Goal: Task Accomplishment & Management: Manage account settings

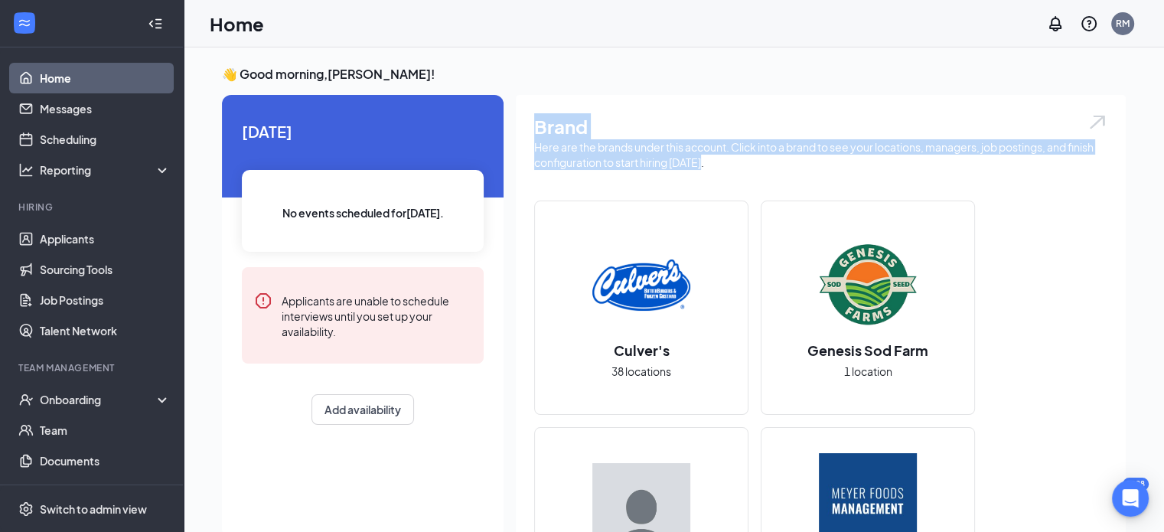
drag, startPoint x: 539, startPoint y: 126, endPoint x: 710, endPoint y: 165, distance: 175.9
click at [710, 165] on div "Brand Here are the brands under this account. Click into a brand to see your lo…" at bounding box center [821, 497] width 610 height 804
click at [708, 163] on div "Here are the brands under this account. Click into a brand to see your location…" at bounding box center [820, 154] width 573 height 31
drag, startPoint x: 705, startPoint y: 160, endPoint x: 531, endPoint y: 131, distance: 176.2
click at [531, 131] on div "Brand Here are the brands under this account. Click into a brand to see your lo…" at bounding box center [821, 497] width 610 height 804
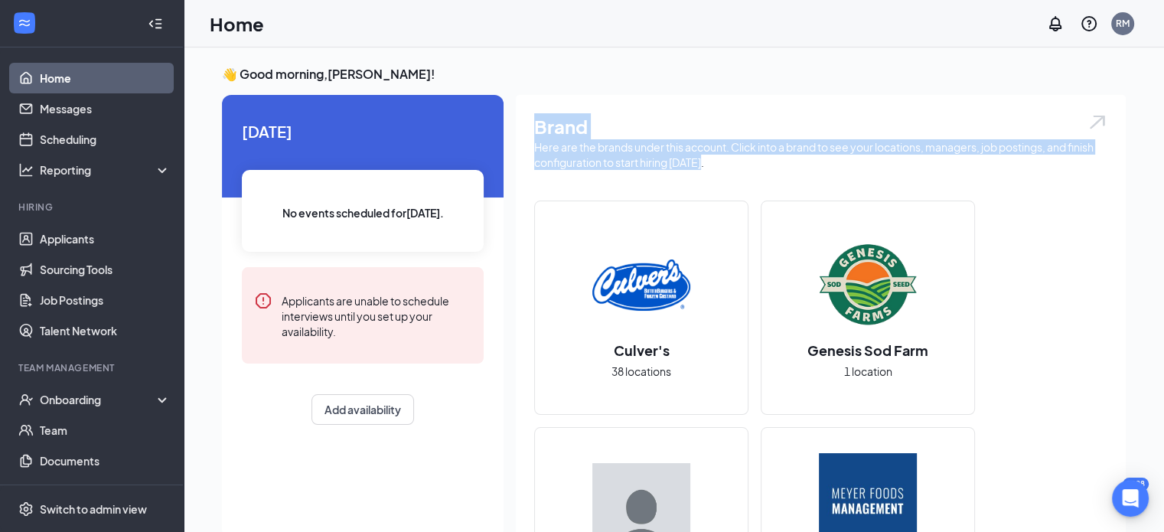
click at [534, 128] on h1 "Brand" at bounding box center [820, 126] width 573 height 26
click at [534, 127] on h1 "Brand" at bounding box center [820, 126] width 573 height 26
click at [539, 126] on h1 "Brand" at bounding box center [820, 126] width 573 height 26
drag, startPoint x: 532, startPoint y: 127, endPoint x: 708, endPoint y: 172, distance: 181.8
click at [708, 172] on div "Brand Here are the brands under this account. Click into a brand to see your lo…" at bounding box center [821, 497] width 610 height 804
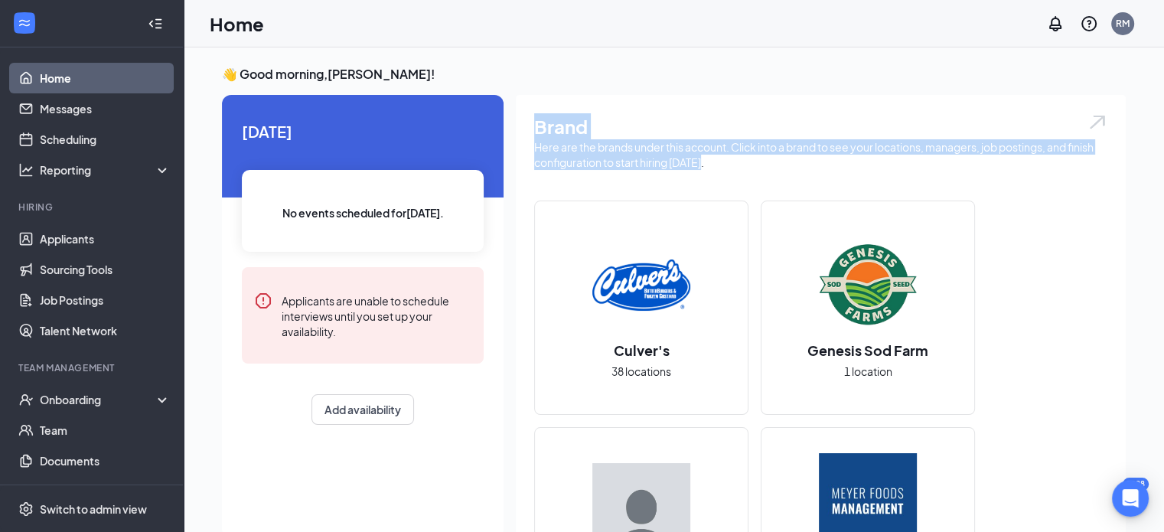
click at [708, 168] on div "Here are the brands under this account. Click into a brand to see your location…" at bounding box center [820, 154] width 573 height 31
drag, startPoint x: 710, startPoint y: 164, endPoint x: 524, endPoint y: 125, distance: 189.3
click at [524, 125] on div "Brand Here are the brands under this account. Click into a brand to see your lo…" at bounding box center [821, 497] width 610 height 804
click at [537, 122] on h1 "Brand" at bounding box center [820, 126] width 573 height 26
drag, startPoint x: 530, startPoint y: 122, endPoint x: 715, endPoint y: 160, distance: 189.0
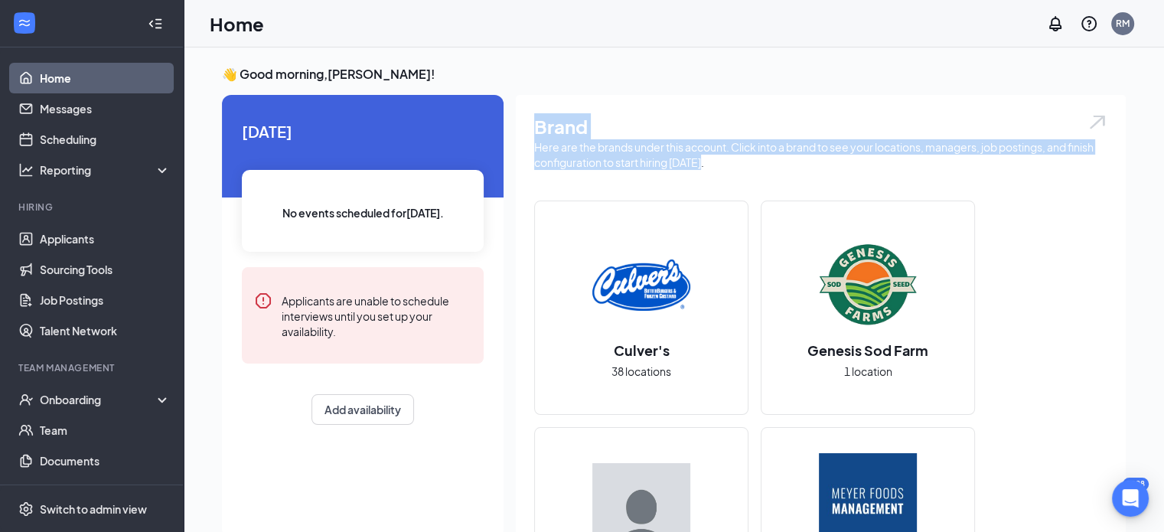
click at [715, 159] on div "Brand Here are the brands under this account. Click into a brand to see your lo…" at bounding box center [821, 497] width 610 height 804
click at [714, 164] on div "Here are the brands under this account. Click into a brand to see your location…" at bounding box center [820, 154] width 573 height 31
drag, startPoint x: 701, startPoint y: 163, endPoint x: 532, endPoint y: 122, distance: 174.0
click at [532, 122] on div "Brand Here are the brands under this account. Click into a brand to see your lo…" at bounding box center [821, 497] width 610 height 804
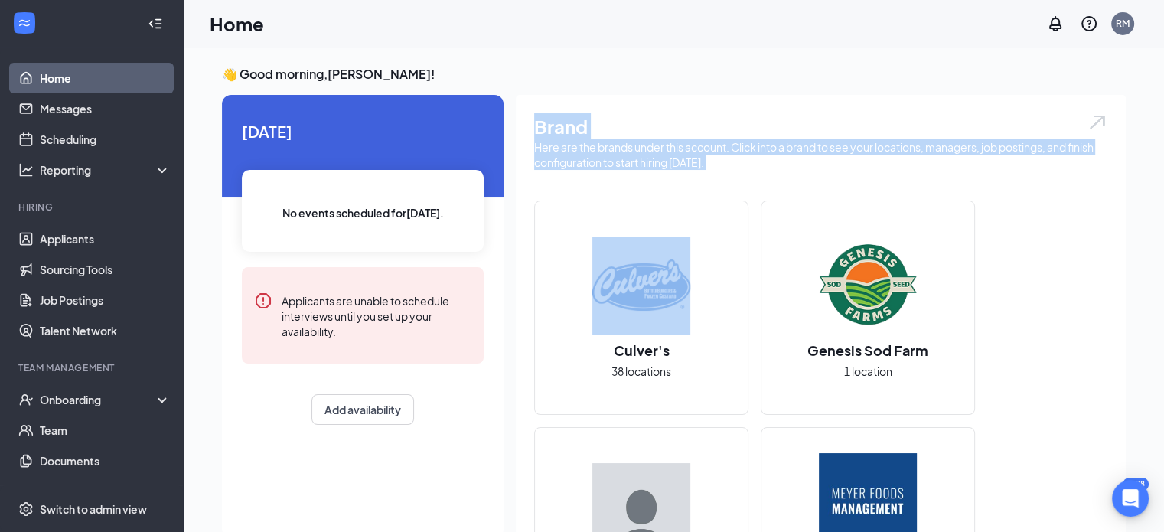
drag, startPoint x: 532, startPoint y: 122, endPoint x: 713, endPoint y: 158, distance: 185.0
click at [713, 158] on div "Brand Here are the brands under this account. Click into a brand to see your lo…" at bounding box center [821, 497] width 610 height 804
click at [713, 159] on div "Here are the brands under this account. Click into a brand to see your location…" at bounding box center [820, 154] width 573 height 31
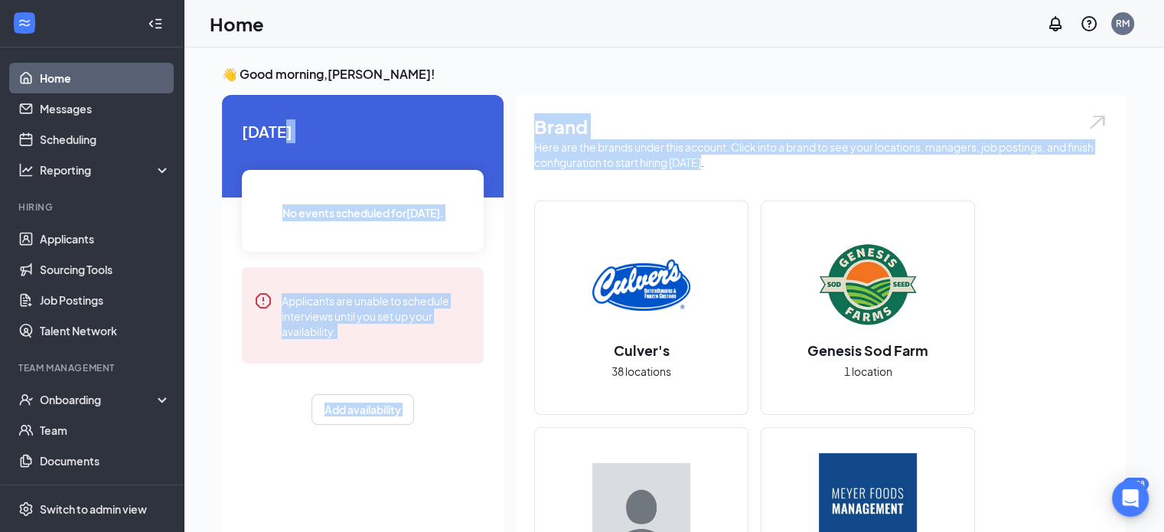
drag, startPoint x: 715, startPoint y: 162, endPoint x: 489, endPoint y: 116, distance: 230.6
click at [687, 161] on div "Here are the brands under this account. Click into a brand to see your location…" at bounding box center [820, 154] width 573 height 31
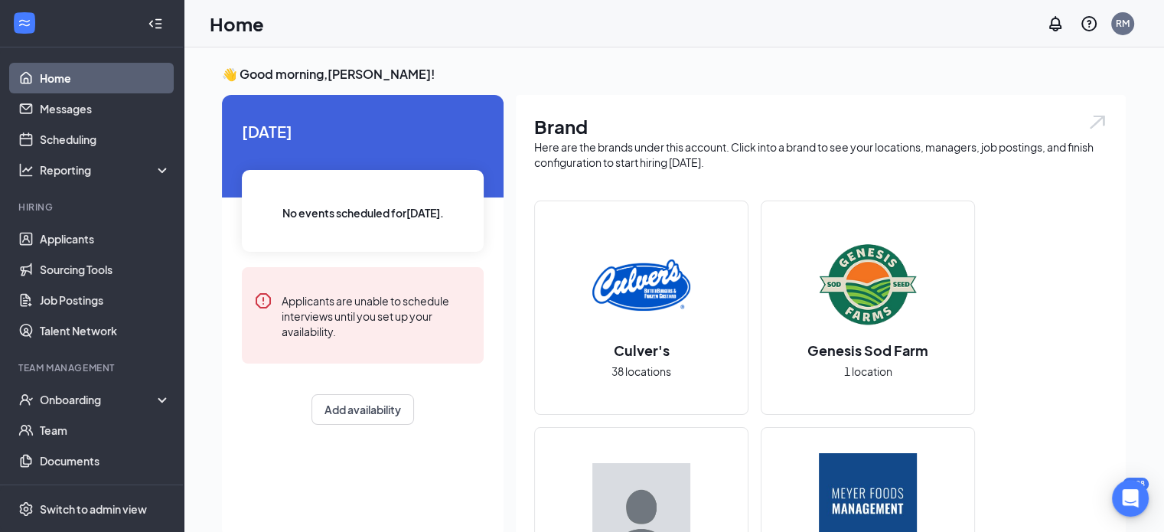
click at [739, 154] on div "Here are the brands under this account. Click into a brand to see your location…" at bounding box center [820, 154] width 573 height 31
click at [719, 164] on div "Here are the brands under this account. Click into a brand to see your location…" at bounding box center [820, 154] width 573 height 31
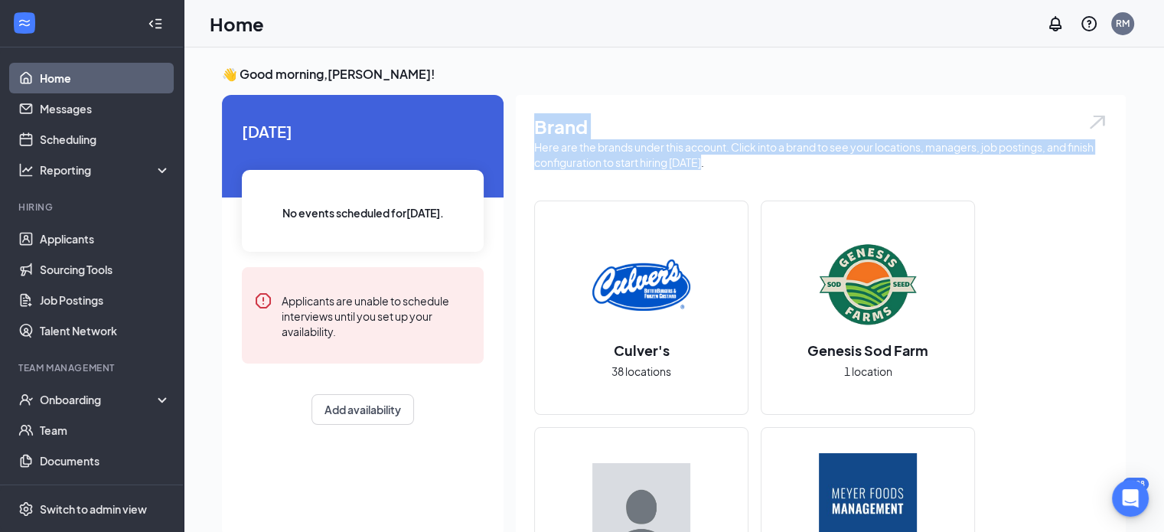
drag, startPoint x: 703, startPoint y: 160, endPoint x: 534, endPoint y: 130, distance: 171.8
click at [530, 132] on div "Brand Here are the brands under this account. Click into a brand to see your lo…" at bounding box center [821, 497] width 610 height 804
click at [575, 135] on h1 "Brand" at bounding box center [820, 126] width 573 height 26
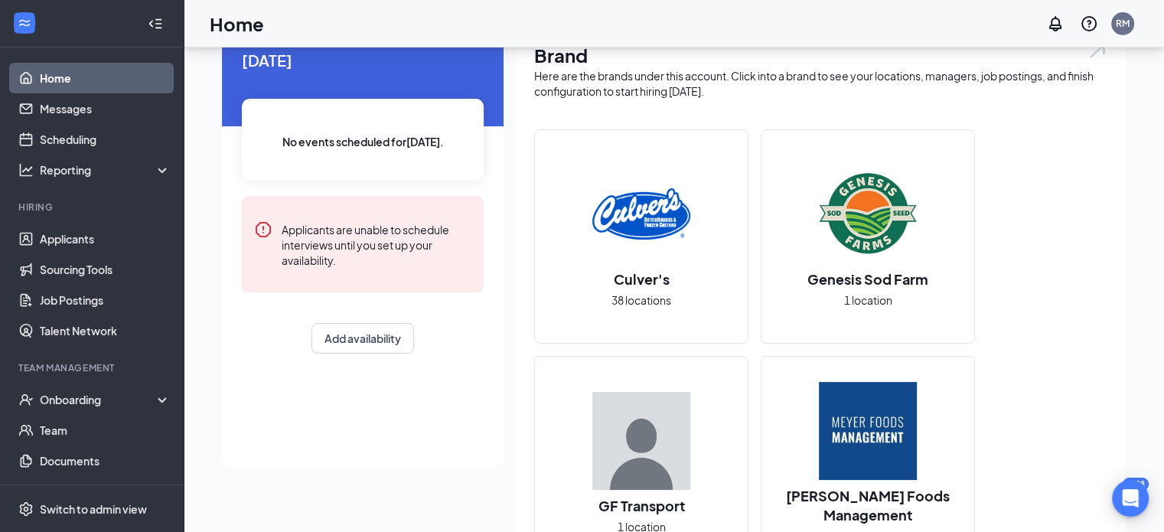
scroll to position [153, 0]
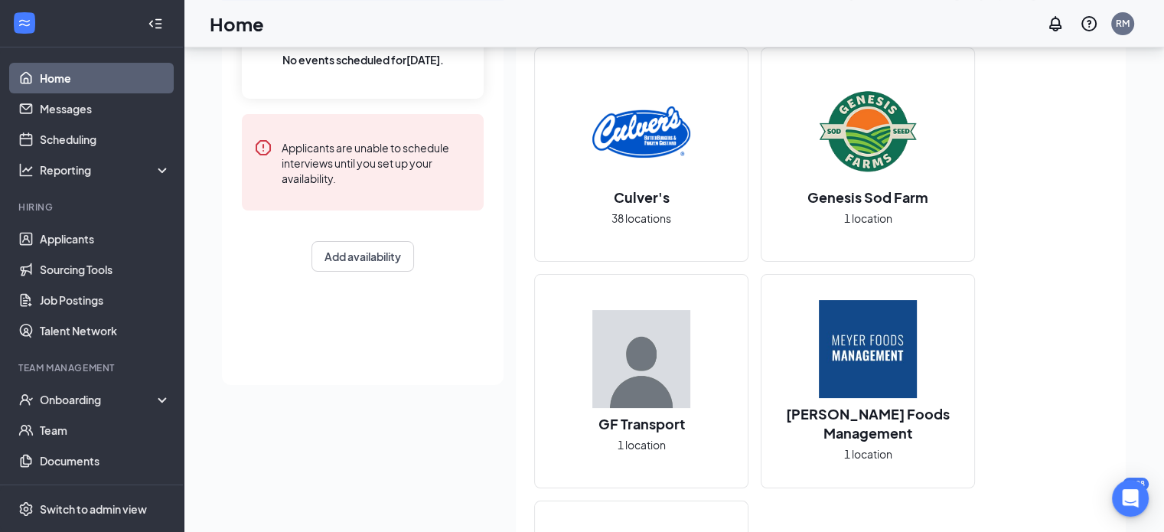
click at [674, 361] on img at bounding box center [641, 359] width 98 height 98
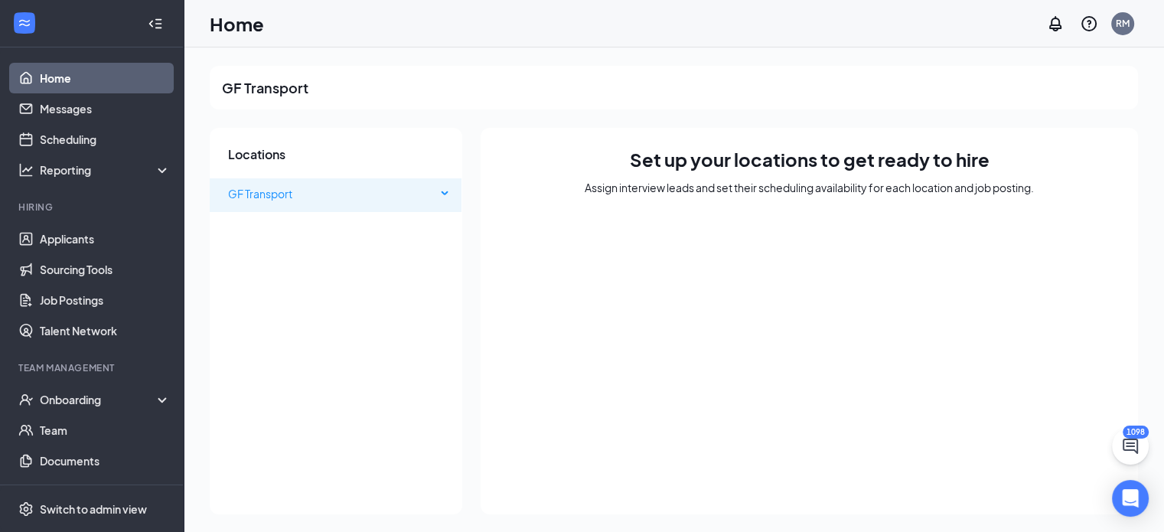
click at [449, 196] on div "GF Transport" at bounding box center [336, 193] width 253 height 31
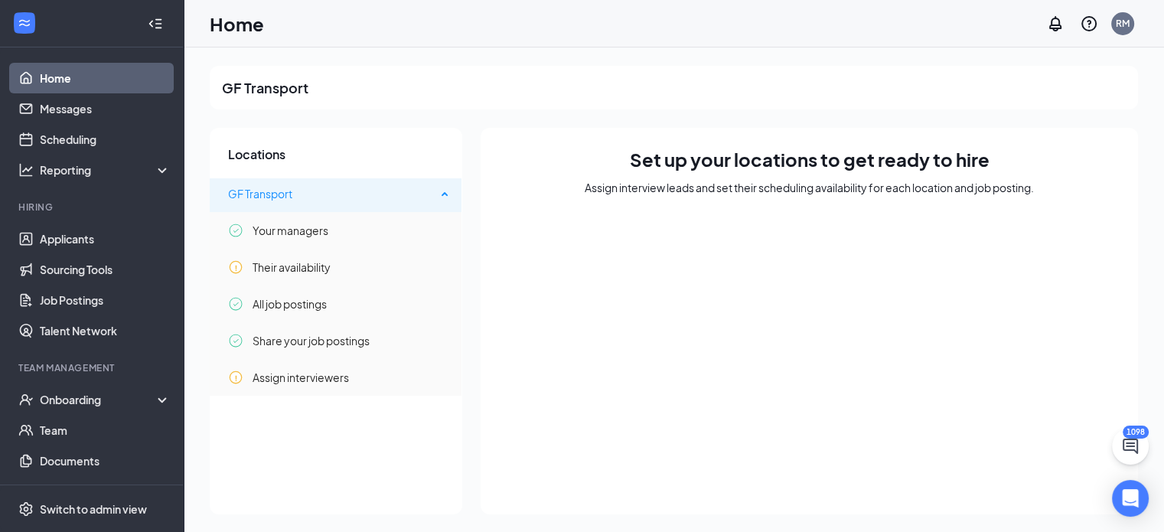
click at [447, 192] on icon at bounding box center [446, 192] width 8 height 0
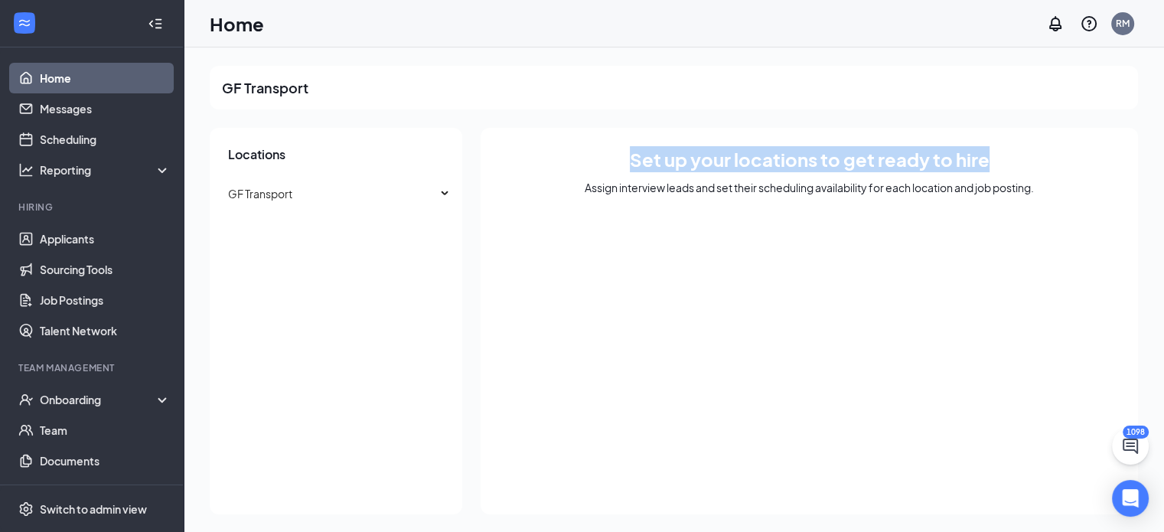
drag, startPoint x: 632, startPoint y: 158, endPoint x: 997, endPoint y: 152, distance: 365.2
click at [997, 152] on div "Set up your locations to get ready to hire Assign interview leads and set their…" at bounding box center [810, 321] width 658 height 387
drag, startPoint x: 945, startPoint y: 156, endPoint x: 621, endPoint y: 155, distance: 324.6
click at [621, 155] on div "Set up your locations to get ready to hire Assign interview leads and set their…" at bounding box center [810, 321] width 658 height 387
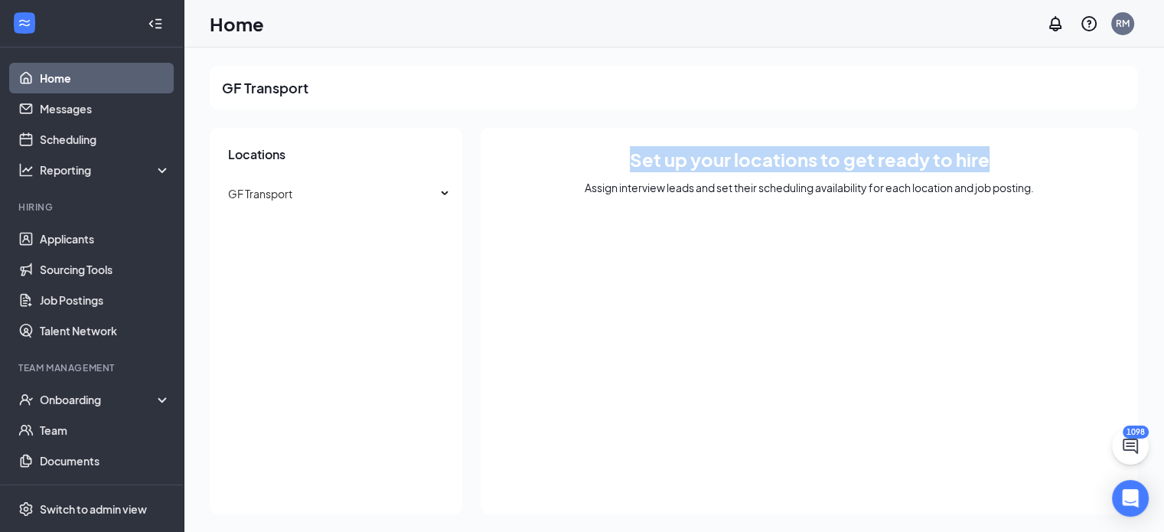
click at [628, 162] on div "Set up your locations to get ready to hire Assign interview leads and set their…" at bounding box center [810, 321] width 658 height 387
click at [629, 158] on div "Set up your locations to get ready to hire Assign interview leads and set their…" at bounding box center [810, 321] width 658 height 387
click at [632, 158] on h1 "Set up your locations to get ready to hire" at bounding box center [810, 159] width 360 height 26
click at [634, 158] on h1 "Set up your locations to get ready to hire" at bounding box center [810, 159] width 360 height 26
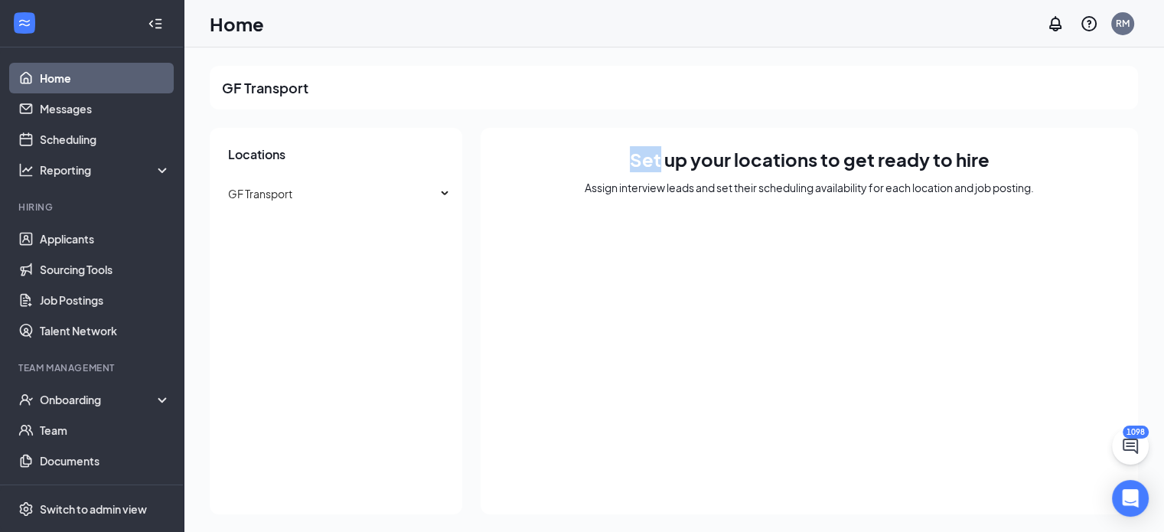
drag, startPoint x: 628, startPoint y: 158, endPoint x: 661, endPoint y: 158, distance: 33.7
click at [661, 158] on div "Set up your locations to get ready to hire Assign interview leads and set their…" at bounding box center [810, 321] width 658 height 387
click at [667, 158] on h1 "Set up your locations to get ready to hire" at bounding box center [810, 159] width 360 height 26
drag, startPoint x: 667, startPoint y: 158, endPoint x: 682, endPoint y: 158, distance: 15.3
click at [682, 158] on h1 "Set up your locations to get ready to hire" at bounding box center [810, 159] width 360 height 26
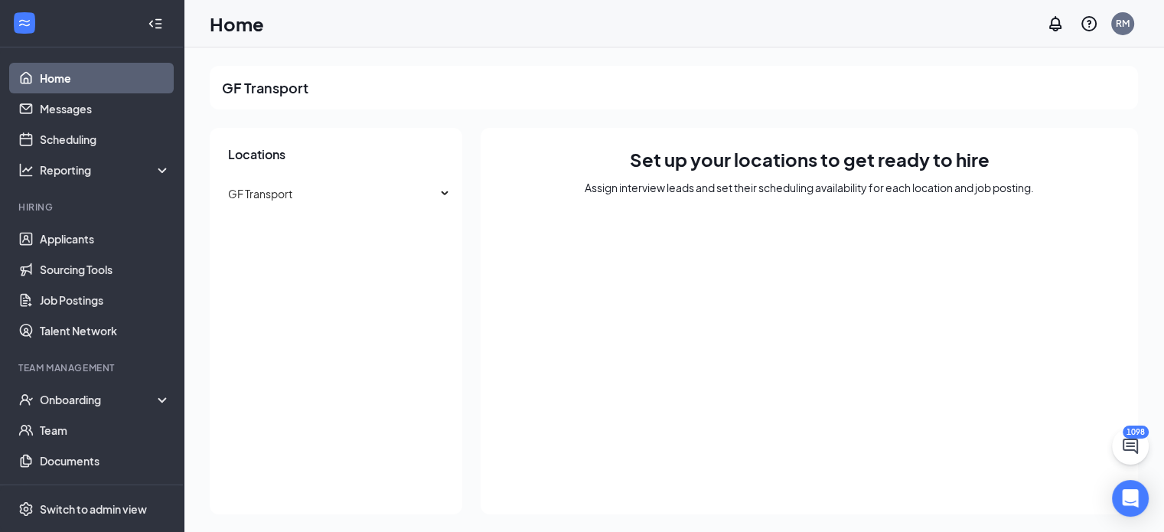
click at [725, 159] on h1 "Set up your locations to get ready to hire" at bounding box center [810, 159] width 360 height 26
drag, startPoint x: 730, startPoint y: 159, endPoint x: 694, endPoint y: 159, distance: 36.7
click at [694, 159] on h1 "Set up your locations to get ready to hire" at bounding box center [810, 159] width 360 height 26
drag, startPoint x: 735, startPoint y: 158, endPoint x: 814, endPoint y: 160, distance: 79.6
click at [814, 160] on h1 "Set up your locations to get ready to hire" at bounding box center [810, 159] width 360 height 26
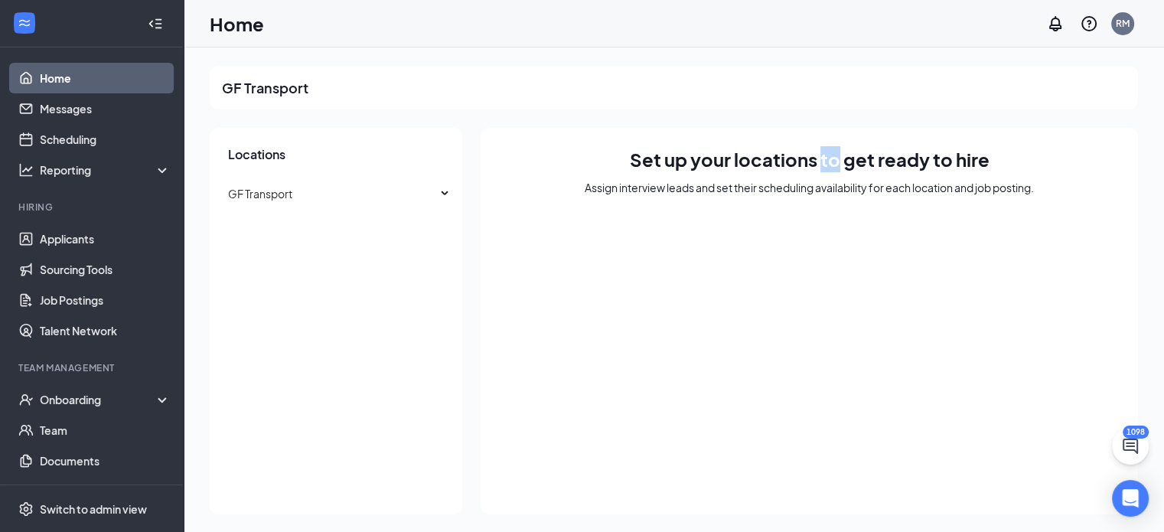
drag, startPoint x: 823, startPoint y: 160, endPoint x: 841, endPoint y: 161, distance: 18.4
click at [839, 161] on h1 "Set up your locations to get ready to hire" at bounding box center [810, 159] width 360 height 26
drag, startPoint x: 844, startPoint y: 162, endPoint x: 873, endPoint y: 163, distance: 28.3
click at [873, 163] on h1 "Set up your locations to get ready to hire" at bounding box center [810, 159] width 360 height 26
drag, startPoint x: 882, startPoint y: 164, endPoint x: 919, endPoint y: 163, distance: 36.8
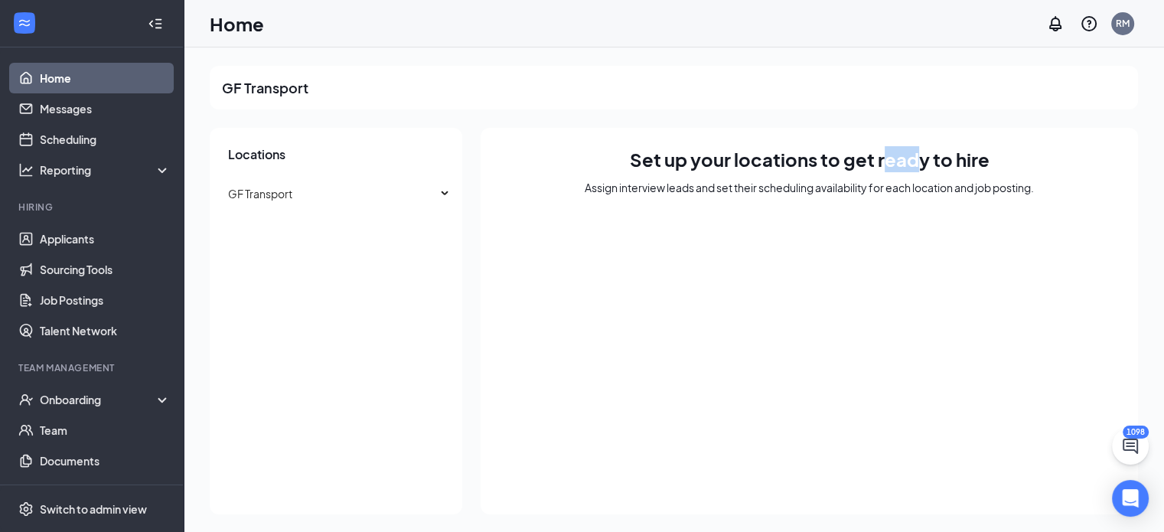
click at [919, 163] on h1 "Set up your locations to get ready to hire" at bounding box center [810, 159] width 360 height 26
click at [929, 163] on h1 "Set up your locations to get ready to hire" at bounding box center [810, 159] width 360 height 26
drag, startPoint x: 930, startPoint y: 163, endPoint x: 889, endPoint y: 162, distance: 41.4
click at [889, 162] on h1 "Set up your locations to get ready to hire" at bounding box center [810, 159] width 360 height 26
click at [907, 161] on h1 "Set up your locations to get ready to hire" at bounding box center [810, 159] width 360 height 26
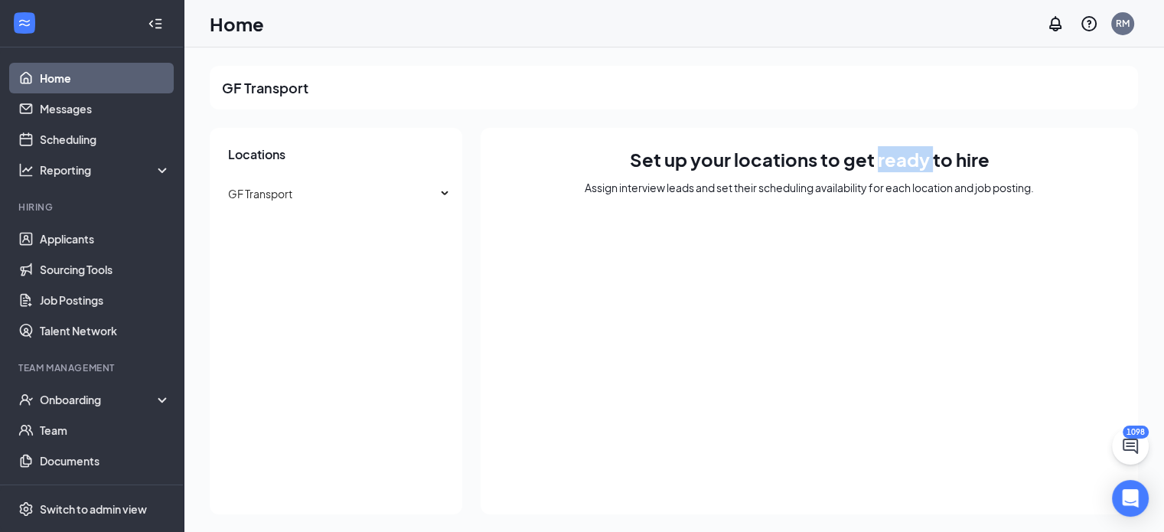
click at [878, 158] on h1 "Set up your locations to get ready to hire" at bounding box center [810, 159] width 360 height 26
drag, startPoint x: 878, startPoint y: 158, endPoint x: 928, endPoint y: 158, distance: 49.8
click at [928, 158] on h1 "Set up your locations to get ready to hire" at bounding box center [810, 159] width 360 height 26
click at [952, 162] on h1 "Set up your locations to get ready to hire" at bounding box center [810, 159] width 360 height 26
drag, startPoint x: 932, startPoint y: 158, endPoint x: 952, endPoint y: 158, distance: 19.9
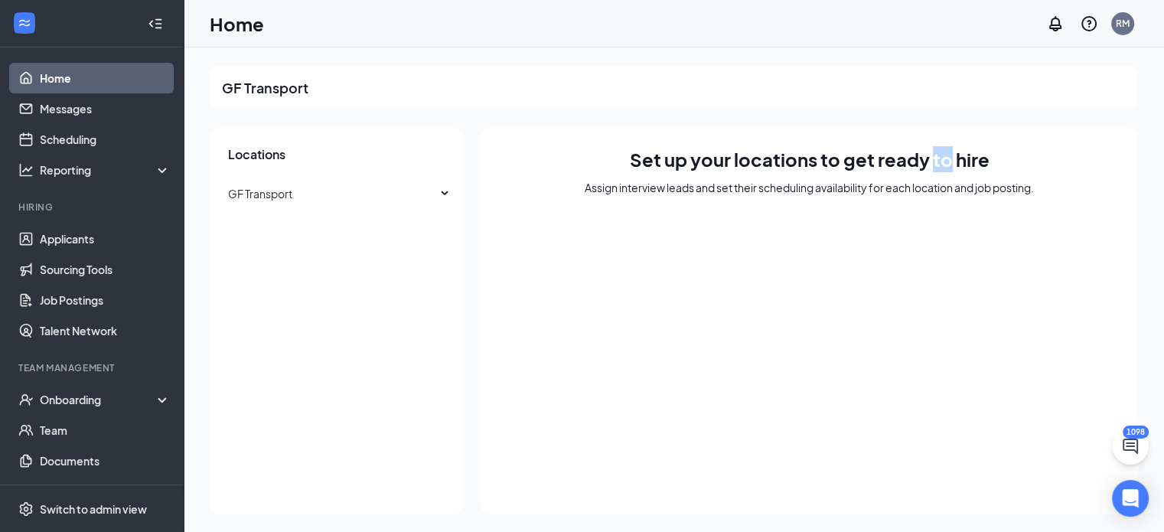
click at [952, 158] on h1 "Set up your locations to get ready to hire" at bounding box center [810, 159] width 360 height 26
drag, startPoint x: 957, startPoint y: 158, endPoint x: 990, endPoint y: 162, distance: 33.1
click at [990, 162] on div "Set up your locations to get ready to hire Assign interview leads and set their…" at bounding box center [810, 321] width 658 height 387
drag, startPoint x: 630, startPoint y: 156, endPoint x: 658, endPoint y: 155, distance: 28.3
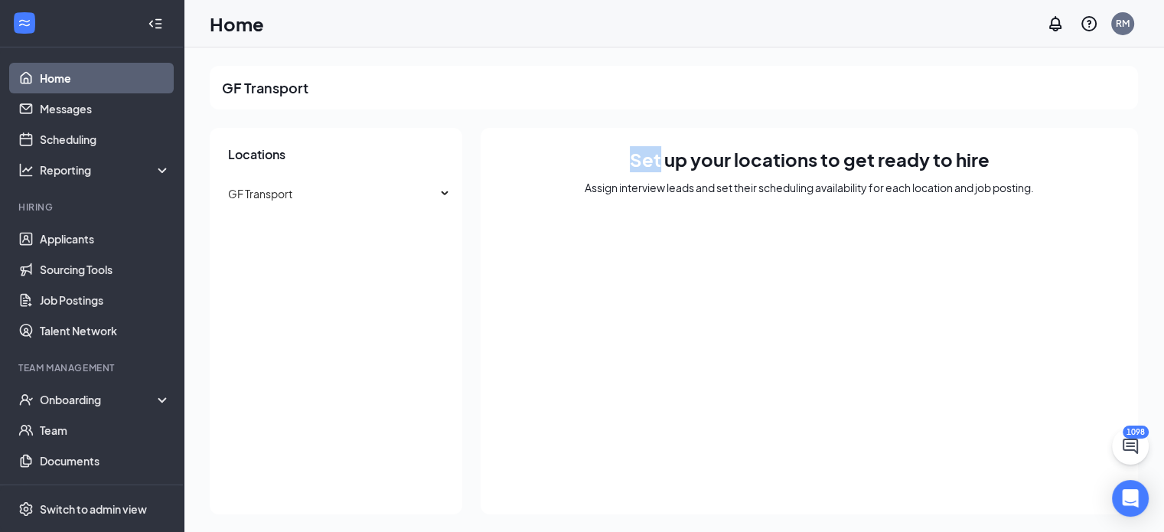
click at [658, 155] on h1 "Set up your locations to get ready to hire" at bounding box center [810, 159] width 360 height 26
drag, startPoint x: 668, startPoint y: 162, endPoint x: 684, endPoint y: 159, distance: 17.0
click at [684, 159] on h1 "Set up your locations to get ready to hire" at bounding box center [810, 159] width 360 height 26
drag, startPoint x: 692, startPoint y: 155, endPoint x: 729, endPoint y: 156, distance: 36.8
click at [729, 156] on h1 "Set up your locations to get ready to hire" at bounding box center [810, 159] width 360 height 26
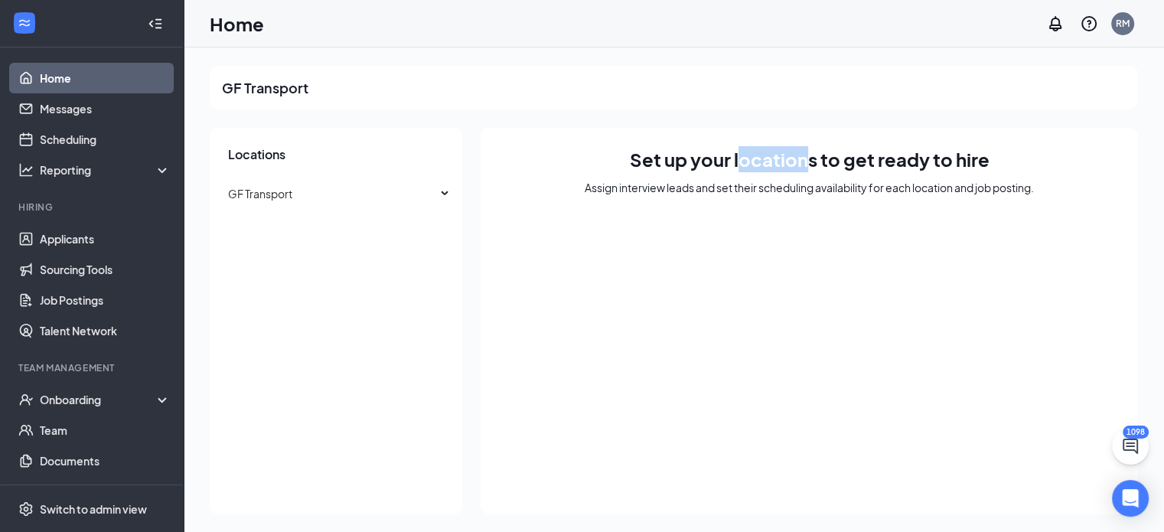
drag, startPoint x: 738, startPoint y: 159, endPoint x: 811, endPoint y: 162, distance: 72.8
click at [811, 162] on h1 "Set up your locations to get ready to hire" at bounding box center [810, 159] width 360 height 26
drag, startPoint x: 817, startPoint y: 162, endPoint x: 735, endPoint y: 157, distance: 82.0
click at [735, 157] on h1 "Set up your locations to get ready to hire" at bounding box center [810, 159] width 360 height 26
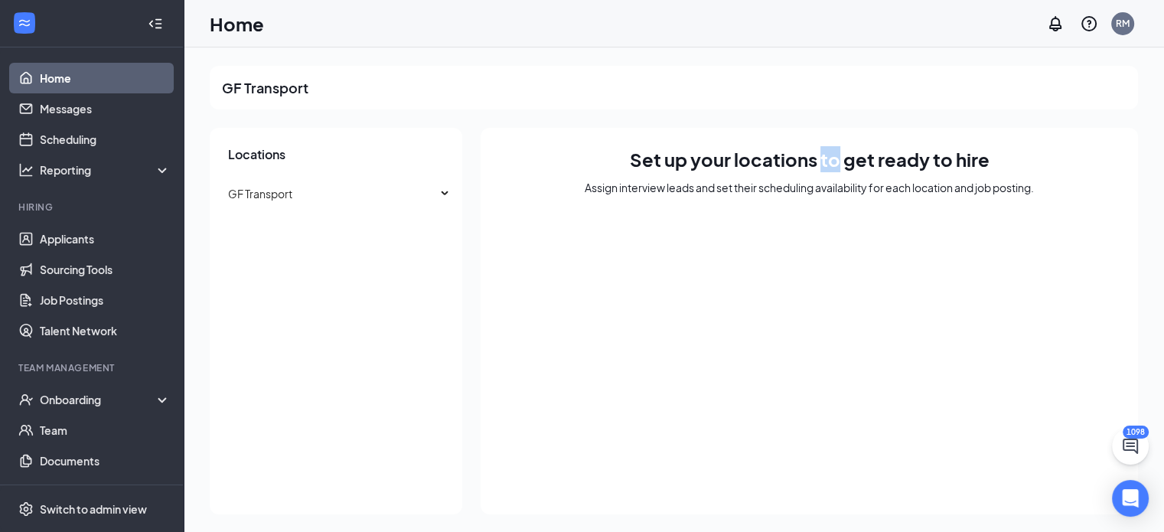
drag, startPoint x: 821, startPoint y: 159, endPoint x: 836, endPoint y: 162, distance: 14.9
click at [836, 162] on h1 "Set up your locations to get ready to hire" at bounding box center [810, 159] width 360 height 26
drag, startPoint x: 844, startPoint y: 161, endPoint x: 874, endPoint y: 162, distance: 30.6
click at [874, 162] on h1 "Set up your locations to get ready to hire" at bounding box center [810, 159] width 360 height 26
click at [882, 162] on h1 "Set up your locations to get ready to hire" at bounding box center [810, 159] width 360 height 26
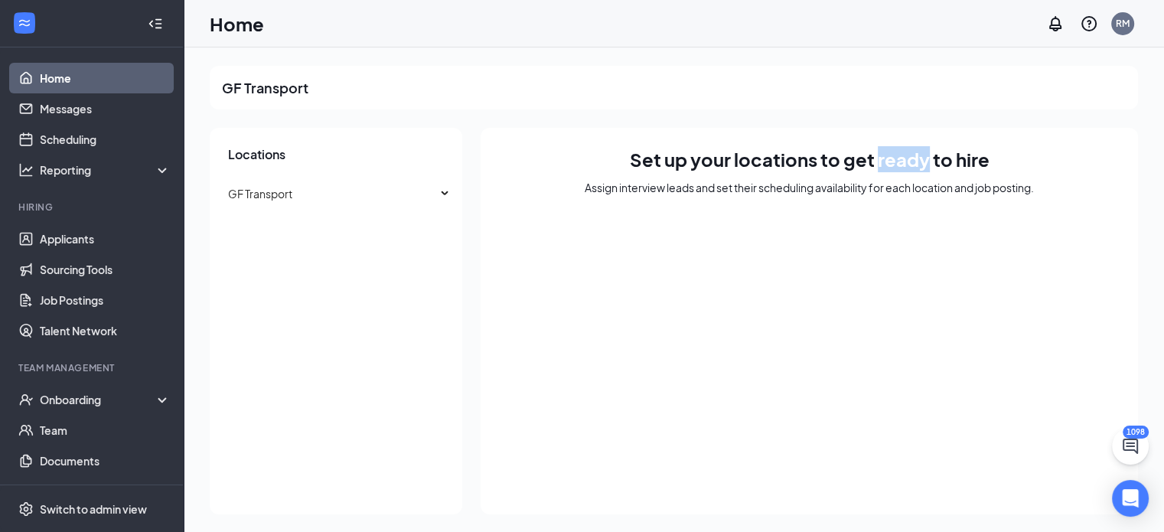
drag, startPoint x: 877, startPoint y: 160, endPoint x: 928, endPoint y: 162, distance: 50.6
click at [928, 162] on h1 "Set up your locations to get ready to hire" at bounding box center [810, 159] width 360 height 26
drag, startPoint x: 935, startPoint y: 158, endPoint x: 948, endPoint y: 158, distance: 12.3
click at [948, 158] on h1 "Set up your locations to get ready to hire" at bounding box center [810, 159] width 360 height 26
drag, startPoint x: 957, startPoint y: 160, endPoint x: 983, endPoint y: 160, distance: 26.0
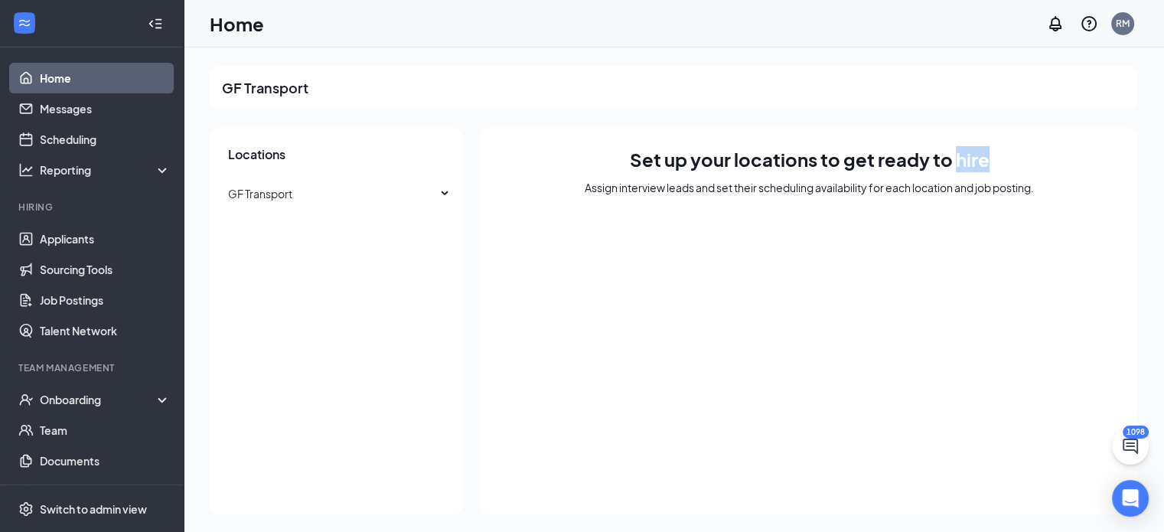
click at [983, 160] on h1 "Set up your locations to get ready to hire" at bounding box center [810, 159] width 360 height 26
click at [991, 160] on div "Set up your locations to get ready to hire Assign interview leads and set their…" at bounding box center [810, 321] width 658 height 387
drag, startPoint x: 986, startPoint y: 158, endPoint x: 956, endPoint y: 155, distance: 30.0
click at [956, 155] on h1 "Set up your locations to get ready to hire" at bounding box center [810, 159] width 360 height 26
drag, startPoint x: 949, startPoint y: 157, endPoint x: 912, endPoint y: 155, distance: 36.8
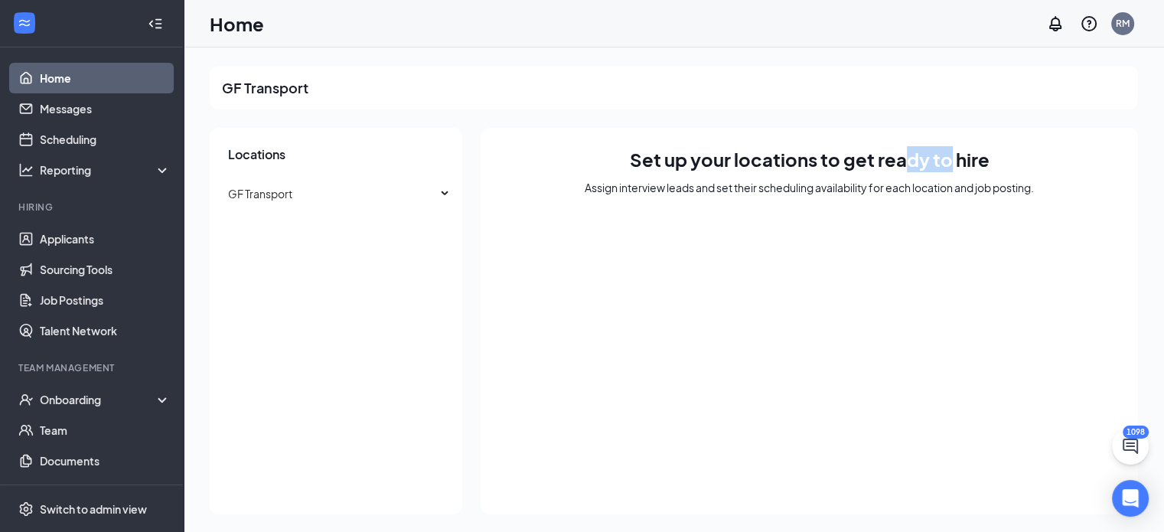
click at [912, 155] on h1 "Set up your locations to get ready to hire" at bounding box center [810, 159] width 360 height 26
click at [945, 157] on h1 "Set up your locations to get ready to hire" at bounding box center [810, 159] width 360 height 26
drag, startPoint x: 951, startPoint y: 159, endPoint x: 932, endPoint y: 158, distance: 19.2
click at [932, 158] on h1 "Set up your locations to get ready to hire" at bounding box center [810, 159] width 360 height 26
drag, startPoint x: 929, startPoint y: 158, endPoint x: 876, endPoint y: 162, distance: 52.9
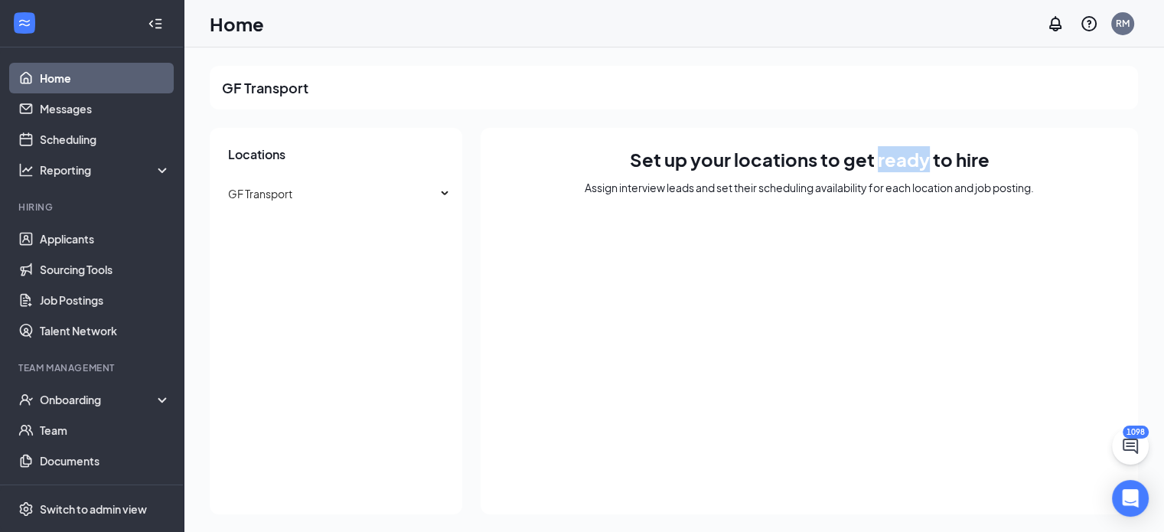
click at [876, 162] on h1 "Set up your locations to get ready to hire" at bounding box center [810, 159] width 360 height 26
drag, startPoint x: 873, startPoint y: 161, endPoint x: 844, endPoint y: 158, distance: 28.4
click at [844, 158] on h1 "Set up your locations to get ready to hire" at bounding box center [810, 159] width 360 height 26
drag, startPoint x: 838, startPoint y: 158, endPoint x: 821, endPoint y: 155, distance: 17.9
click at [821, 155] on h1 "Set up your locations to get ready to hire" at bounding box center [810, 159] width 360 height 26
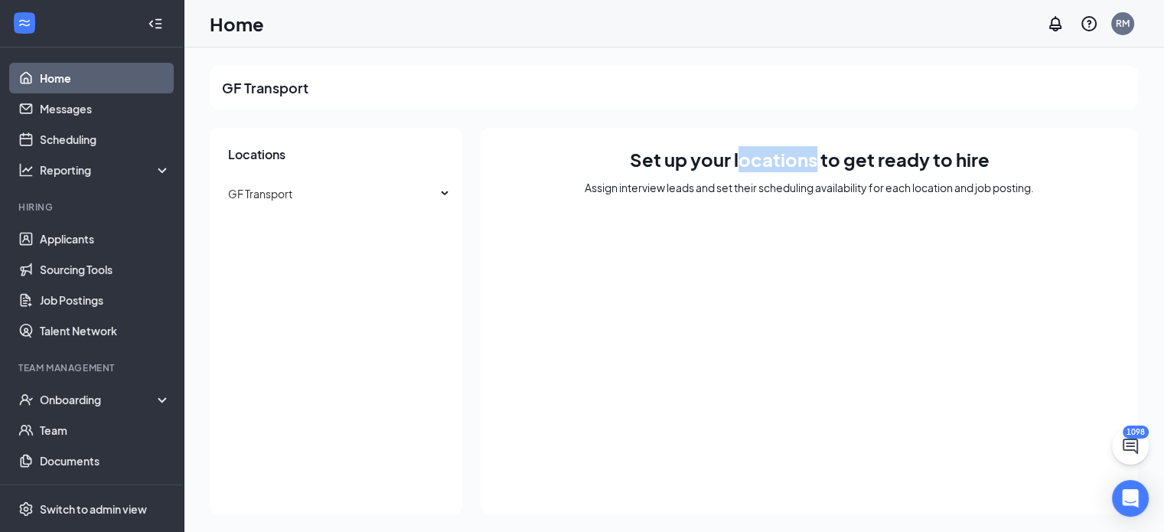
drag, startPoint x: 816, startPoint y: 162, endPoint x: 736, endPoint y: 158, distance: 79.7
click at [736, 158] on h1 "Set up your locations to get ready to hire" at bounding box center [810, 159] width 360 height 26
drag
click at [694, 163] on h1 "Set up your locations to get ready to hire" at bounding box center [810, 159] width 360 height 26
click at [658, 160] on h1 "Set up your locations to get ready to hire" at bounding box center [810, 159] width 360 height 26
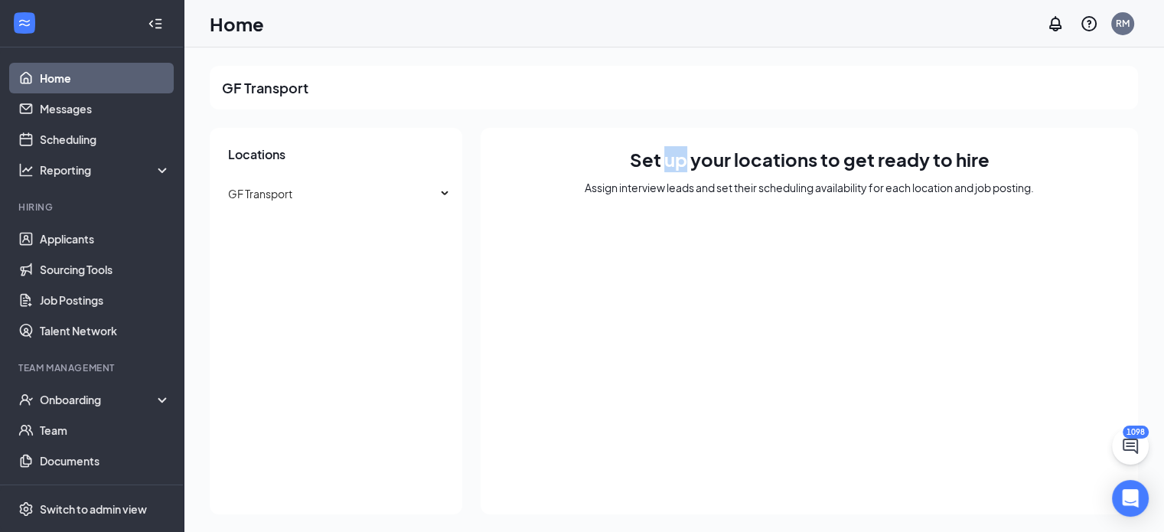
click at [682, 164] on h1 "Set up your locations to get ready to hire" at bounding box center [810, 159] width 360 height 26
click at [730, 158] on h1 "Set up your locations to get ready to hire" at bounding box center [810, 159] width 360 height 26
click at [757, 162] on h1 "Set up your locations to get ready to hire" at bounding box center [810, 159] width 360 height 26
click at [814, 156] on h1 "Set up your locations to get ready to hire" at bounding box center [810, 159] width 360 height 26
click at [837, 158] on h1 "Set up your locations to get ready to hire" at bounding box center [810, 159] width 360 height 26
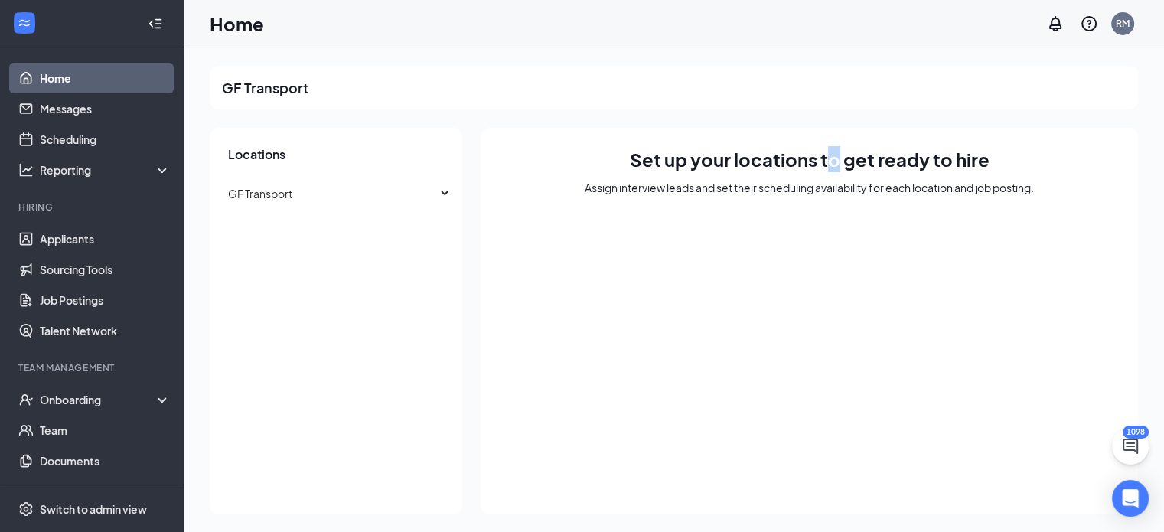
click at [839, 158] on h1 "Set up your locations to get ready to hire" at bounding box center [810, 159] width 360 height 26
click at [835, 162] on h1 "Set up your locations to get ready to hire" at bounding box center [810, 159] width 360 height 26
click at [873, 160] on h1 "Set up your locations to get ready to hire" at bounding box center [810, 159] width 360 height 26
click at [894, 155] on h1 "Set up your locations to get ready to hire" at bounding box center [810, 159] width 360 height 26
click at [892, 153] on h1 "Set up your locations to get ready to hire" at bounding box center [810, 159] width 360 height 26
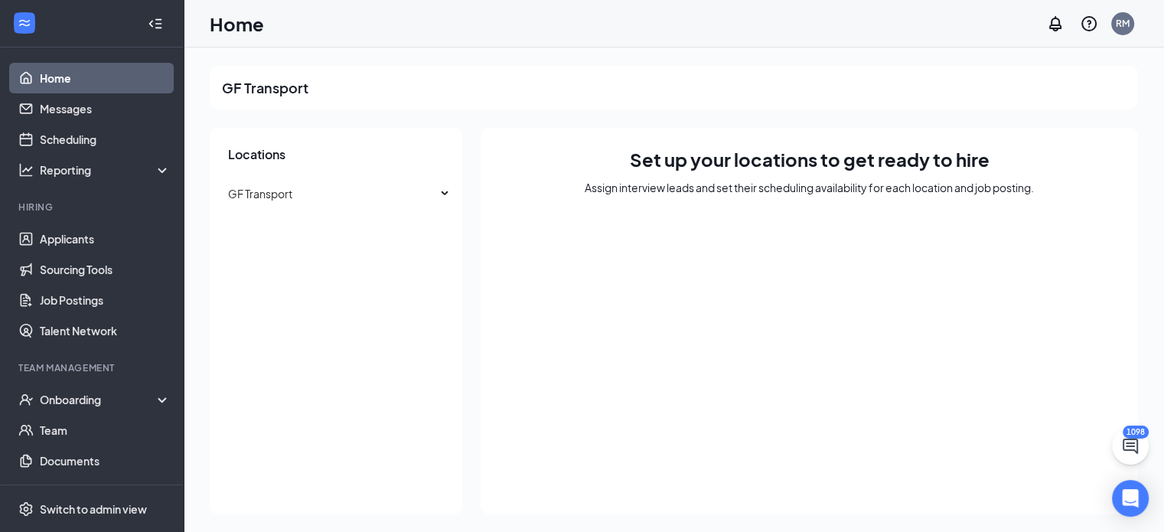
click at [880, 165] on h1 "Set up your locations to get ready to hire" at bounding box center [810, 159] width 360 height 26
drag, startPoint x: 876, startPoint y: 162, endPoint x: 926, endPoint y: 162, distance: 50.5
click at [926, 162] on h1 "Set up your locations to get ready to hire" at bounding box center [810, 159] width 360 height 26
drag, startPoint x: 934, startPoint y: 158, endPoint x: 951, endPoint y: 158, distance: 16.8
click at [951, 158] on h1 "Set up your locations to get ready to hire" at bounding box center [810, 159] width 360 height 26
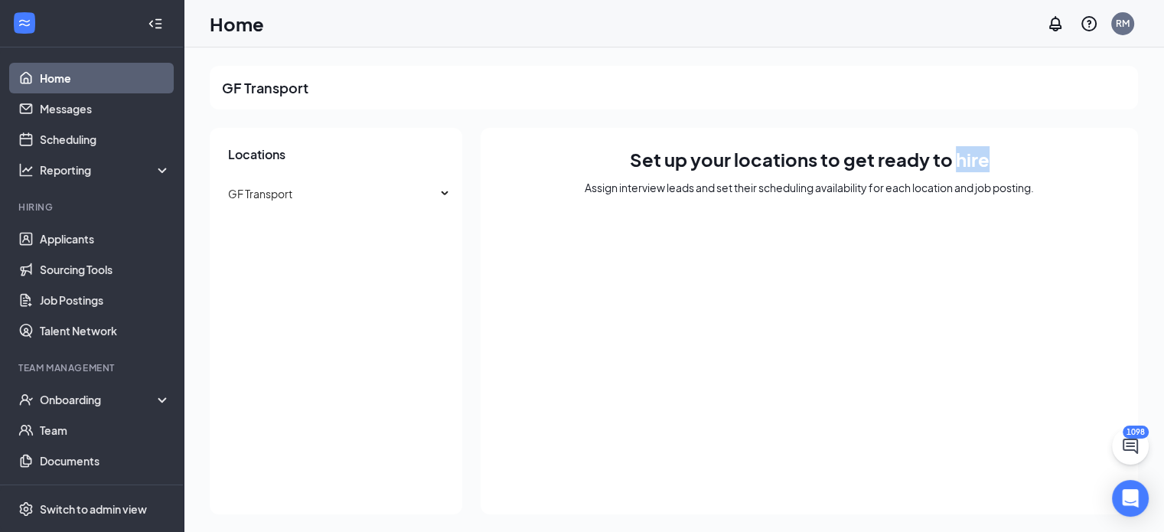
click at [991, 158] on div "Set up your locations to get ready to hire Assign interview leads and set their…" at bounding box center [810, 321] width 658 height 387
drag, startPoint x: 987, startPoint y: 161, endPoint x: 957, endPoint y: 157, distance: 30.1
click at [957, 157] on h1 "Set up your locations to get ready to hire" at bounding box center [810, 159] width 360 height 26
click at [932, 157] on h1 "Set up your locations to get ready to hire" at bounding box center [810, 159] width 360 height 26
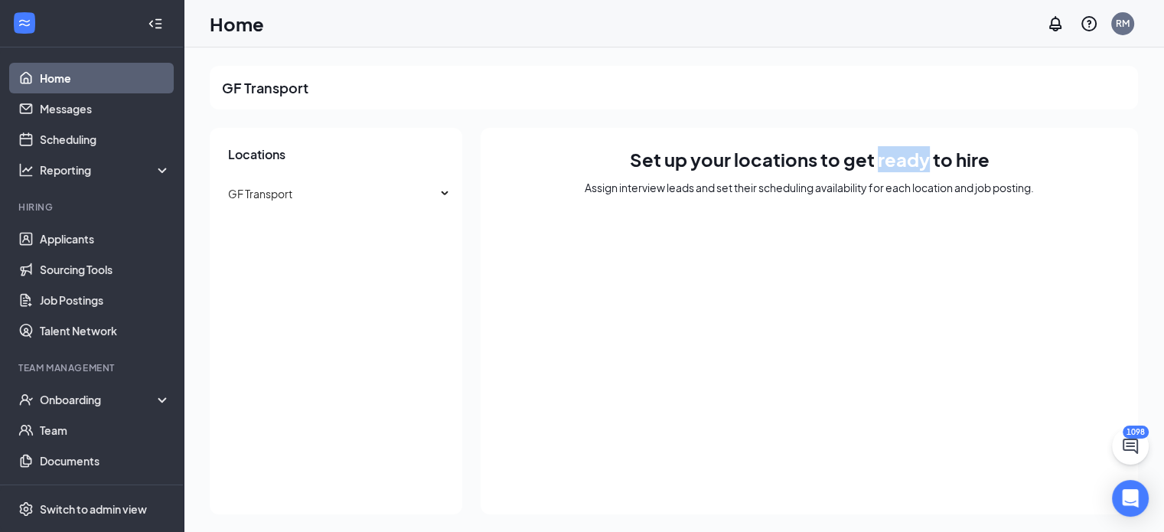
click at [878, 158] on h1 "Set up your locations to get ready to hire" at bounding box center [810, 159] width 360 height 26
click at [846, 158] on h1 "Set up your locations to get ready to hire" at bounding box center [810, 159] width 360 height 26
click at [824, 160] on h1 "Set up your locations to get ready to hire" at bounding box center [810, 159] width 360 height 26
click at [895, 171] on div "Set up your locations to get ready to hire Assign interview leads and set their…" at bounding box center [810, 321] width 658 height 387
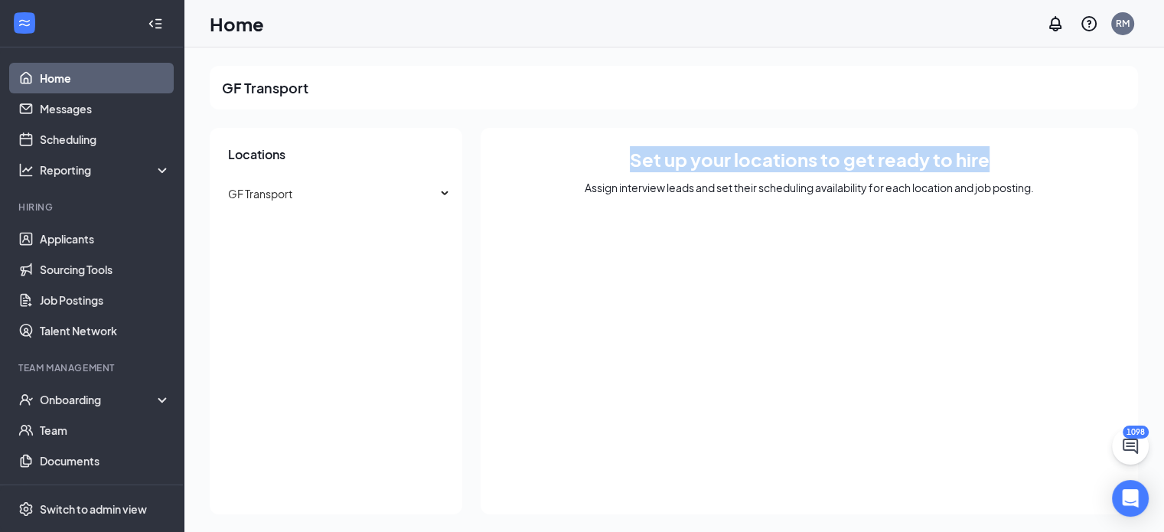
drag, startPoint x: 635, startPoint y: 159, endPoint x: 990, endPoint y: 170, distance: 355.4
click at [990, 170] on div "Set up your locations to get ready to hire Assign interview leads and set their…" at bounding box center [810, 321] width 658 height 387
click at [992, 162] on div "Set up your locations to get ready to hire Assign interview leads and set their…" at bounding box center [810, 321] width 658 height 387
drag, startPoint x: 990, startPoint y: 159, endPoint x: 638, endPoint y: 151, distance: 351.5
click at [638, 151] on div "Set up your locations to get ready to hire Assign interview leads and set their…" at bounding box center [810, 321] width 658 height 387
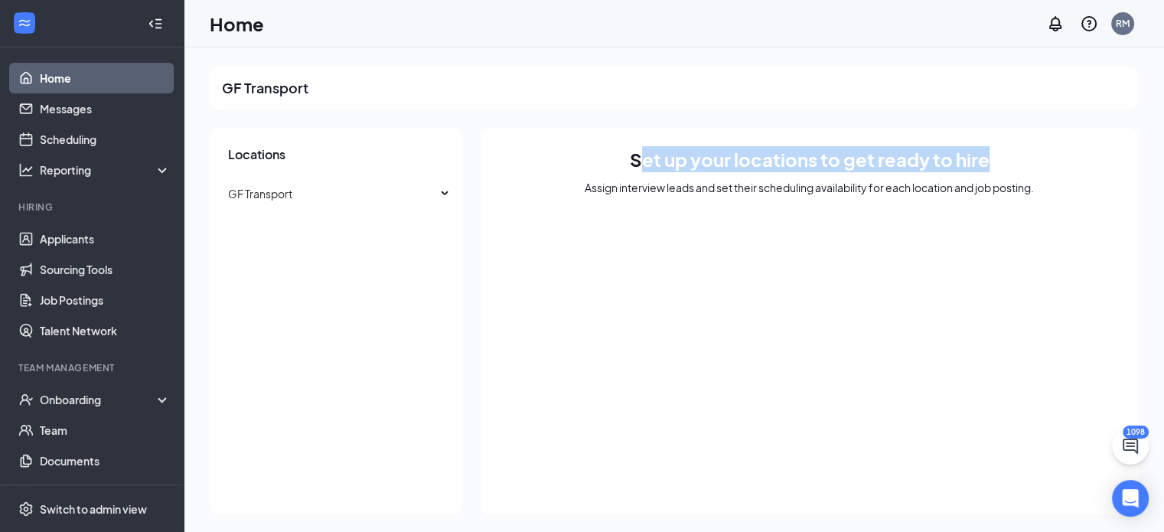
click at [654, 155] on h1 "Set up your locations to get ready to hire" at bounding box center [810, 159] width 360 height 26
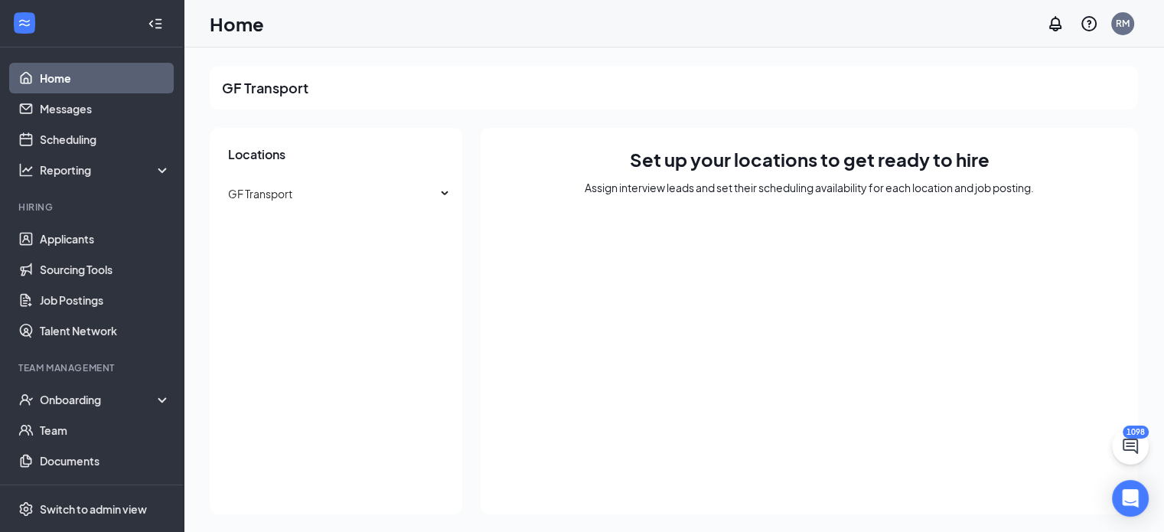
click at [70, 80] on link "Home" at bounding box center [105, 78] width 131 height 31
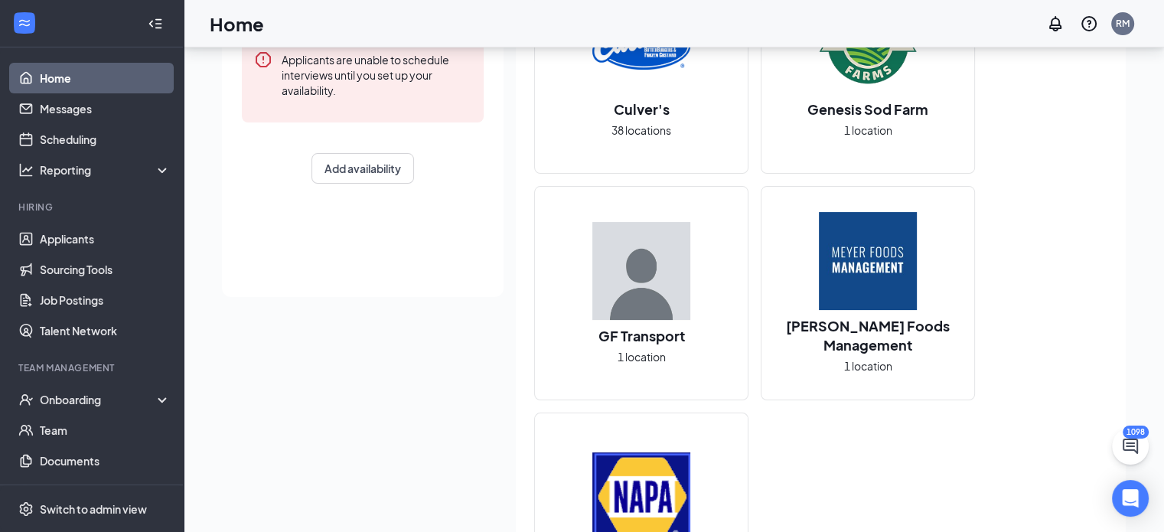
scroll to position [383, 0]
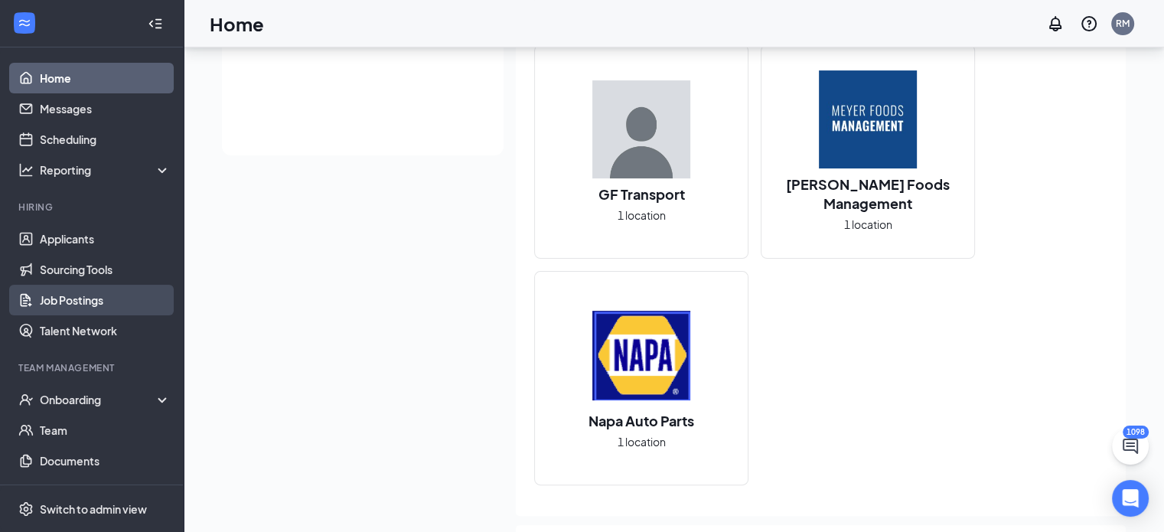
click at [116, 299] on link "Job Postings" at bounding box center [105, 300] width 131 height 31
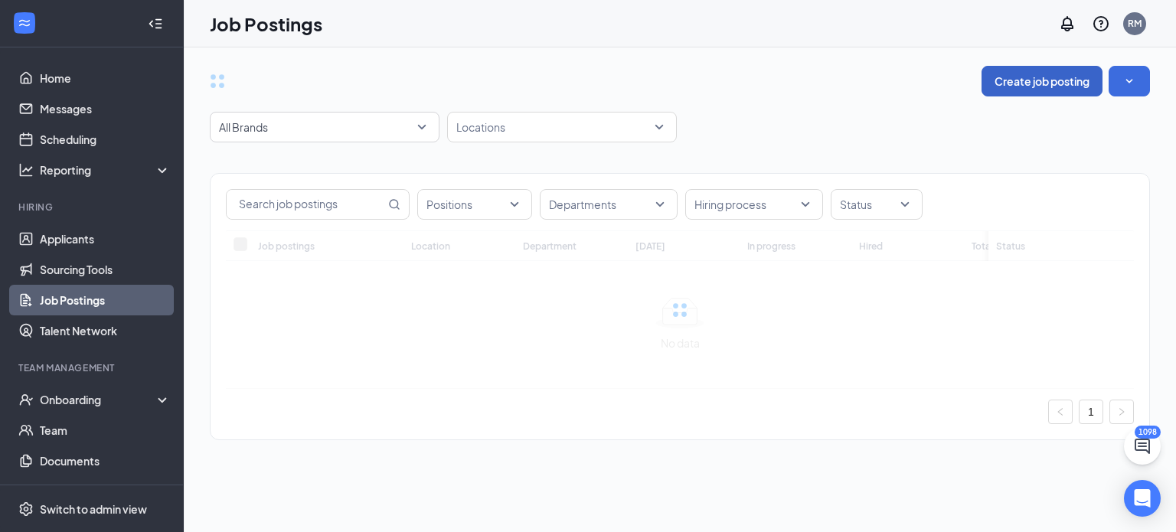
click at [1004, 73] on button "Create job posting" at bounding box center [1041, 81] width 121 height 31
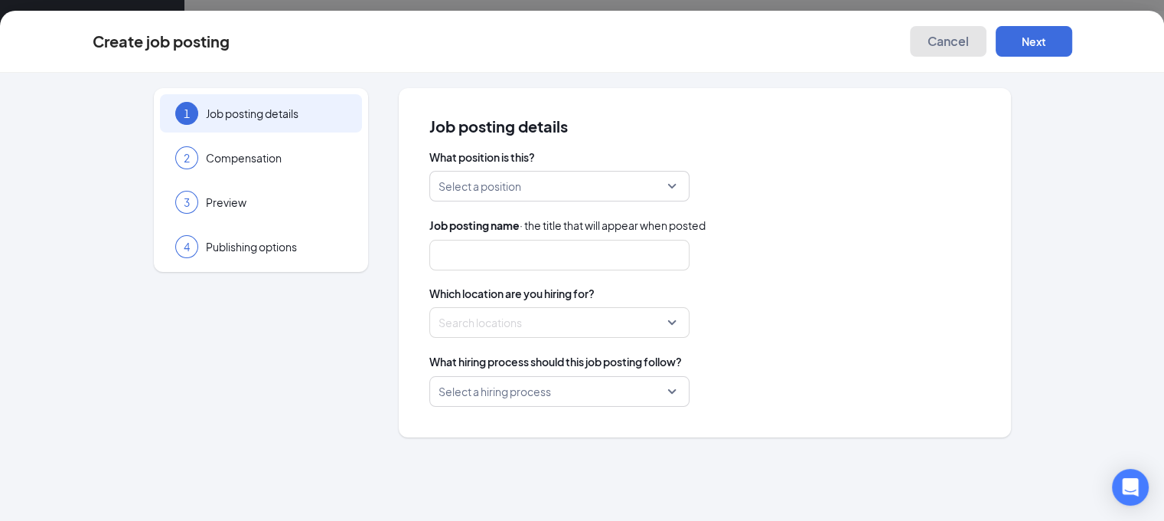
click at [969, 39] on span "Cancel" at bounding box center [948, 41] width 41 height 15
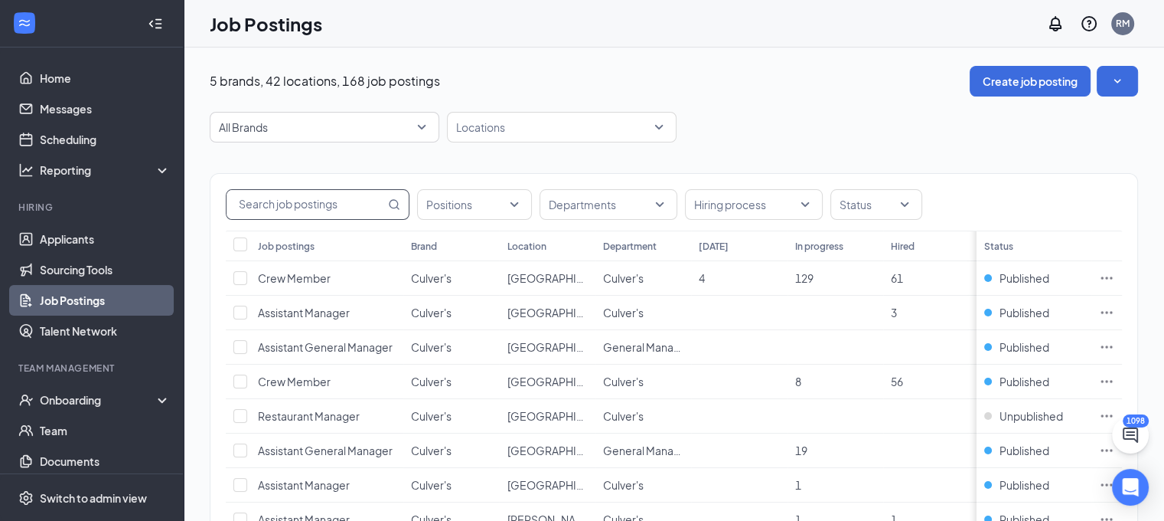
click at [283, 211] on input "text" at bounding box center [306, 204] width 158 height 29
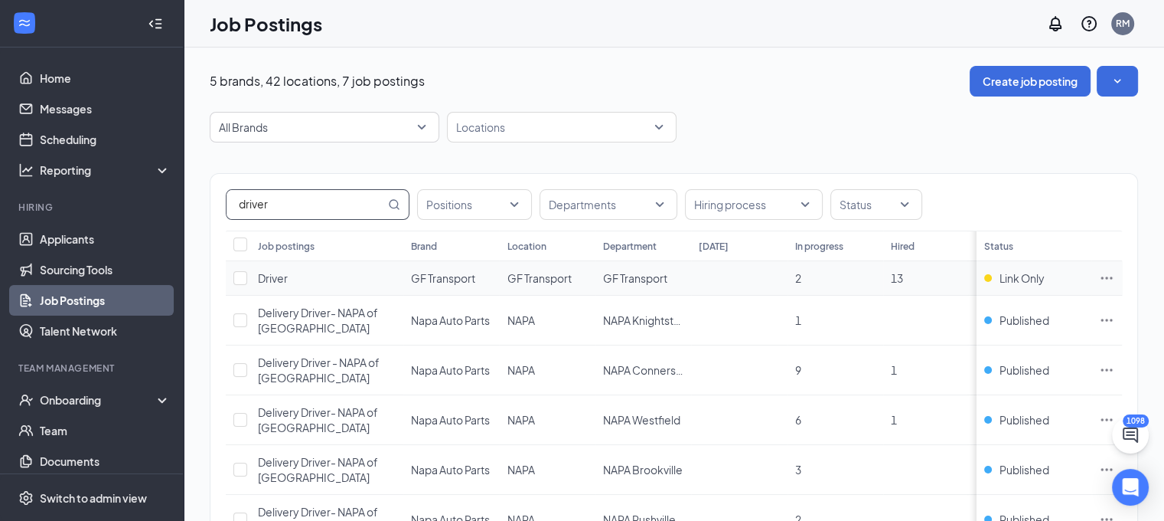
type input "driver"
click at [468, 274] on span "GF Transport" at bounding box center [443, 278] width 64 height 14
click at [1122, 273] on td at bounding box center [1107, 278] width 31 height 34
click at [1115, 275] on icon "Ellipses" at bounding box center [1106, 277] width 15 height 15
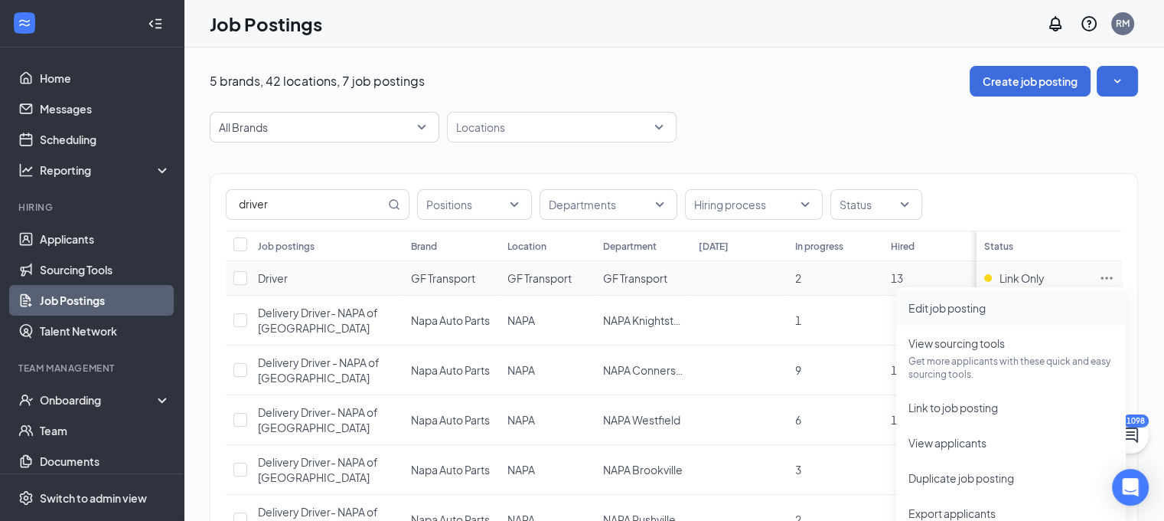
click at [984, 315] on span "Edit job posting" at bounding box center [1011, 307] width 205 height 17
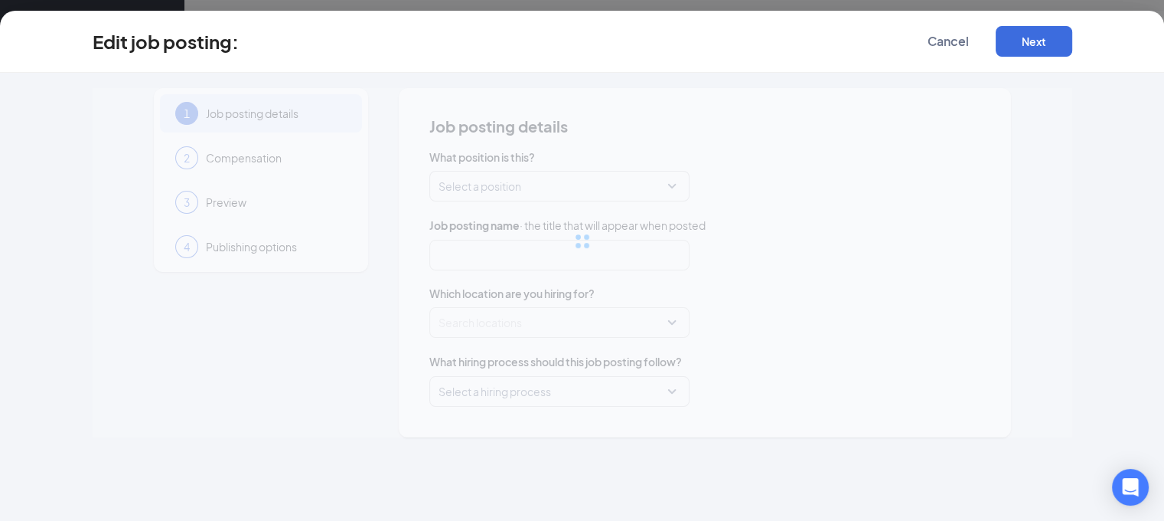
type input "Driver"
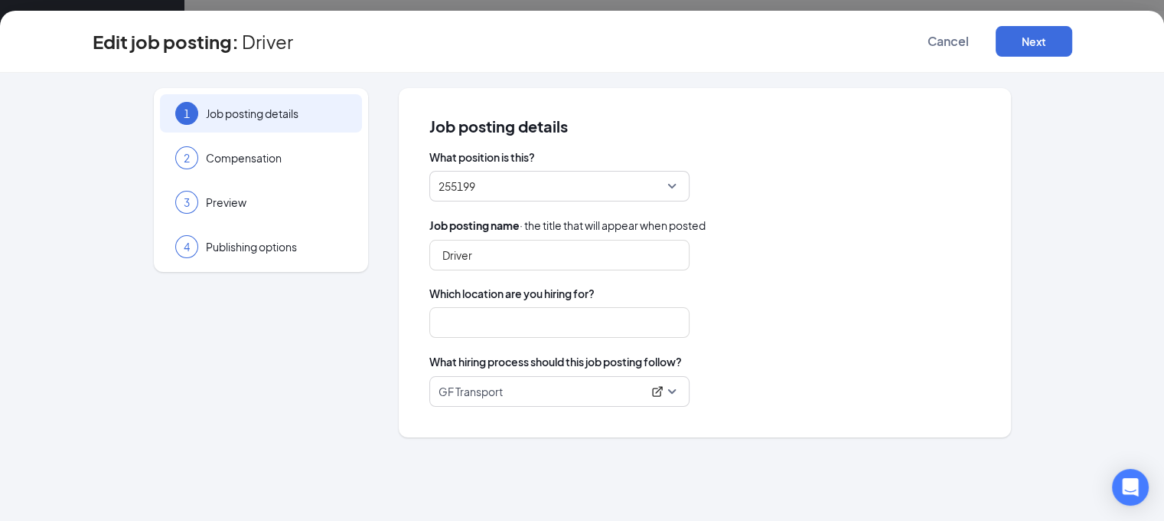
type input "GF Transport"
click at [509, 253] on input "Driver" at bounding box center [559, 255] width 260 height 31
click at [534, 322] on input "GF Transport" at bounding box center [559, 322] width 260 height 31
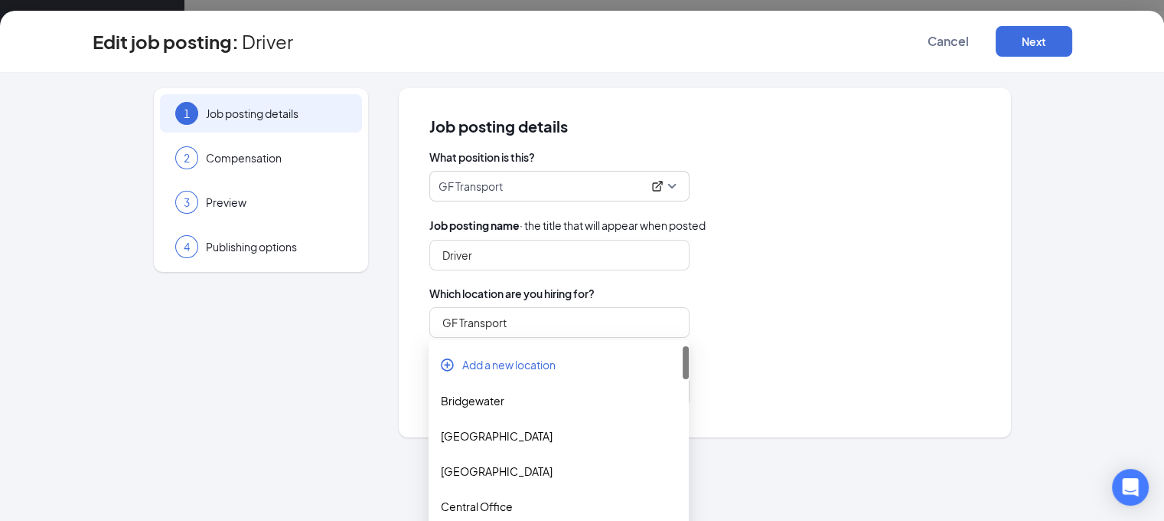
click at [765, 295] on span "Which location are you hiring for?" at bounding box center [704, 293] width 551 height 15
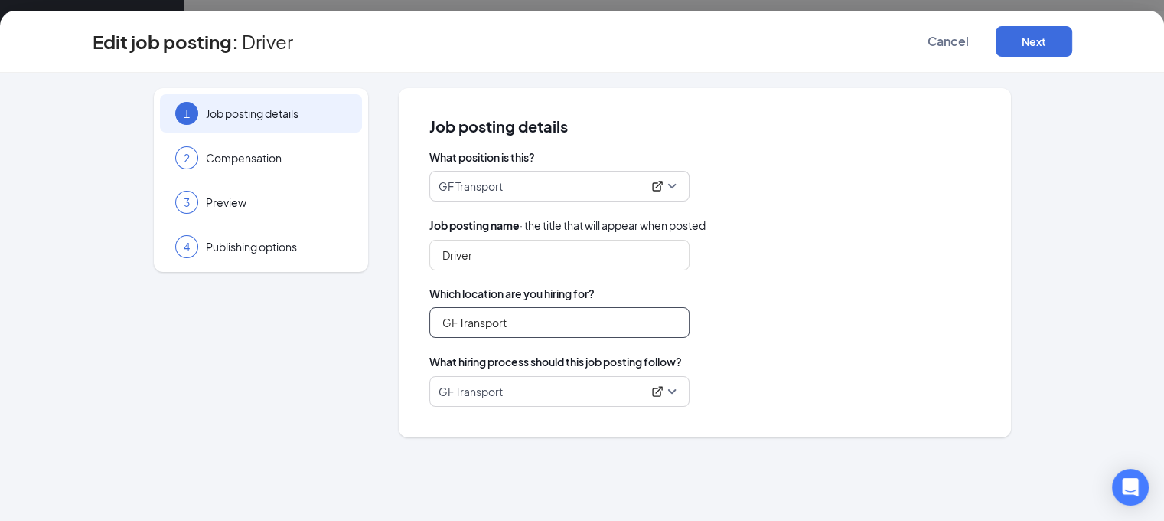
scroll to position [153, 0]
click at [562, 397] on p "GF Transport" at bounding box center [541, 391] width 204 height 15
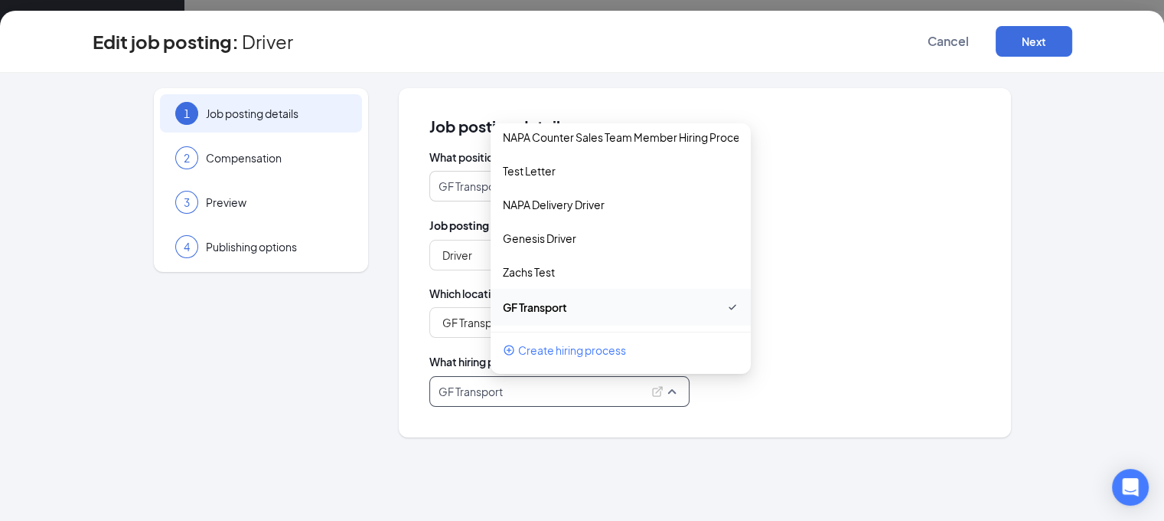
click at [841, 325] on div "GF Transport" at bounding box center [704, 322] width 551 height 31
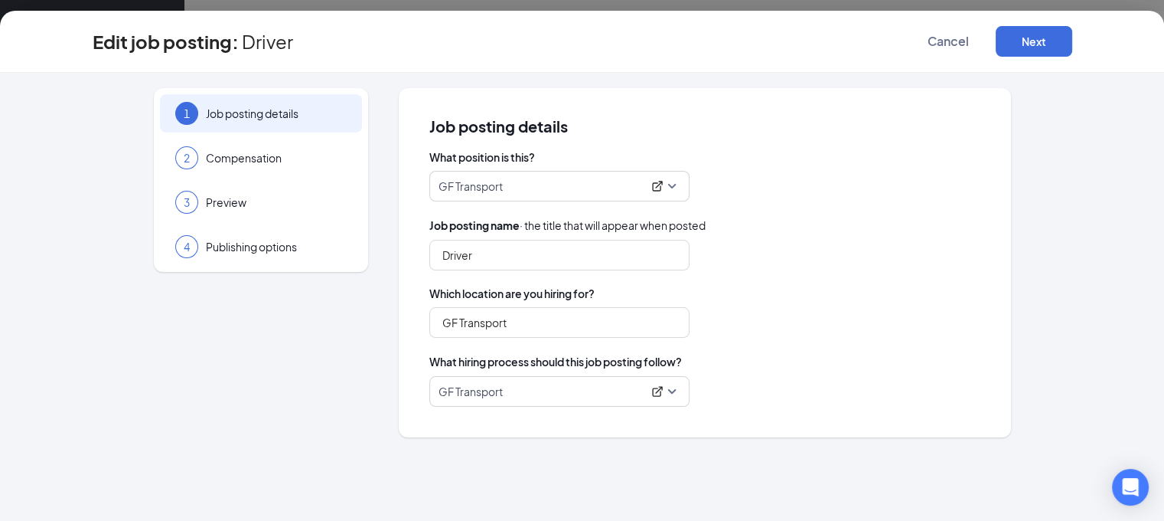
scroll to position [168, 0]
click at [677, 392] on span "GF Transport" at bounding box center [560, 391] width 242 height 29
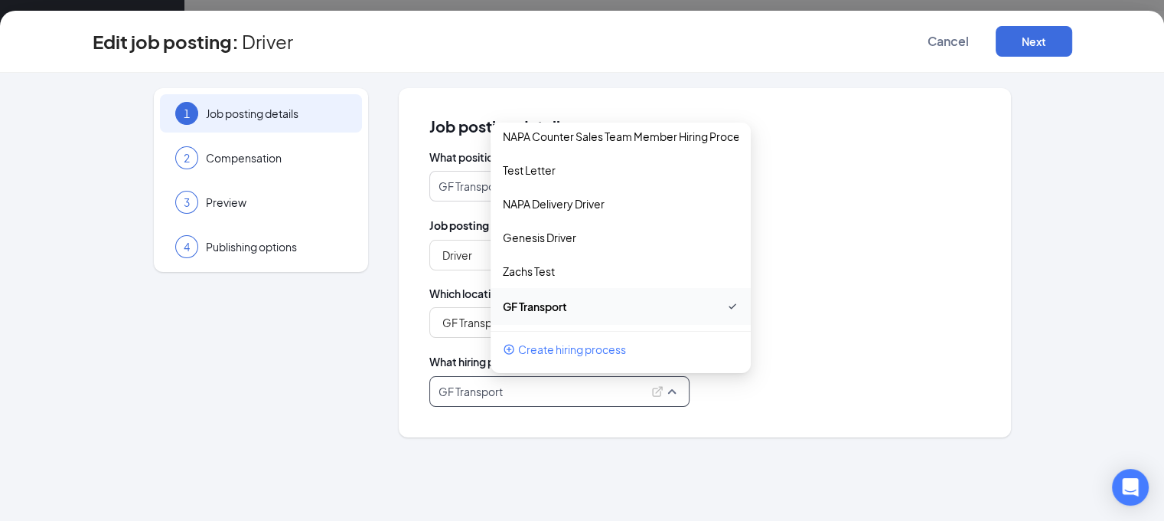
click at [527, 406] on div "GF Transport" at bounding box center [559, 391] width 260 height 31
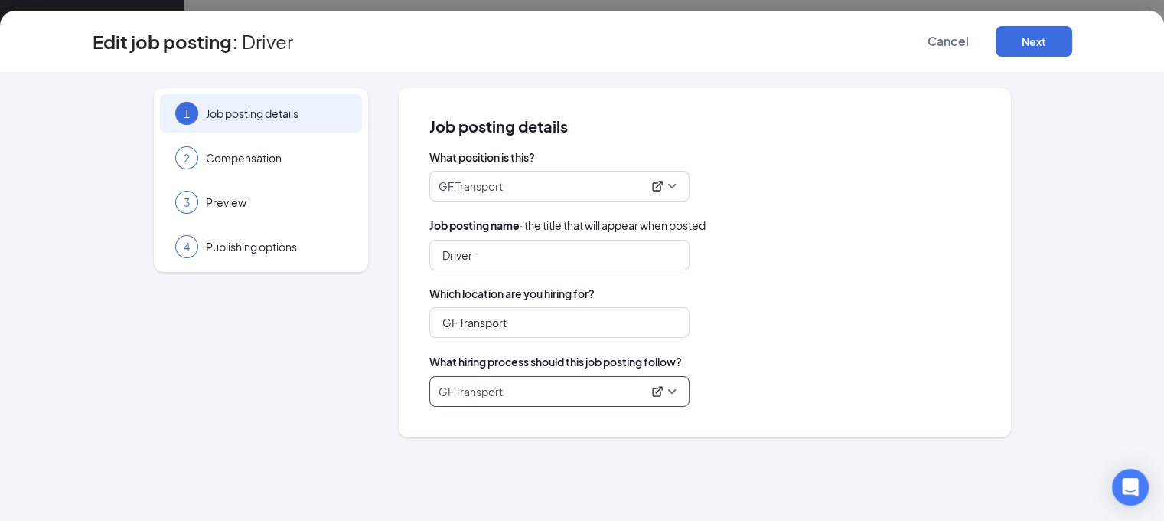
click at [500, 186] on p "GF Transport" at bounding box center [541, 185] width 204 height 15
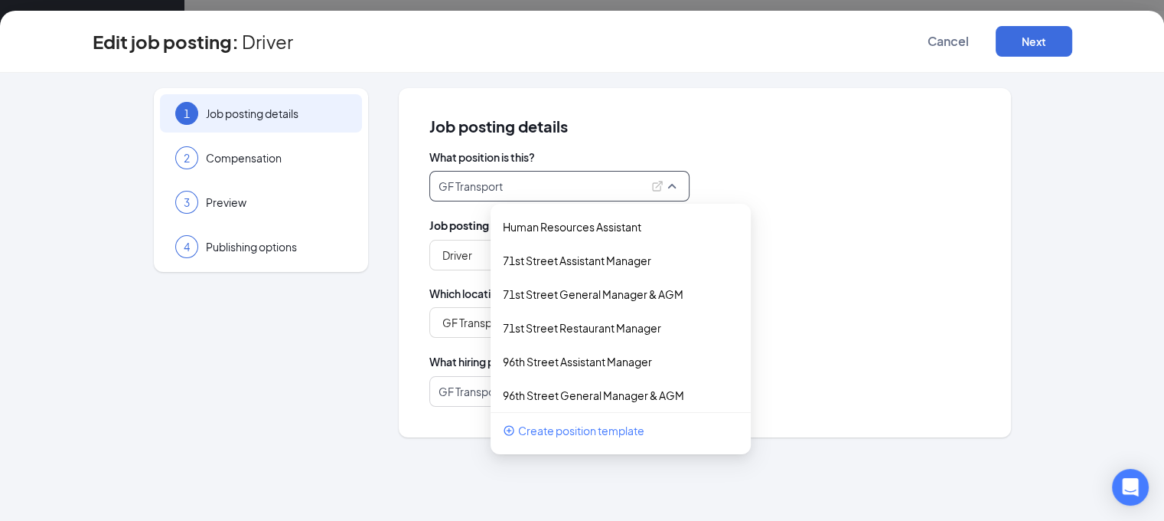
scroll to position [1525, 0]
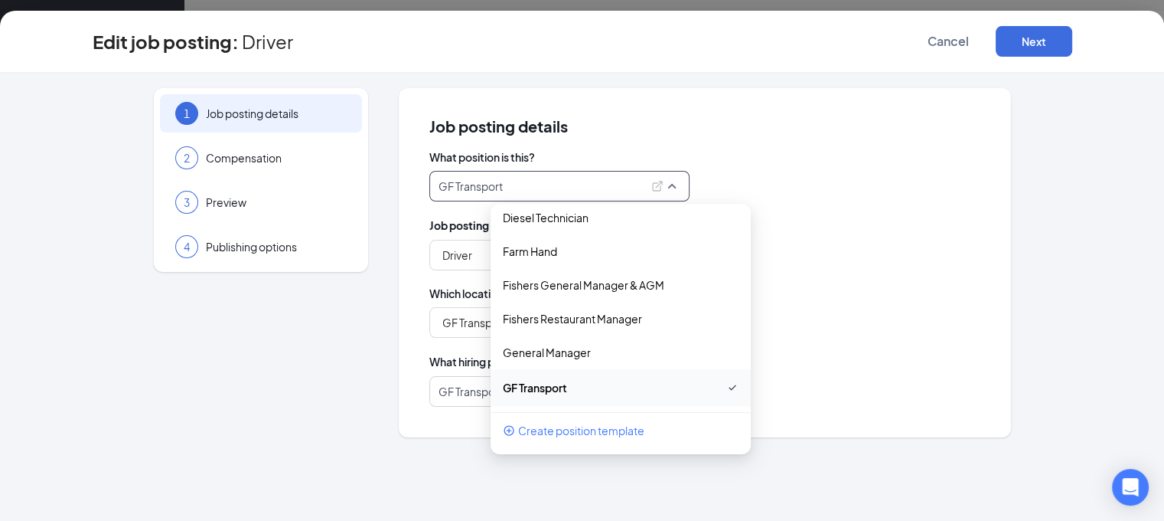
click at [859, 175] on div "GF Transport 152547 255199 203623 Human Resources Assistant 71st Street Assista…" at bounding box center [704, 186] width 551 height 31
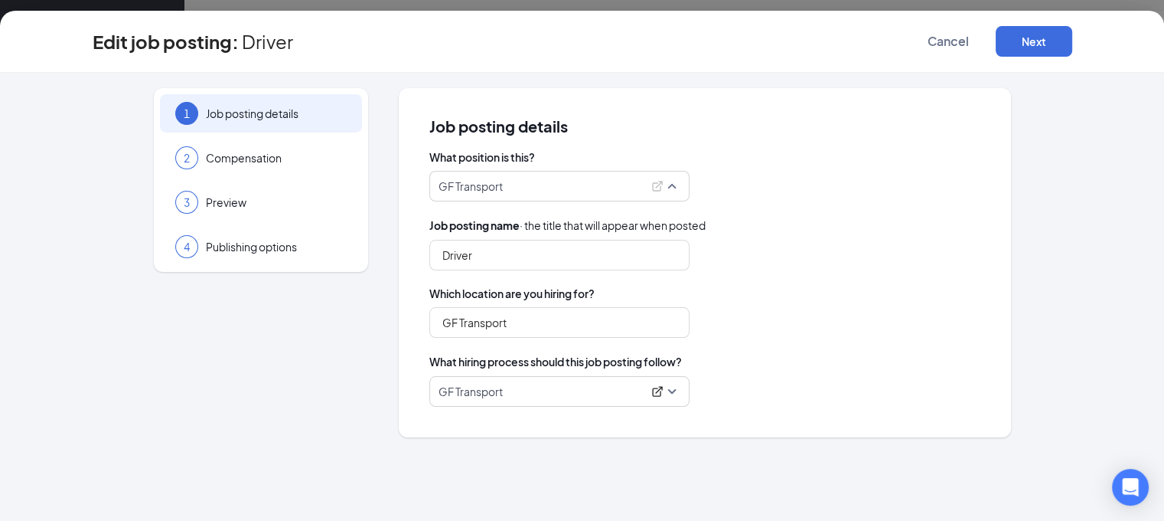
click at [596, 180] on p "GF Transport" at bounding box center [541, 185] width 204 height 15
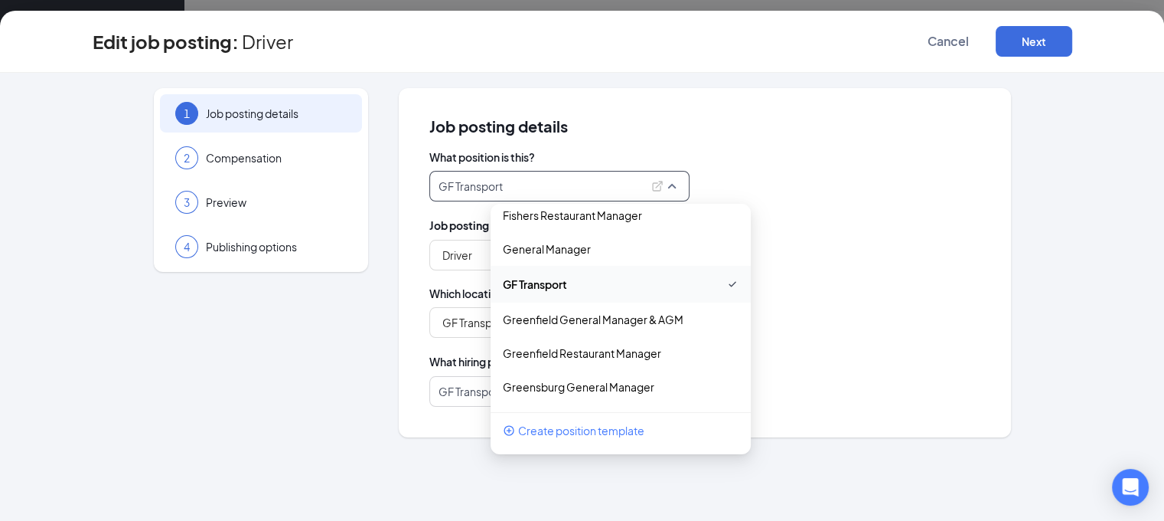
scroll to position [1601, 0]
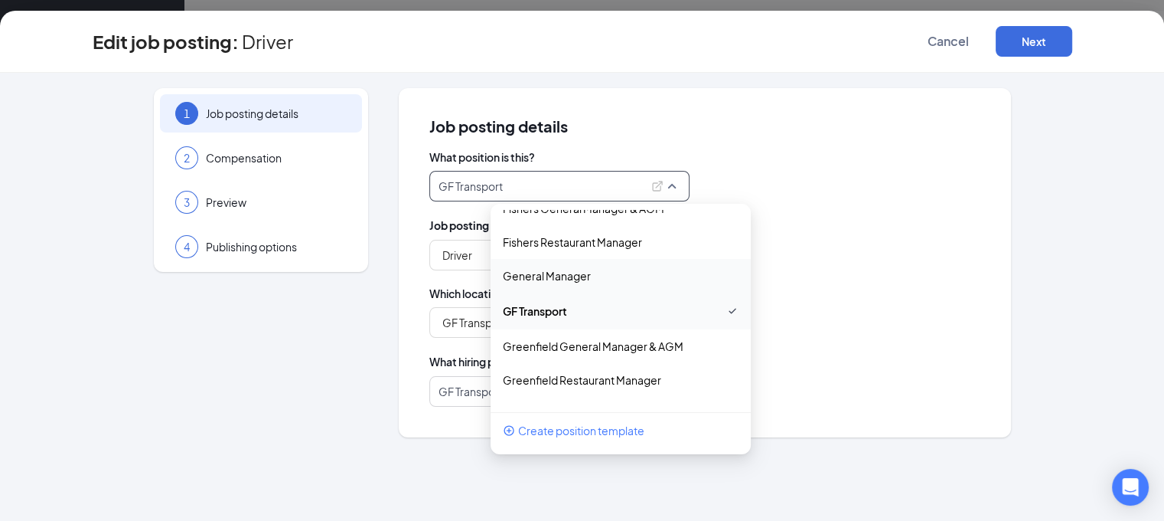
click at [835, 201] on div "What position is this? GF Transport 203657 152547 255199 Human Resources Assist…" at bounding box center [704, 277] width 551 height 257
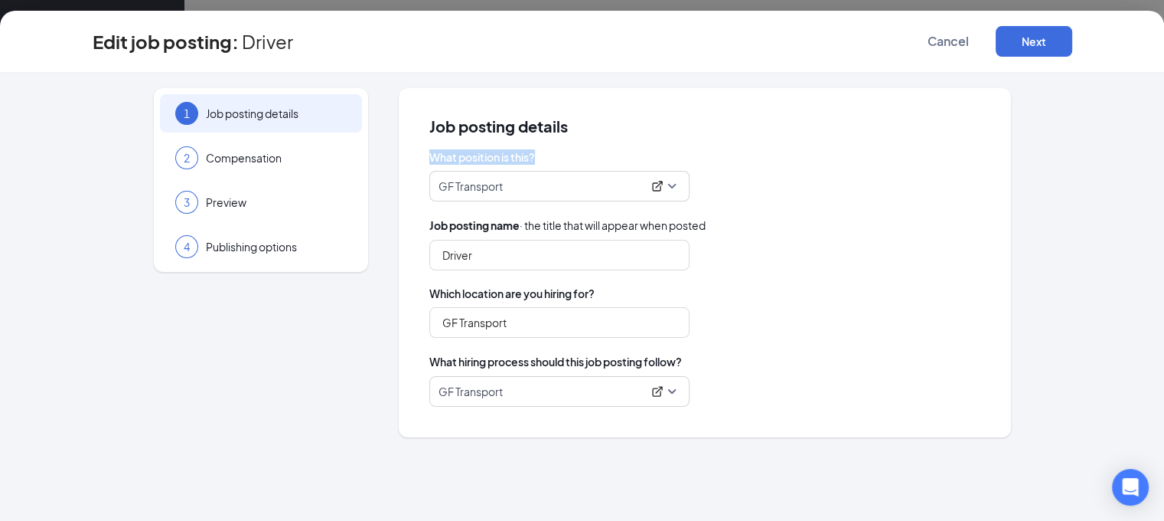
drag, startPoint x: 432, startPoint y: 155, endPoint x: 538, endPoint y: 155, distance: 106.4
click at [538, 155] on span "What position is this?" at bounding box center [704, 156] width 551 height 15
drag, startPoint x: 538, startPoint y: 155, endPoint x: 433, endPoint y: 152, distance: 104.9
click at [433, 152] on span "What position is this?" at bounding box center [704, 156] width 551 height 15
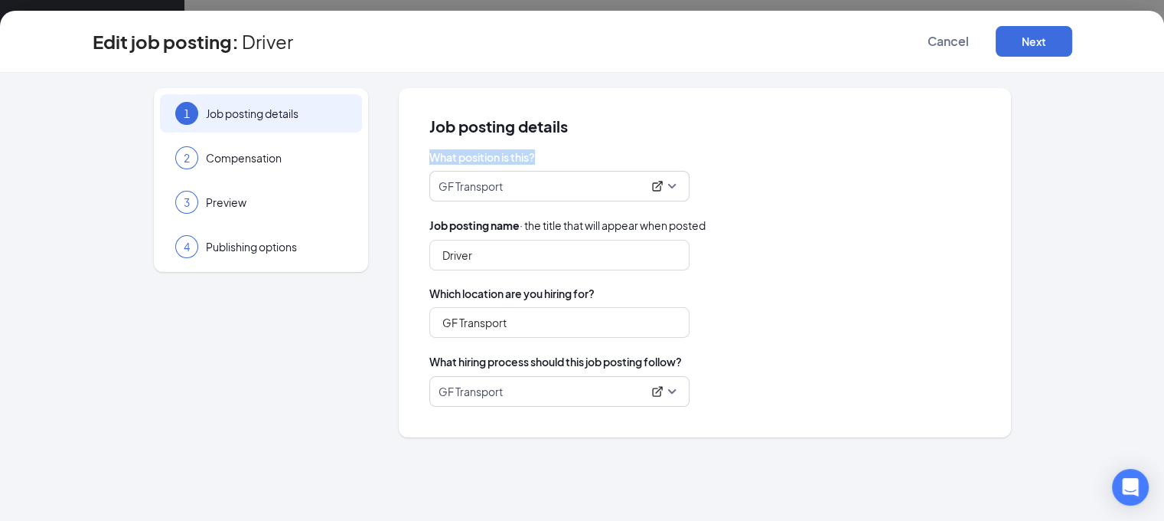
click at [432, 154] on span "What position is this?" at bounding box center [704, 156] width 551 height 15
drag, startPoint x: 429, startPoint y: 155, endPoint x: 540, endPoint y: 159, distance: 111.8
click at [540, 159] on span "What position is this?" at bounding box center [704, 156] width 551 height 15
drag, startPoint x: 536, startPoint y: 155, endPoint x: 433, endPoint y: 155, distance: 102.6
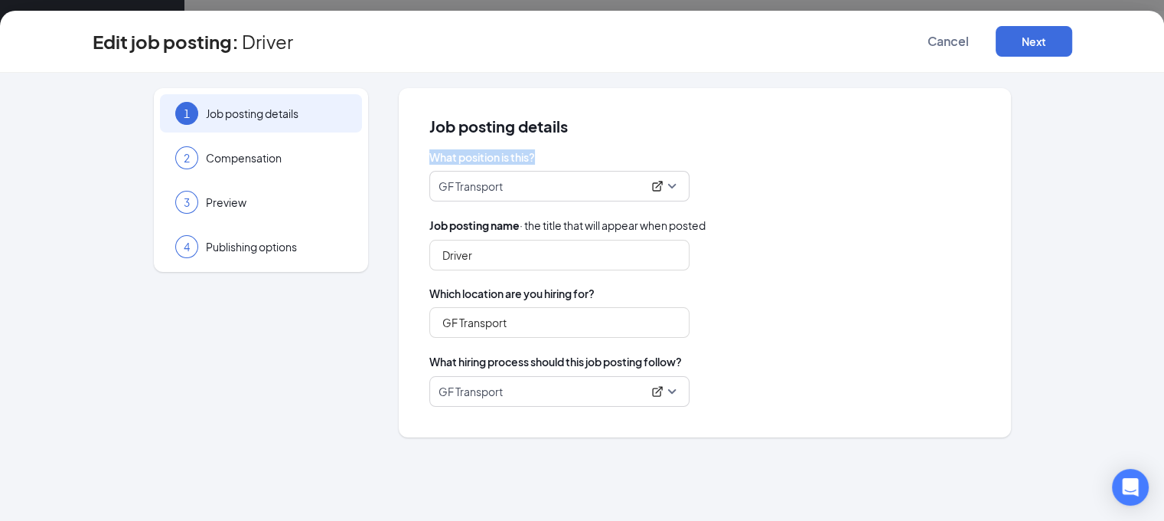
click at [433, 155] on span "What position is this?" at bounding box center [704, 156] width 551 height 15
click at [437, 155] on span "What position is this?" at bounding box center [704, 156] width 551 height 15
drag, startPoint x: 428, startPoint y: 157, endPoint x: 538, endPoint y: 158, distance: 110.2
click at [538, 158] on div "Job posting details What position is this? GF Transport 203657 152547 255199 Hu…" at bounding box center [705, 262] width 612 height 349
click at [539, 158] on span "What position is this?" at bounding box center [704, 156] width 551 height 15
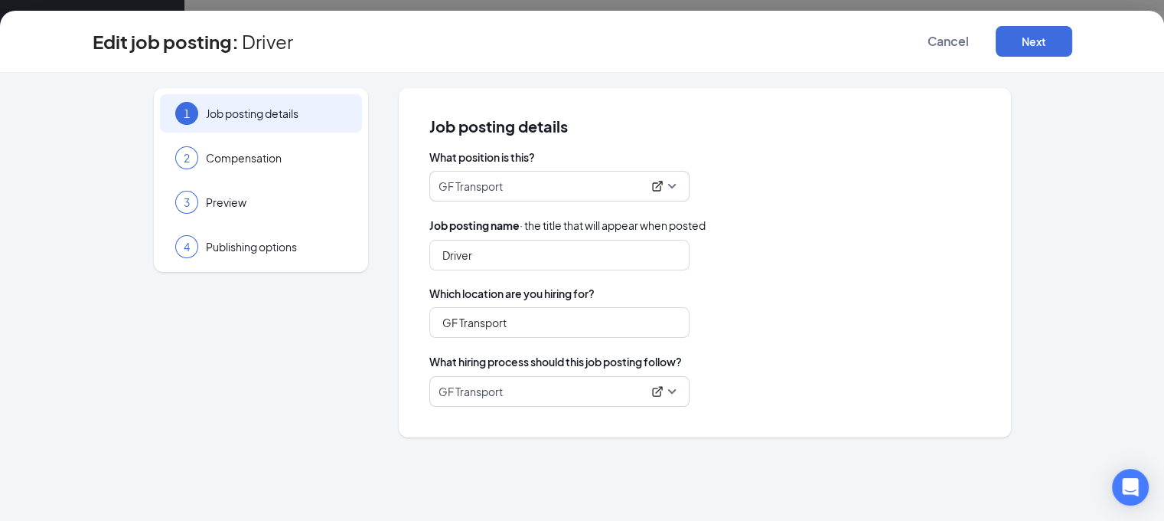
click at [540, 158] on span "What position is this?" at bounding box center [704, 156] width 551 height 15
drag, startPoint x: 538, startPoint y: 156, endPoint x: 436, endPoint y: 154, distance: 101.8
click at [436, 154] on span "What position is this?" at bounding box center [704, 156] width 551 height 15
click at [433, 156] on span "What position is this?" at bounding box center [704, 156] width 551 height 15
drag, startPoint x: 429, startPoint y: 158, endPoint x: 540, endPoint y: 155, distance: 111.0
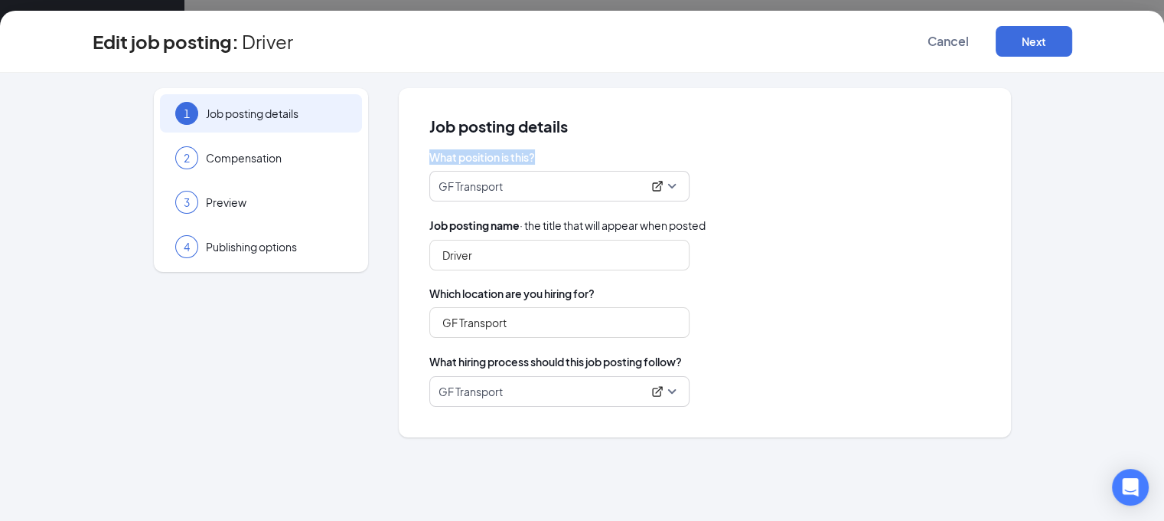
click at [540, 155] on span "What position is this?" at bounding box center [704, 156] width 551 height 15
click at [536, 155] on span "What position is this?" at bounding box center [704, 156] width 551 height 15
drag, startPoint x: 536, startPoint y: 153, endPoint x: 425, endPoint y: 155, distance: 111.0
click at [425, 155] on div "Job posting details What position is this? GF Transport 203657 152547 255199 Hu…" at bounding box center [705, 262] width 612 height 349
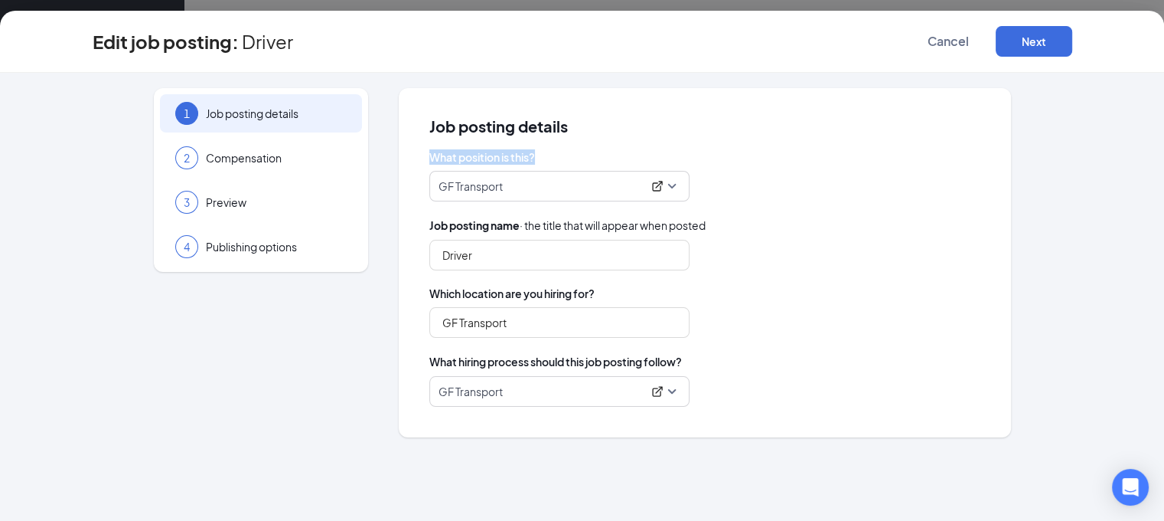
click at [432, 155] on span "What position is this?" at bounding box center [704, 156] width 551 height 15
drag, startPoint x: 432, startPoint y: 155, endPoint x: 544, endPoint y: 157, distance: 111.8
click at [540, 155] on span "What position is this?" at bounding box center [704, 156] width 551 height 15
click at [544, 157] on span "What position is this?" at bounding box center [704, 156] width 551 height 15
drag, startPoint x: 540, startPoint y: 157, endPoint x: 432, endPoint y: 150, distance: 108.2
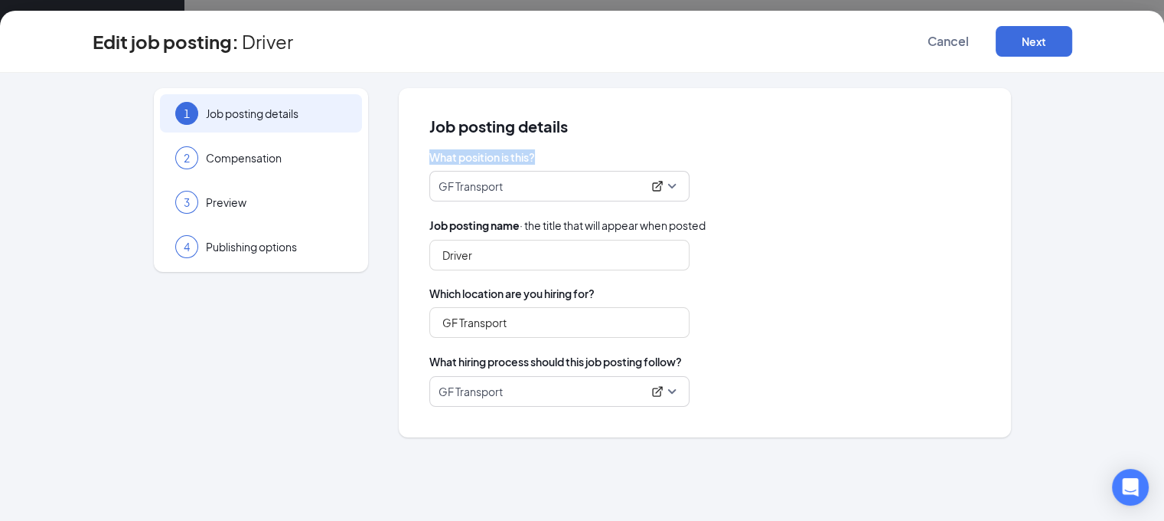
click at [429, 150] on span "What position is this?" at bounding box center [704, 156] width 551 height 15
click at [437, 152] on span "What position is this?" at bounding box center [704, 156] width 551 height 15
drag, startPoint x: 429, startPoint y: 152, endPoint x: 542, endPoint y: 153, distance: 112.5
click at [542, 153] on span "What position is this?" at bounding box center [704, 156] width 551 height 15
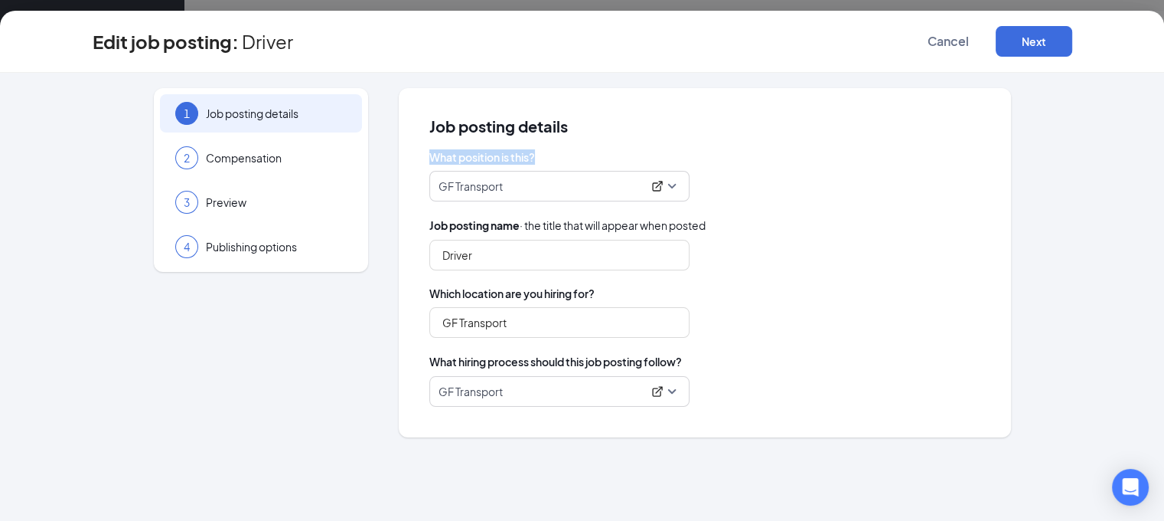
drag, startPoint x: 539, startPoint y: 156, endPoint x: 426, endPoint y: 156, distance: 113.3
click at [426, 156] on div "Job posting details What position is this? GF Transport 203657 152547 255199 Hu…" at bounding box center [705, 262] width 612 height 349
click at [442, 158] on span "What position is this?" at bounding box center [704, 156] width 551 height 15
drag, startPoint x: 429, startPoint y: 155, endPoint x: 543, endPoint y: 155, distance: 114.1
click at [543, 155] on span "What position is this?" at bounding box center [704, 156] width 551 height 15
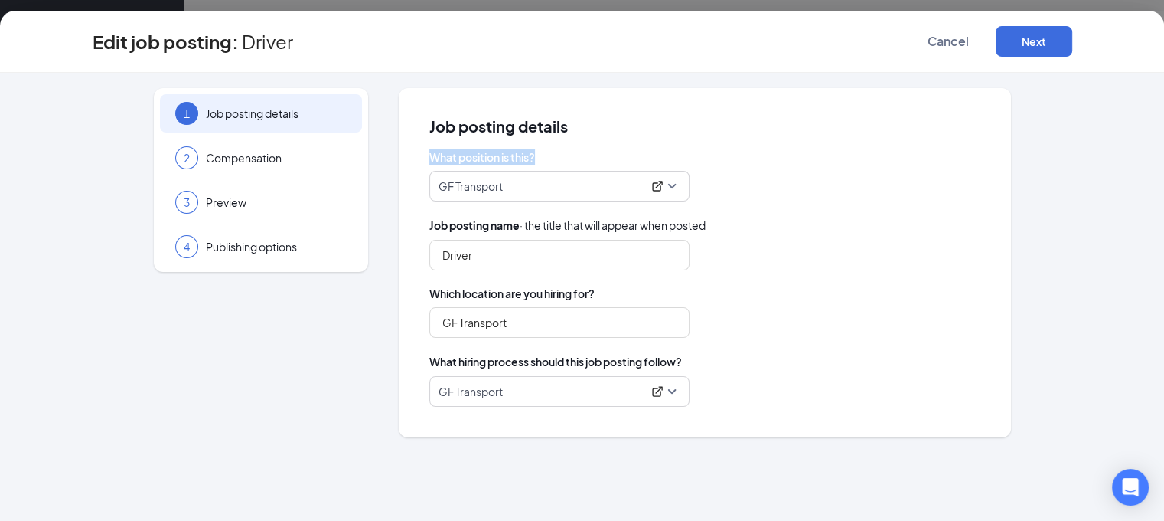
click at [543, 155] on span "What position is this?" at bounding box center [704, 156] width 551 height 15
drag, startPoint x: 539, startPoint y: 157, endPoint x: 429, endPoint y: 155, distance: 110.2
click at [429, 155] on span "What position is this?" at bounding box center [704, 156] width 551 height 15
click at [439, 155] on span "What position is this?" at bounding box center [704, 156] width 551 height 15
click at [441, 155] on span "What position is this?" at bounding box center [704, 156] width 551 height 15
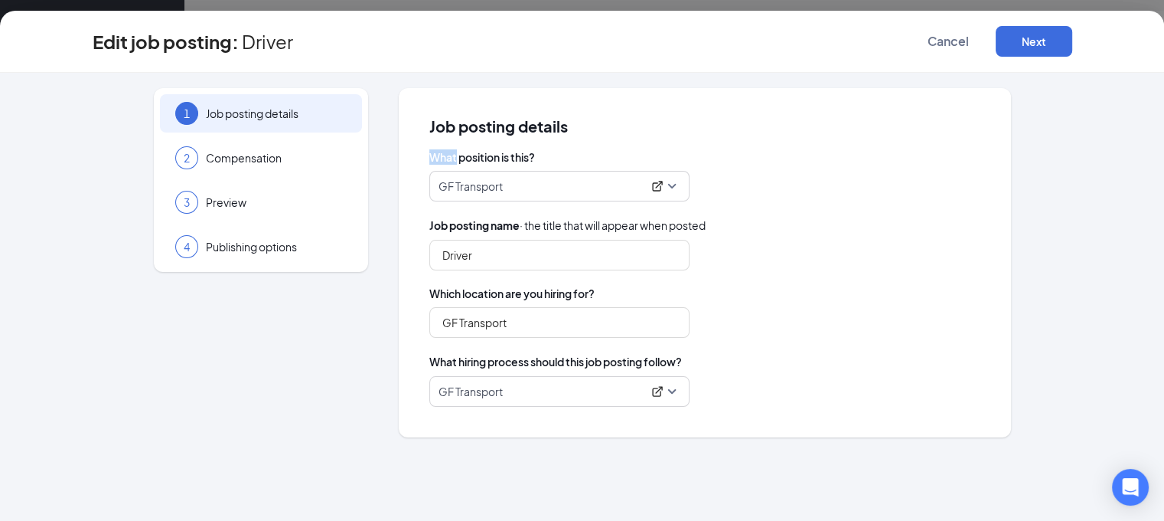
click at [441, 152] on span "What position is this?" at bounding box center [704, 156] width 551 height 15
drag, startPoint x: 431, startPoint y: 155, endPoint x: 547, endPoint y: 152, distance: 116.4
click at [566, 154] on span "What position is this?" at bounding box center [704, 156] width 551 height 15
click at [547, 152] on span "What position is this?" at bounding box center [704, 156] width 551 height 15
drag, startPoint x: 541, startPoint y: 155, endPoint x: 439, endPoint y: 154, distance: 102.6
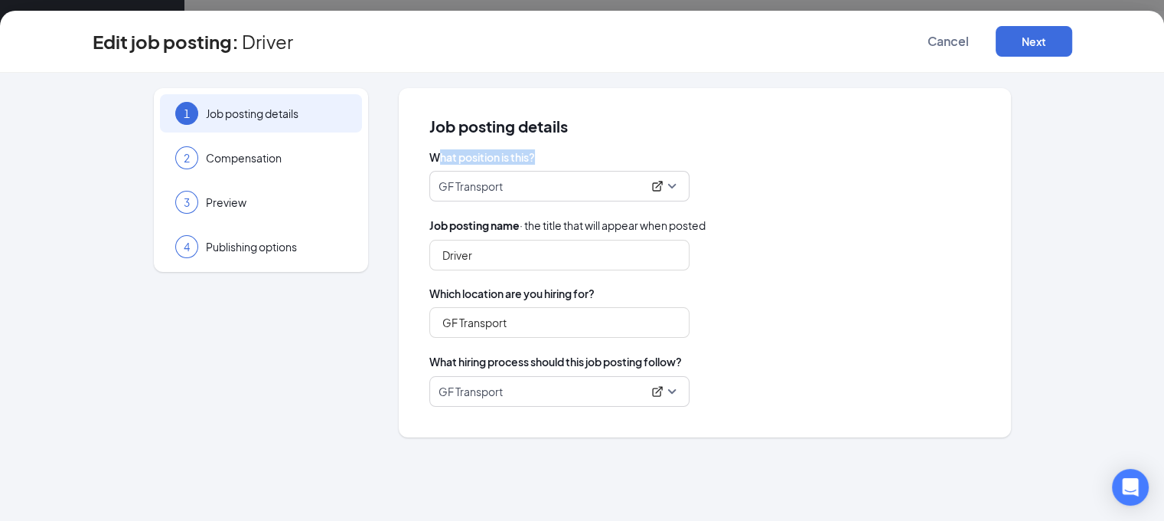
click at [439, 154] on span "What position is this?" at bounding box center [704, 156] width 551 height 15
click at [437, 154] on span "What position is this?" at bounding box center [704, 156] width 551 height 15
click at [429, 158] on span "What position is this?" at bounding box center [704, 156] width 551 height 15
drag, startPoint x: 428, startPoint y: 158, endPoint x: 530, endPoint y: 155, distance: 101.8
click at [530, 155] on div "Job posting details What position is this? GF Transport 203657 152547 255199 Hu…" at bounding box center [705, 262] width 612 height 349
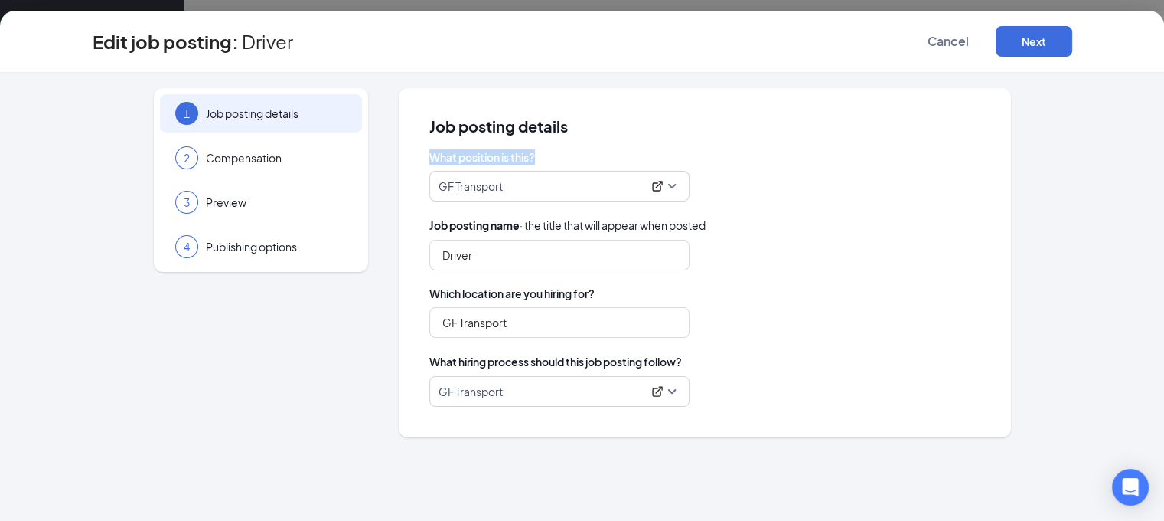
click at [536, 155] on span "What position is this?" at bounding box center [704, 156] width 551 height 15
drag, startPoint x: 539, startPoint y: 155, endPoint x: 435, endPoint y: 153, distance: 104.1
click at [435, 153] on span "What position is this?" at bounding box center [704, 156] width 551 height 15
drag, startPoint x: 429, startPoint y: 156, endPoint x: 539, endPoint y: 159, distance: 109.5
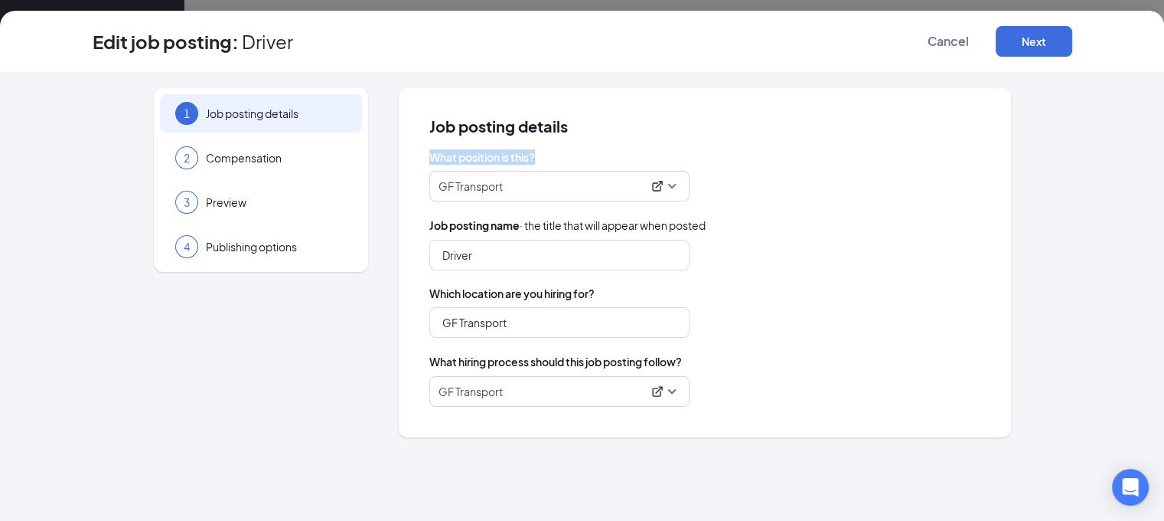
click at [539, 159] on span "What position is this?" at bounding box center [704, 156] width 551 height 15
click at [539, 158] on span "What position is this?" at bounding box center [704, 156] width 551 height 15
drag, startPoint x: 538, startPoint y: 155, endPoint x: 421, endPoint y: 152, distance: 117.2
click at [421, 152] on div "Job posting details What position is this? GF Transport 203657 152547 255199 Hu…" at bounding box center [705, 262] width 612 height 349
click at [432, 155] on span "What position is this?" at bounding box center [704, 156] width 551 height 15
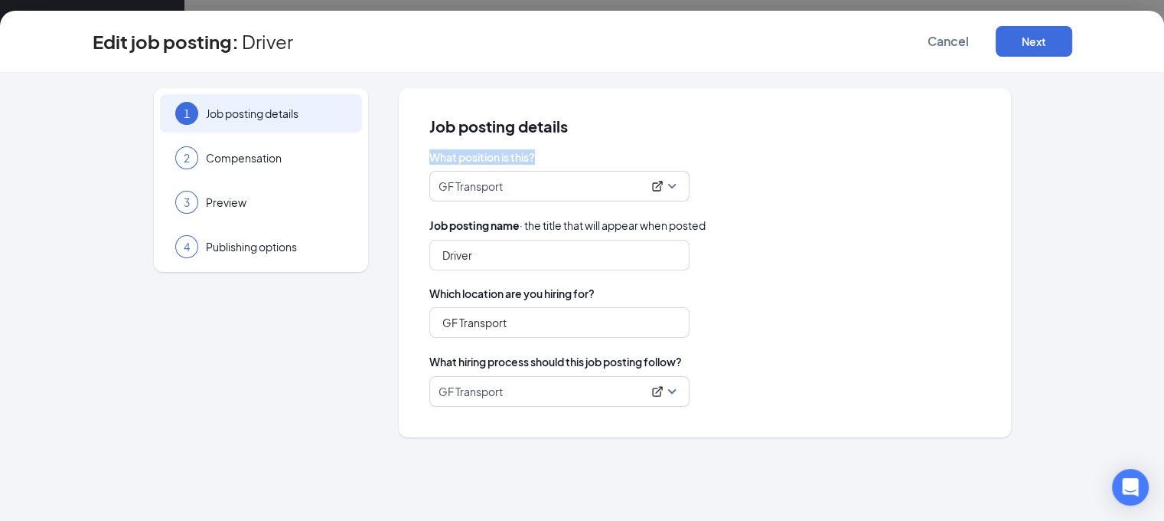
drag, startPoint x: 428, startPoint y: 155, endPoint x: 540, endPoint y: 156, distance: 112.5
click at [540, 156] on div "Job posting details What position is this? GF Transport 203657 152547 255199 Hu…" at bounding box center [705, 262] width 612 height 349
click at [540, 156] on span "What position is this?" at bounding box center [704, 156] width 551 height 15
drag, startPoint x: 540, startPoint y: 156, endPoint x: 432, endPoint y: 155, distance: 108.7
click at [432, 155] on span "What position is this?" at bounding box center [704, 156] width 551 height 15
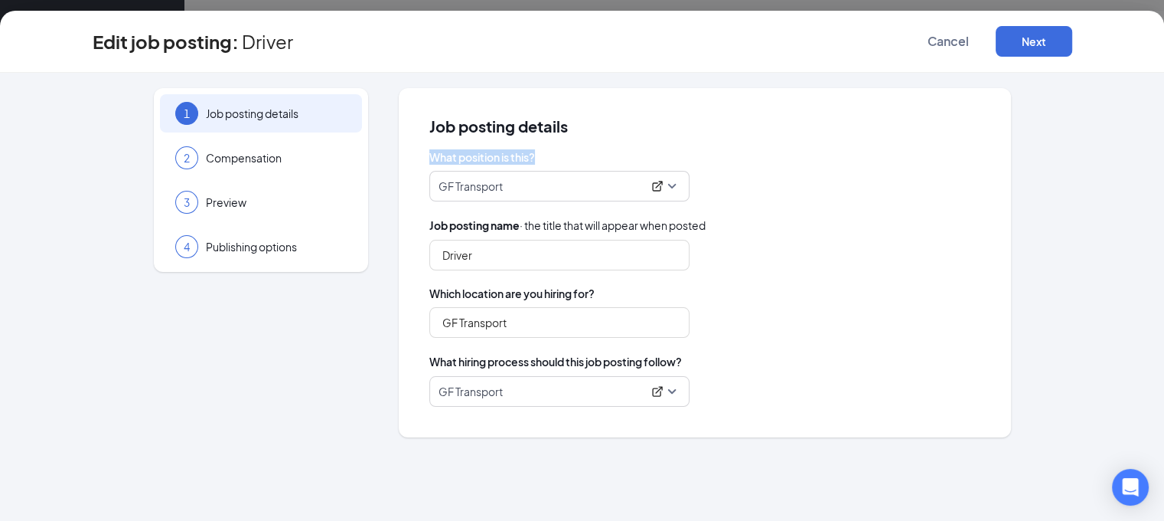
click at [440, 156] on span "What position is this?" at bounding box center [704, 156] width 551 height 15
drag, startPoint x: 429, startPoint y: 157, endPoint x: 542, endPoint y: 156, distance: 113.3
click at [542, 156] on span "What position is this?" at bounding box center [704, 156] width 551 height 15
drag, startPoint x: 537, startPoint y: 155, endPoint x: 420, endPoint y: 154, distance: 116.4
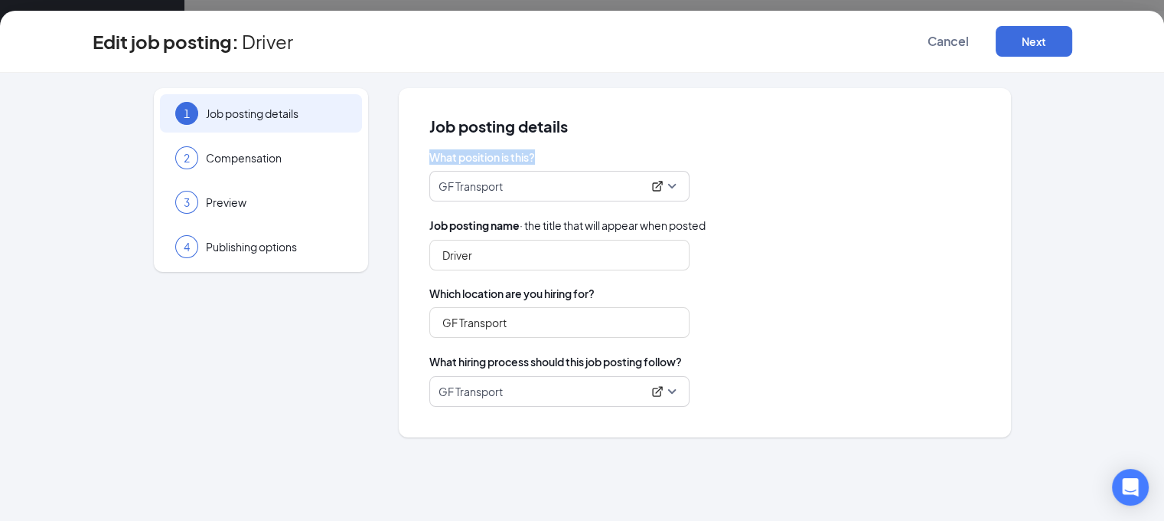
click at [420, 154] on div "Job posting details What position is this? GF Transport 203657 152547 255199 Hu…" at bounding box center [705, 262] width 612 height 349
click at [441, 154] on span "What position is this?" at bounding box center [704, 156] width 551 height 15
drag, startPoint x: 429, startPoint y: 155, endPoint x: 549, endPoint y: 155, distance: 120.2
click at [549, 155] on span "What position is this?" at bounding box center [704, 156] width 551 height 15
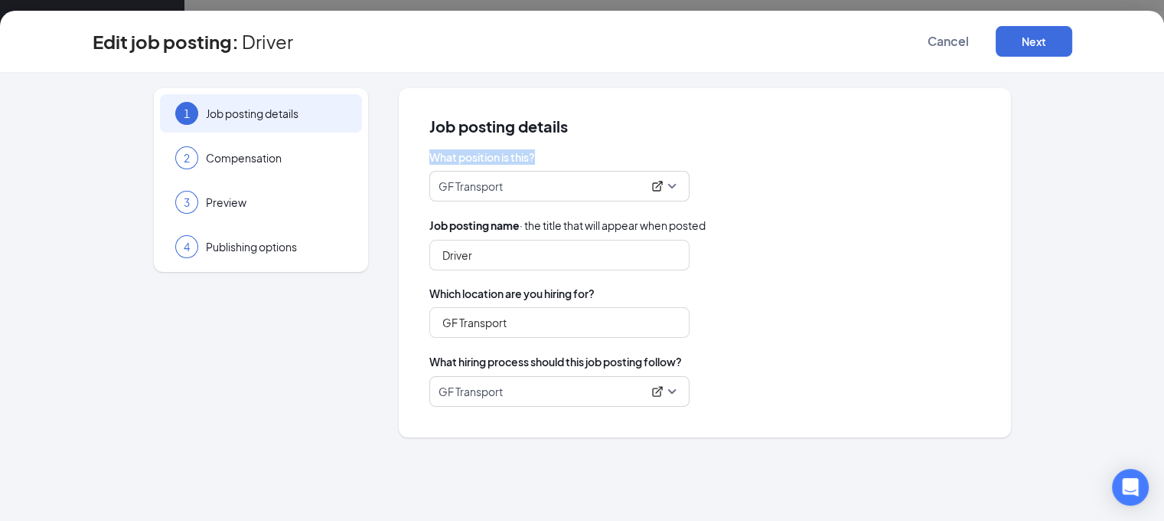
drag, startPoint x: 539, startPoint y: 155, endPoint x: 426, endPoint y: 155, distance: 113.3
click at [426, 155] on div "Job posting details What position is this? GF Transport 203657 152547 255199 Hu…" at bounding box center [705, 262] width 612 height 349
click at [429, 155] on span "What position is this?" at bounding box center [704, 156] width 551 height 15
drag, startPoint x: 429, startPoint y: 155, endPoint x: 547, endPoint y: 155, distance: 118.7
click at [547, 155] on span "What position is this?" at bounding box center [704, 156] width 551 height 15
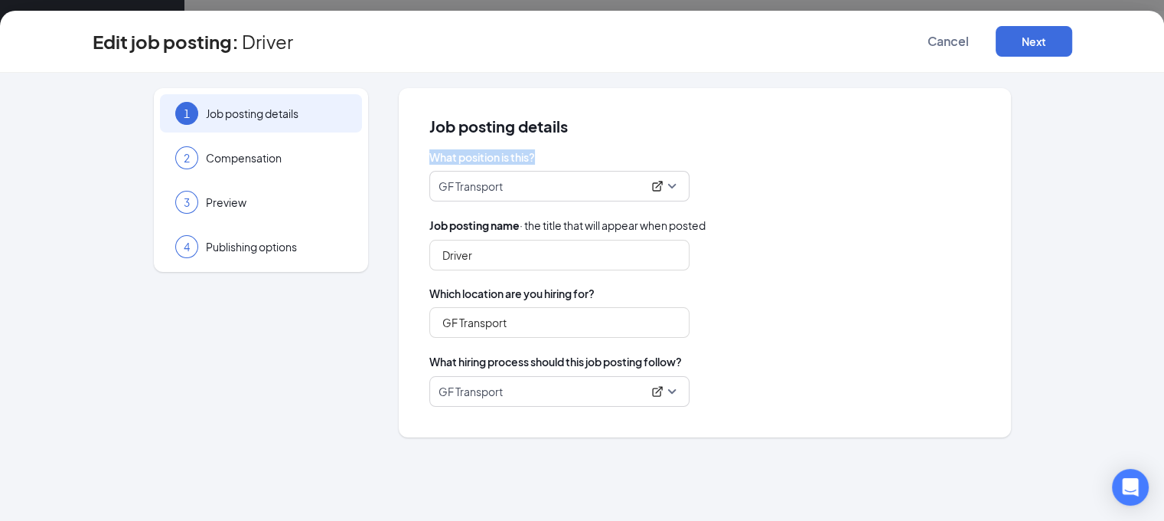
click at [547, 155] on span "What position is this?" at bounding box center [704, 156] width 551 height 15
drag, startPoint x: 541, startPoint y: 155, endPoint x: 404, endPoint y: 152, distance: 137.0
click at [404, 152] on div "Job posting details What position is this? GF Transport 203657 152547 255199 Hu…" at bounding box center [705, 262] width 612 height 349
click at [449, 153] on span "What position is this?" at bounding box center [704, 156] width 551 height 15
drag, startPoint x: 432, startPoint y: 154, endPoint x: 536, endPoint y: 154, distance: 104.1
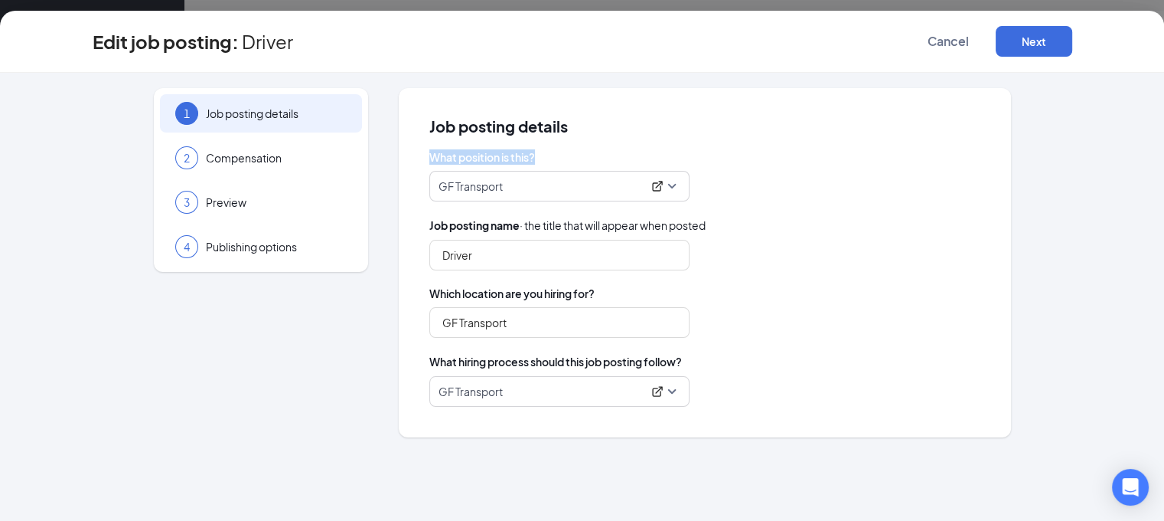
click at [536, 154] on span "What position is this?" at bounding box center [704, 156] width 551 height 15
click at [542, 154] on span "What position is this?" at bounding box center [704, 156] width 551 height 15
drag, startPoint x: 499, startPoint y: 153, endPoint x: 401, endPoint y: 151, distance: 98.0
click at [401, 151] on div "Job posting details What position is this? GF Transport 203657 152547 255199 Hu…" at bounding box center [705, 262] width 612 height 349
click at [445, 155] on span "What position is this?" at bounding box center [704, 156] width 551 height 15
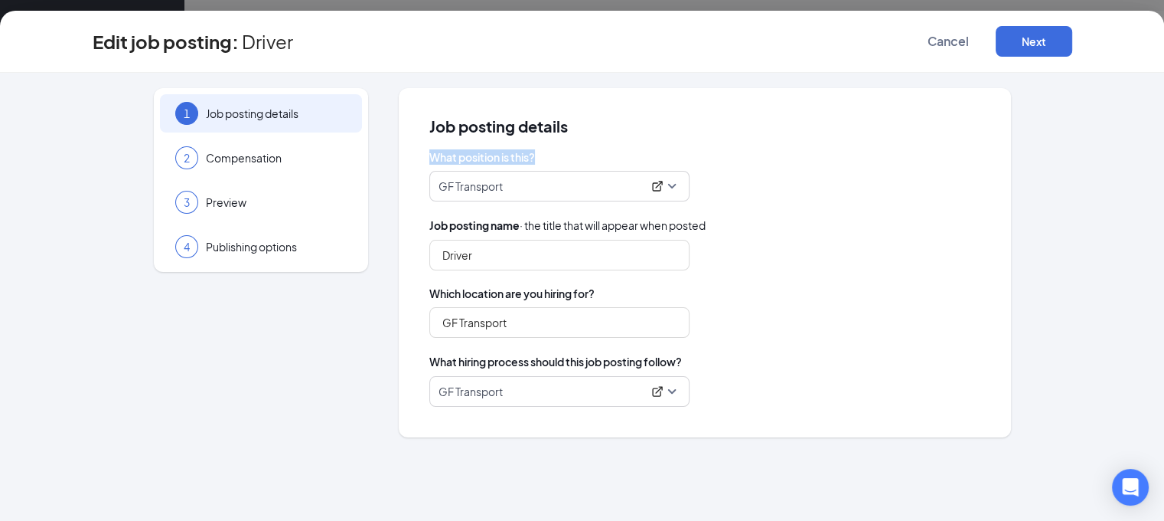
click at [430, 155] on span "What position is this?" at bounding box center [704, 156] width 551 height 15
click at [536, 155] on div "Job posting details What position is this? GF Transport 203657 152547 255199 Hu…" at bounding box center [705, 262] width 612 height 349
click at [552, 155] on span "What position is this?" at bounding box center [704, 156] width 551 height 15
click at [399, 155] on div "Job posting details What position is this? GF Transport 203657 152547 255199 Hu…" at bounding box center [705, 262] width 612 height 349
click at [441, 158] on span "What position is this?" at bounding box center [704, 156] width 551 height 15
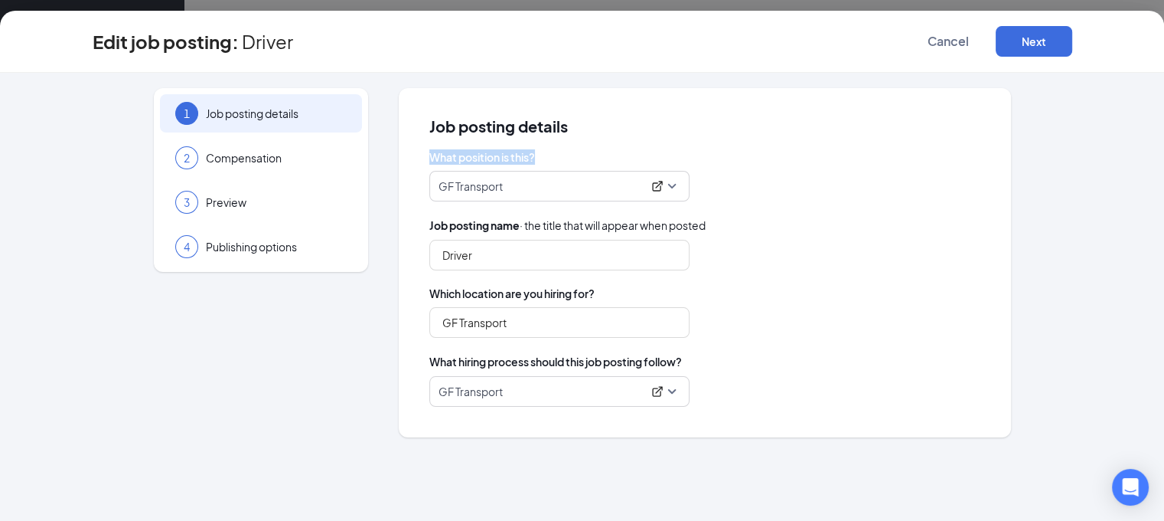
click at [550, 155] on div "Job posting details What position is this? GF Transport 203657 152547 255199 Hu…" at bounding box center [705, 262] width 612 height 349
click at [550, 155] on span "What position is this?" at bounding box center [704, 156] width 551 height 15
click at [426, 156] on div "Job posting details What position is this? GF Transport 203657 152547 255199 Hu…" at bounding box center [705, 262] width 612 height 349
click at [439, 158] on span "What position is this?" at bounding box center [704, 156] width 551 height 15
click at [543, 158] on div "Job posting details What position is this? GF Transport 203657 152547 255199 Hu…" at bounding box center [705, 262] width 612 height 349
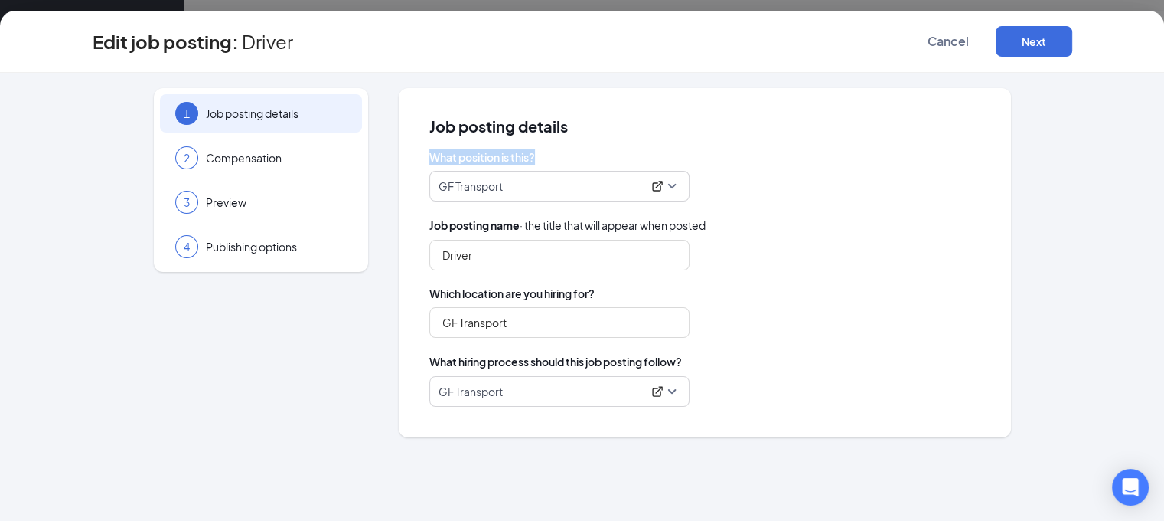
click at [542, 158] on span "What position is this?" at bounding box center [704, 156] width 551 height 15
click at [419, 153] on div "Job posting details What position is this? GF Transport 203657 152547 255199 Hu…" at bounding box center [705, 262] width 612 height 349
click at [425, 155] on div "Job posting details What position is this? GF Transport 203657 152547 255199 Hu…" at bounding box center [705, 262] width 612 height 349
click at [428, 155] on div "Job posting details What position is this? GF Transport 203657 152547 255199 Hu…" at bounding box center [705, 262] width 612 height 349
click at [538, 156] on span "What position is this?" at bounding box center [704, 156] width 551 height 15
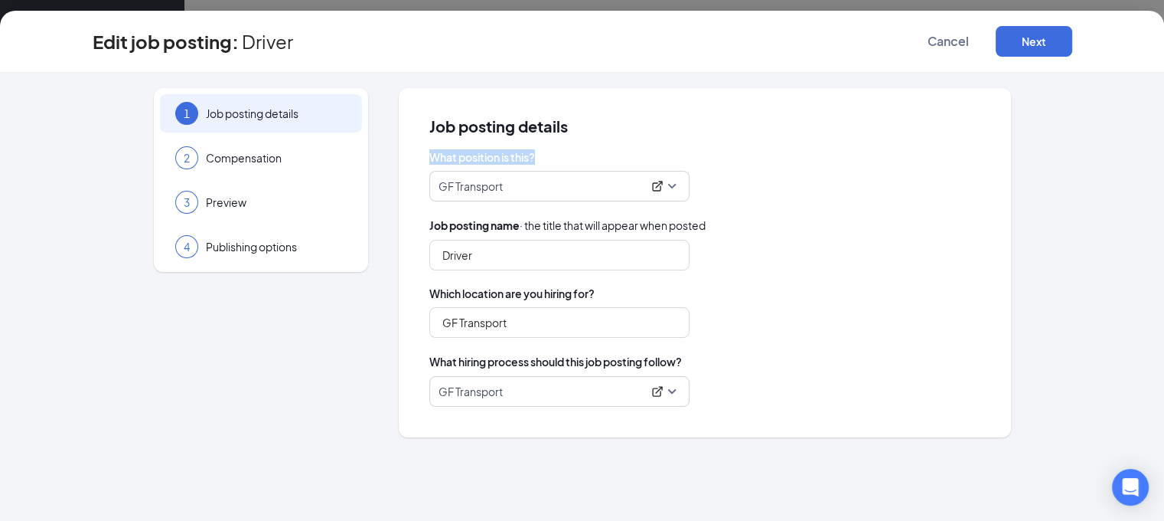
click at [538, 156] on span "What position is this?" at bounding box center [704, 156] width 551 height 15
click at [431, 150] on span "What position is this?" at bounding box center [704, 156] width 551 height 15
click at [441, 155] on span "What position is this?" at bounding box center [704, 156] width 551 height 15
click at [553, 155] on span "What position is this?" at bounding box center [704, 156] width 551 height 15
click at [547, 152] on span "What position is this?" at bounding box center [704, 156] width 551 height 15
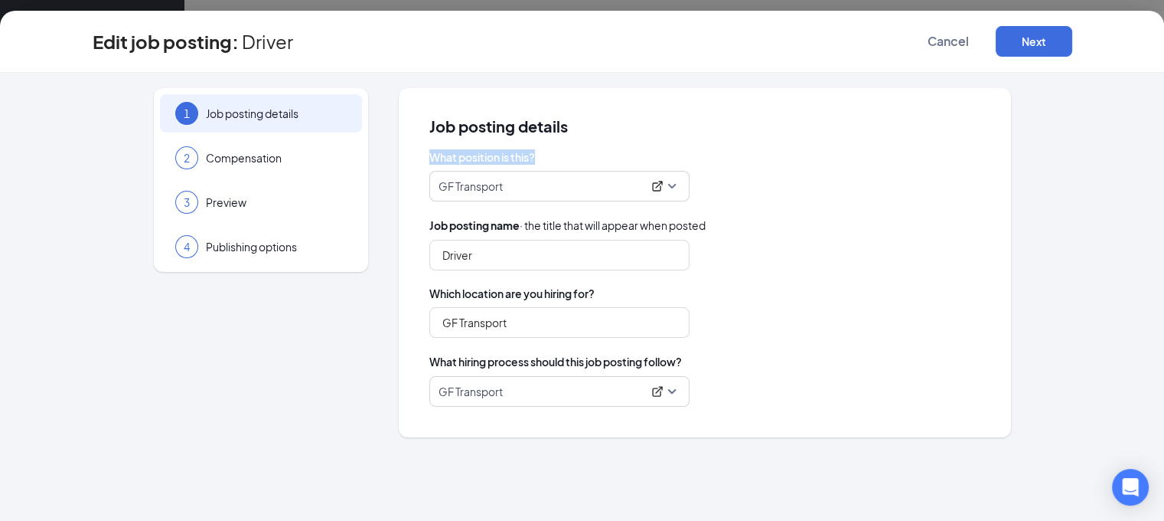
click at [419, 145] on div "Job posting details What position is this? GF Transport 203657 152547 255199 Hu…" at bounding box center [705, 262] width 612 height 349
click at [440, 150] on span "What position is this?" at bounding box center [704, 156] width 551 height 15
click at [539, 155] on span "What position is this?" at bounding box center [704, 156] width 551 height 15
click at [432, 155] on span "What position is this?" at bounding box center [704, 156] width 551 height 15
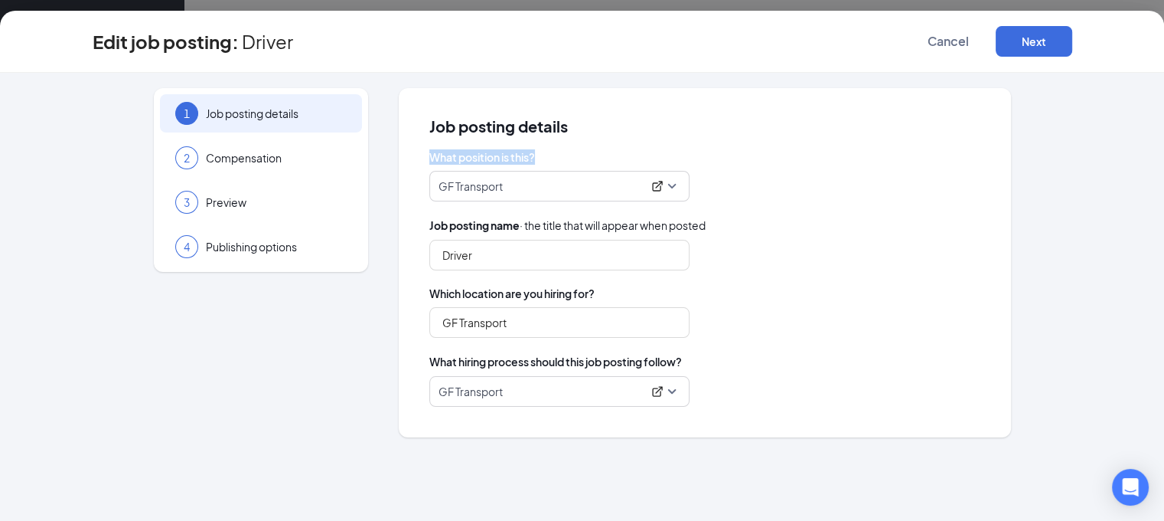
click at [434, 158] on span "What position is this?" at bounding box center [704, 156] width 551 height 15
click at [539, 155] on span "What position is this?" at bounding box center [704, 156] width 551 height 15
click at [423, 155] on div "Job posting details What position is this? GF Transport 203657 152547 255199 Hu…" at bounding box center [705, 262] width 612 height 349
click at [454, 158] on span "What position is this?" at bounding box center [704, 156] width 551 height 15
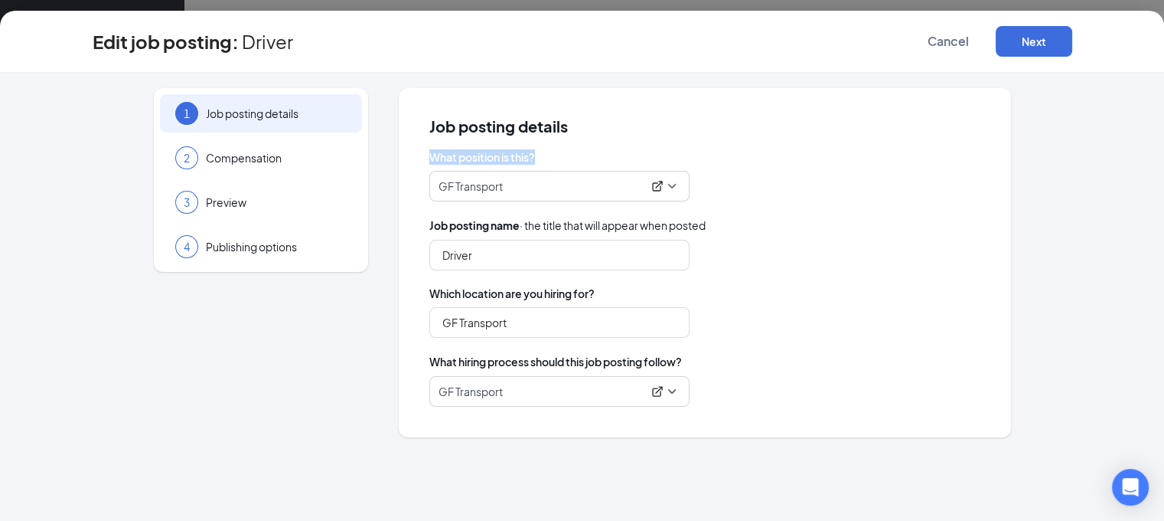
click at [540, 153] on div "Job posting details What position is this? GF Transport 203657 152547 255199 Hu…" at bounding box center [705, 262] width 612 height 349
click at [540, 153] on span "What position is this?" at bounding box center [704, 156] width 551 height 15
click at [431, 155] on span "What position is this?" at bounding box center [704, 156] width 551 height 15
click at [439, 153] on span "What position is this?" at bounding box center [704, 156] width 551 height 15
click at [551, 149] on span "What position is this?" at bounding box center [704, 156] width 551 height 15
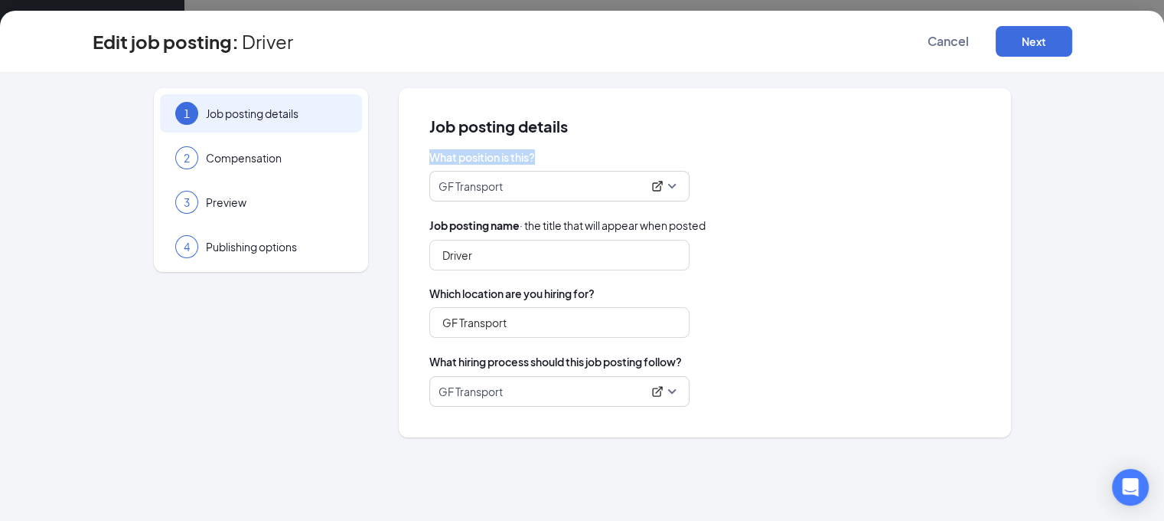
click at [544, 157] on span "What position is this?" at bounding box center [704, 156] width 551 height 15
click at [432, 155] on span "What position is this?" at bounding box center [704, 156] width 551 height 15
click at [435, 157] on span "What position is this?" at bounding box center [704, 156] width 551 height 15
click at [535, 159] on span "What position is this?" at bounding box center [704, 156] width 551 height 15
click at [544, 158] on span "What position is this?" at bounding box center [704, 156] width 551 height 15
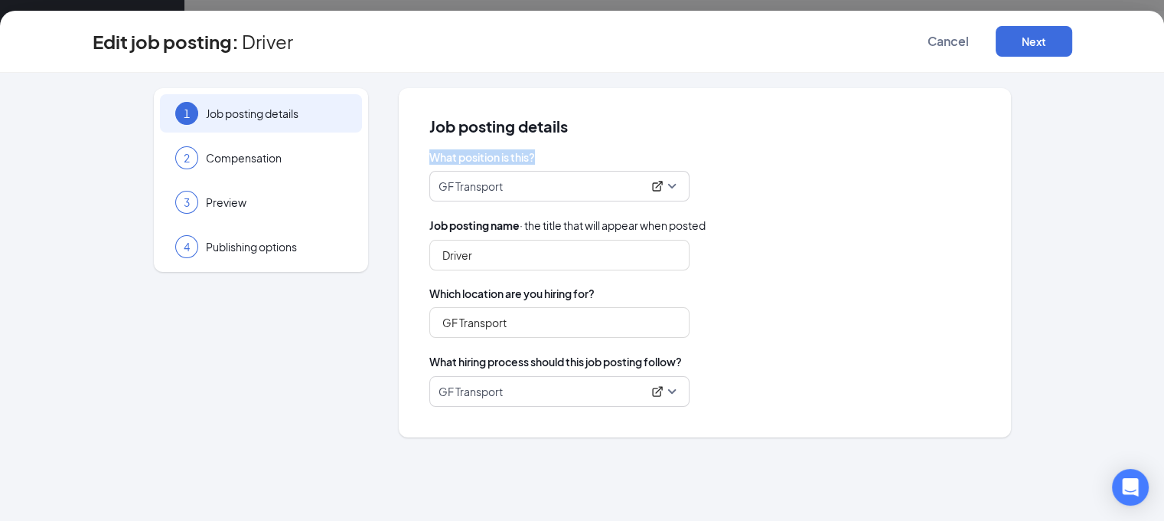
click at [429, 155] on span "What position is this?" at bounding box center [704, 156] width 551 height 15
click at [429, 156] on span "What position is this?" at bounding box center [704, 156] width 551 height 15
click at [533, 156] on span "What position is this?" at bounding box center [704, 156] width 551 height 15
click at [542, 156] on span "What position is this?" at bounding box center [704, 156] width 551 height 15
click at [413, 155] on div "Job posting details What position is this? GF Transport 203657 152547 255199 Hu…" at bounding box center [705, 262] width 612 height 349
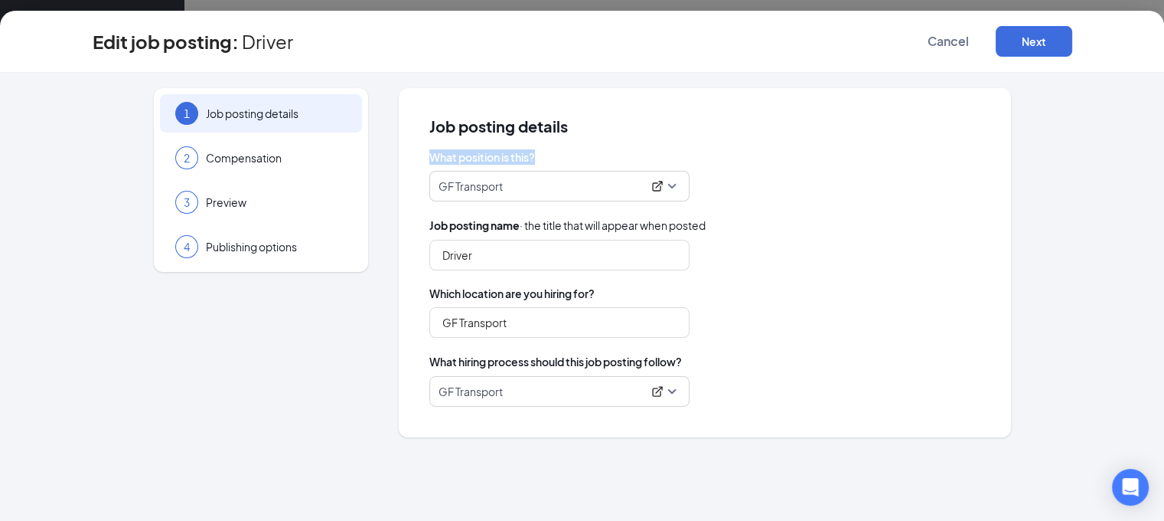
click at [459, 155] on span "What position is this?" at bounding box center [704, 156] width 551 height 15
click at [544, 155] on div "Job posting details What position is this? GF Transport 203657 152547 255199 Hu…" at bounding box center [705, 262] width 612 height 349
click at [544, 155] on span "What position is this?" at bounding box center [704, 156] width 551 height 15
click at [427, 159] on div "Job posting details What position is this? GF Transport 203657 152547 255199 Hu…" at bounding box center [705, 262] width 612 height 349
click at [441, 159] on span "What position is this?" at bounding box center [704, 156] width 551 height 15
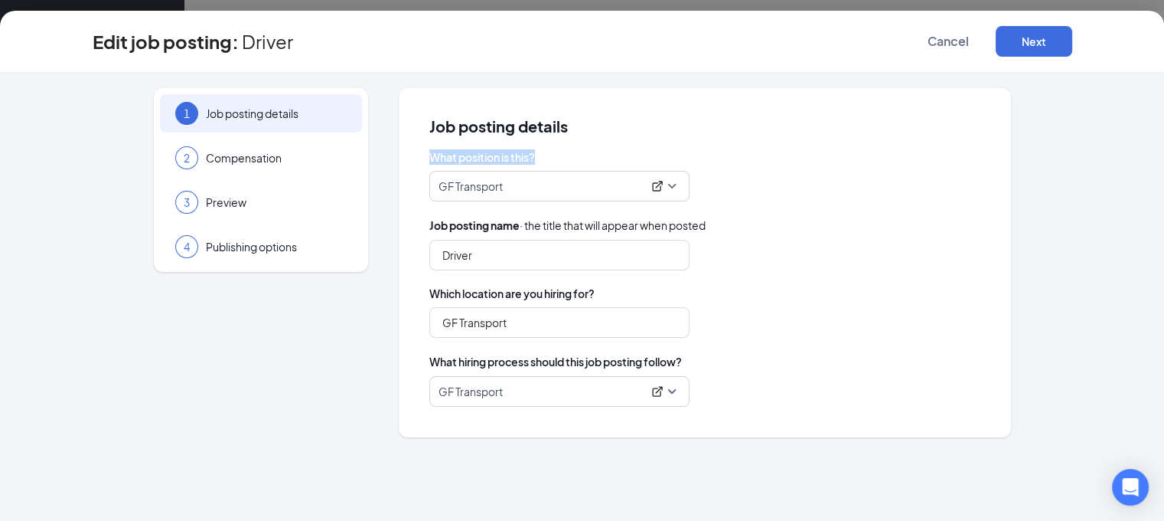
click at [546, 160] on span "What position is this?" at bounding box center [704, 156] width 551 height 15
click at [547, 160] on span "What position is this?" at bounding box center [704, 156] width 551 height 15
click at [877, 195] on div "GF Transport 203657 152547 255199 Human Resources Assistant 71st Street Assista…" at bounding box center [704, 186] width 551 height 31
click at [547, 316] on input "GF Transport" at bounding box center [559, 322] width 260 height 31
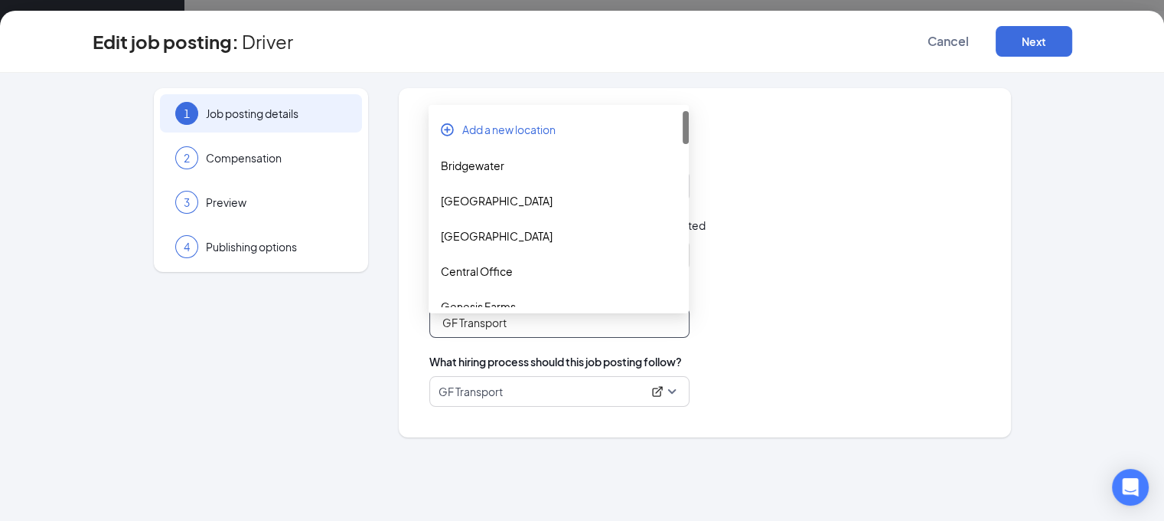
click at [538, 324] on input "GF Transport" at bounding box center [559, 322] width 260 height 31
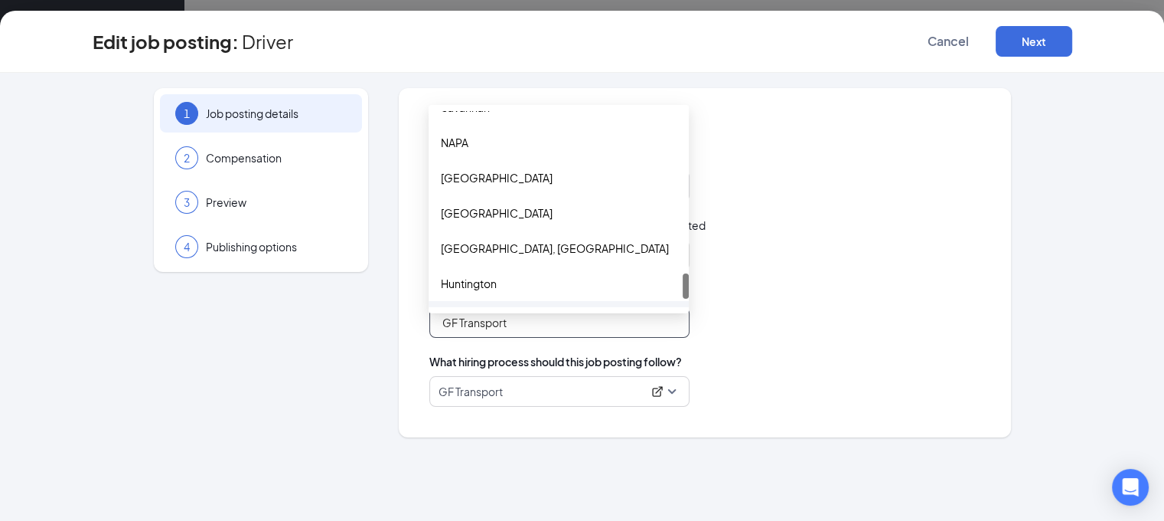
scroll to position [1320, 0]
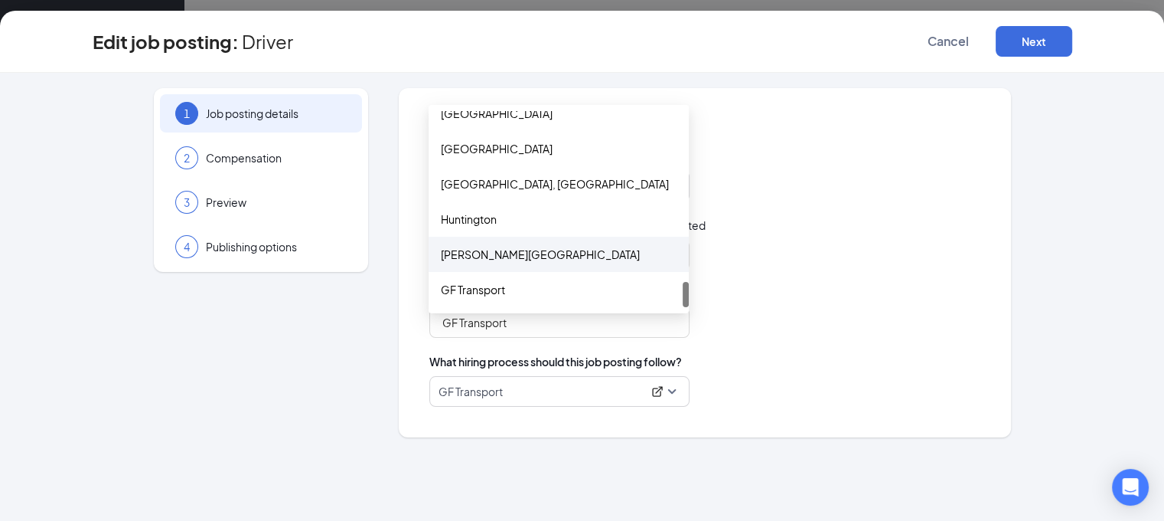
click at [787, 263] on div "Driver" at bounding box center [704, 255] width 551 height 31
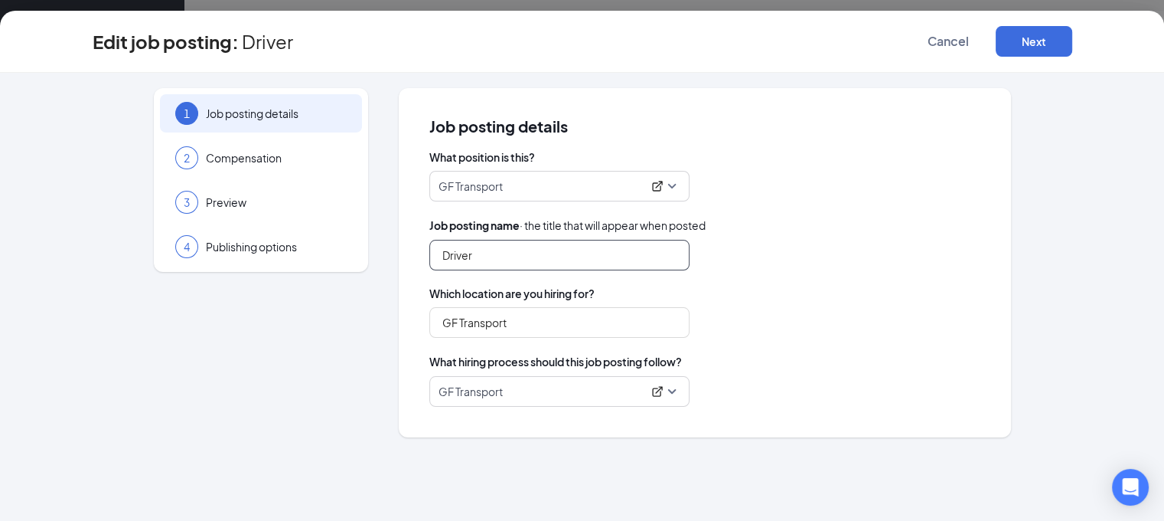
click at [496, 262] on input "Driver" at bounding box center [559, 255] width 260 height 31
type input "D"
type input "Dump Truck Driver"
click at [872, 312] on div "GF Transport" at bounding box center [704, 322] width 551 height 31
click at [1072, 35] on button "Next" at bounding box center [1034, 41] width 77 height 31
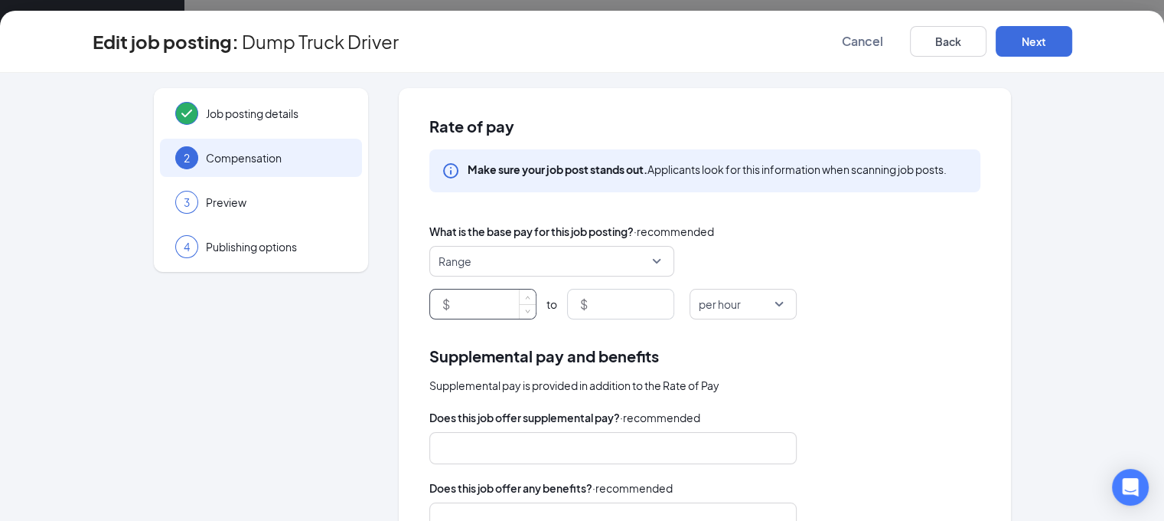
click at [471, 299] on input at bounding box center [494, 303] width 83 height 29
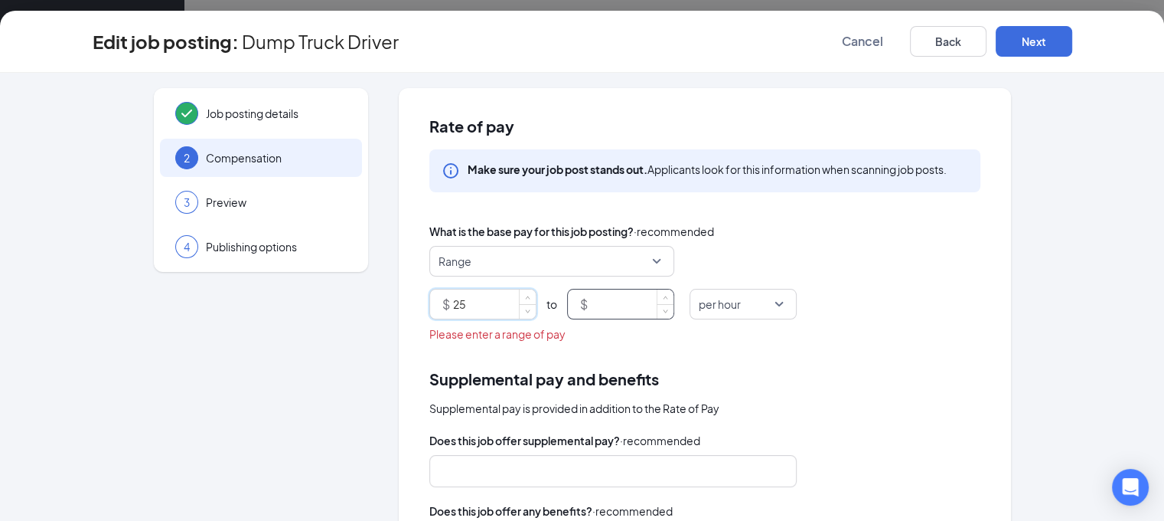
type input "25"
click at [612, 303] on input at bounding box center [632, 303] width 83 height 29
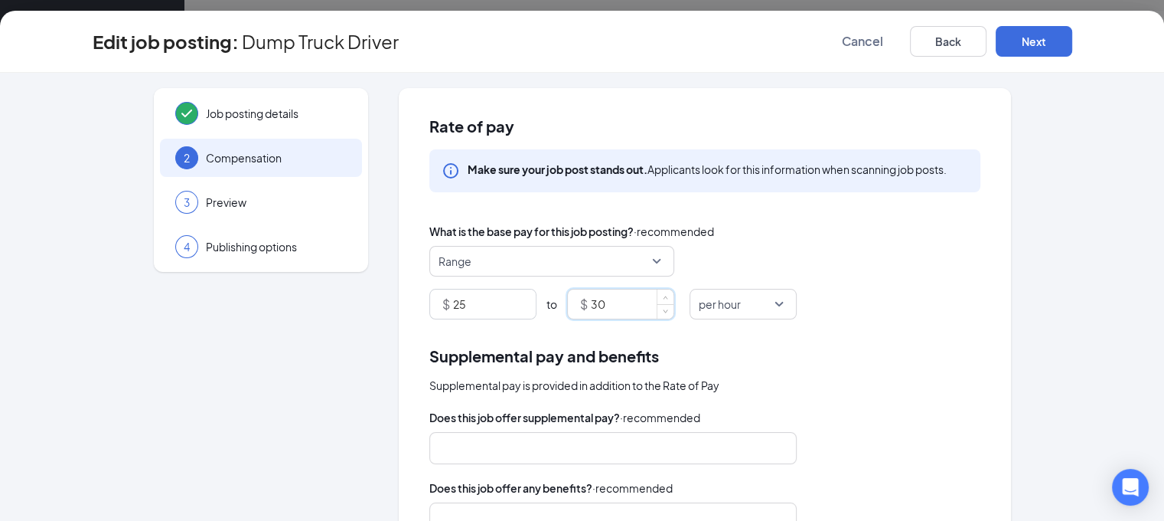
type input "30"
click at [950, 307] on div "$ 25 to $ 30 per hour" at bounding box center [704, 304] width 551 height 31
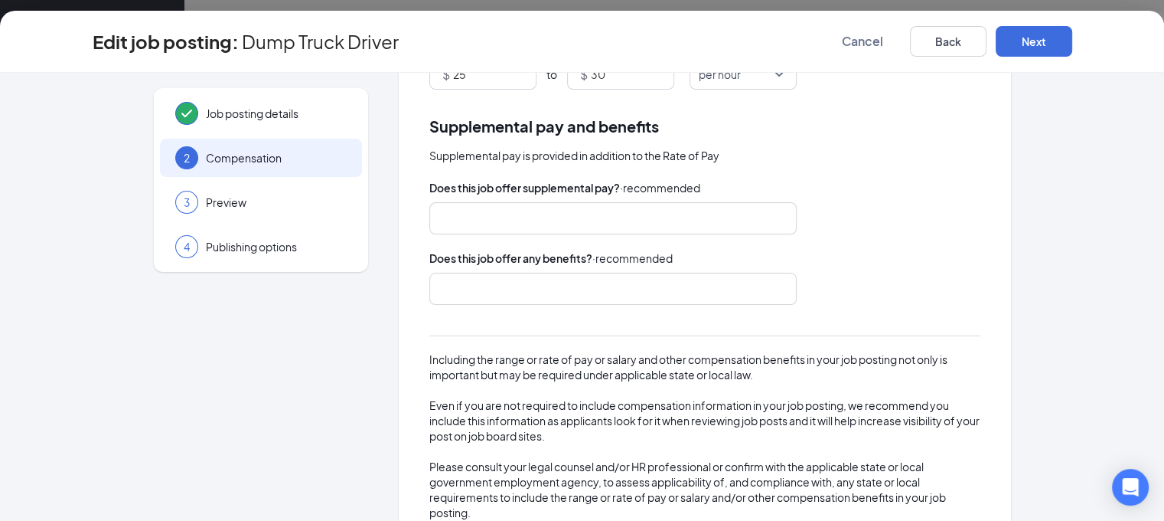
scroll to position [273, 0]
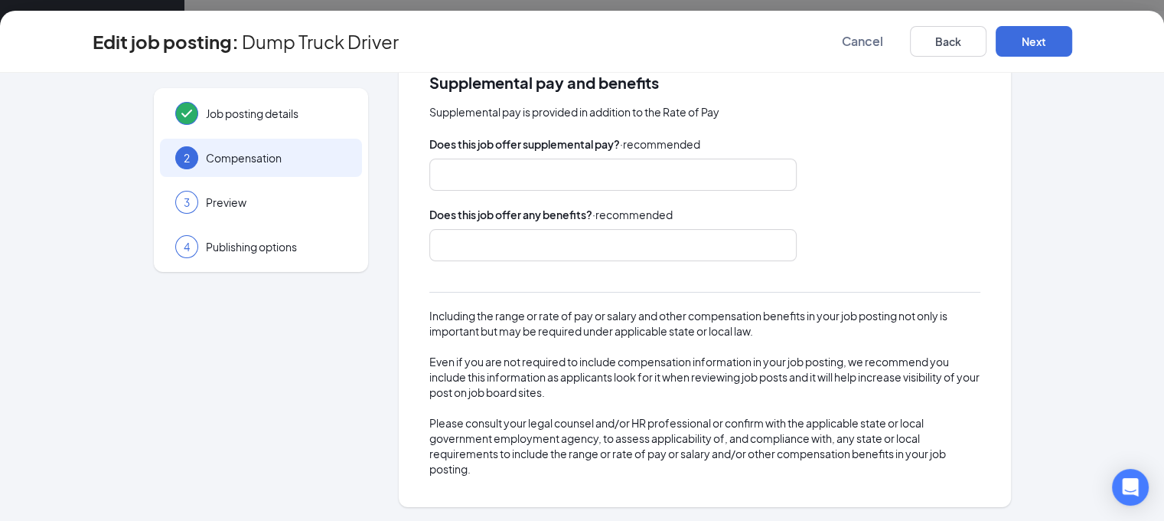
click at [879, 225] on div "Does this job offer any benefits? · recommended" at bounding box center [704, 233] width 551 height 55
drag, startPoint x: 677, startPoint y: 216, endPoint x: 592, endPoint y: 211, distance: 85.1
click at [592, 211] on div "Does this job offer any benefits? · recommended" at bounding box center [704, 214] width 551 height 17
click at [601, 214] on span "· recommended" at bounding box center [632, 214] width 80 height 17
drag, startPoint x: 589, startPoint y: 214, endPoint x: 680, endPoint y: 214, distance: 90.3
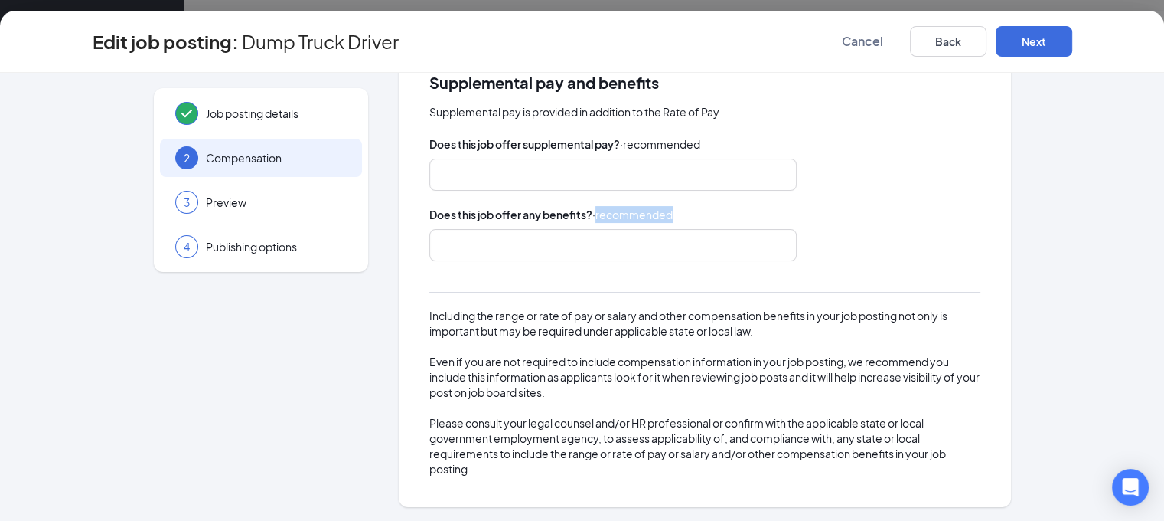
click at [680, 214] on div "Does this job offer any benefits? · recommended" at bounding box center [704, 214] width 551 height 17
click at [687, 212] on div "Does this job offer any benefits? · recommended" at bounding box center [704, 214] width 551 height 17
drag, startPoint x: 701, startPoint y: 146, endPoint x: 631, endPoint y: 143, distance: 70.5
click at [622, 140] on div "Does this job offer supplemental pay? · recommended" at bounding box center [704, 143] width 551 height 17
click at [703, 146] on div "Does this job offer supplemental pay? · recommended" at bounding box center [704, 143] width 551 height 17
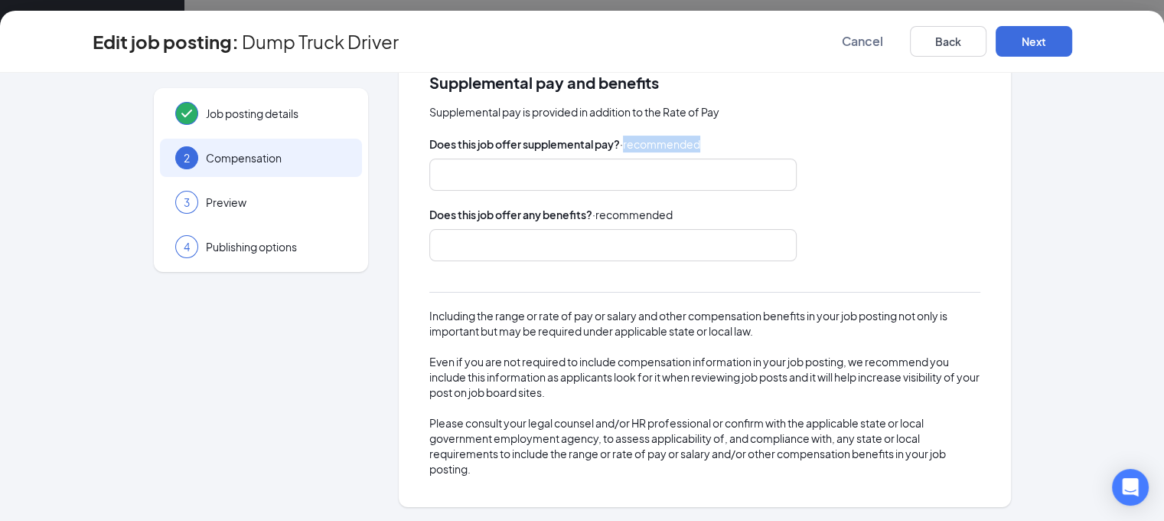
drag, startPoint x: 710, startPoint y: 145, endPoint x: 622, endPoint y: 142, distance: 88.8
click at [622, 142] on div "Does this job offer supplemental pay? · recommended" at bounding box center [704, 143] width 551 height 17
click at [622, 142] on span "· recommended" at bounding box center [660, 143] width 80 height 17
drag, startPoint x: 622, startPoint y: 142, endPoint x: 700, endPoint y: 143, distance: 78.1
click at [700, 143] on div "Does this job offer supplemental pay? · recommended" at bounding box center [704, 143] width 551 height 17
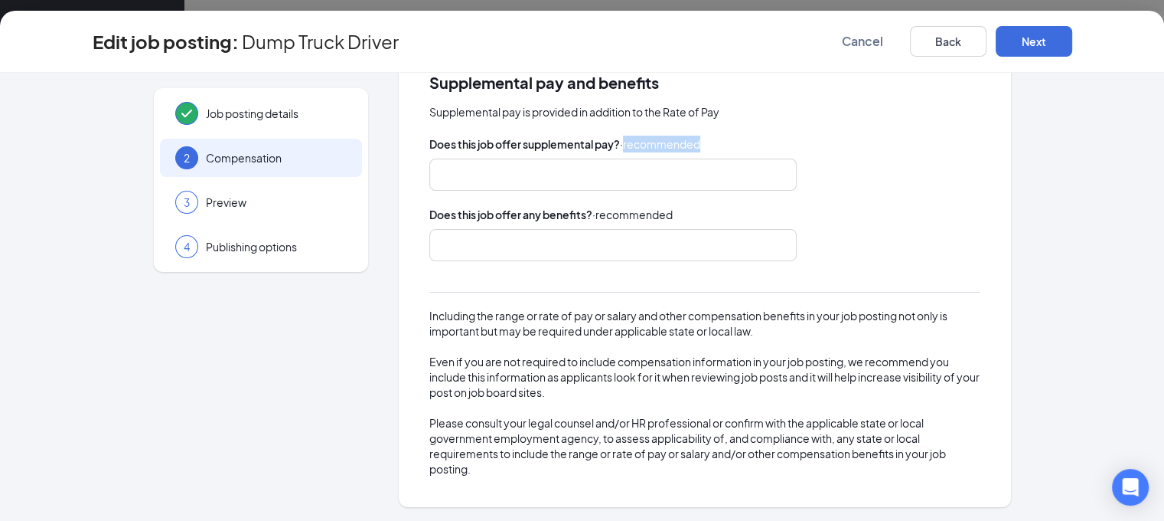
click at [700, 143] on div "Does this job offer supplemental pay? · recommended" at bounding box center [704, 143] width 551 height 17
drag, startPoint x: 671, startPoint y: 213, endPoint x: 699, endPoint y: 201, distance: 30.6
click at [595, 204] on div "Does this job offer supplemental pay? · recommended Does this job offer any ben…" at bounding box center [704, 305] width 551 height 341
click at [699, 201] on div "Does this job offer supplemental pay? · recommended Does this job offer any ben…" at bounding box center [704, 305] width 551 height 341
click at [769, 194] on div "Does this job offer supplemental pay? · recommended Does this job offer any ben…" at bounding box center [704, 305] width 551 height 341
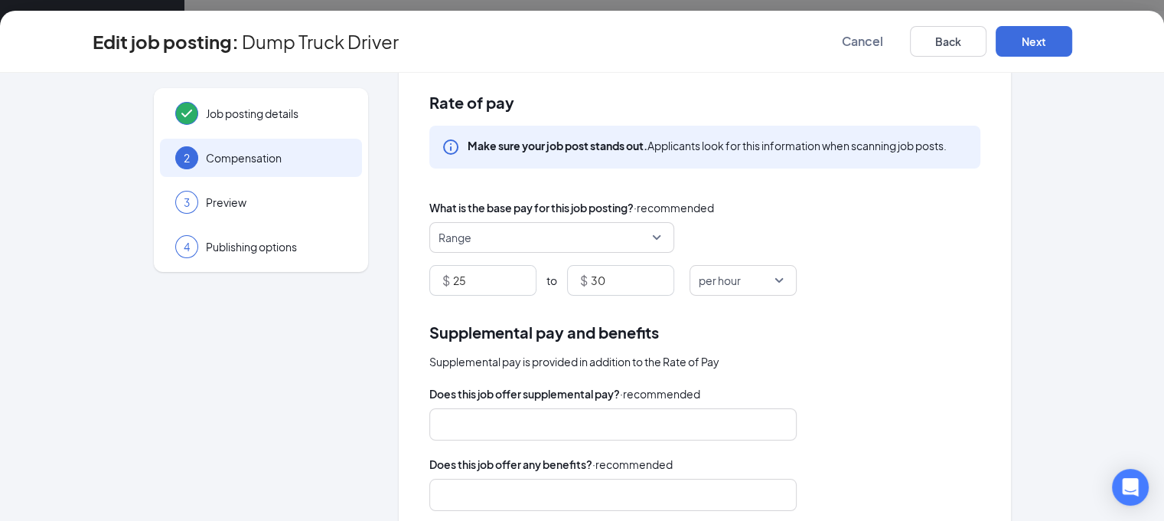
scroll to position [0, 0]
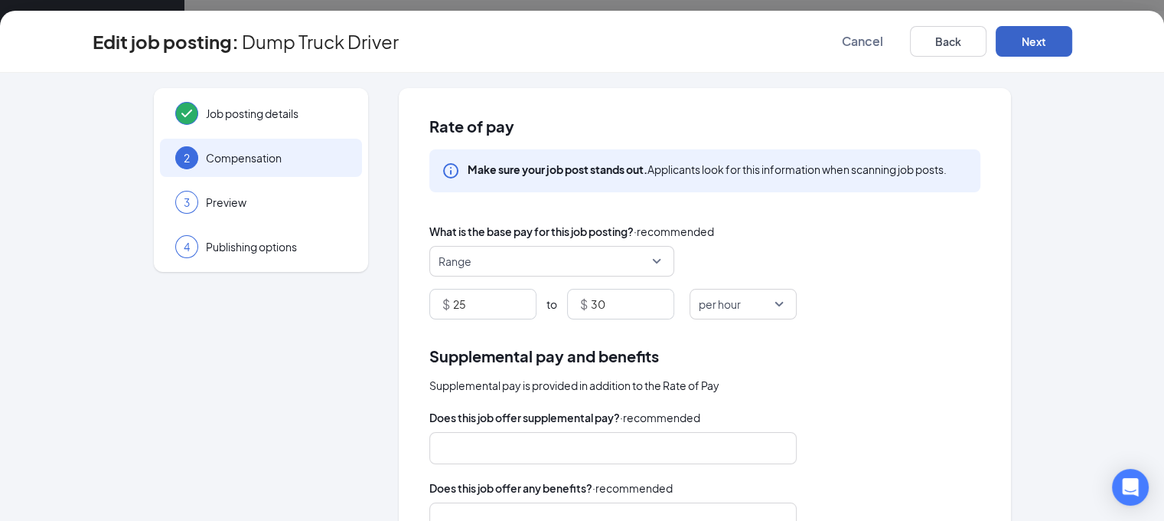
click at [1072, 33] on button "Next" at bounding box center [1034, 41] width 77 height 31
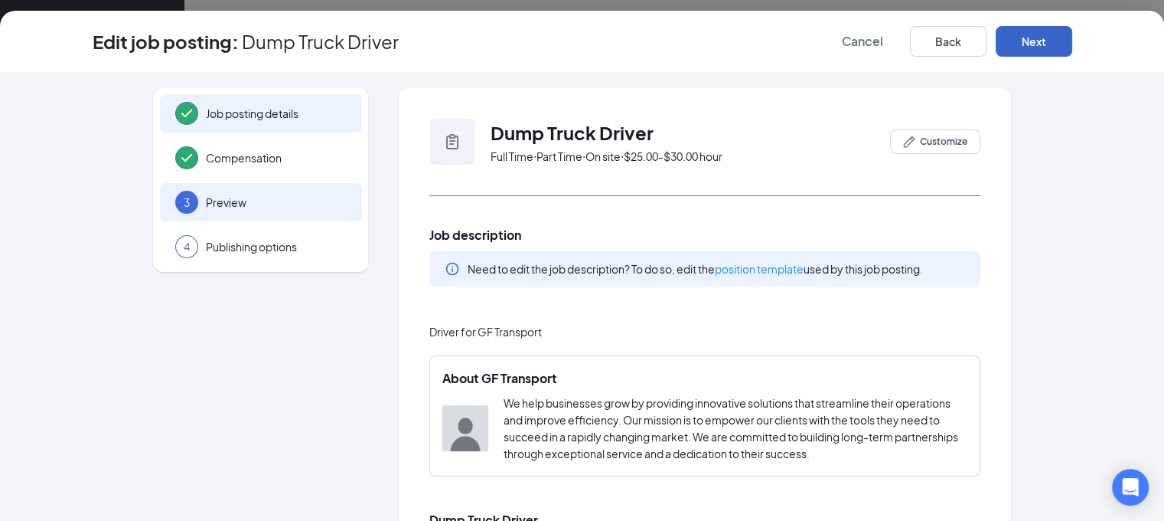
scroll to position [91, 0]
click at [288, 122] on div "Job posting details" at bounding box center [261, 113] width 202 height 38
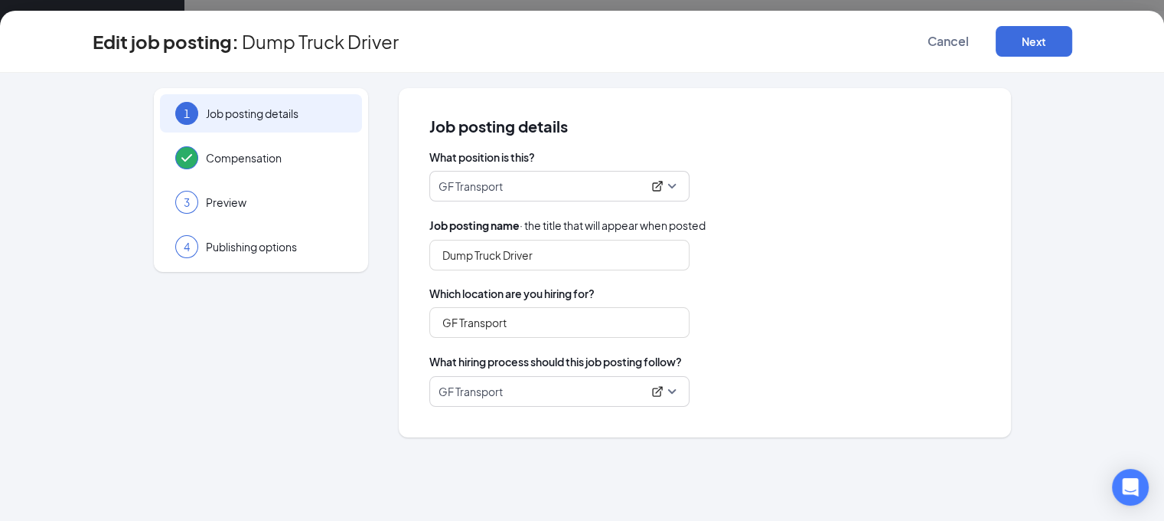
click at [669, 188] on span "GF Transport" at bounding box center [560, 185] width 242 height 29
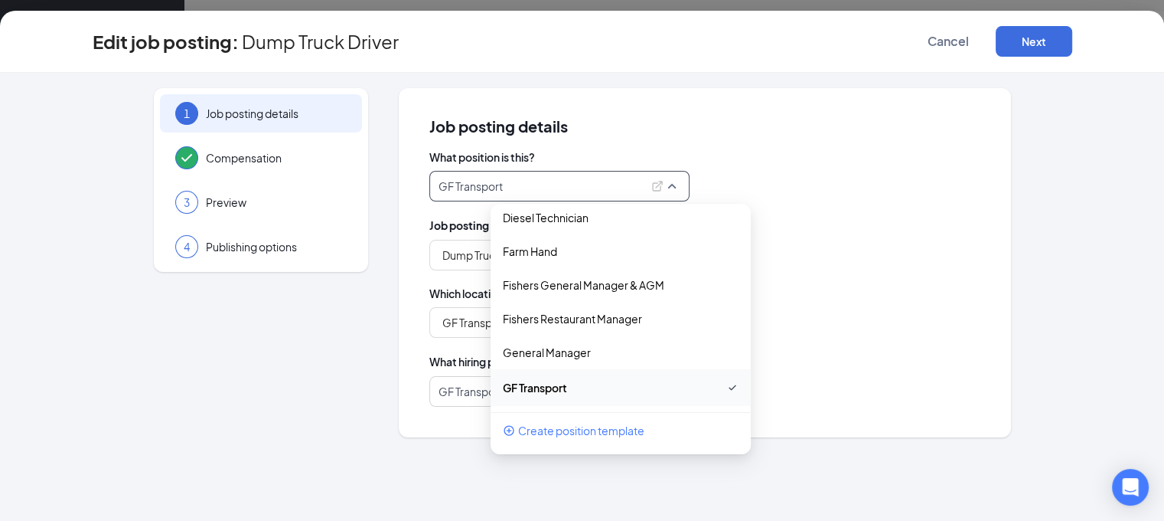
click at [555, 431] on span "Create position template" at bounding box center [581, 430] width 126 height 17
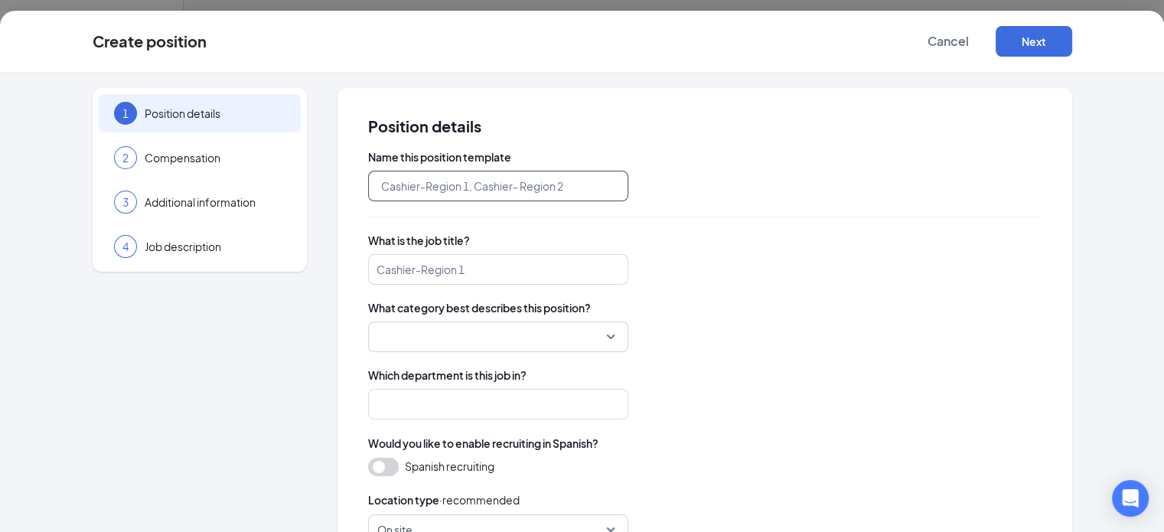
click at [390, 195] on input "text" at bounding box center [498, 186] width 260 height 31
type input "Dump Truck Driver"
click at [444, 269] on input "search" at bounding box center [498, 269] width 260 height 31
type input "Dump Truck Driver"
click at [642, 211] on div "Name this position template Dump Truck Driver What is the job title? Dump Truck…" at bounding box center [705, 494] width 674 height 691
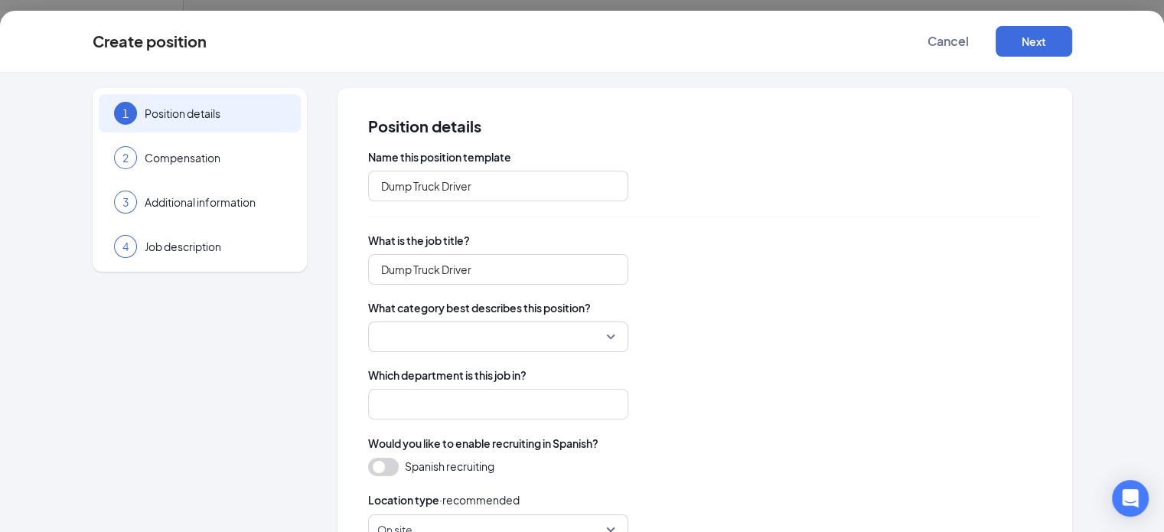
scroll to position [153, 0]
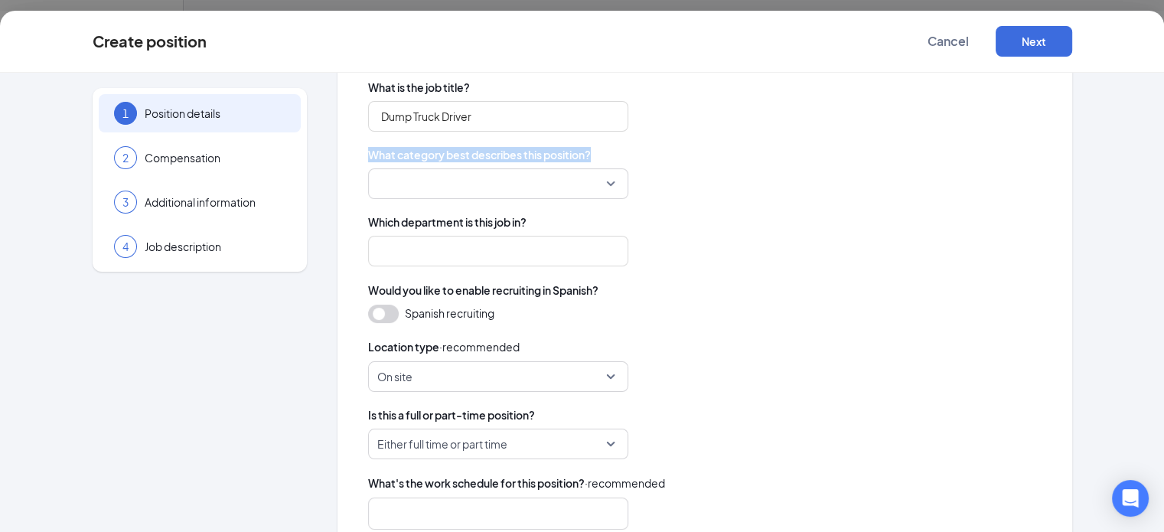
drag, startPoint x: 310, startPoint y: 153, endPoint x: 548, endPoint y: 156, distance: 238.1
click at [548, 156] on span "What category best describes this position?" at bounding box center [705, 154] width 674 height 15
drag, startPoint x: 548, startPoint y: 156, endPoint x: 308, endPoint y: 153, distance: 239.6
click at [368, 153] on span "What category best describes this position?" at bounding box center [705, 154] width 674 height 15
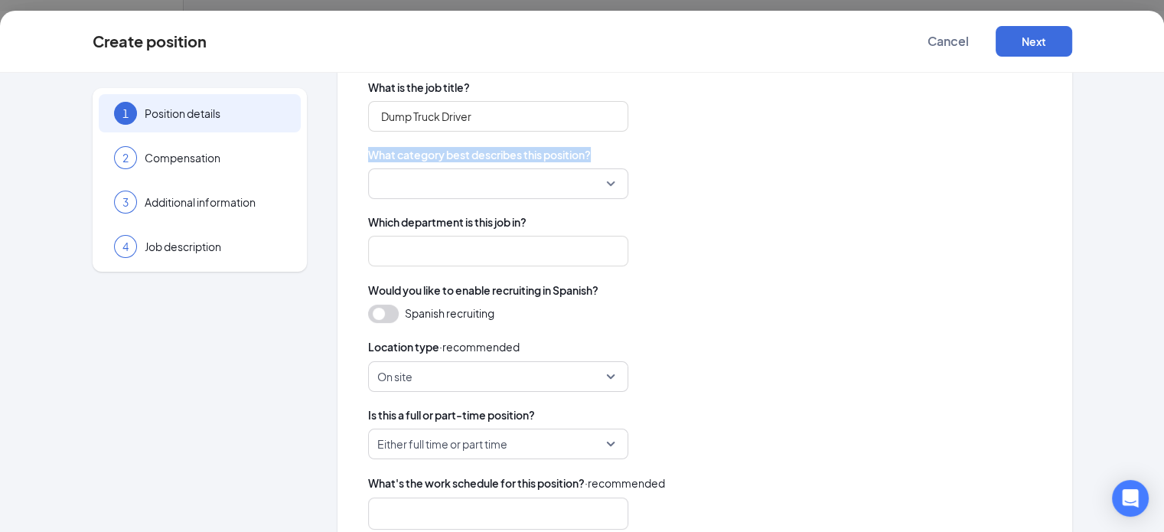
click at [368, 153] on span "What category best describes this position?" at bounding box center [705, 154] width 674 height 15
drag, startPoint x: 305, startPoint y: 152, endPoint x: 542, endPoint y: 152, distance: 237.3
click at [542, 152] on div "Position details Name this position template Dump Truck Driver What is the job …" at bounding box center [705, 326] width 735 height 783
click at [542, 152] on span "What category best describes this position?" at bounding box center [705, 154] width 674 height 15
drag, startPoint x: 540, startPoint y: 152, endPoint x: 284, endPoint y: 139, distance: 256.8
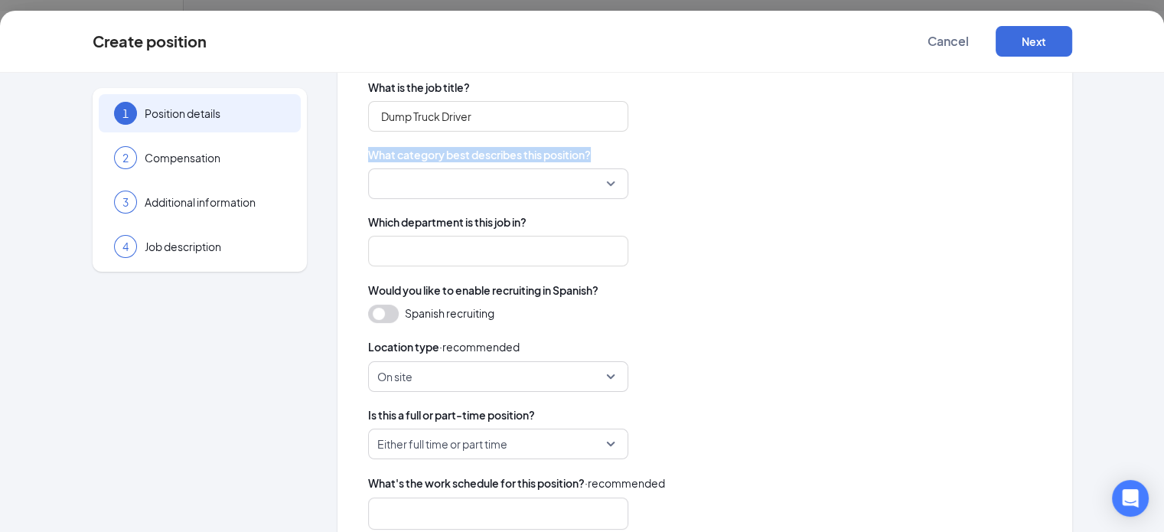
click at [338, 139] on div "Position details Name this position template Dump Truck Driver What is the job …" at bounding box center [705, 326] width 735 height 783
click at [638, 156] on span "What category best describes this position?" at bounding box center [705, 154] width 674 height 15
click at [551, 175] on div at bounding box center [498, 183] width 260 height 31
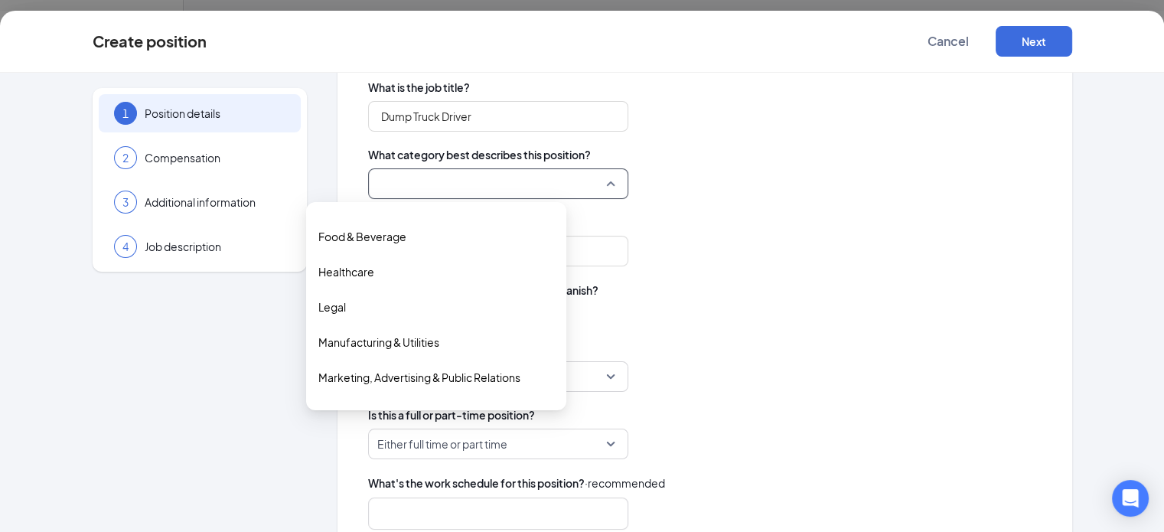
scroll to position [230, 0]
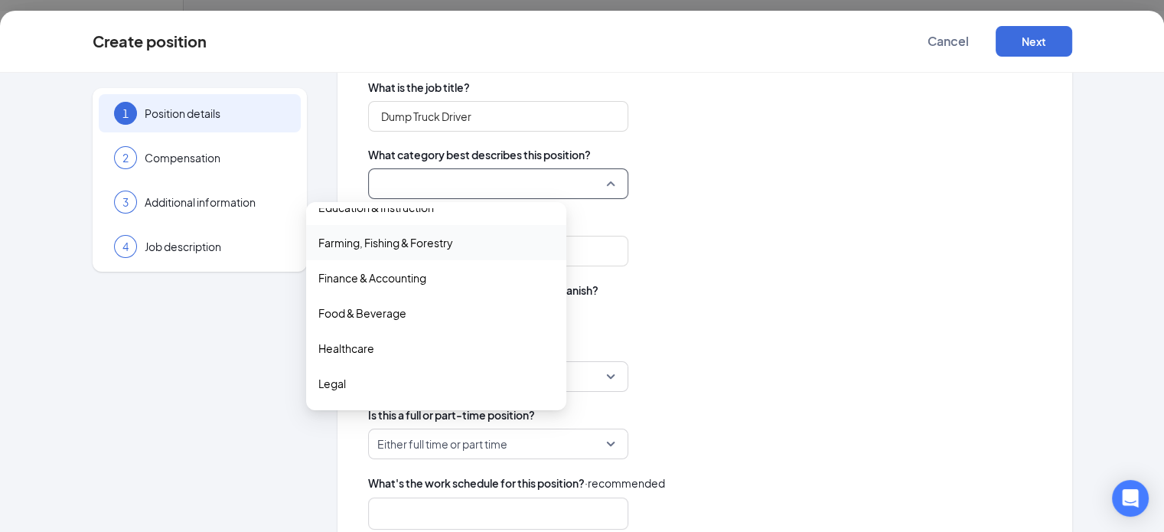
click at [717, 223] on span "Which department is this job in?" at bounding box center [705, 221] width 674 height 15
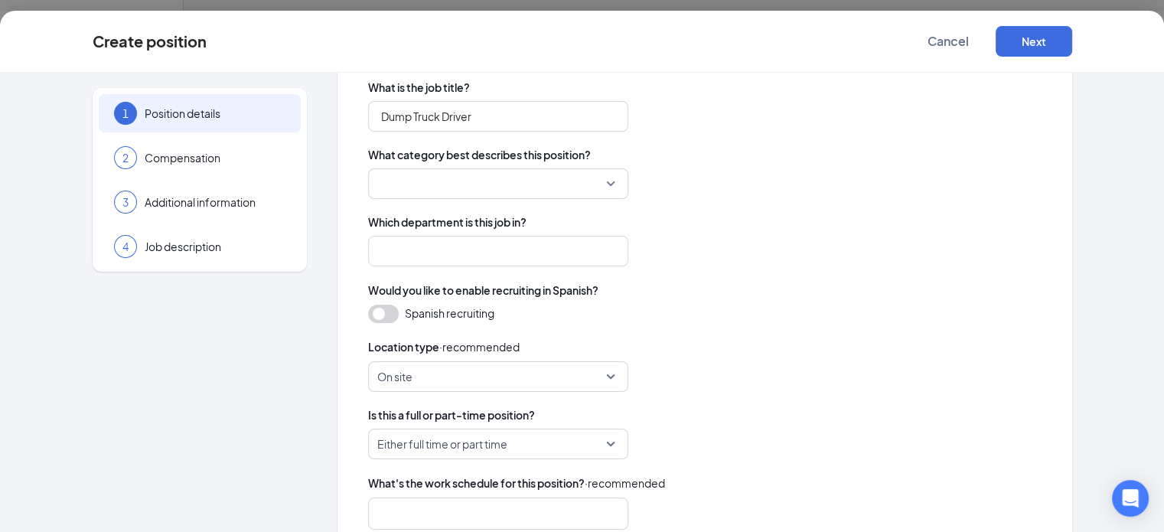
click at [715, 217] on span "Which department is this job in?" at bounding box center [705, 221] width 674 height 15
drag, startPoint x: 538, startPoint y: 154, endPoint x: 298, endPoint y: 146, distance: 240.5
click at [338, 145] on div "Position details Name this position template Dump Truck Driver What is the job …" at bounding box center [705, 326] width 735 height 783
click at [338, 148] on div "Position details Name this position template Dump Truck Driver What is the job …" at bounding box center [705, 326] width 735 height 783
click at [338, 155] on div "Position details Name this position template Dump Truck Driver What is the job …" at bounding box center [705, 326] width 735 height 783
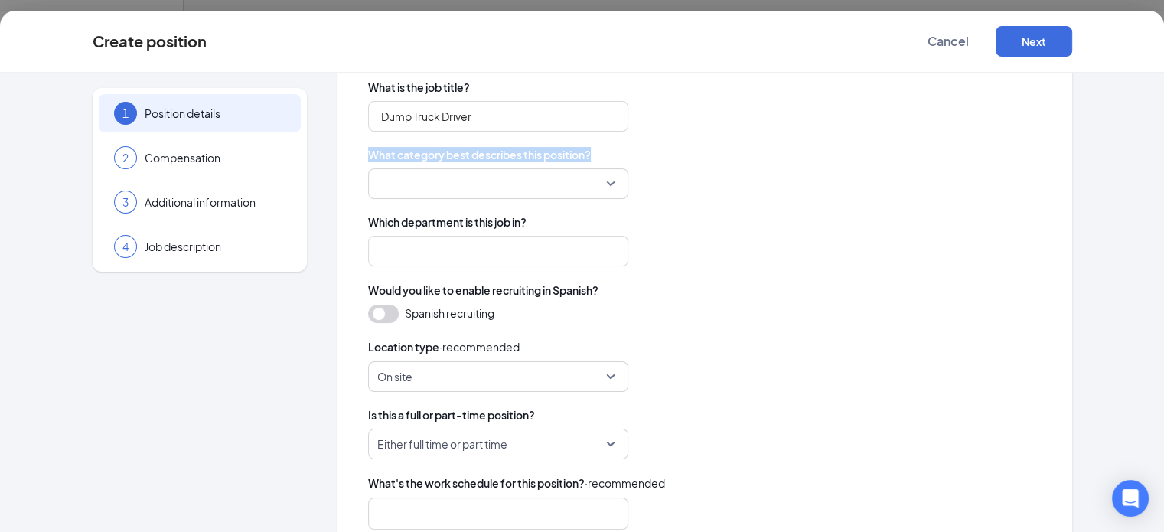
drag, startPoint x: 308, startPoint y: 155, endPoint x: 544, endPoint y: 158, distance: 235.0
click at [544, 158] on span "What category best describes this position?" at bounding box center [705, 154] width 674 height 15
click at [545, 158] on span "What category best describes this position?" at bounding box center [705, 154] width 674 height 15
drag, startPoint x: 537, startPoint y: 157, endPoint x: 328, endPoint y: 155, distance: 209.0
click at [338, 146] on div "Position details Name this position template Dump Truck Driver What is the job …" at bounding box center [705, 326] width 735 height 783
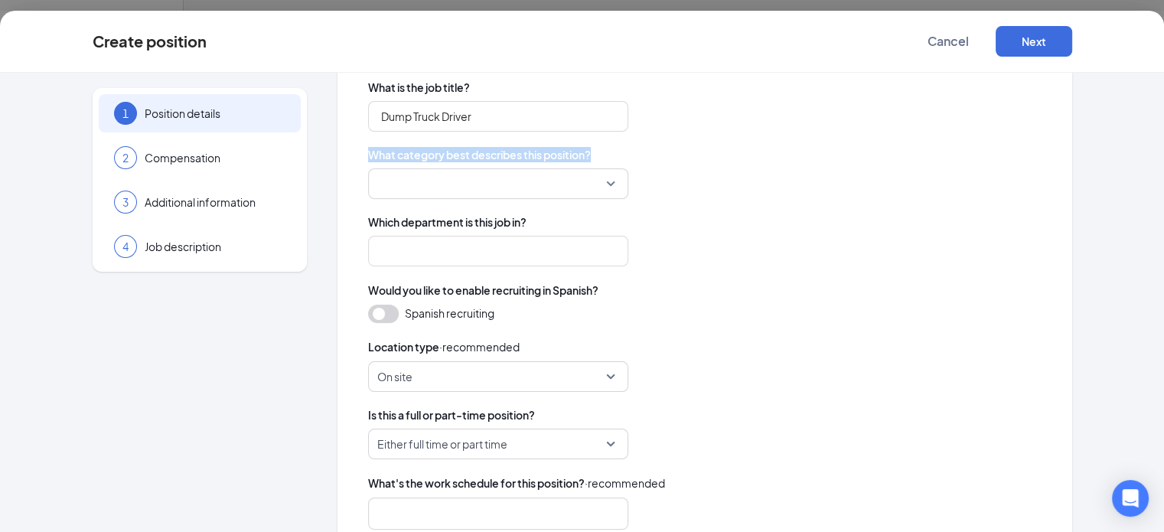
click at [368, 154] on span "What category best describes this position?" at bounding box center [705, 154] width 674 height 15
drag, startPoint x: 307, startPoint y: 156, endPoint x: 566, endPoint y: 157, distance: 258.7
click at [566, 157] on span "What category best describes this position?" at bounding box center [705, 154] width 674 height 15
click at [557, 156] on span "What category best describes this position?" at bounding box center [705, 154] width 674 height 15
drag, startPoint x: 532, startPoint y: 155, endPoint x: 292, endPoint y: 152, distance: 240.4
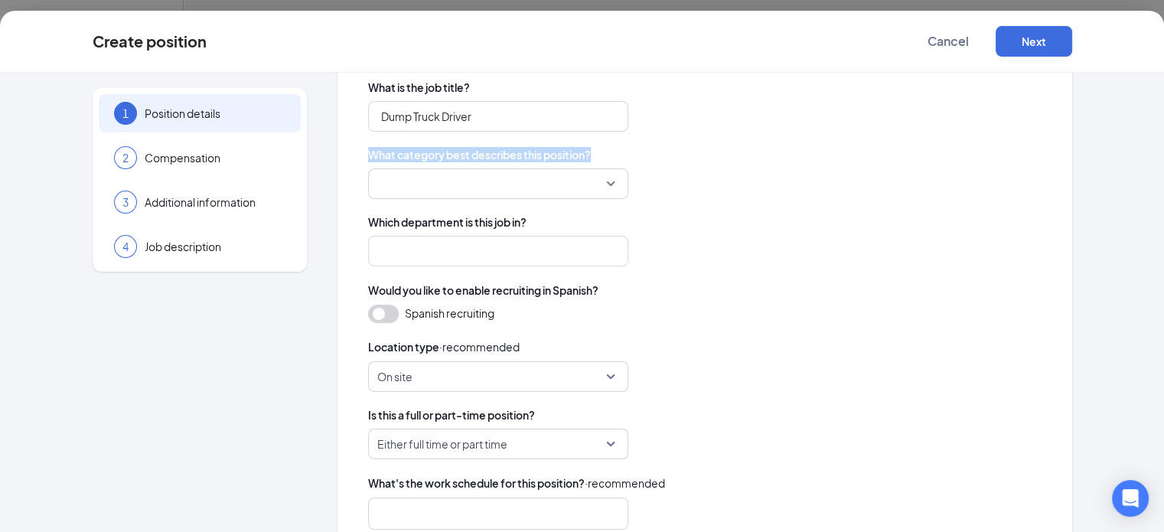
click at [338, 152] on div "Position details Name this position template Dump Truck Driver What is the job …" at bounding box center [705, 326] width 735 height 783
click at [338, 154] on div "Position details Name this position template Dump Truck Driver What is the job …" at bounding box center [705, 326] width 735 height 783
drag, startPoint x: 304, startPoint y: 155, endPoint x: 553, endPoint y: 152, distance: 249.6
click at [553, 152] on div "Position details Name this position template Dump Truck Driver What is the job …" at bounding box center [705, 326] width 735 height 783
click at [542, 152] on span "What category best describes this position?" at bounding box center [705, 154] width 674 height 15
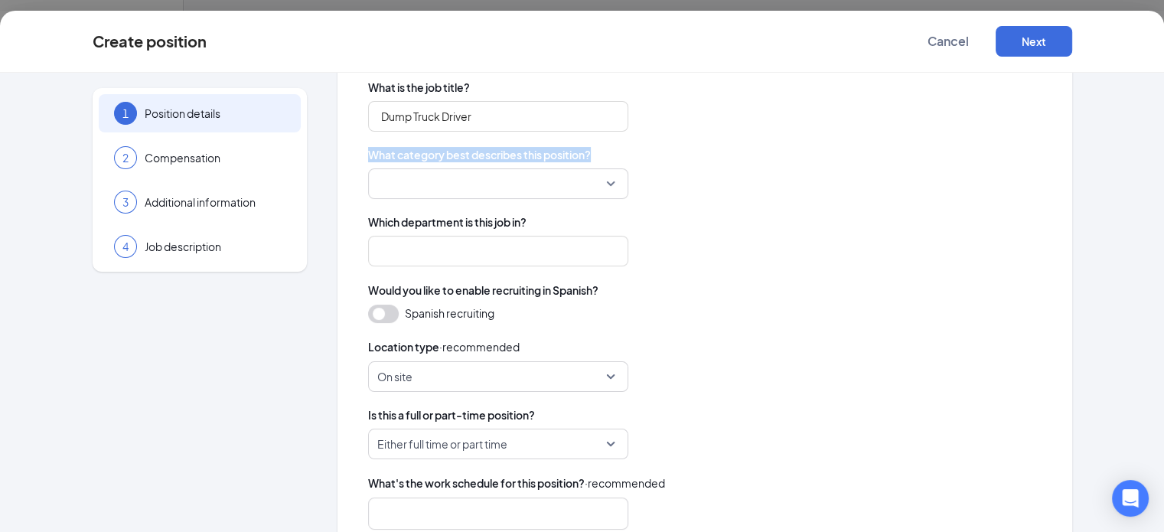
drag, startPoint x: 537, startPoint y: 152, endPoint x: 302, endPoint y: 150, distance: 234.3
click at [338, 150] on div "Position details Name this position template Dump Truck Driver What is the job …" at bounding box center [705, 326] width 735 height 783
click at [368, 150] on span "What category best describes this position?" at bounding box center [705, 154] width 674 height 15
drag, startPoint x: 306, startPoint y: 152, endPoint x: 550, endPoint y: 153, distance: 243.4
click at [550, 153] on span "What category best describes this position?" at bounding box center [705, 154] width 674 height 15
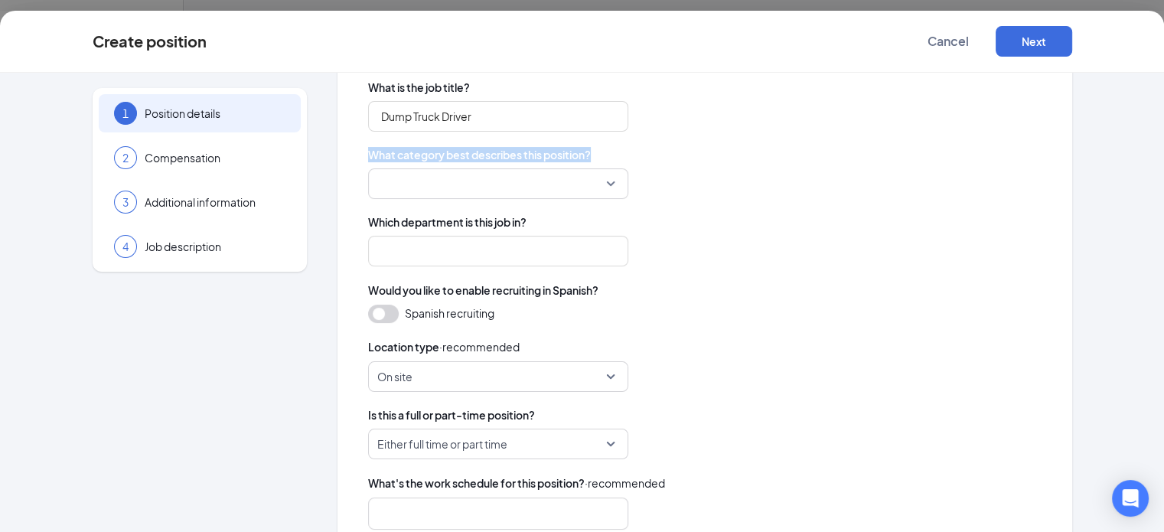
click at [547, 153] on span "What category best describes this position?" at bounding box center [705, 154] width 674 height 15
click at [535, 155] on span "What category best describes this position?" at bounding box center [705, 154] width 674 height 15
drag, startPoint x: 534, startPoint y: 155, endPoint x: 319, endPoint y: 152, distance: 214.4
click at [368, 152] on span "What category best describes this position?" at bounding box center [705, 154] width 674 height 15
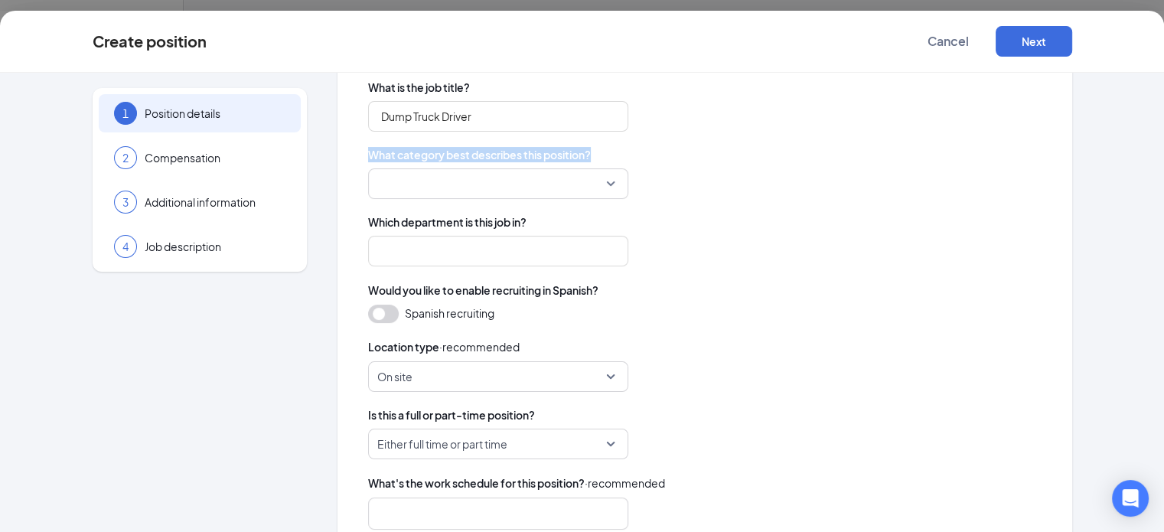
drag, startPoint x: 308, startPoint y: 155, endPoint x: 542, endPoint y: 155, distance: 233.5
click at [542, 155] on span "What category best describes this position?" at bounding box center [705, 154] width 674 height 15
drag, startPoint x: 539, startPoint y: 155, endPoint x: 302, endPoint y: 158, distance: 236.6
click at [338, 158] on div "Position details Name this position template Dump Truck Driver What is the job …" at bounding box center [705, 326] width 735 height 783
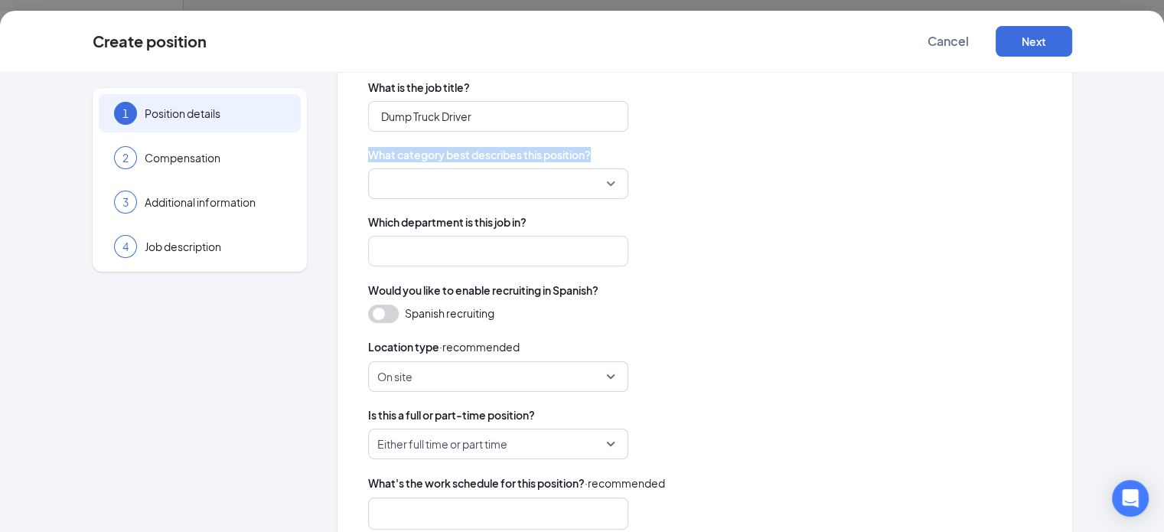
drag, startPoint x: 312, startPoint y: 160, endPoint x: 349, endPoint y: 162, distance: 37.5
click at [368, 160] on span "What category best describes this position?" at bounding box center [705, 154] width 674 height 15
click at [527, 173] on input "search" at bounding box center [492, 183] width 231 height 29
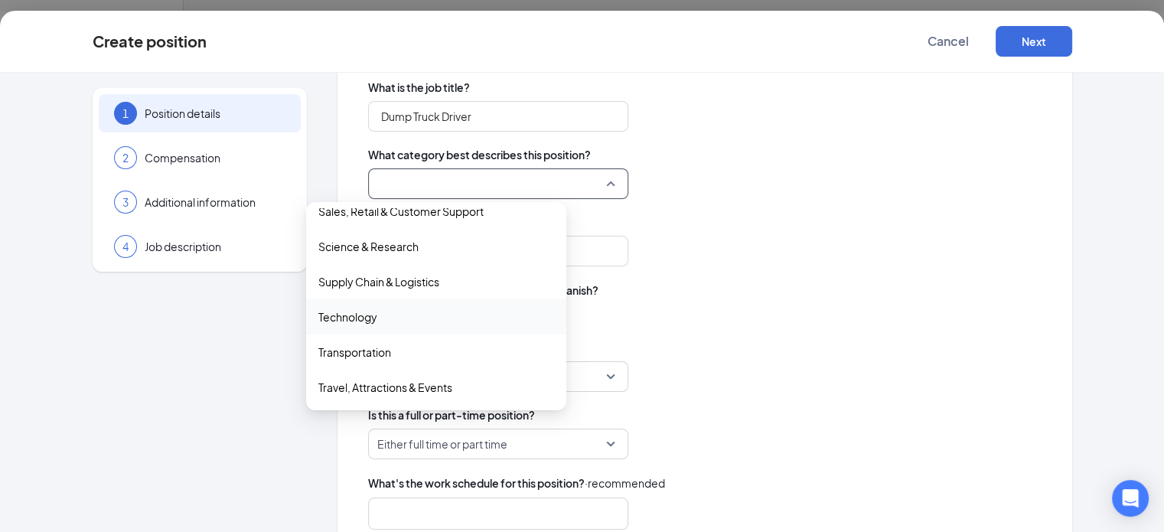
scroll to position [127, 0]
click at [398, 359] on span "Transportation" at bounding box center [436, 352] width 236 height 17
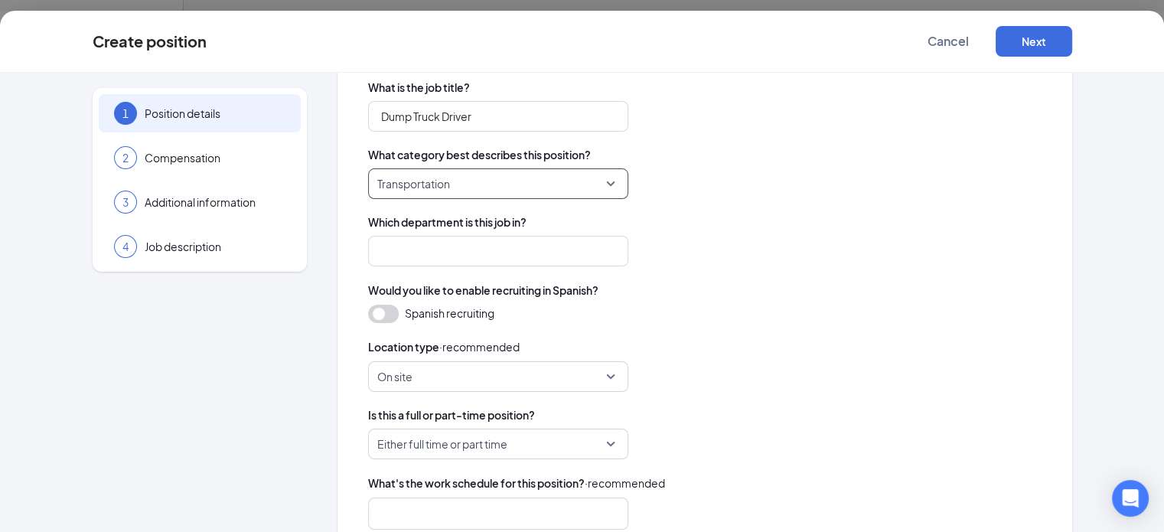
click at [661, 260] on div at bounding box center [705, 251] width 674 height 31
click at [462, 252] on input "search" at bounding box center [498, 251] width 260 height 31
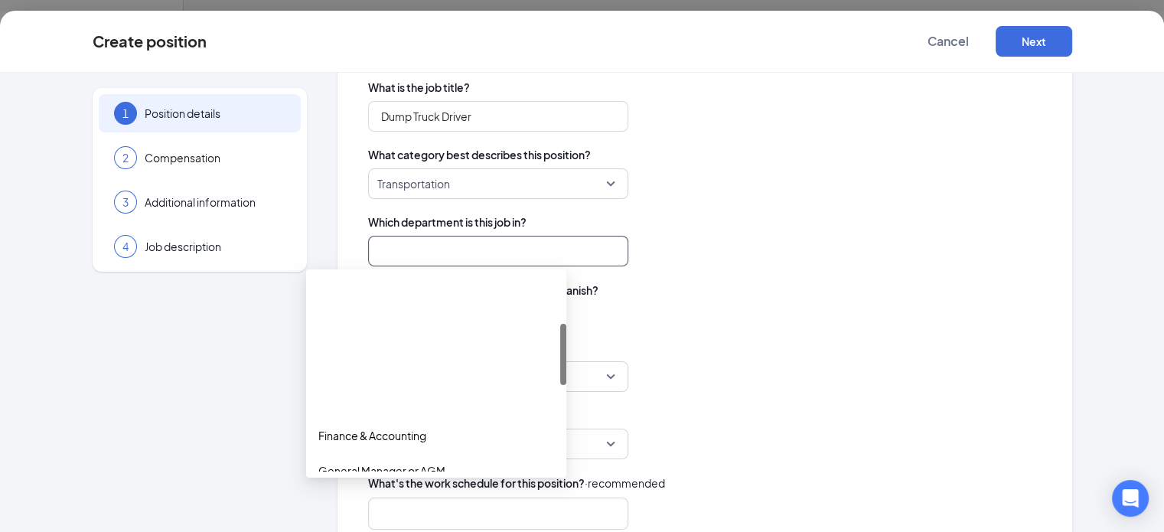
scroll to position [153, 0]
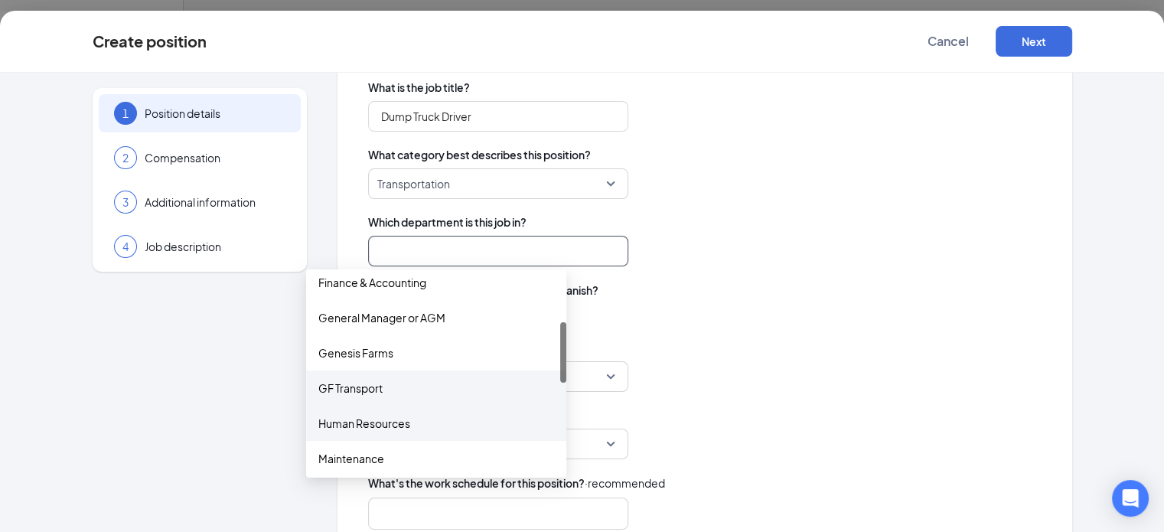
click at [414, 403] on div "GF Transport" at bounding box center [436, 387] width 260 height 35
type input "GF Transport"
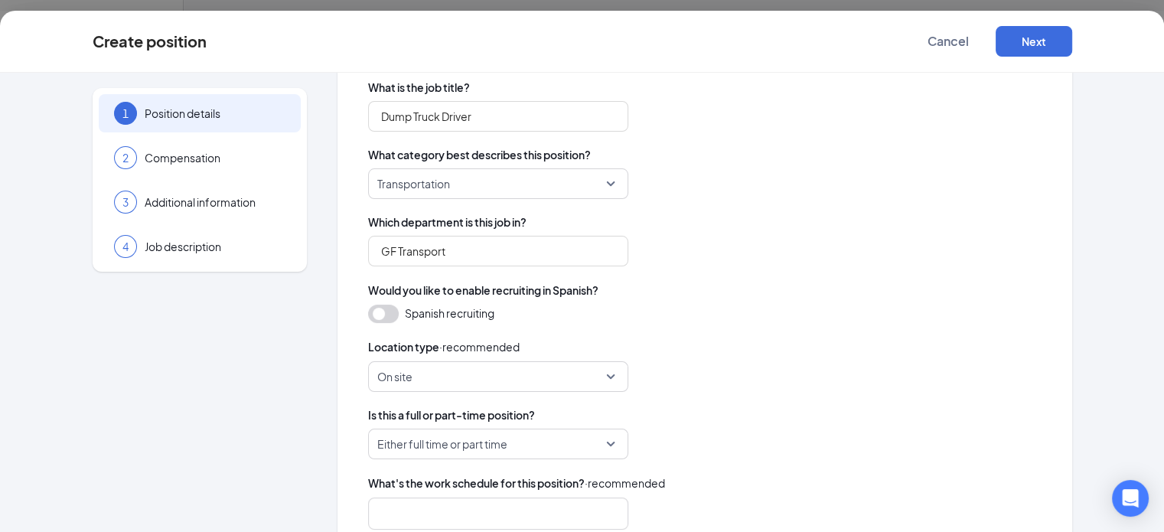
click at [711, 301] on div "Would you like to enable recruiting in Spanish? [DEMOGRAPHIC_DATA] recruiting" at bounding box center [705, 302] width 674 height 41
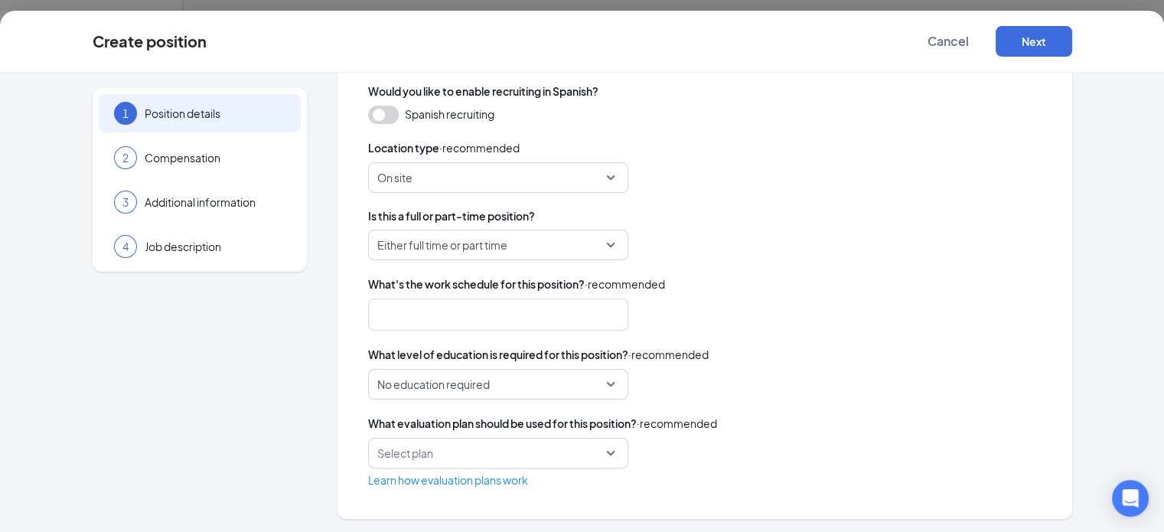
scroll to position [353, 0]
click at [406, 315] on div at bounding box center [491, 314] width 220 height 24
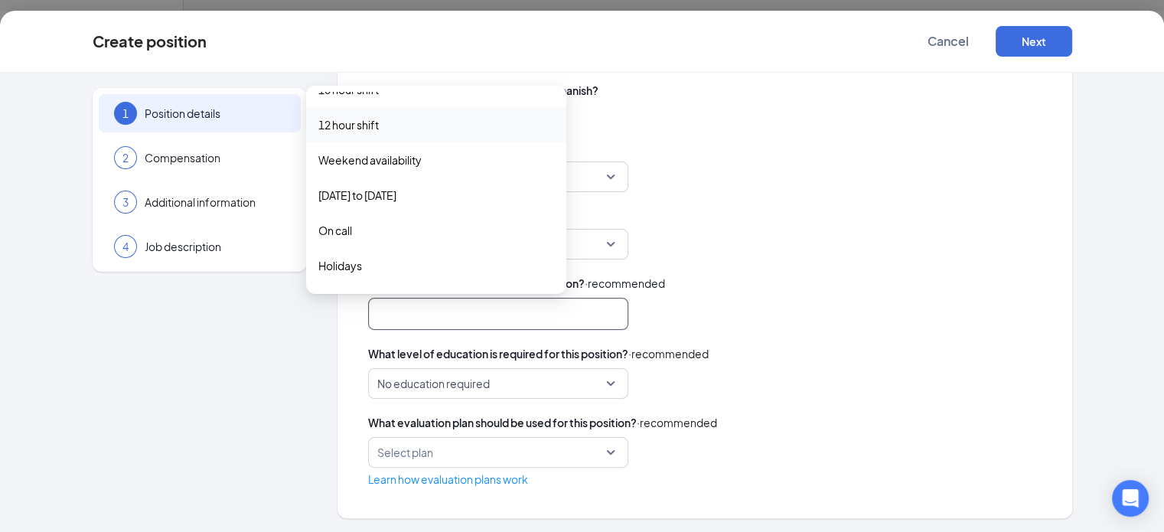
scroll to position [77, 0]
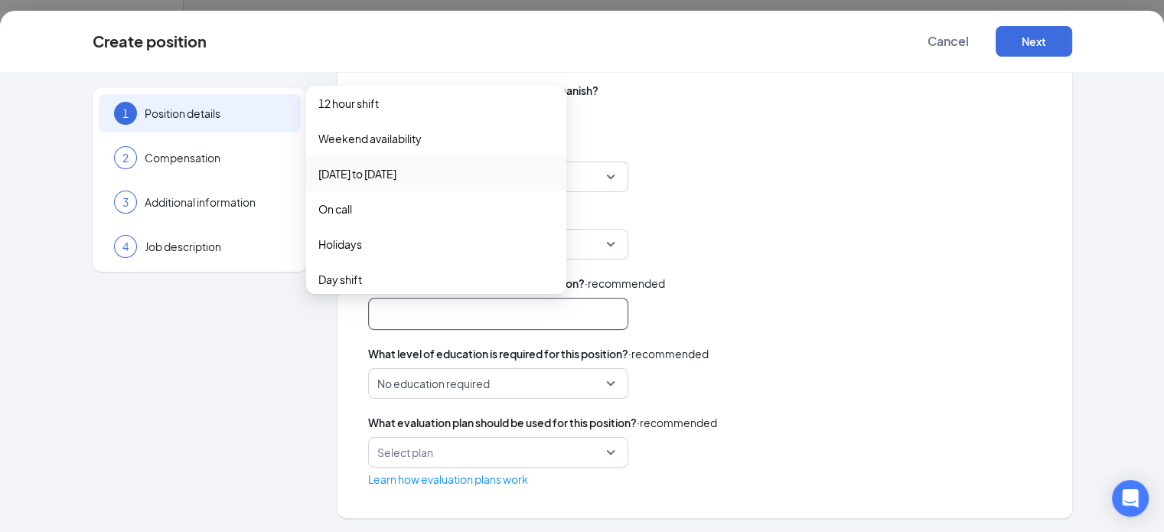
click at [383, 179] on span "[DATE] to [DATE]" at bounding box center [357, 173] width 78 height 17
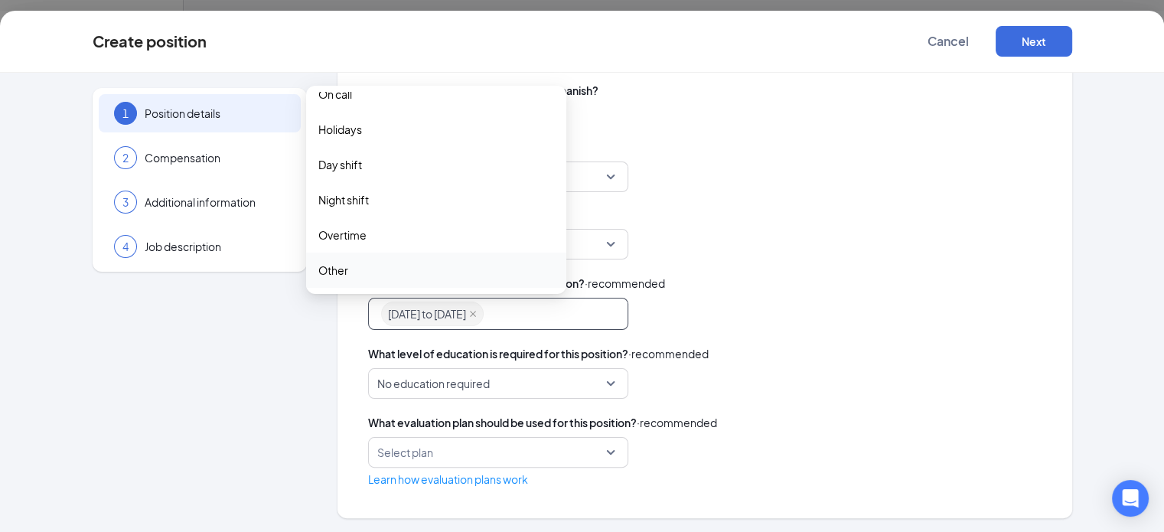
click at [426, 278] on span "Other" at bounding box center [436, 270] width 236 height 17
click at [730, 294] on div "What's the work schedule for this position? · recommended [DATE] to [DATE] Othe…" at bounding box center [705, 302] width 674 height 55
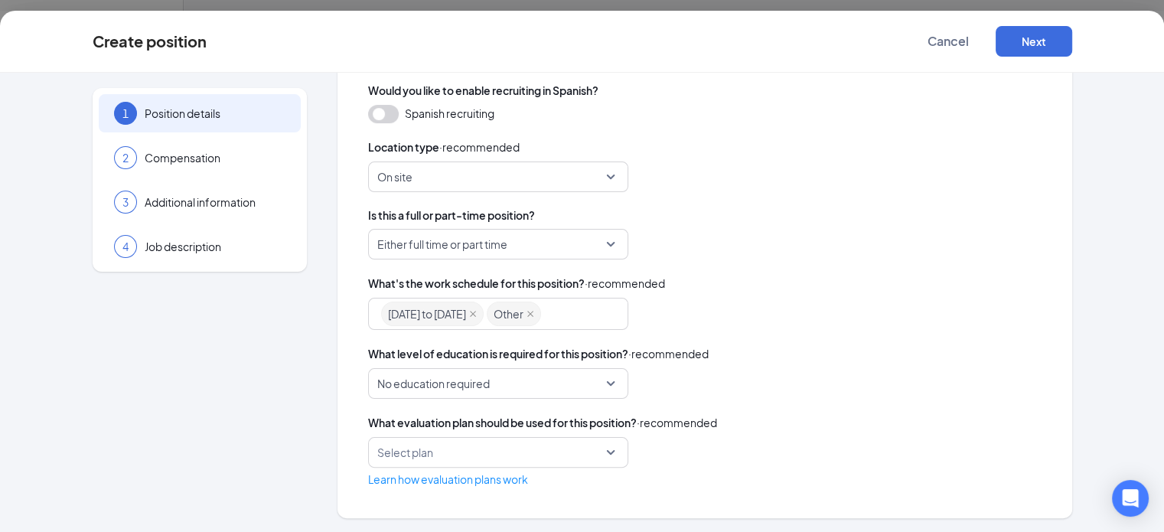
click at [532, 388] on span "No education required" at bounding box center [491, 383] width 228 height 29
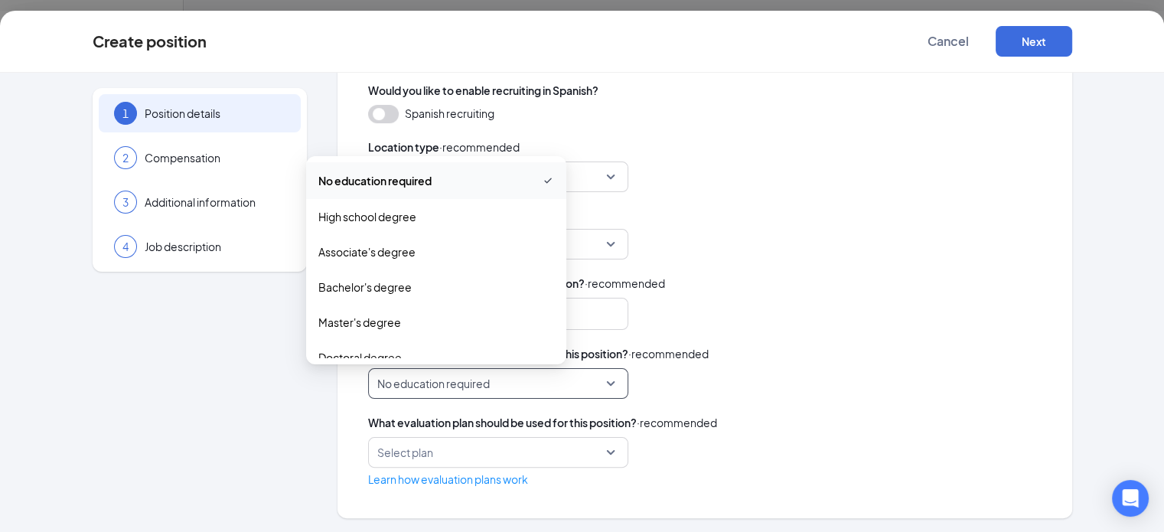
click at [532, 387] on span "No education required" at bounding box center [491, 383] width 228 height 29
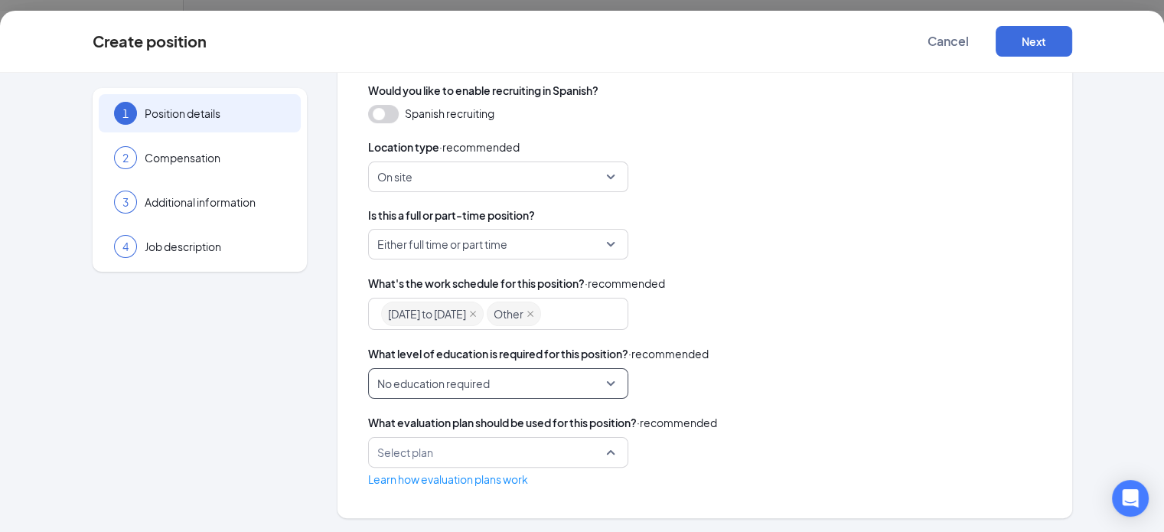
click at [526, 454] on input "search" at bounding box center [492, 452] width 231 height 29
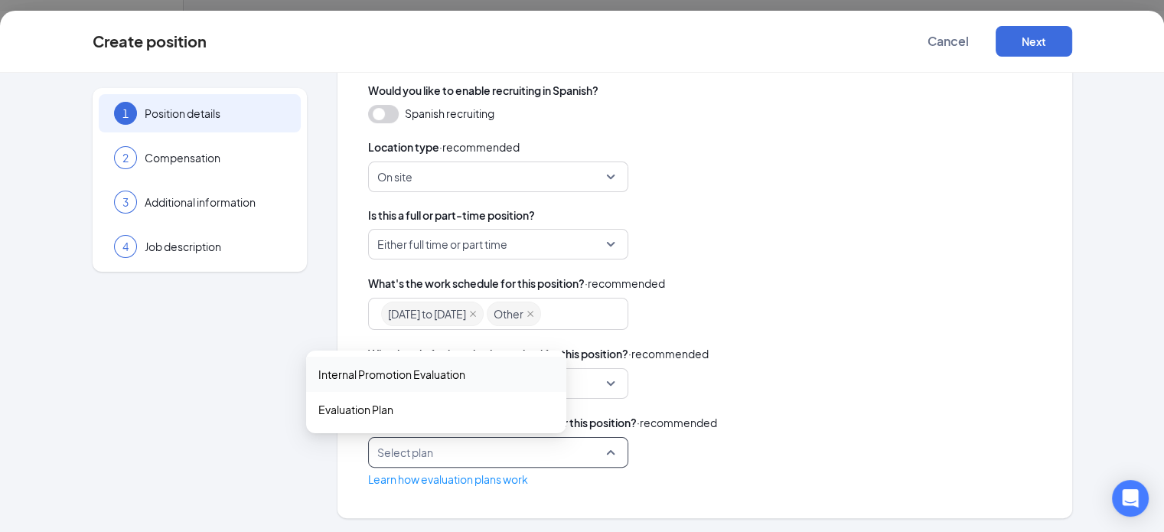
click at [544, 452] on input "search" at bounding box center [492, 452] width 231 height 29
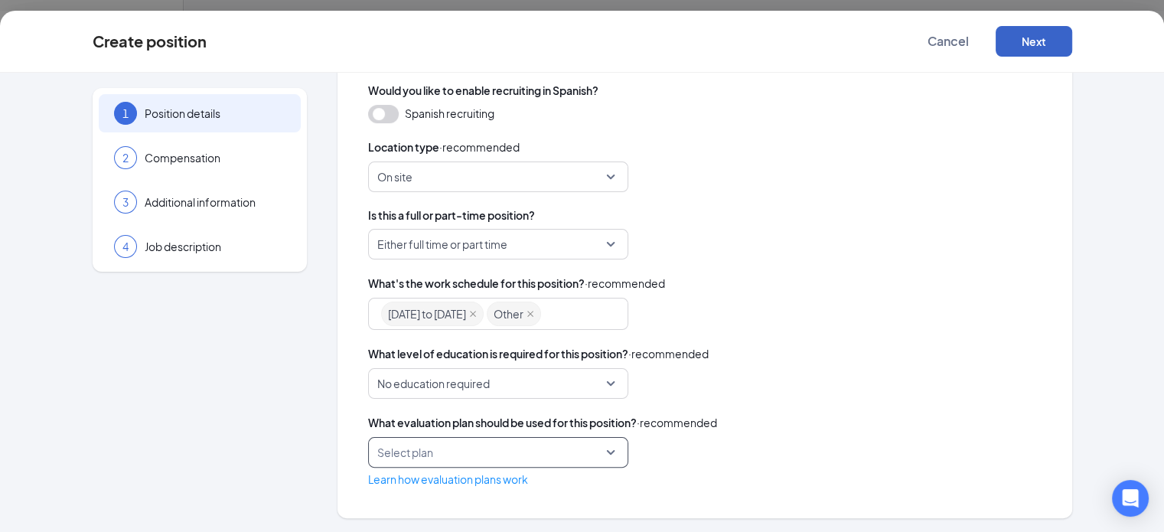
click at [1072, 42] on button "Next" at bounding box center [1034, 41] width 77 height 31
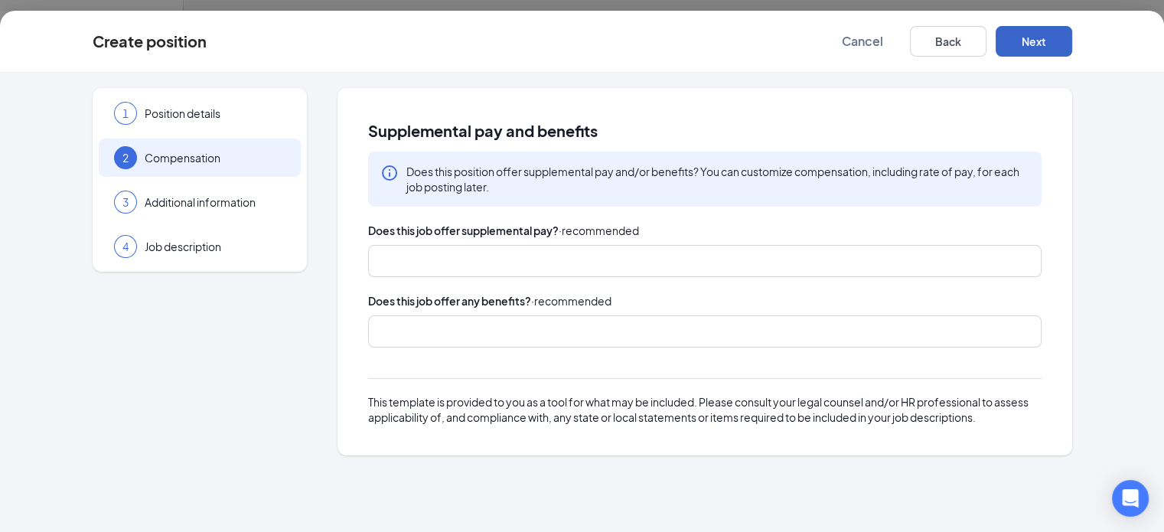
scroll to position [0, 0]
click at [426, 252] on div at bounding box center [697, 261] width 633 height 24
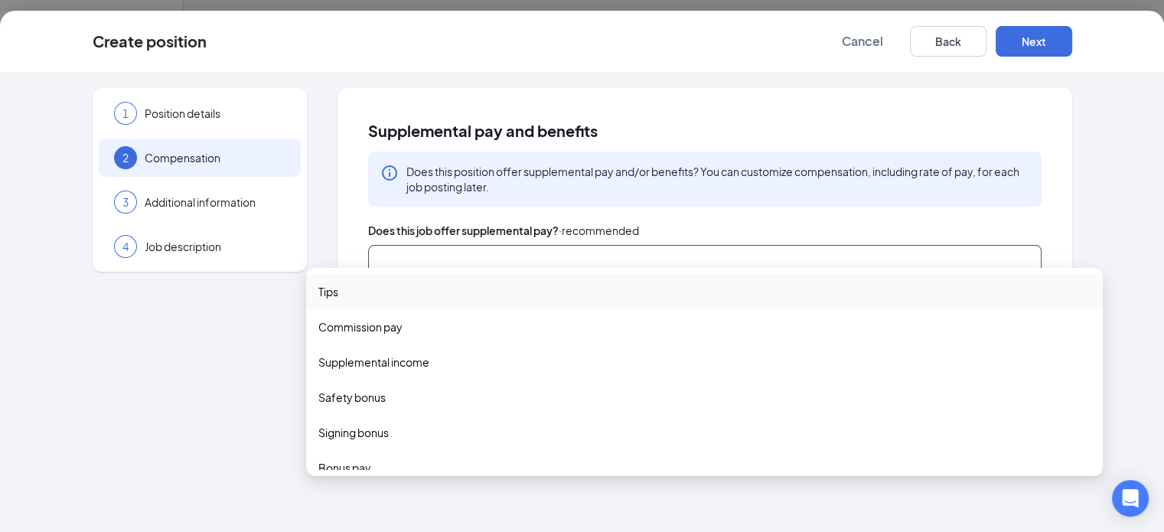
click at [273, 299] on div "1 Position details 2 Compensation 3 Additional information 4 Job description Su…" at bounding box center [583, 271] width 980 height 367
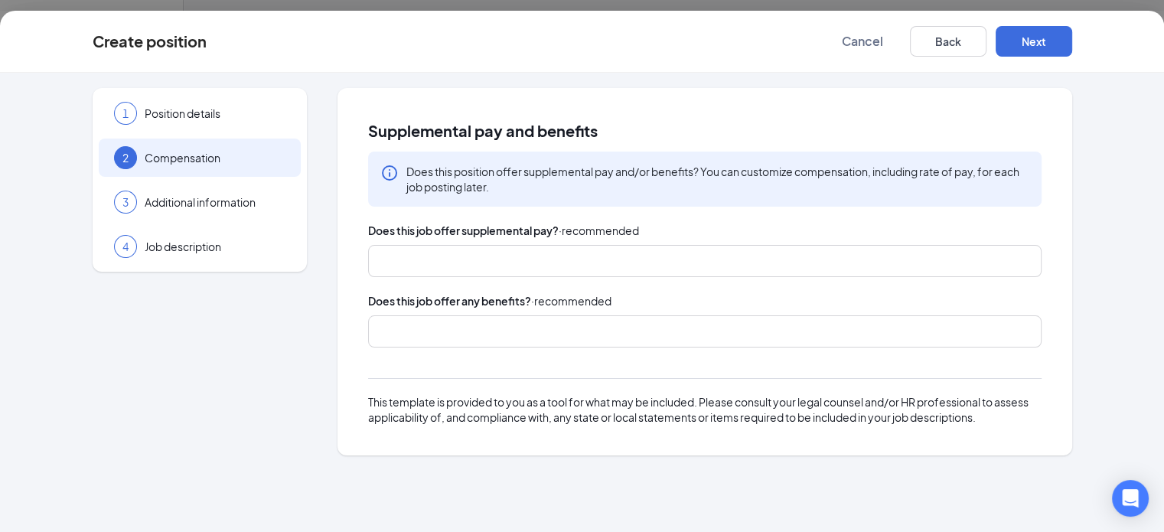
click at [381, 319] on div at bounding box center [697, 331] width 633 height 24
click at [338, 312] on div "Supplemental pay and benefits Does this position offer supplemental pay and/or …" at bounding box center [705, 271] width 735 height 367
click at [1072, 27] on button "Next" at bounding box center [1034, 41] width 77 height 31
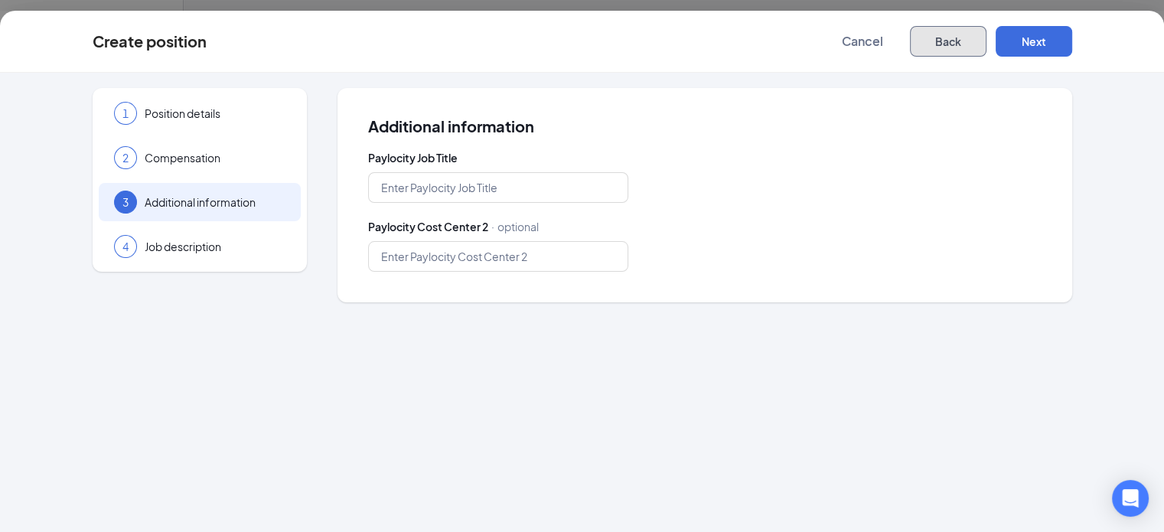
click at [987, 44] on button "Back" at bounding box center [948, 41] width 77 height 31
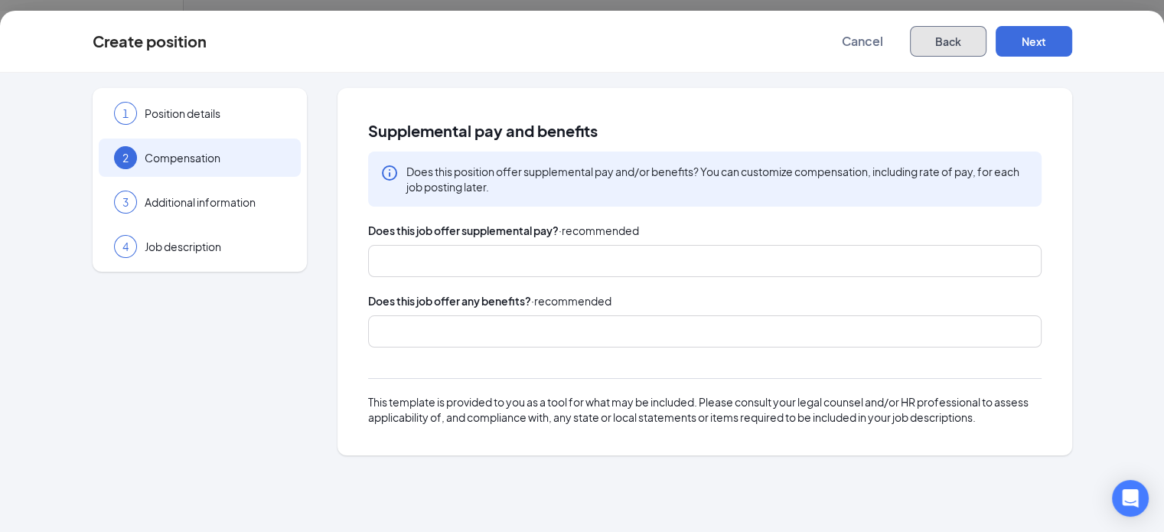
click at [424, 319] on div at bounding box center [697, 331] width 633 height 24
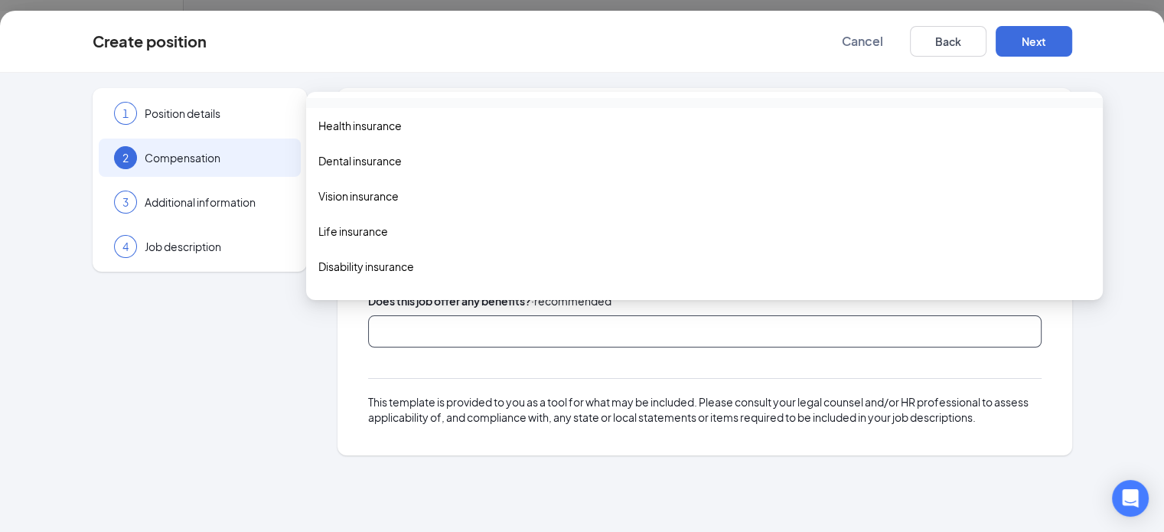
scroll to position [77, 0]
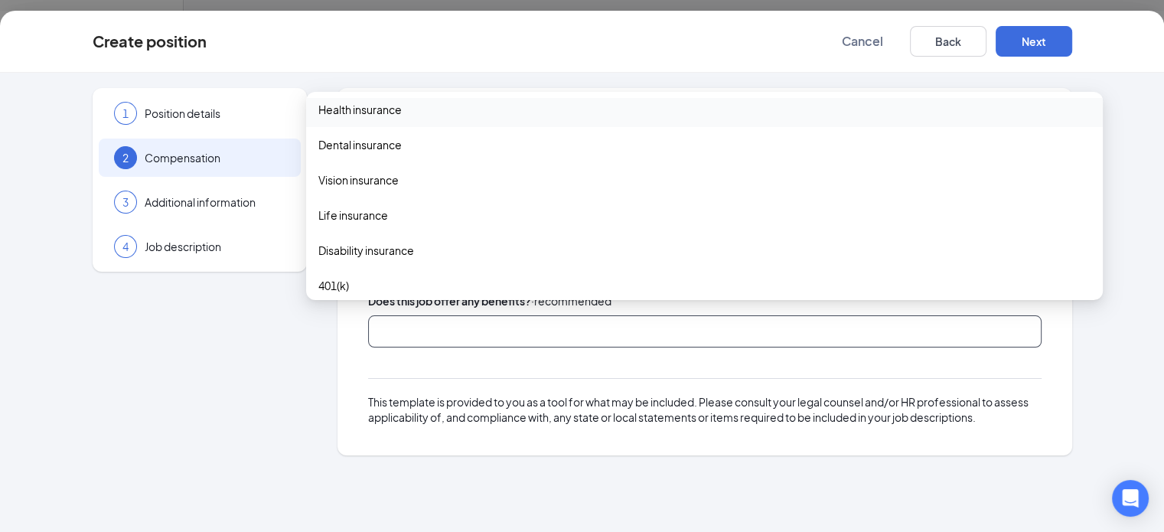
click at [380, 116] on span "Health insurance" at bounding box center [359, 109] width 83 height 17
click at [396, 152] on span "Dental insurance" at bounding box center [359, 146] width 83 height 17
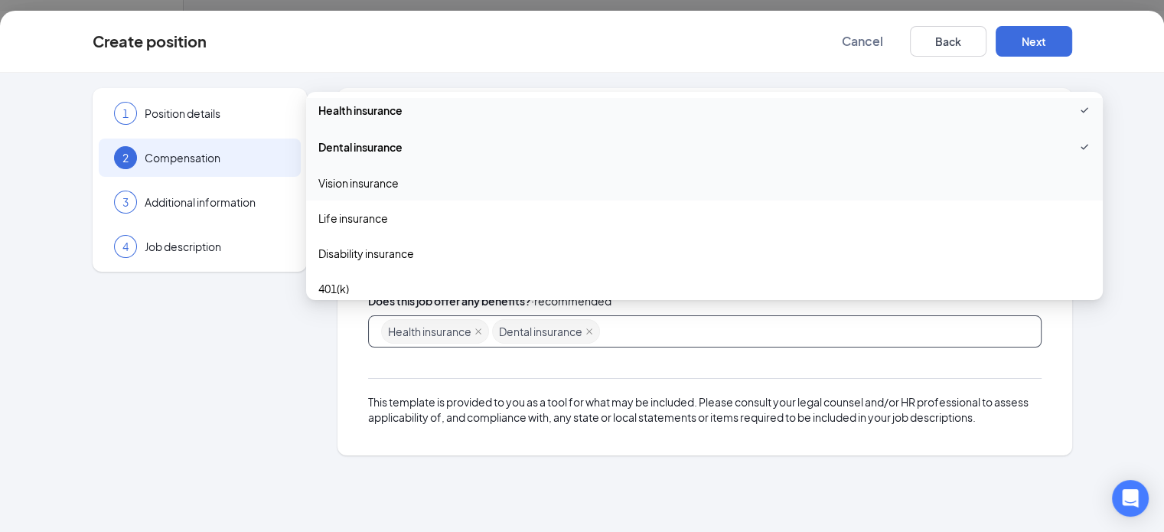
click at [383, 189] on span "Vision insurance" at bounding box center [358, 183] width 80 height 17
click at [383, 228] on div "Life insurance" at bounding box center [704, 219] width 797 height 35
click at [366, 263] on span "Disability insurance" at bounding box center [366, 256] width 96 height 17
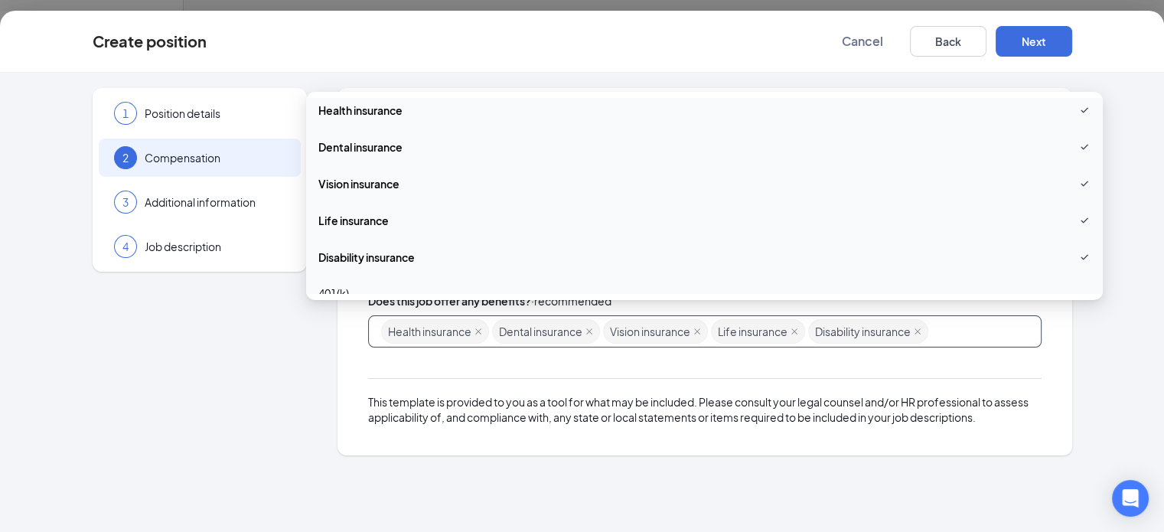
click at [361, 289] on span "401(k)" at bounding box center [704, 293] width 772 height 17
click at [434, 377] on div "This template is provided to you as a tool for what may be included. Please con…" at bounding box center [705, 394] width 674 height 62
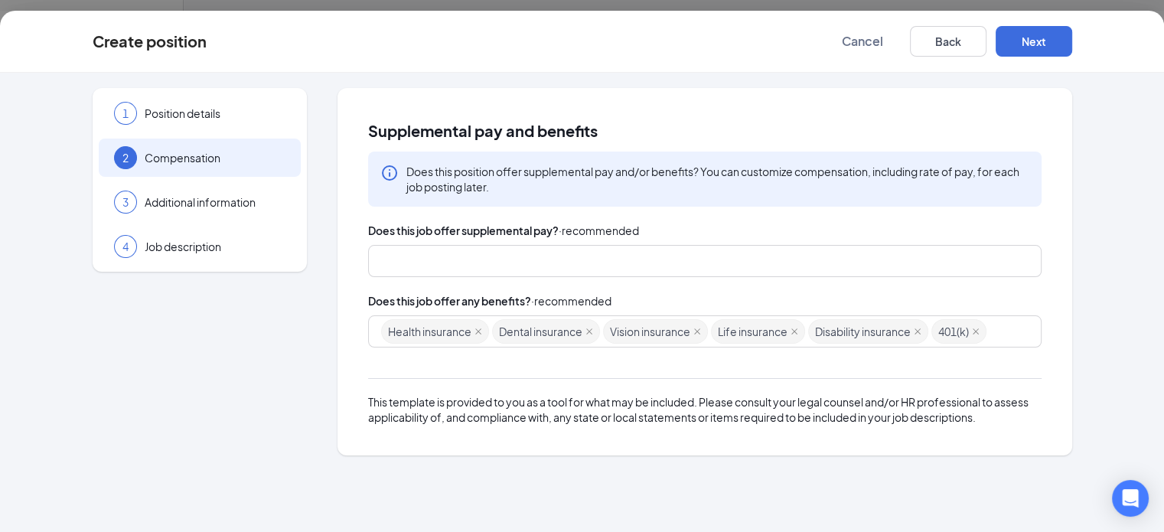
click at [381, 258] on div at bounding box center [697, 261] width 633 height 24
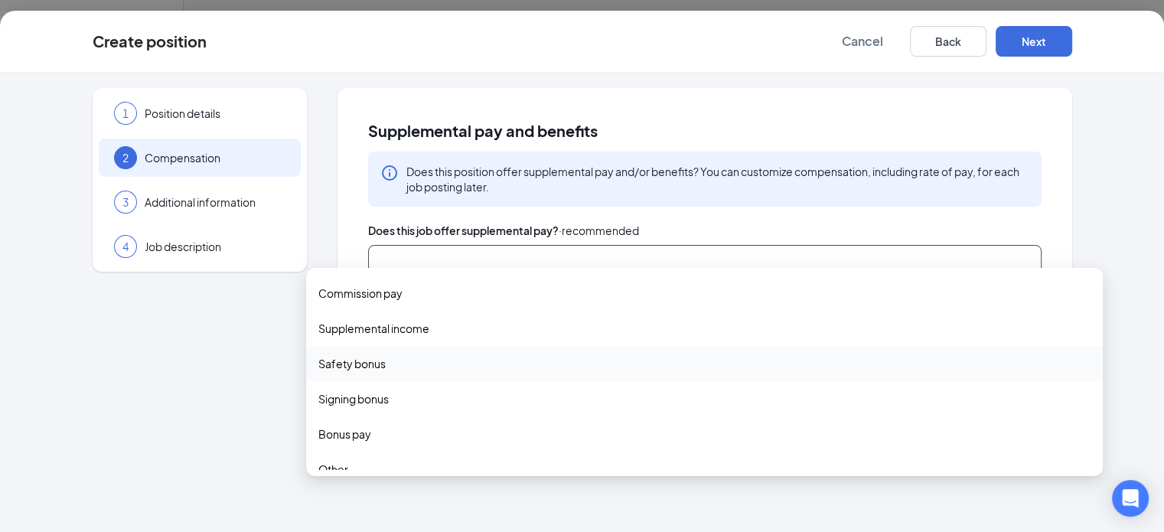
scroll to position [50, 0]
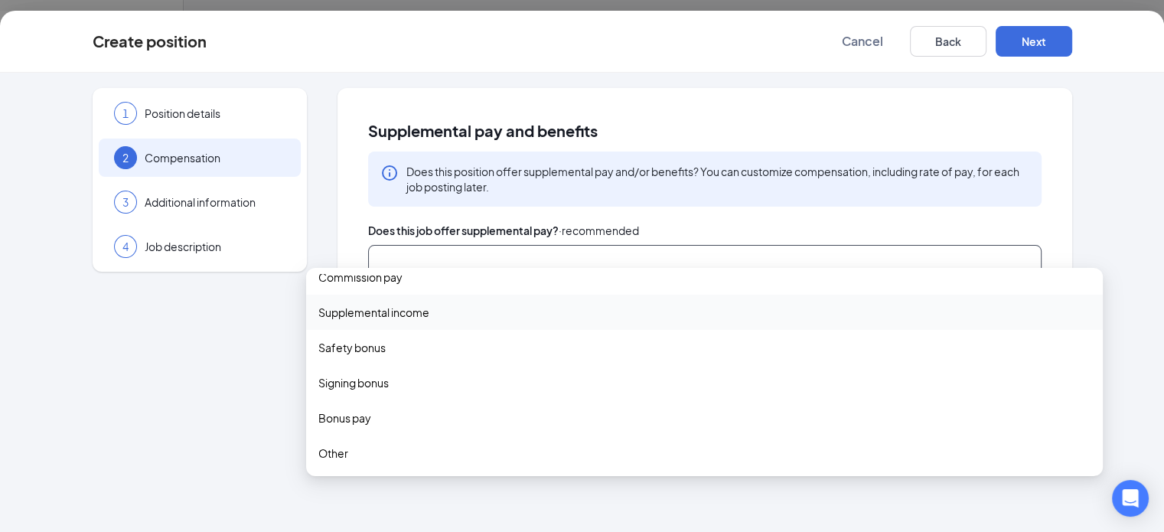
click at [338, 277] on div "Supplemental pay and benefits Does this position offer supplemental pay and/or …" at bounding box center [705, 271] width 735 height 367
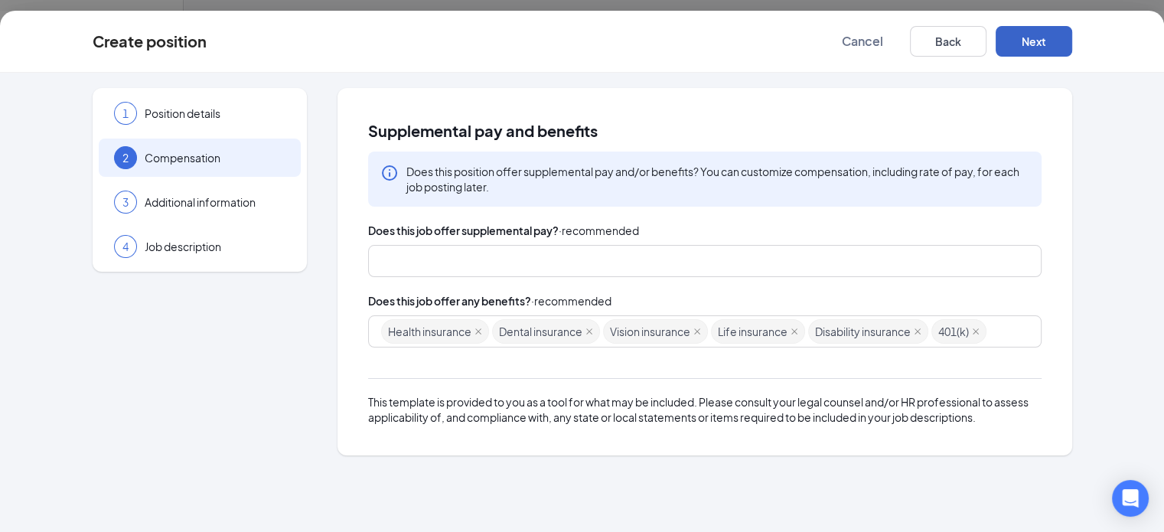
click at [1072, 47] on button "Next" at bounding box center [1034, 41] width 77 height 31
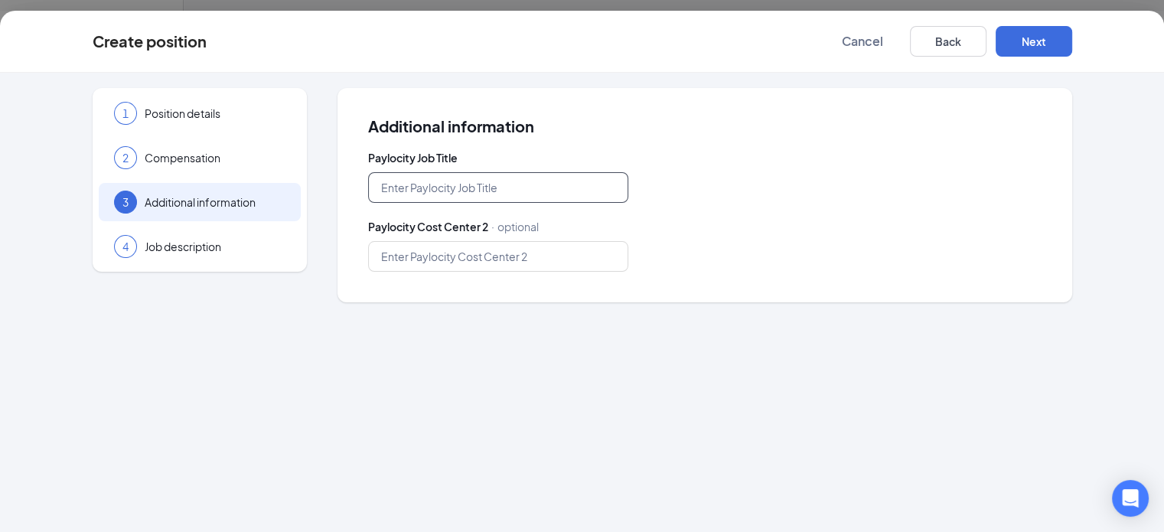
click at [384, 194] on input "text" at bounding box center [498, 187] width 260 height 31
type input "Driver"
click at [759, 227] on div "Paylocity Cost Center 2 · optional" at bounding box center [705, 226] width 674 height 17
click at [1072, 44] on button "Next" at bounding box center [1034, 41] width 77 height 31
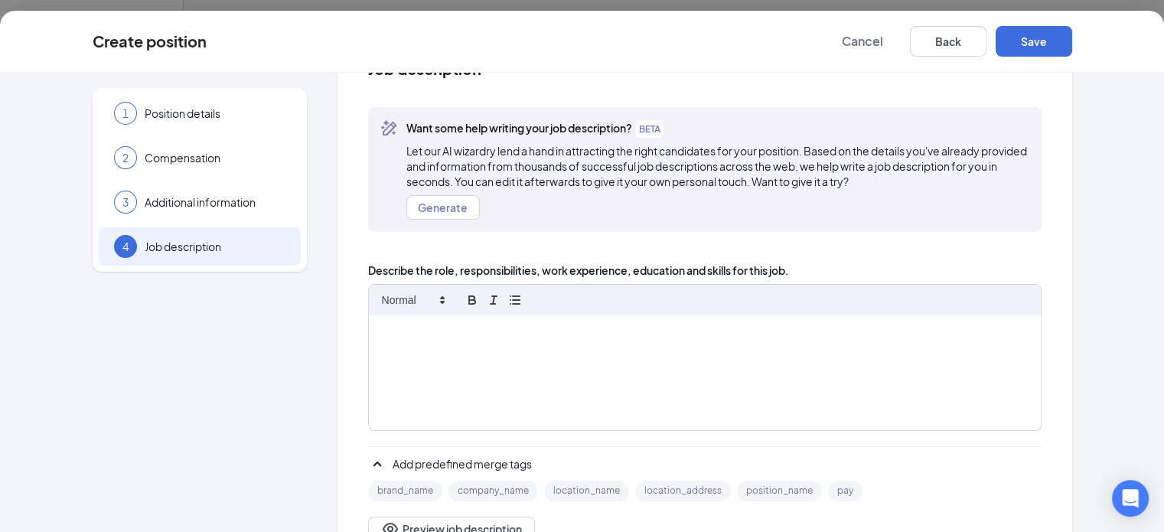
scroll to position [110, 0]
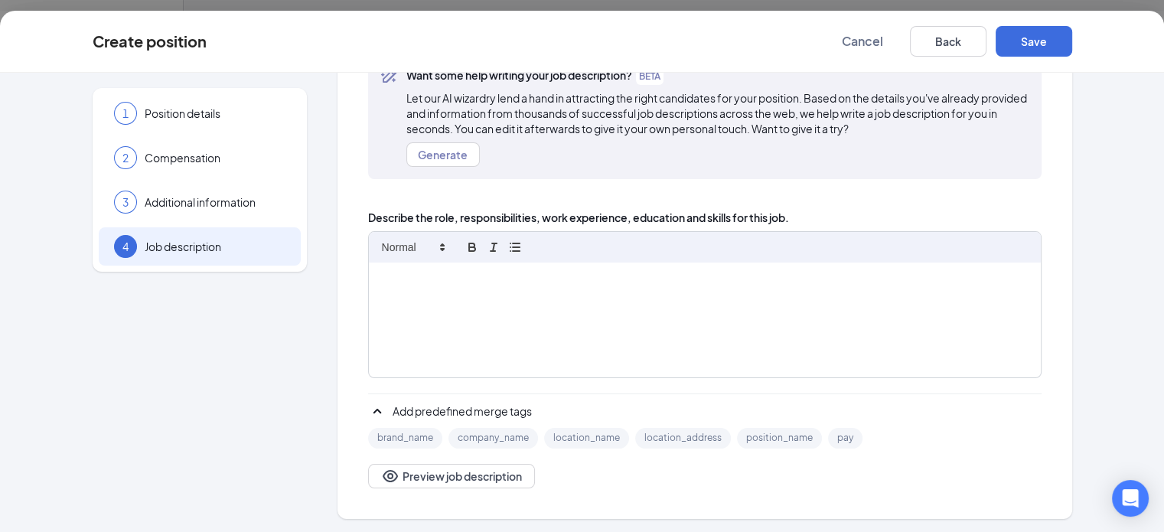
click at [377, 288] on div at bounding box center [705, 320] width 672 height 115
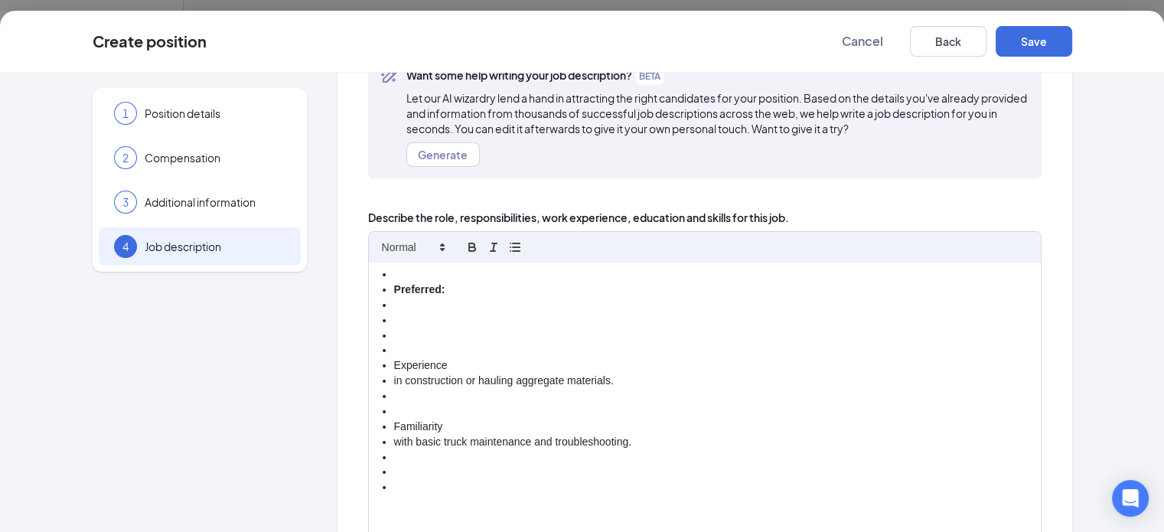
scroll to position [1291, 0]
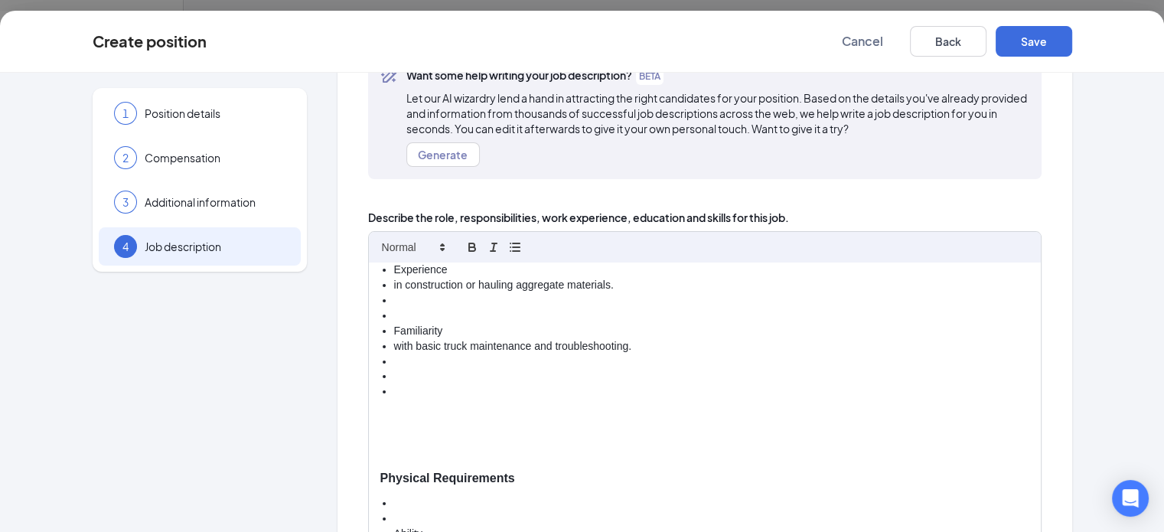
click at [394, 387] on li at bounding box center [711, 391] width 635 height 15
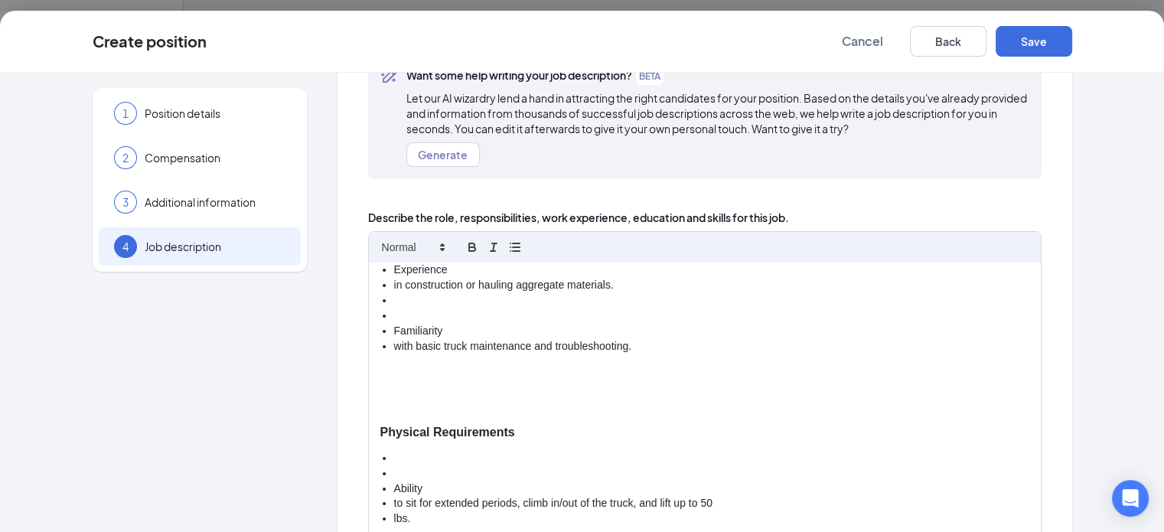
click at [394, 345] on li "with basic truck maintenance and troubleshooting." at bounding box center [711, 346] width 635 height 15
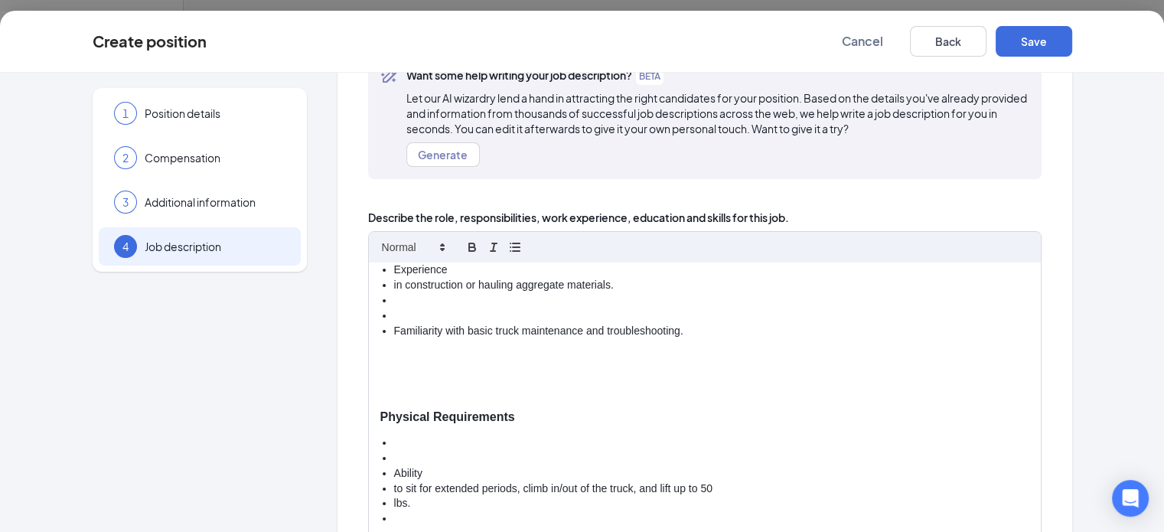
click at [394, 310] on li at bounding box center [711, 315] width 635 height 15
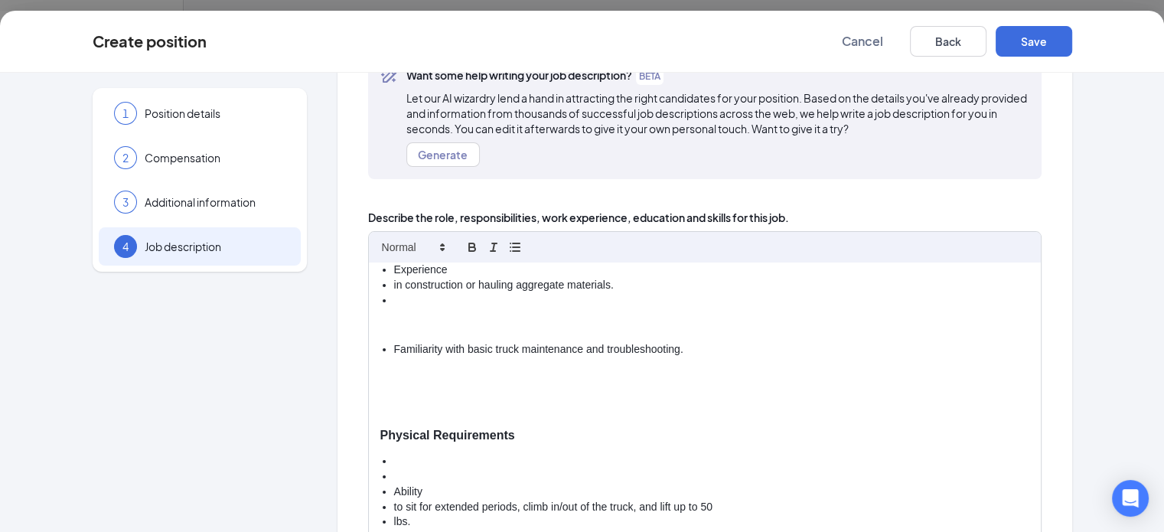
click at [394, 304] on li at bounding box center [711, 300] width 635 height 15
click at [380, 321] on p at bounding box center [704, 325] width 649 height 15
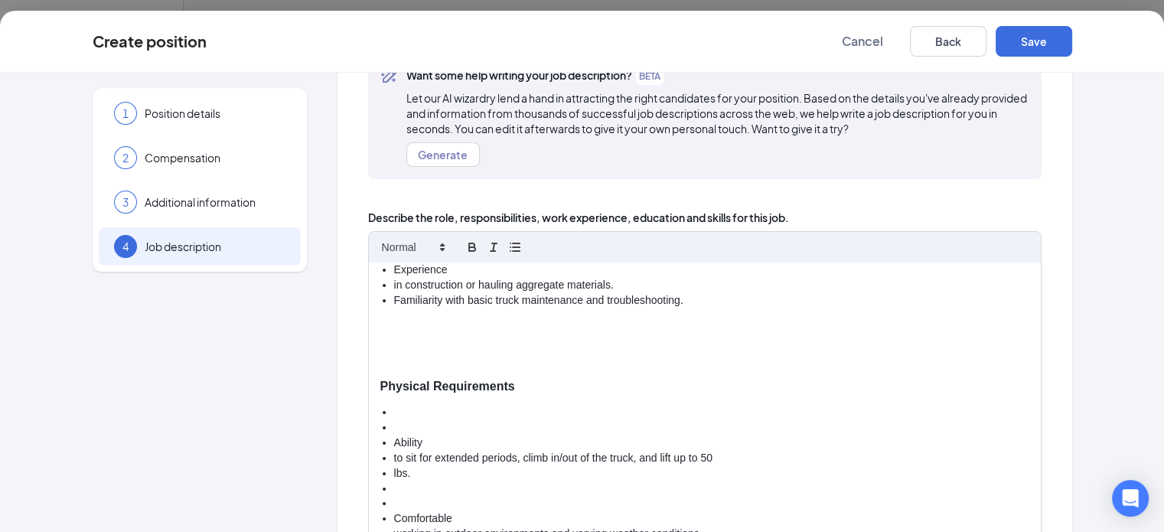
click at [394, 282] on li "in construction or hauling aggregate materials." at bounding box center [711, 285] width 635 height 15
click at [394, 283] on li "in construction or hauling aggregate materials." at bounding box center [711, 285] width 635 height 15
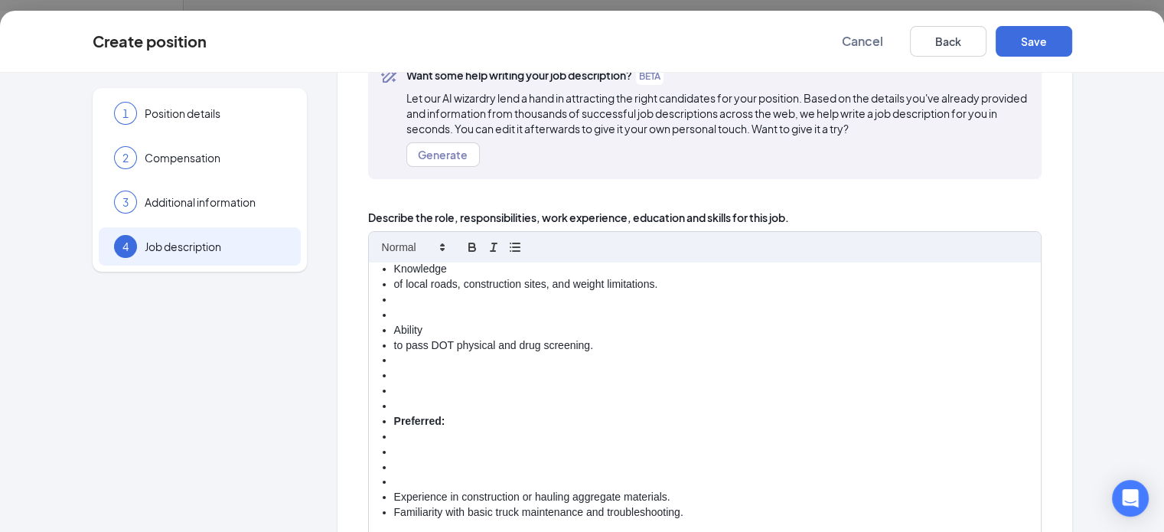
scroll to position [1061, 0]
drag, startPoint x: 342, startPoint y: 477, endPoint x: 315, endPoint y: 440, distance: 45.5
click at [369, 440] on div "Job Title: Dump Truck Driver Position Summary [PERSON_NAME] is seeking a depend…" at bounding box center [705, 438] width 672 height 351
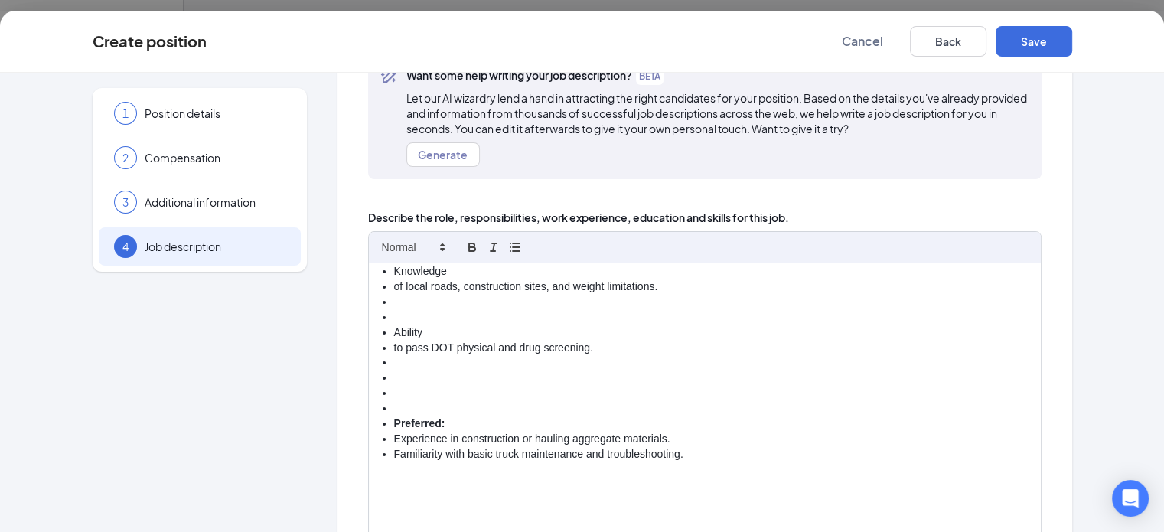
scroll to position [984, 0]
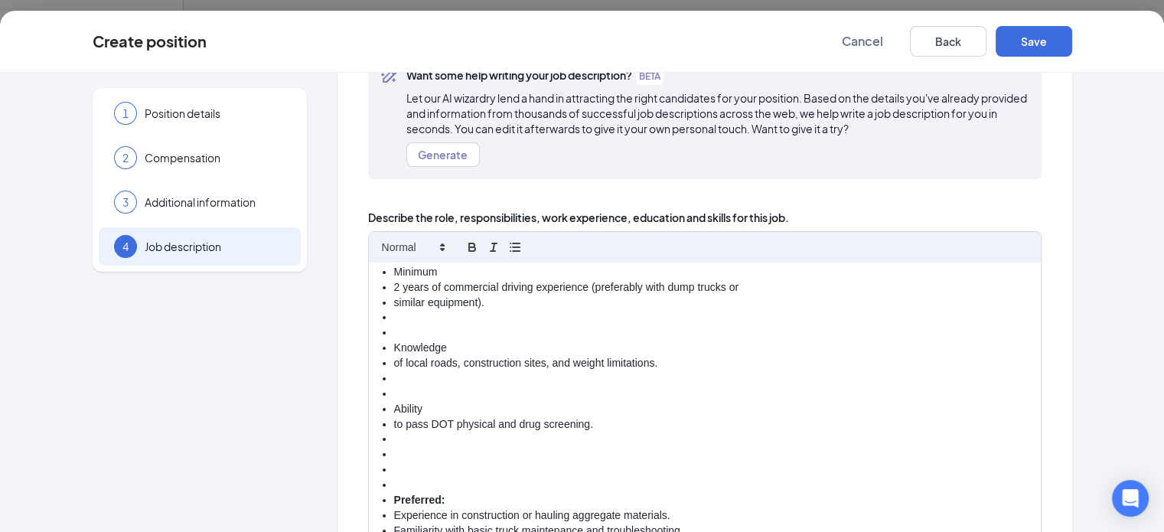
click at [394, 478] on li at bounding box center [711, 485] width 635 height 15
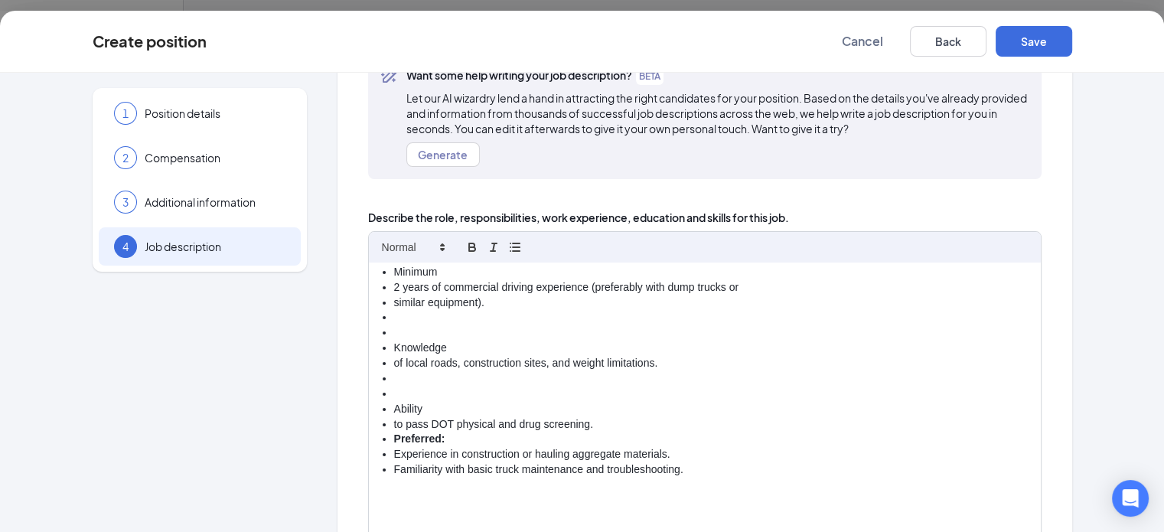
click at [394, 422] on li "to pass DOT physical and drug screening." at bounding box center [711, 424] width 635 height 15
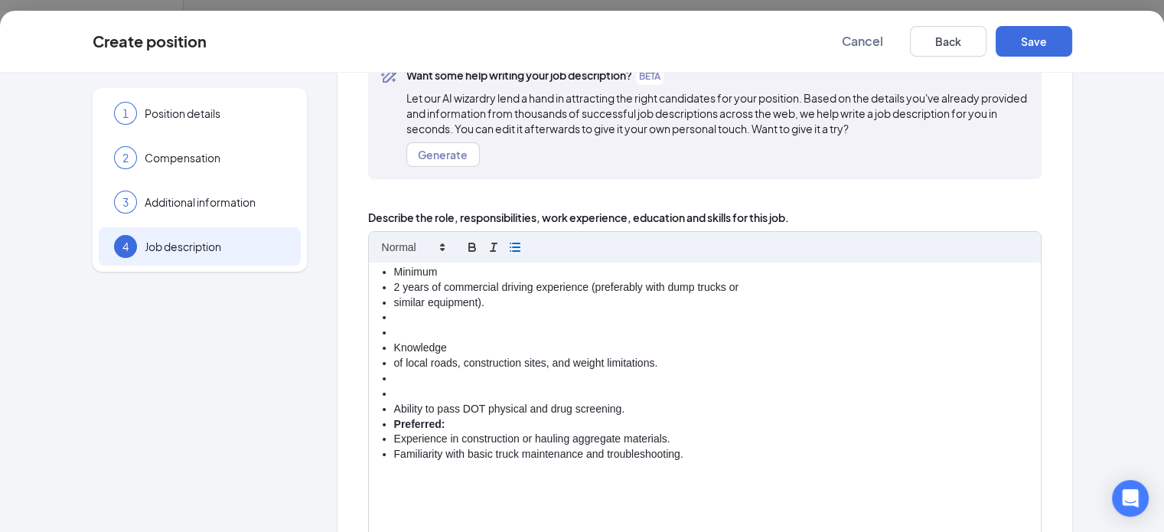
click at [394, 380] on li at bounding box center [711, 378] width 635 height 15
click at [394, 392] on li at bounding box center [711, 394] width 635 height 15
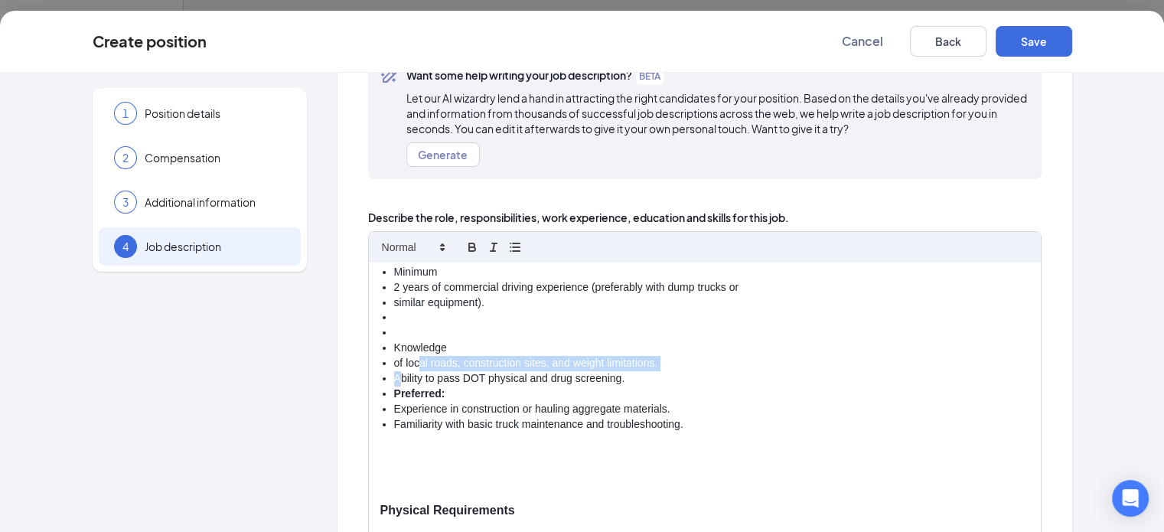
drag, startPoint x: 338, startPoint y: 379, endPoint x: 348, endPoint y: 363, distance: 18.9
click at [394, 363] on li "of local roads, construction sites, and weight limitations." at bounding box center [711, 363] width 635 height 15
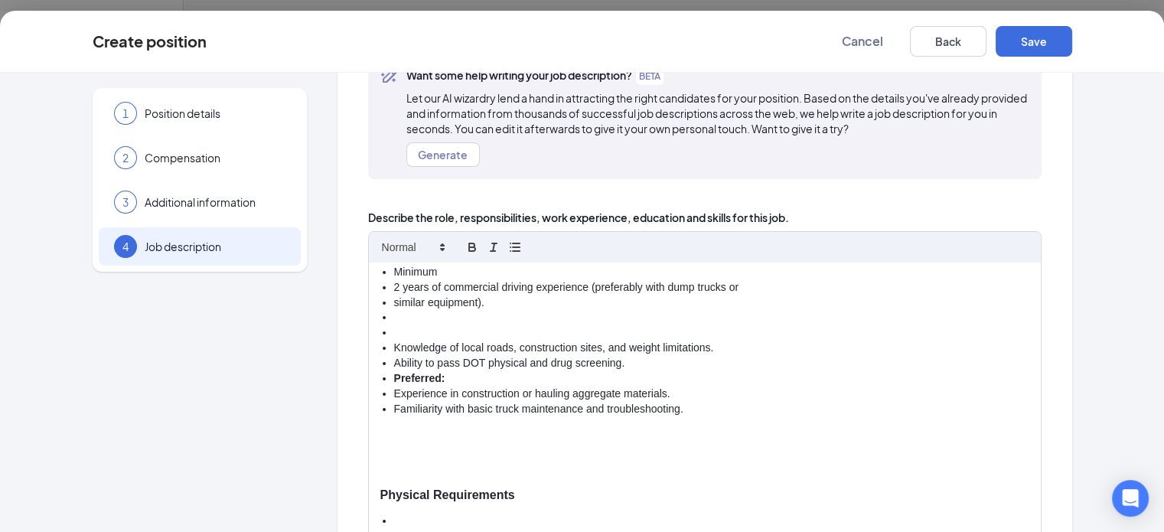
click at [394, 376] on strong "Preferred:" at bounding box center [419, 378] width 51 height 12
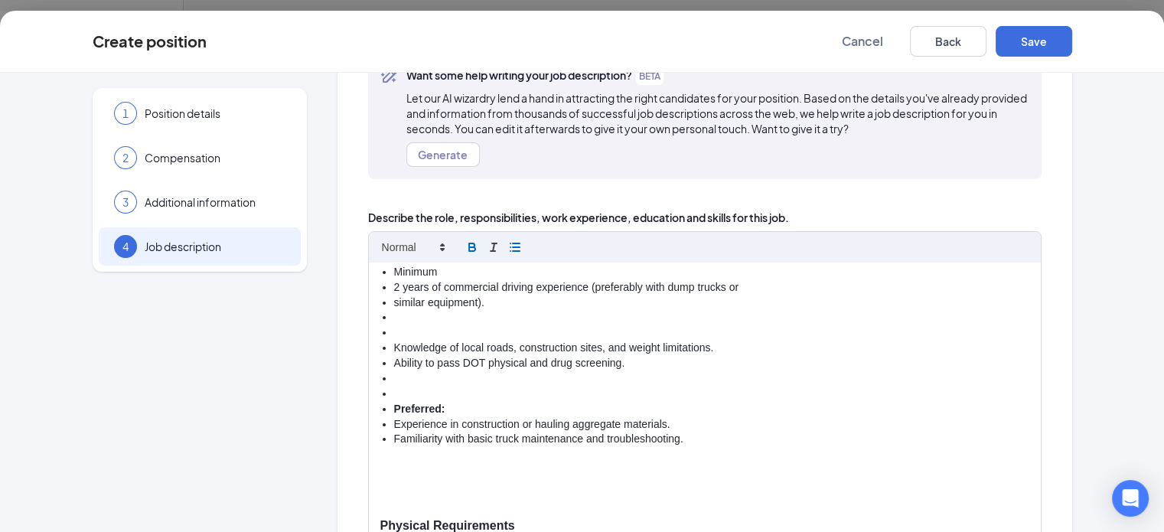
click at [394, 393] on li at bounding box center [711, 394] width 635 height 15
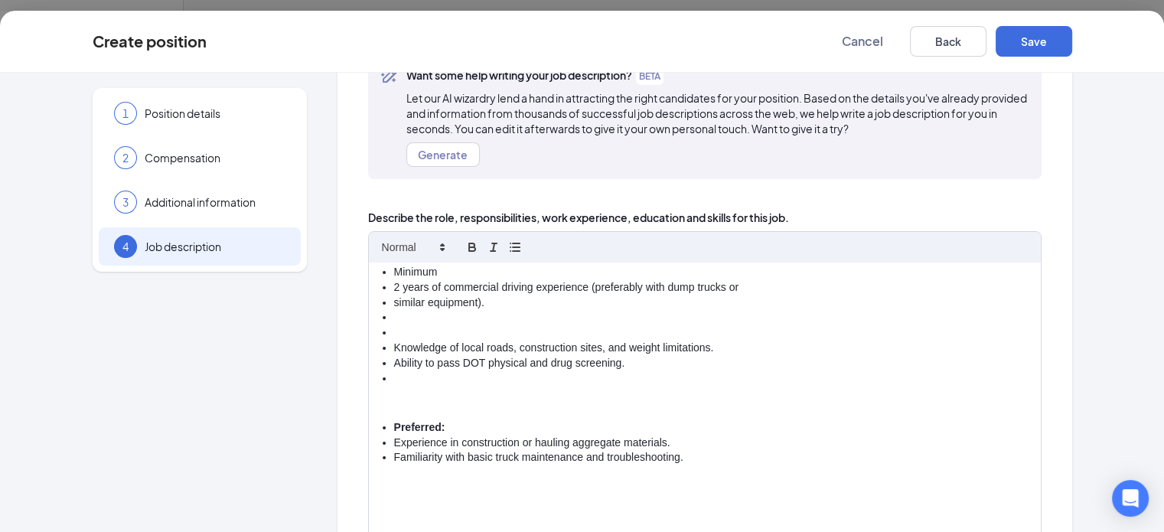
click at [380, 379] on ul "Required: Valid CDL Class A or B license with a clean driving record. Minimum 2…" at bounding box center [704, 241] width 649 height 289
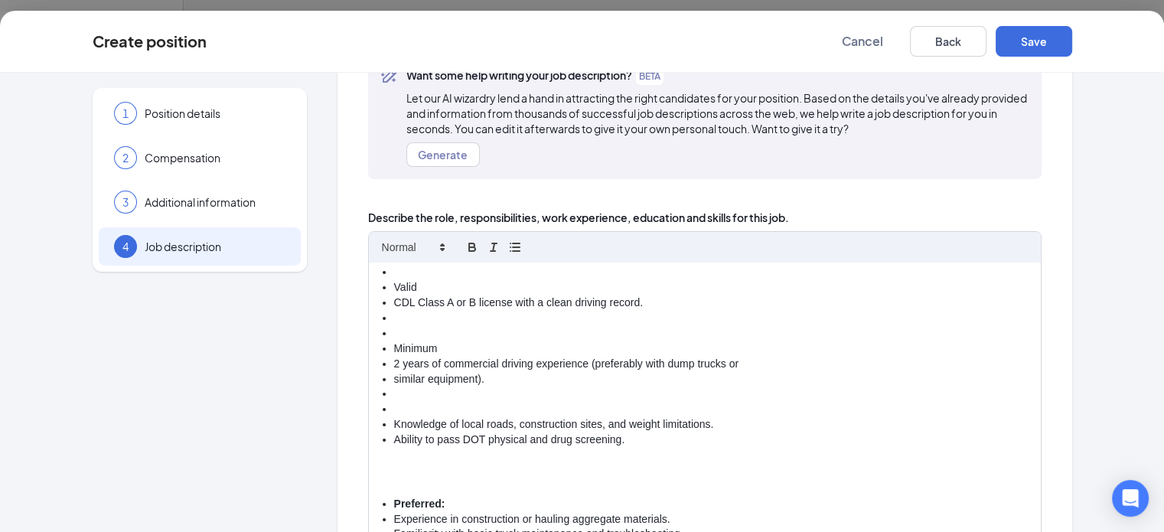
click at [380, 467] on p at bounding box center [704, 464] width 649 height 15
click at [380, 472] on p at bounding box center [704, 479] width 649 height 15
click at [394, 406] on li at bounding box center [711, 409] width 635 height 15
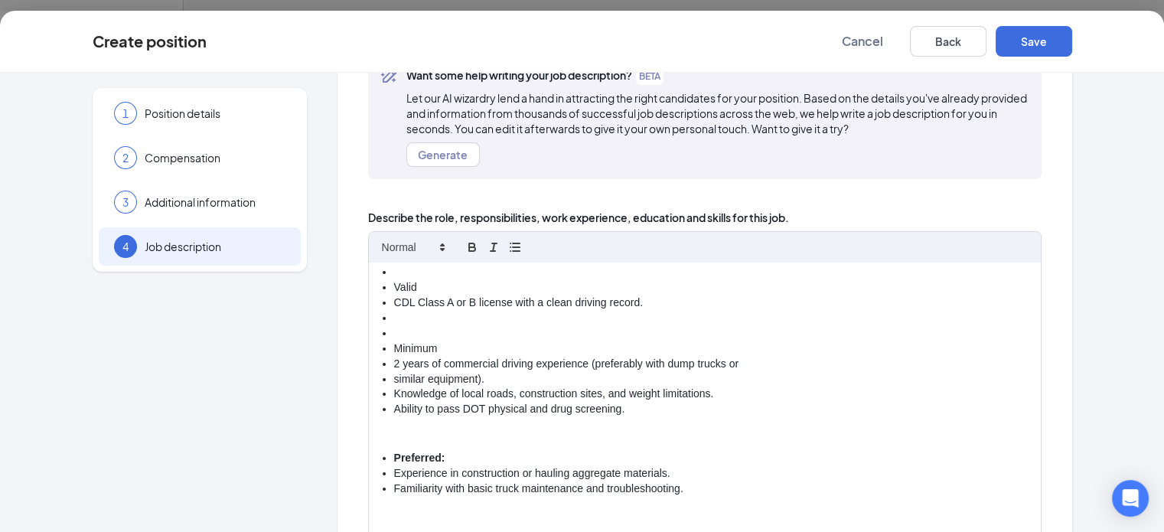
click at [394, 375] on li "similar equipment)." at bounding box center [711, 379] width 635 height 15
click at [394, 377] on li "similar equipment)." at bounding box center [711, 379] width 635 height 15
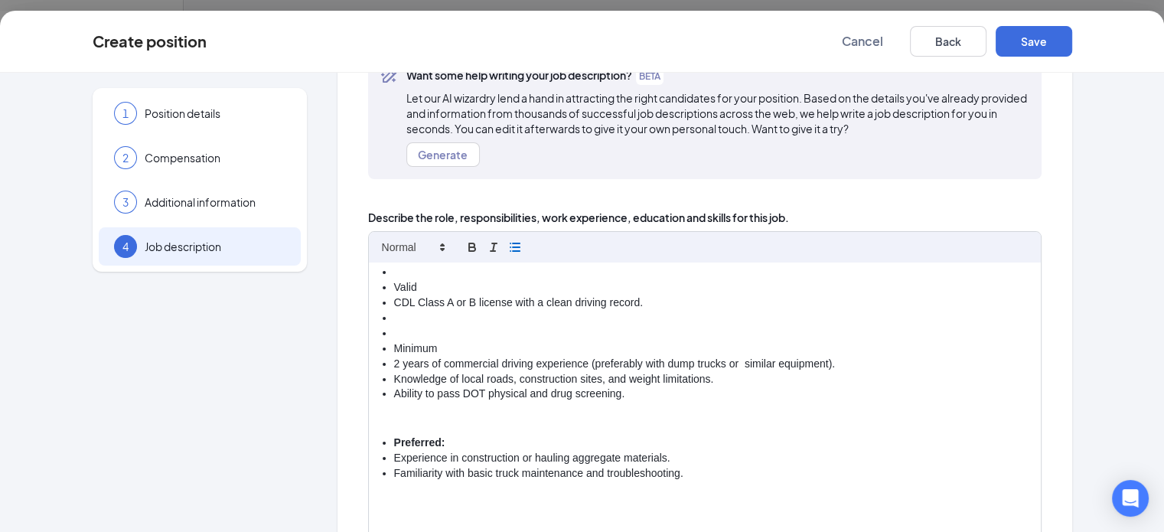
click at [701, 363] on li "2 years of commercial driving experience (preferably with dump trucks or simila…" at bounding box center [711, 364] width 635 height 15
click at [394, 360] on li "2 years of commercial driving experience (preferably with dump trucks or simila…" at bounding box center [711, 364] width 635 height 15
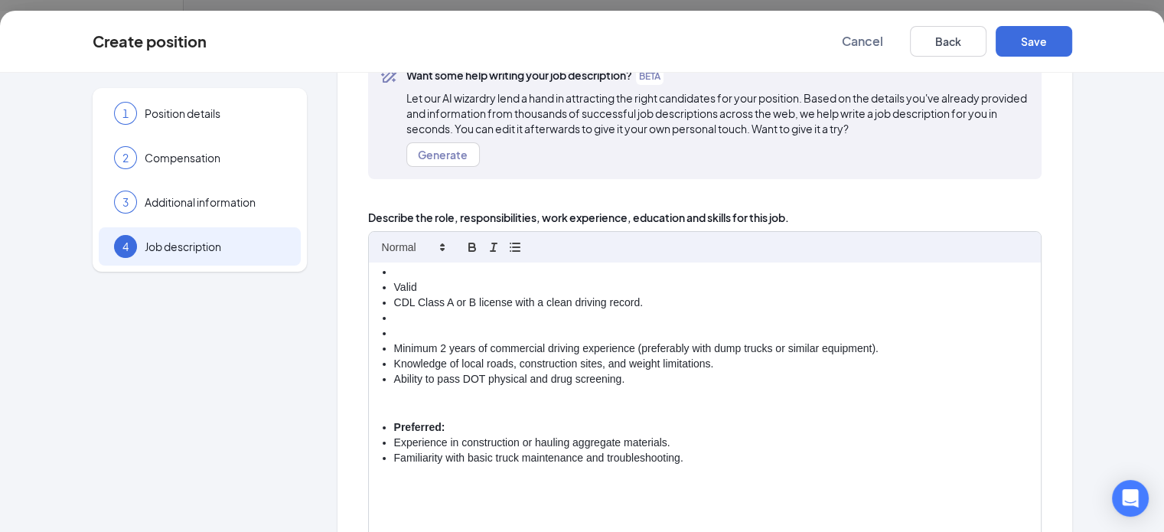
click at [394, 333] on li at bounding box center [711, 333] width 635 height 15
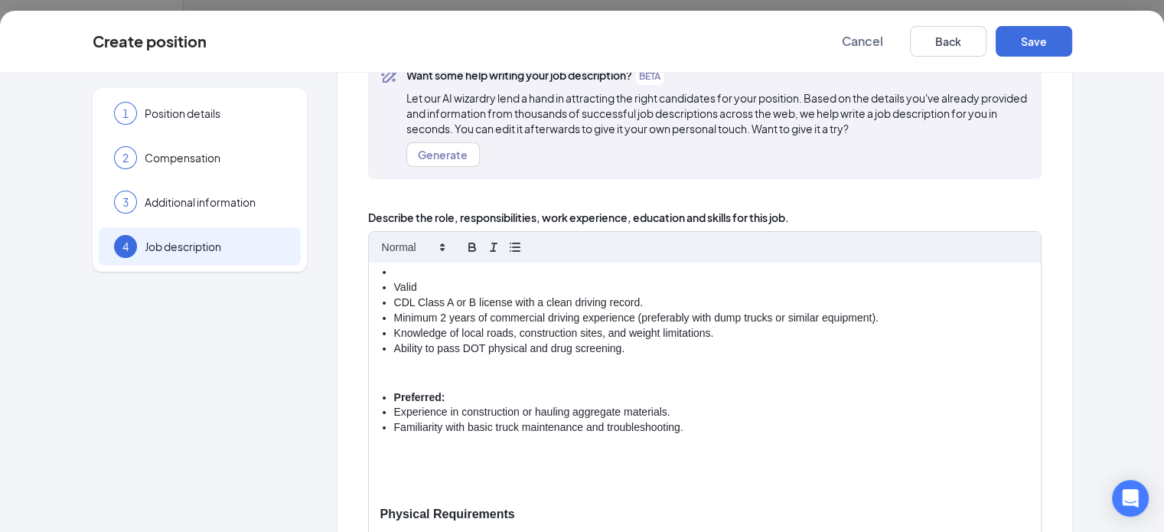
click at [394, 304] on li "CDL Class A or B license with a clean driving record." at bounding box center [711, 302] width 635 height 15
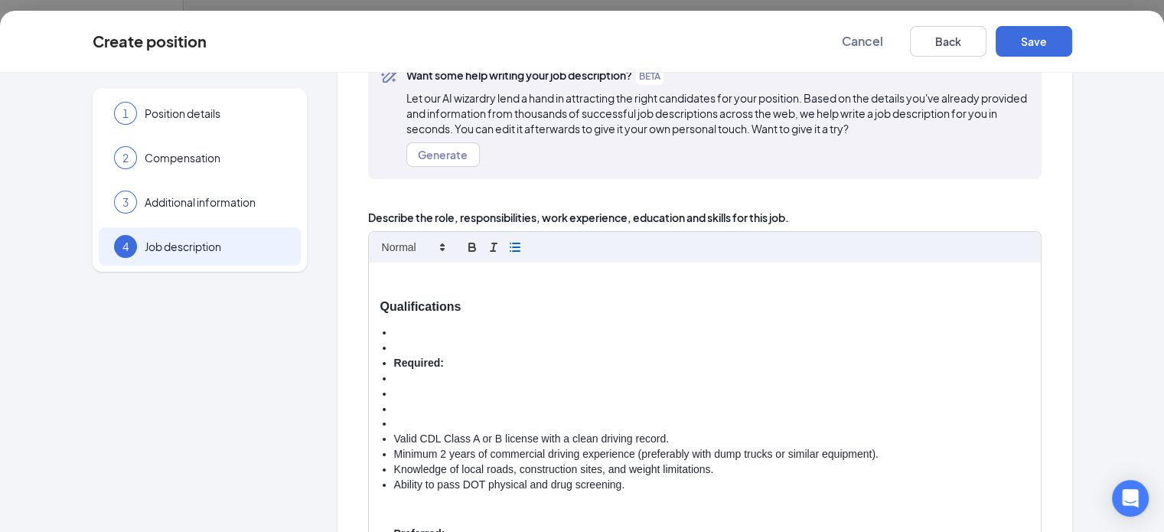
scroll to position [755, 0]
click at [380, 419] on ul "Required: Valid CDL Class A or B license with a clean driving record. Minimum 2…" at bounding box center [704, 411] width 649 height 168
drag, startPoint x: 328, startPoint y: 420, endPoint x: 317, endPoint y: 406, distance: 17.9
click at [369, 406] on div "Job Title: Dump Truck Driver Position Summary [PERSON_NAME] is seeking a depend…" at bounding box center [705, 438] width 672 height 351
click at [380, 415] on ul "Required: Valid CDL Class A or B license with a clean driving record. Minimum 2…" at bounding box center [704, 411] width 649 height 168
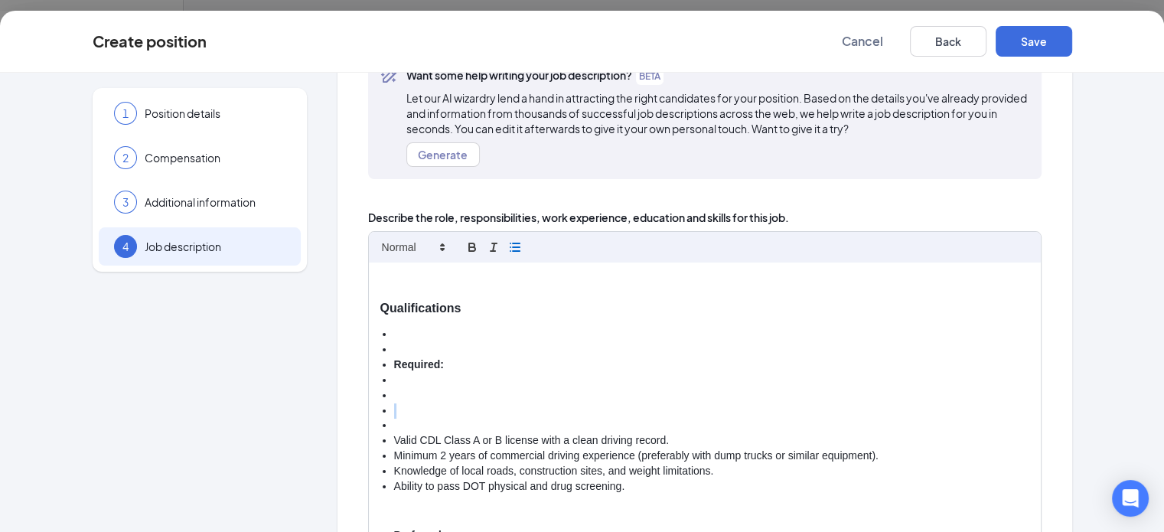
click at [394, 419] on li at bounding box center [711, 425] width 635 height 15
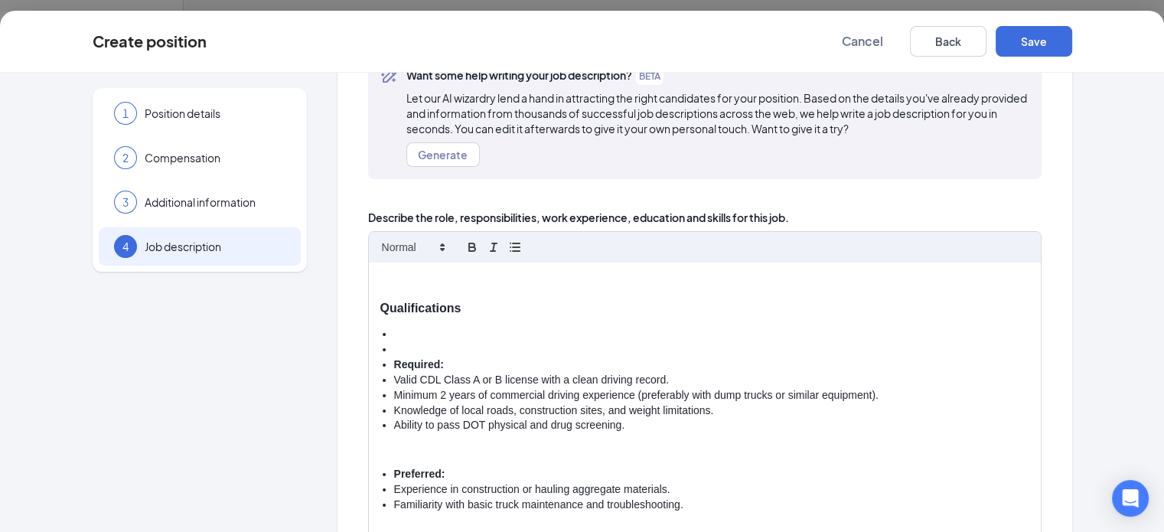
click at [380, 348] on ul "Required: Valid CDL Class A or B license with a clean driving record. Minimum 2…" at bounding box center [704, 380] width 649 height 106
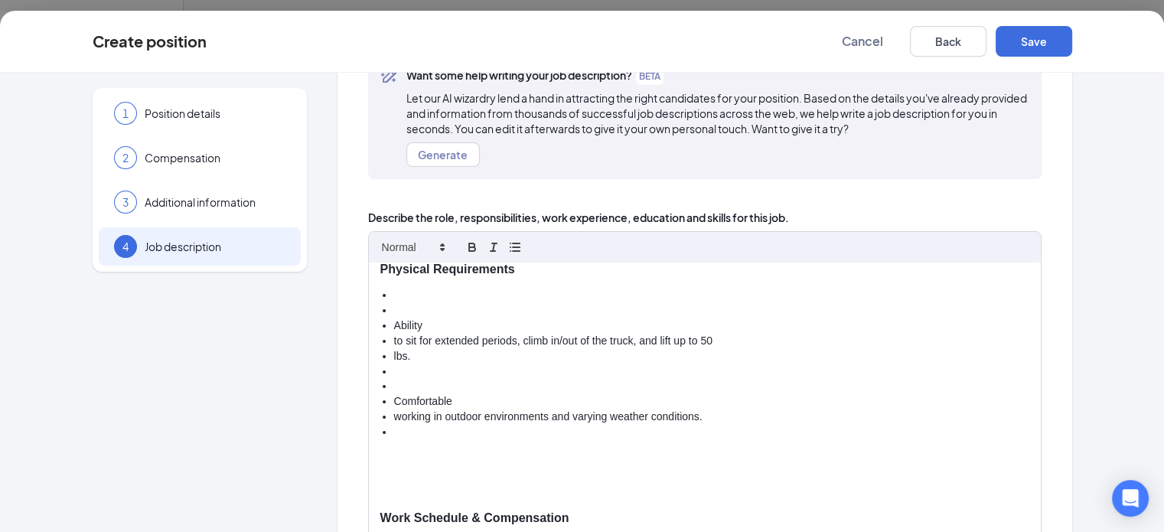
scroll to position [984, 0]
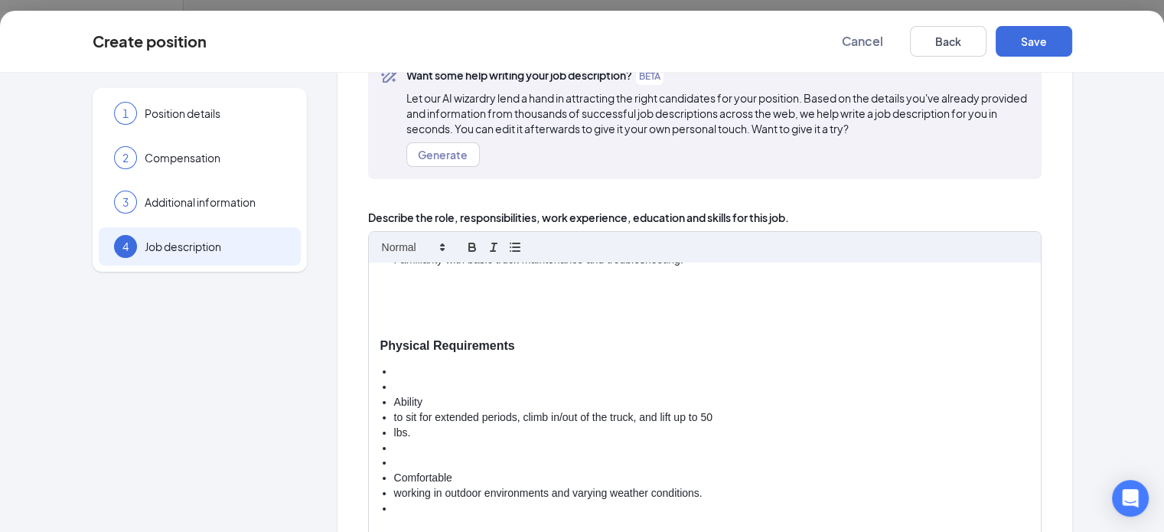
click at [380, 385] on ul "Ability to sit for extended periods, climb in/out of the truck, and lift up to …" at bounding box center [704, 440] width 649 height 152
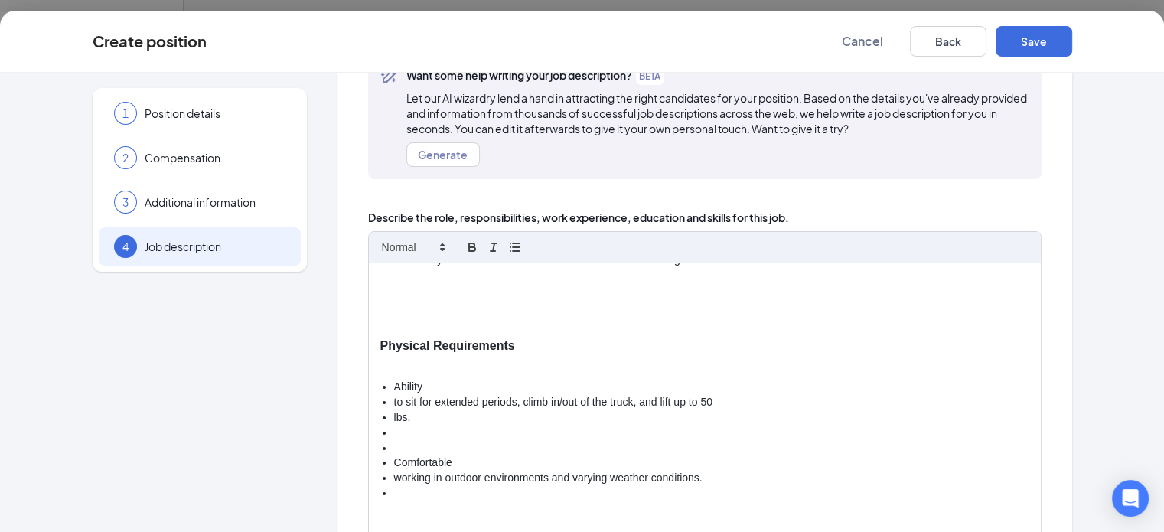
click at [394, 400] on li "to sit for extended periods, climb in/out of the truck, and lift up to 50" at bounding box center [711, 402] width 635 height 15
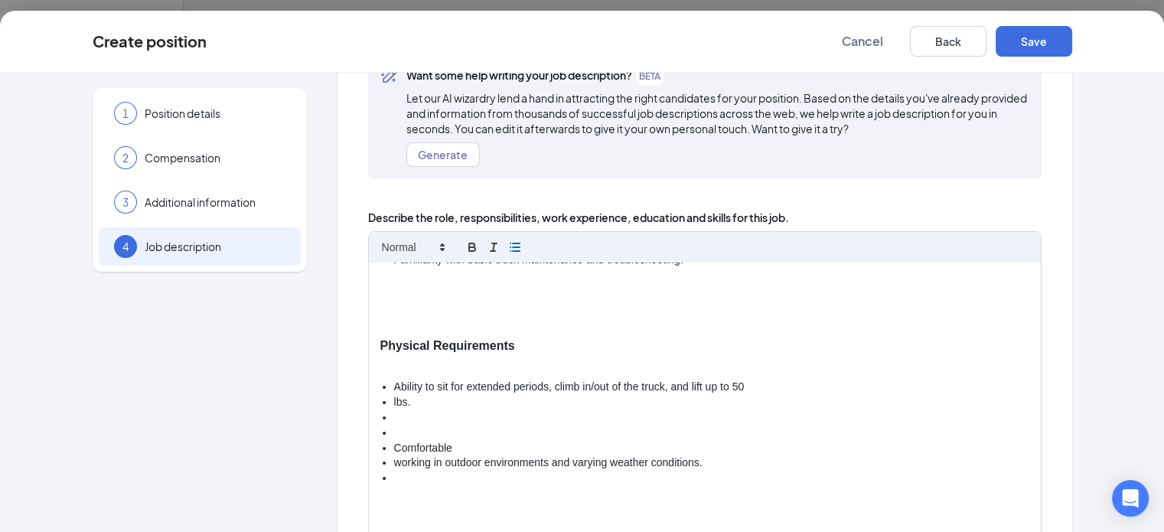
click at [394, 400] on li "lbs." at bounding box center [711, 402] width 635 height 15
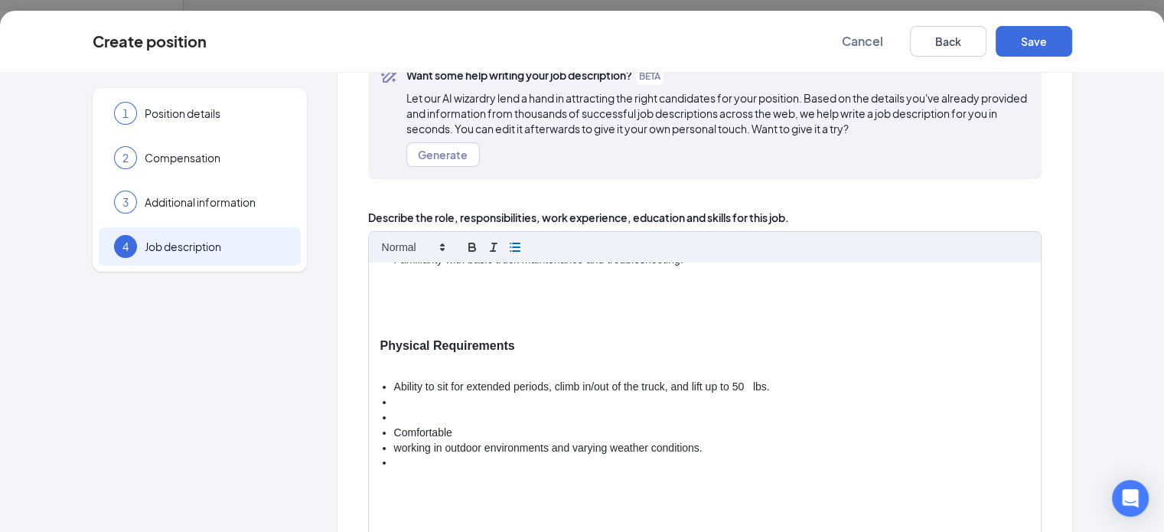
click at [689, 385] on li "Ability to sit for extended periods, climb in/out of the truck, and lift up to …" at bounding box center [711, 387] width 635 height 15
click at [394, 405] on li at bounding box center [711, 402] width 635 height 15
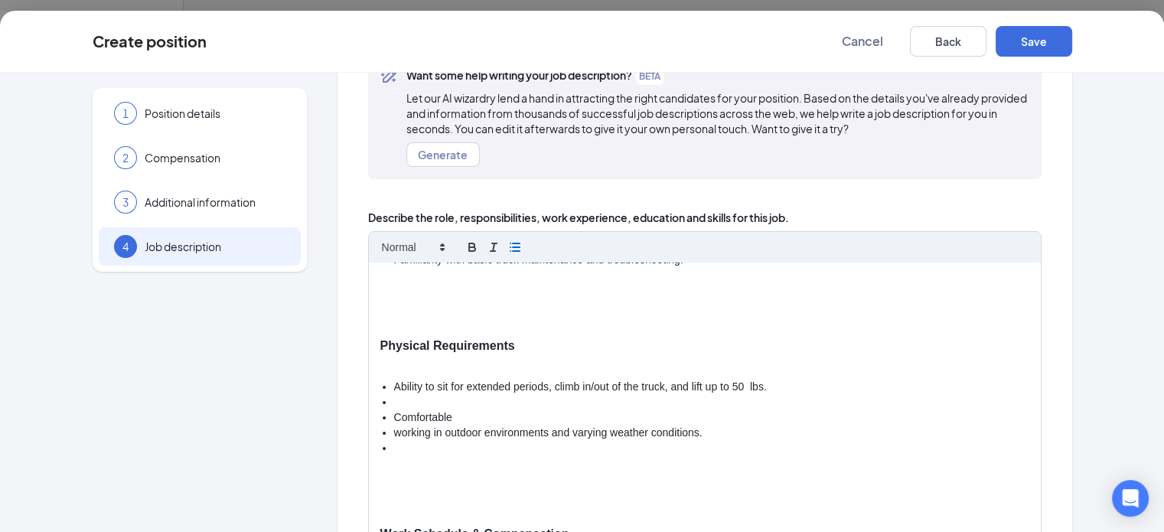
click at [394, 399] on li at bounding box center [711, 402] width 635 height 15
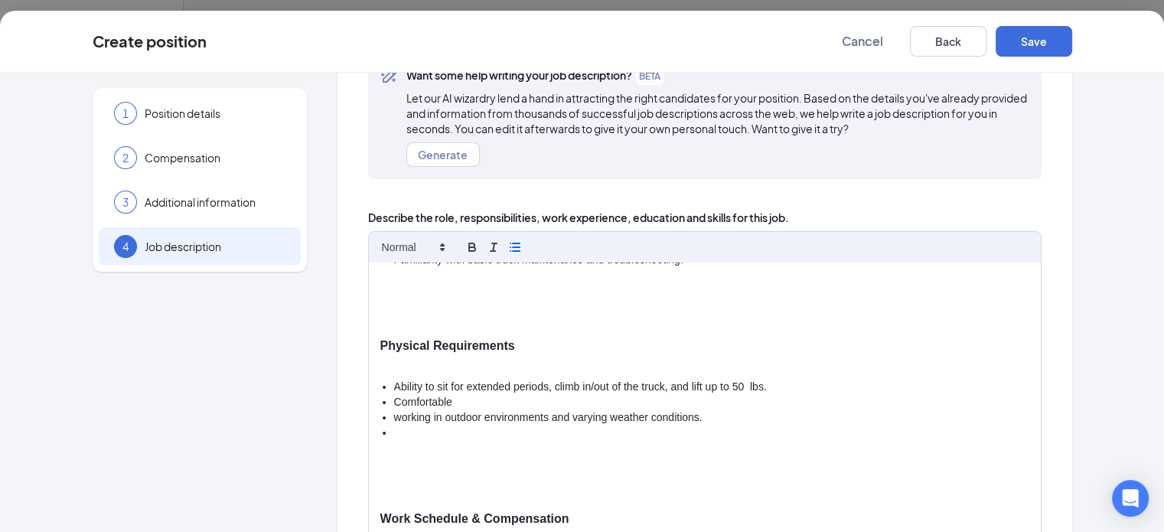
click at [394, 416] on li "working in outdoor environments and varying weather conditions." at bounding box center [711, 417] width 635 height 15
click at [394, 415] on li "working in outdoor environments and varying weather conditions." at bounding box center [711, 417] width 635 height 15
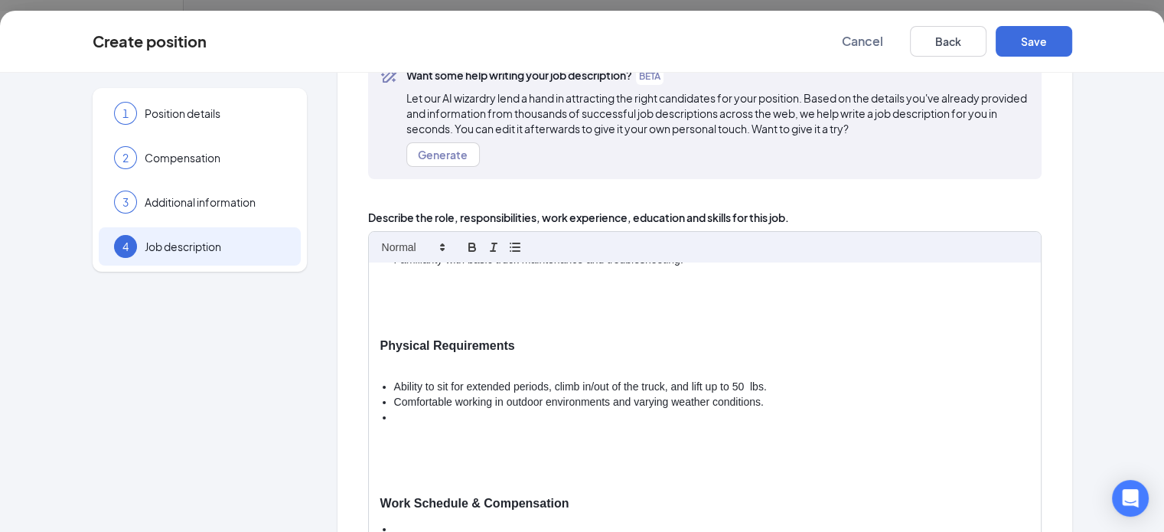
click at [394, 413] on li at bounding box center [711, 417] width 635 height 15
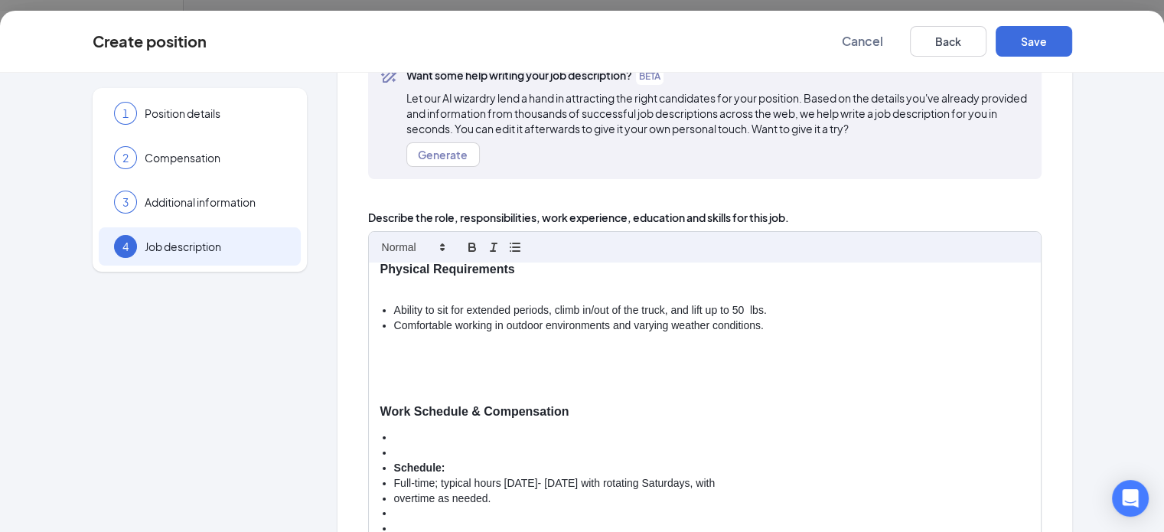
click at [380, 374] on p at bounding box center [704, 381] width 649 height 15
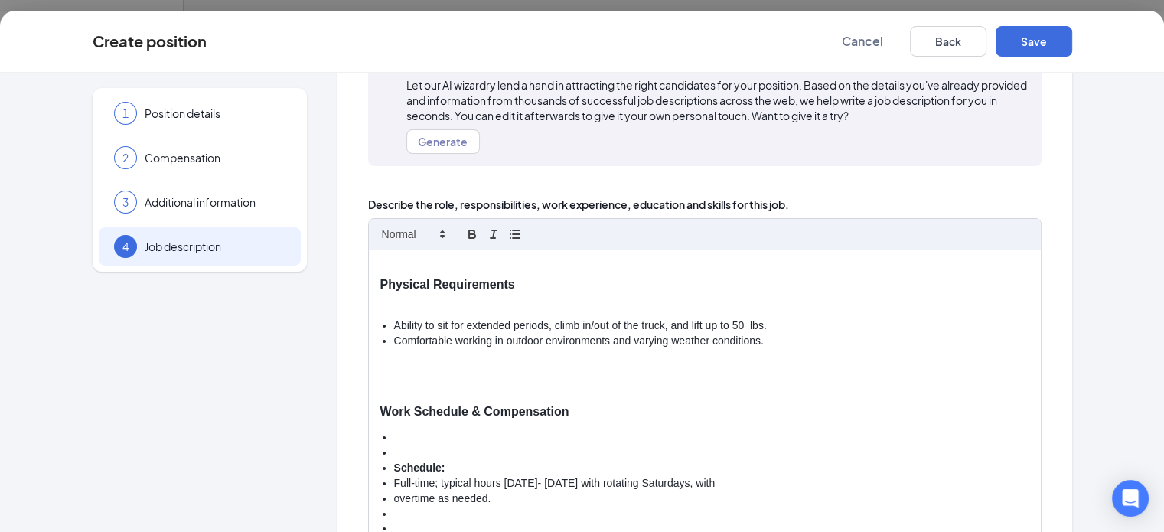
scroll to position [139, 0]
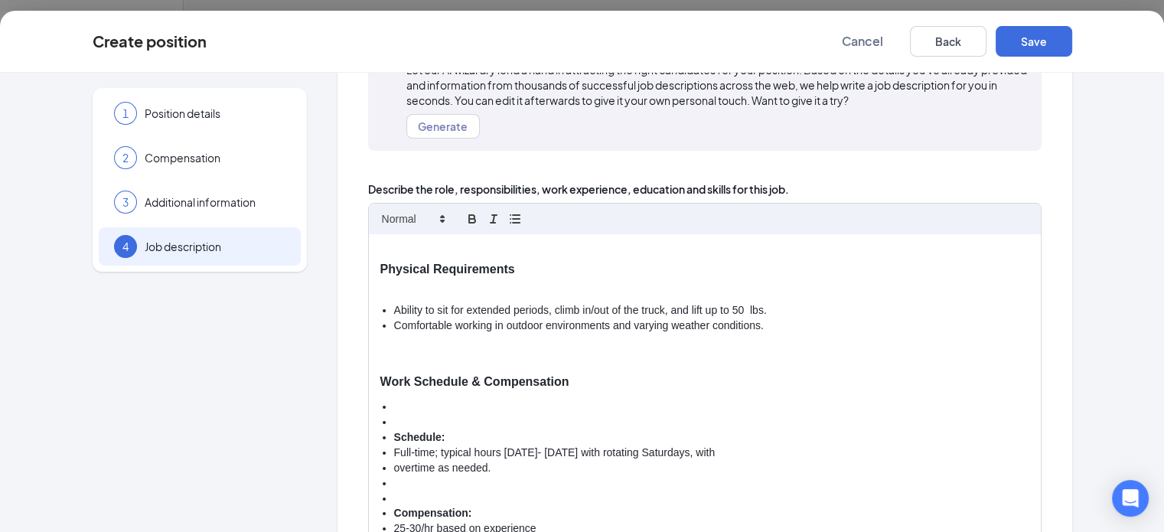
click at [394, 406] on li at bounding box center [711, 407] width 635 height 15
click at [394, 416] on li at bounding box center [711, 422] width 635 height 15
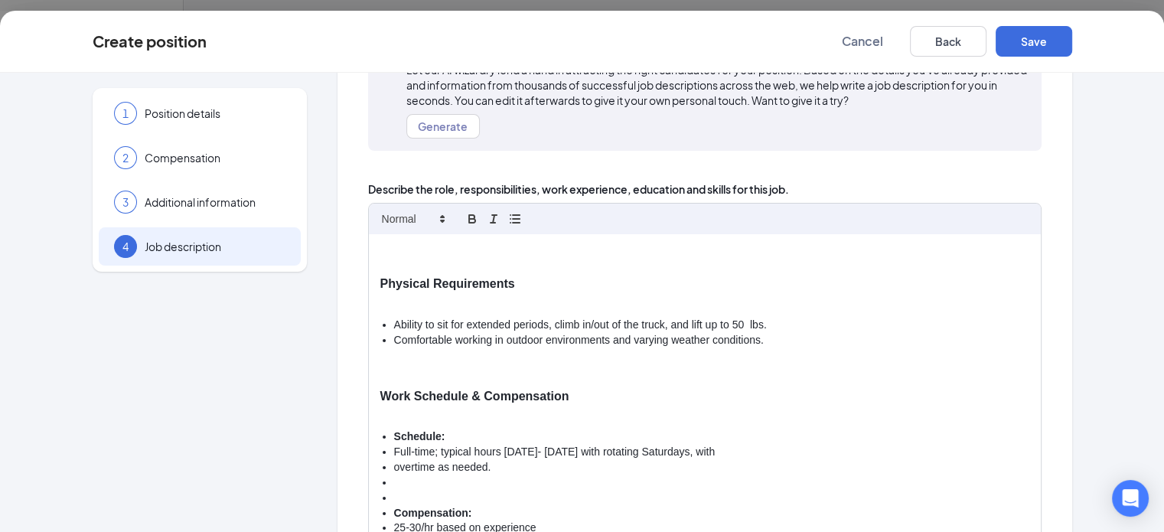
scroll to position [154, 0]
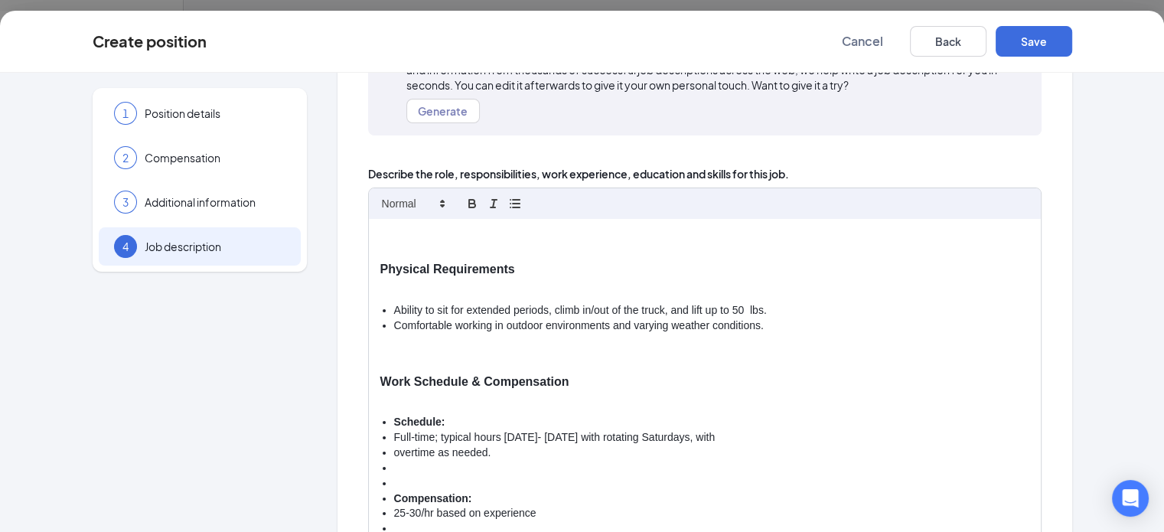
click at [380, 422] on ul "Schedule: Full-time; typical hours [DATE]- [DATE] with rotating Saturdays, with…" at bounding box center [704, 476] width 649 height 122
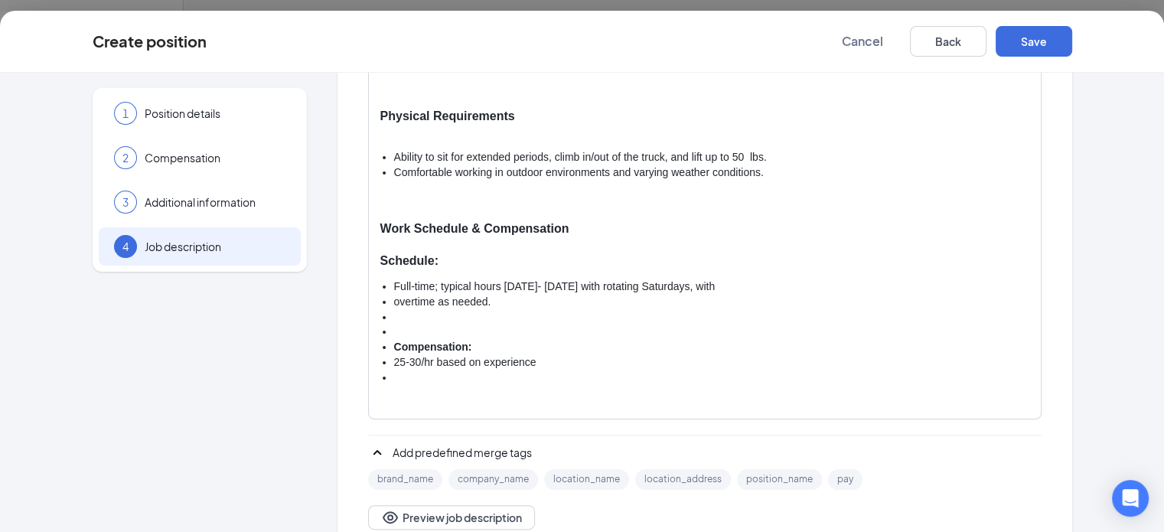
scroll to position [307, 0]
click at [394, 283] on li "Full-time; typical hours [DATE]- [DATE] with rotating Saturdays, with" at bounding box center [711, 284] width 635 height 15
click at [394, 299] on li "overtime as needed." at bounding box center [711, 299] width 635 height 15
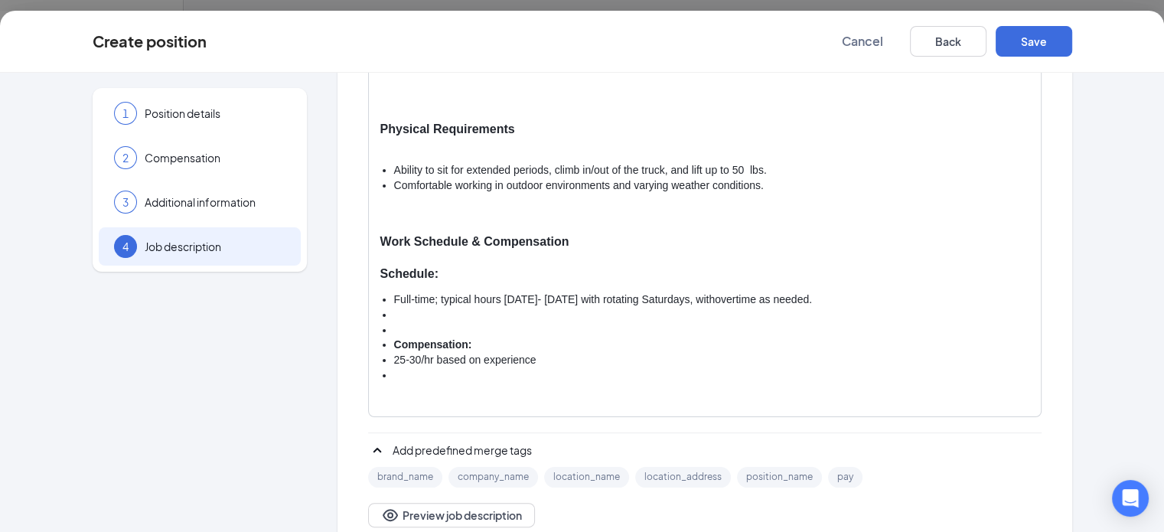
scroll to position [322, 0]
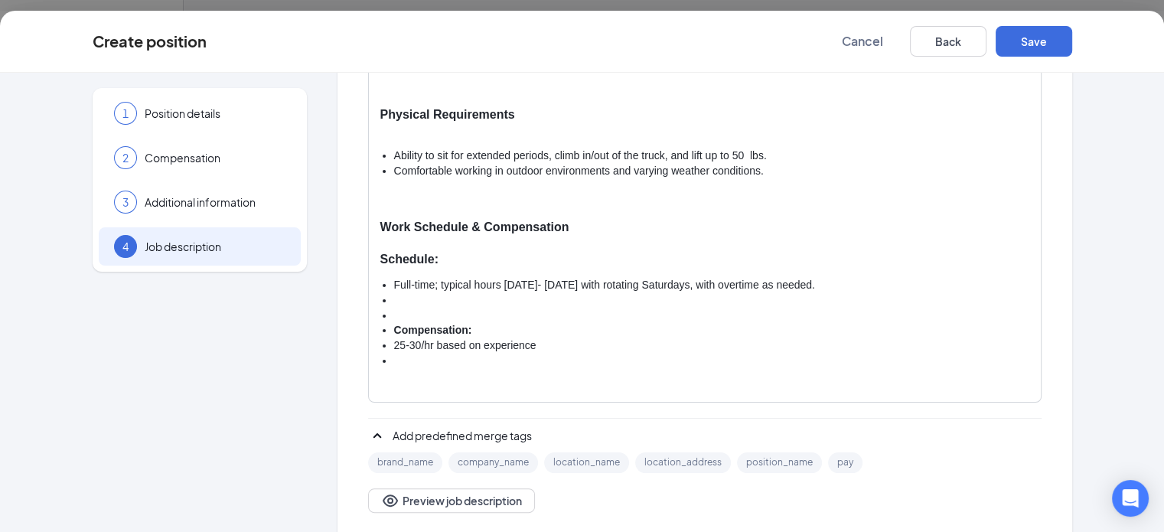
click at [394, 312] on li at bounding box center [711, 315] width 635 height 15
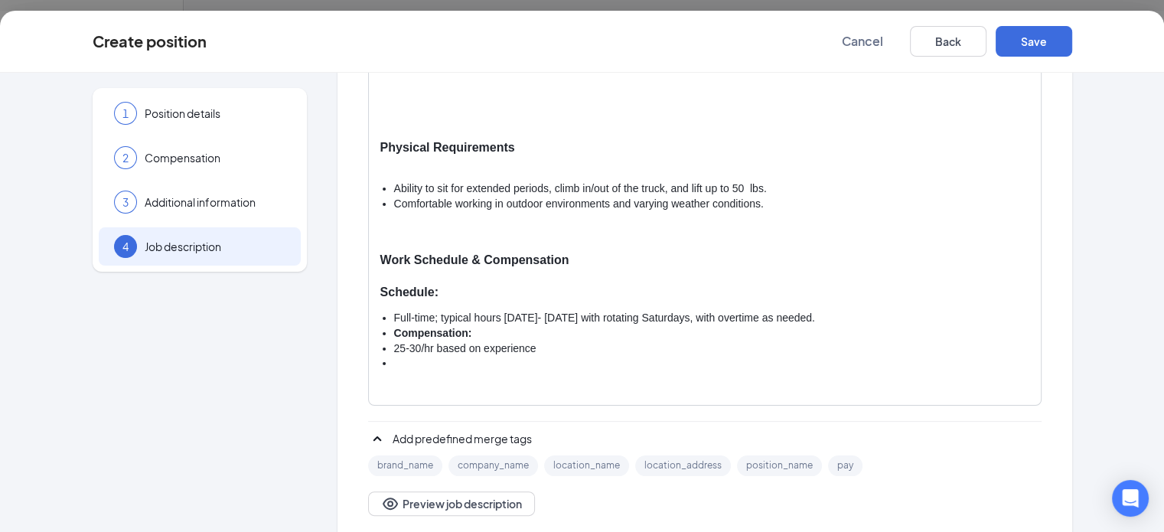
scroll to position [346, 0]
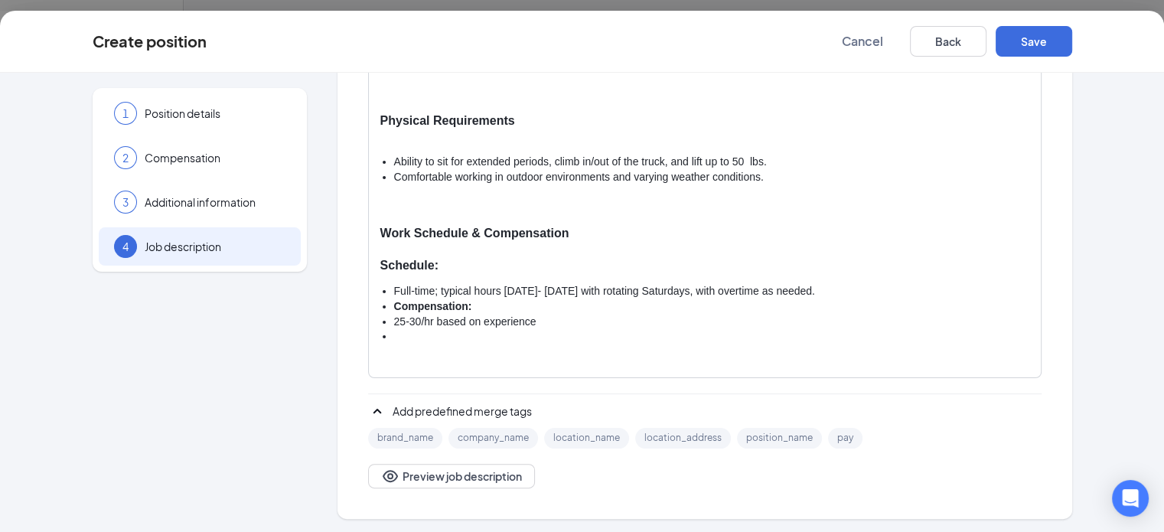
click at [394, 322] on li "25-30/hr based on experience" at bounding box center [711, 322] width 635 height 15
click at [394, 333] on li at bounding box center [711, 336] width 635 height 15
click at [425, 307] on li "Compensation:" at bounding box center [711, 306] width 635 height 15
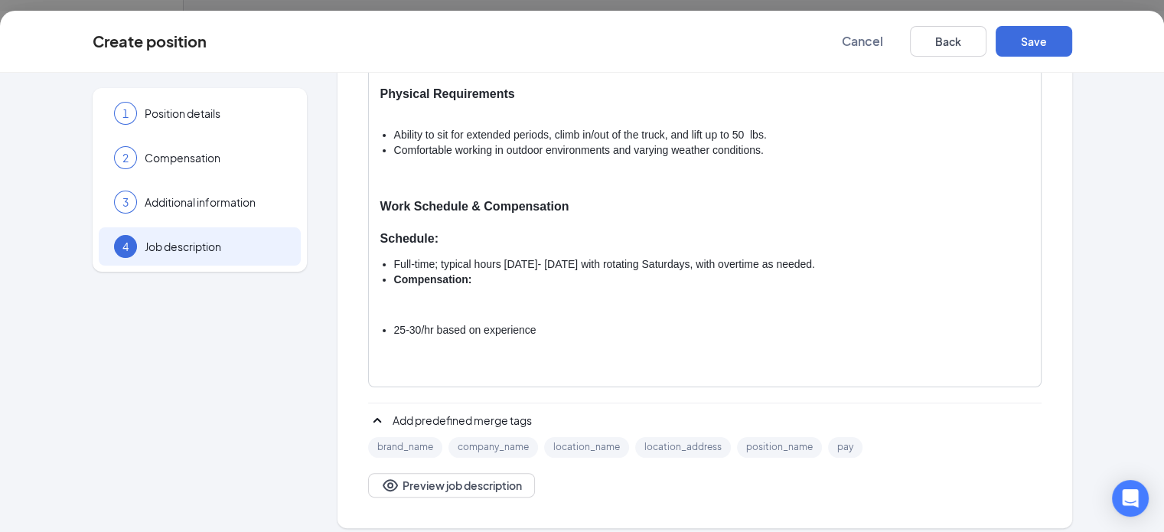
click at [380, 281] on ul "Full-time; typical hours [DATE]- [DATE] with rotating Saturdays, with overtime …" at bounding box center [704, 272] width 649 height 31
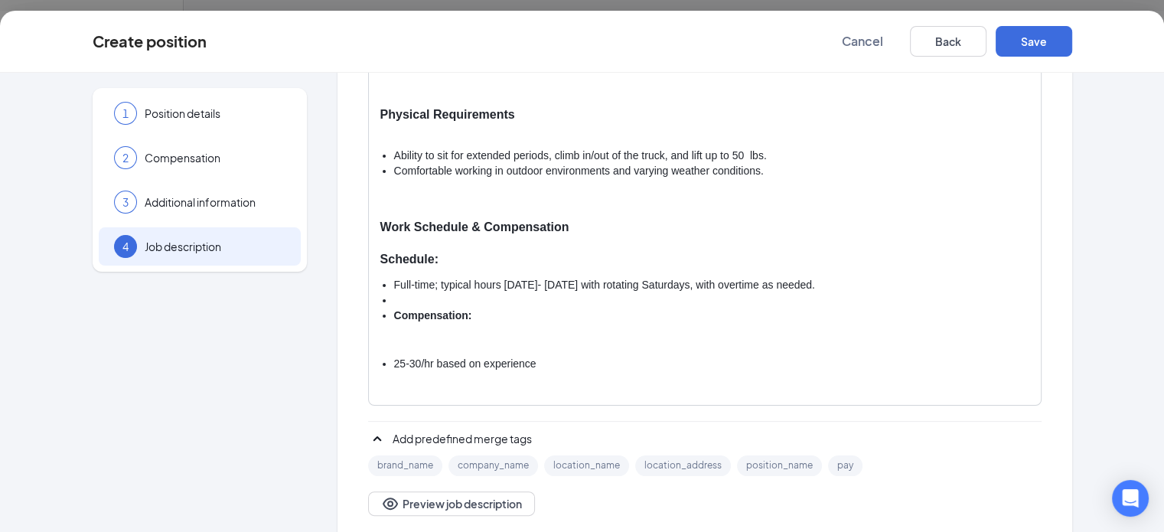
scroll to position [307, 0]
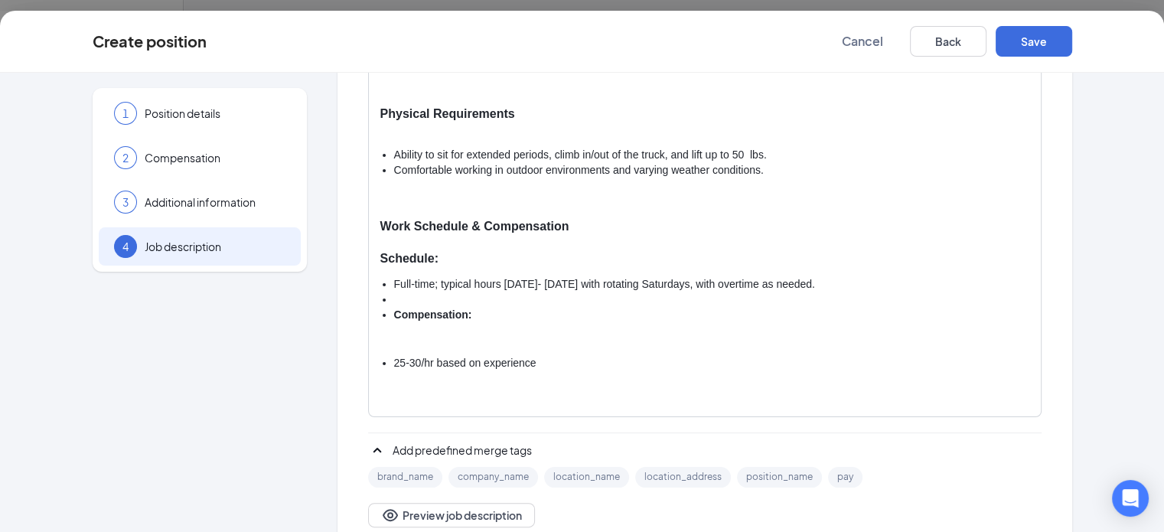
click at [394, 303] on li at bounding box center [711, 299] width 635 height 15
click at [369, 367] on div "Job Title: Dump Truck Driver Position Summary [PERSON_NAME] is seeking a depend…" at bounding box center [705, 241] width 672 height 351
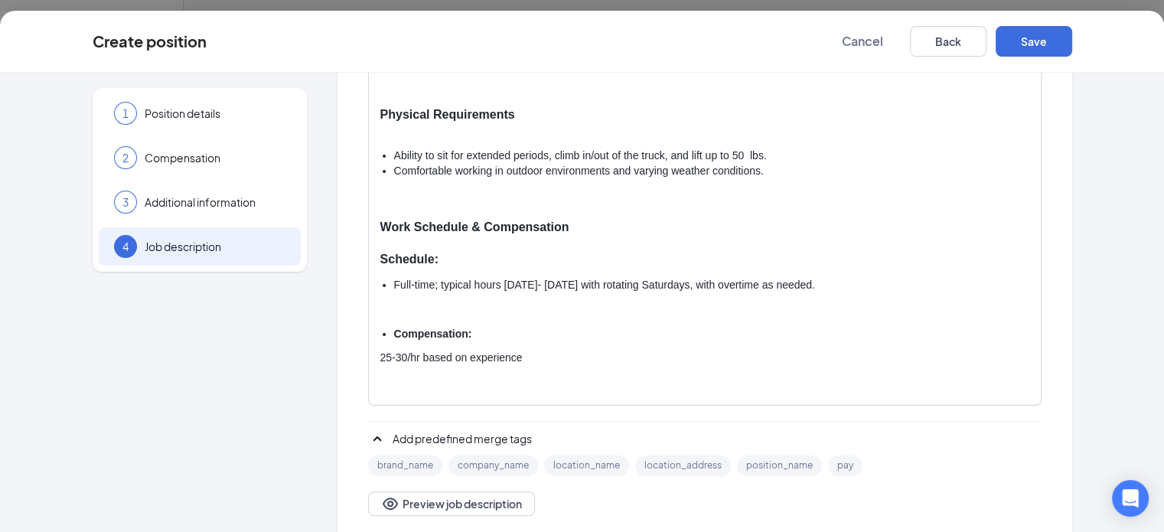
click at [441, 279] on li "Full-time; typical hours [DATE]- [DATE] with rotating Saturdays, with overtime …" at bounding box center [711, 285] width 635 height 15
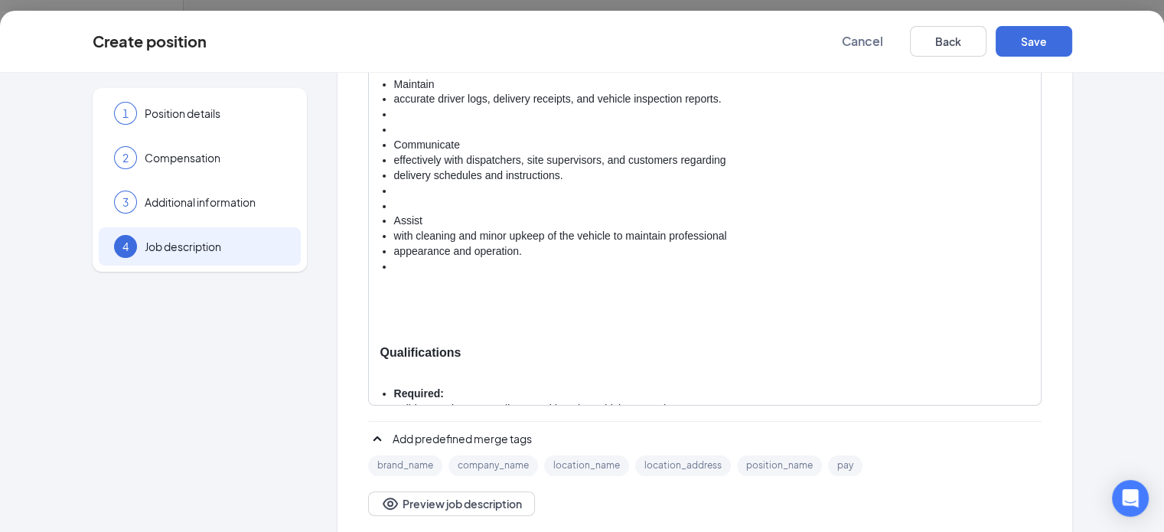
scroll to position [472, 0]
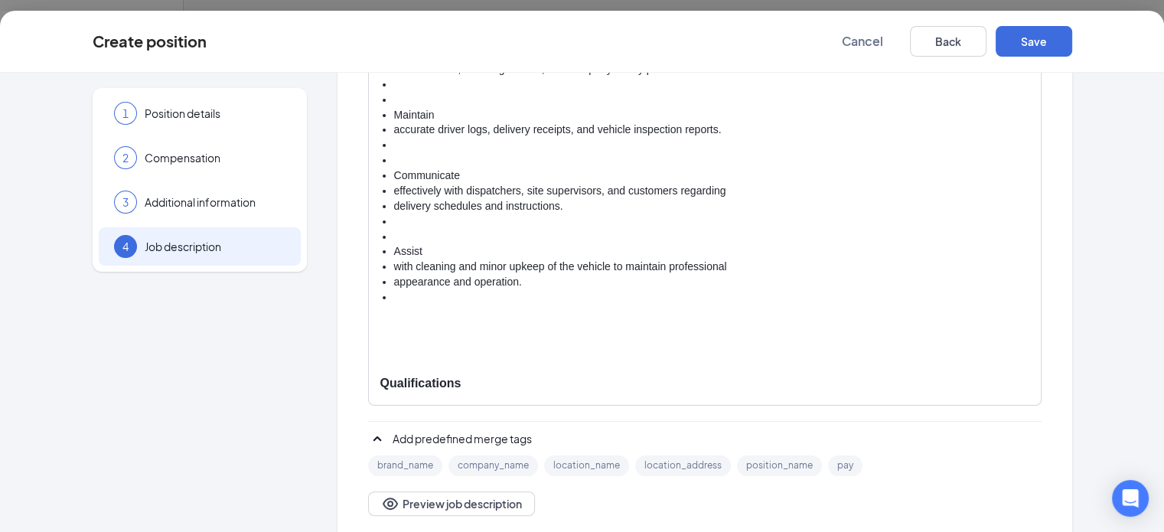
click at [394, 298] on li at bounding box center [711, 297] width 635 height 15
click at [394, 279] on li "appearance and operation." at bounding box center [711, 282] width 635 height 15
click at [394, 264] on li "with cleaning and minor upkeep of the vehicle to maintain professional appearan…" at bounding box center [711, 267] width 635 height 15
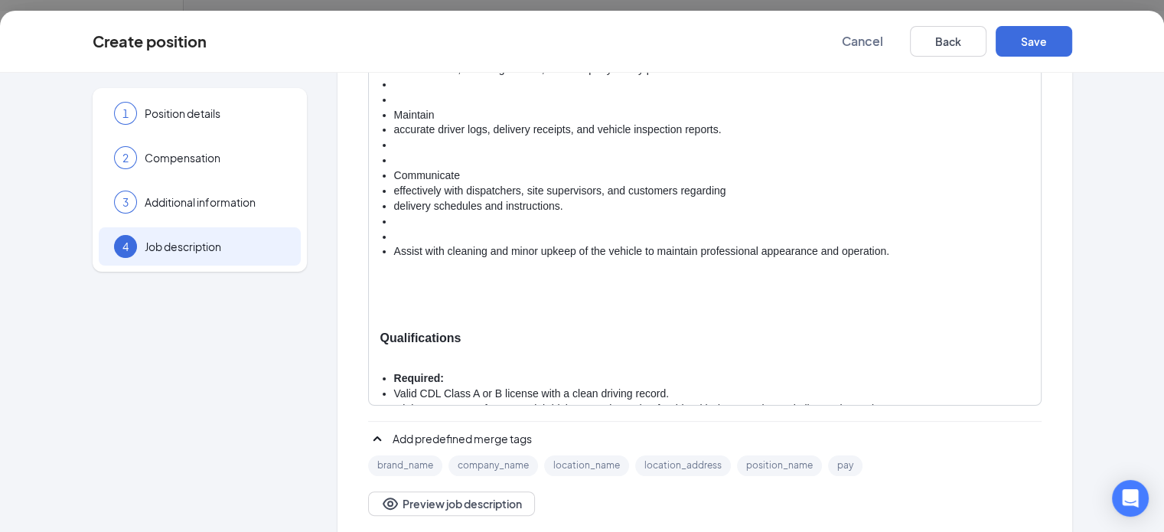
click at [394, 207] on li "delivery schedules and instructions." at bounding box center [711, 206] width 635 height 15
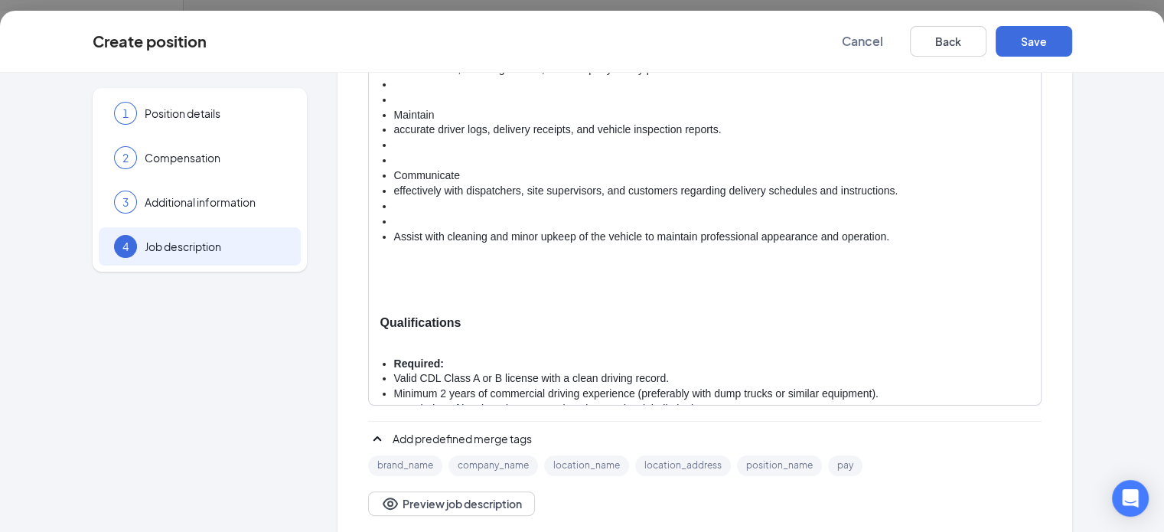
click at [394, 188] on li "effectively with dispatchers, site supervisors, and customers regarding deliver…" at bounding box center [711, 191] width 635 height 15
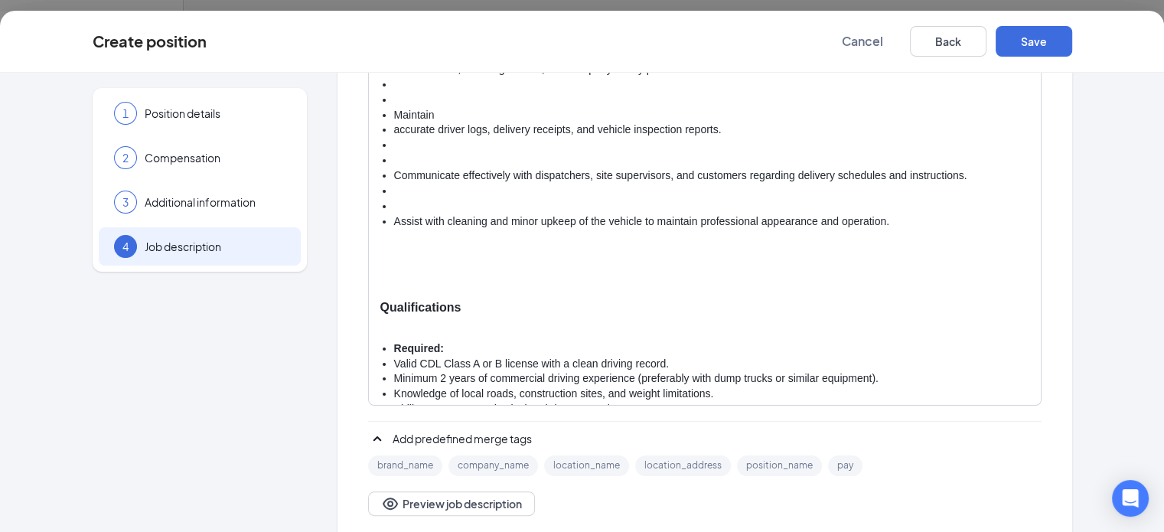
click at [394, 200] on li at bounding box center [711, 206] width 635 height 15
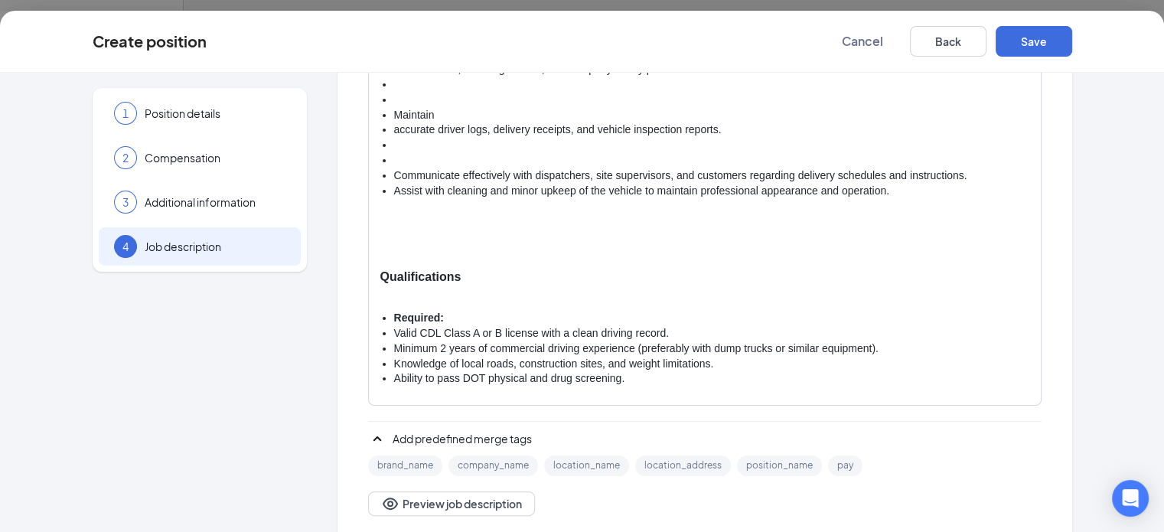
click at [394, 150] on li at bounding box center [711, 145] width 635 height 15
click at [394, 159] on li at bounding box center [711, 160] width 635 height 15
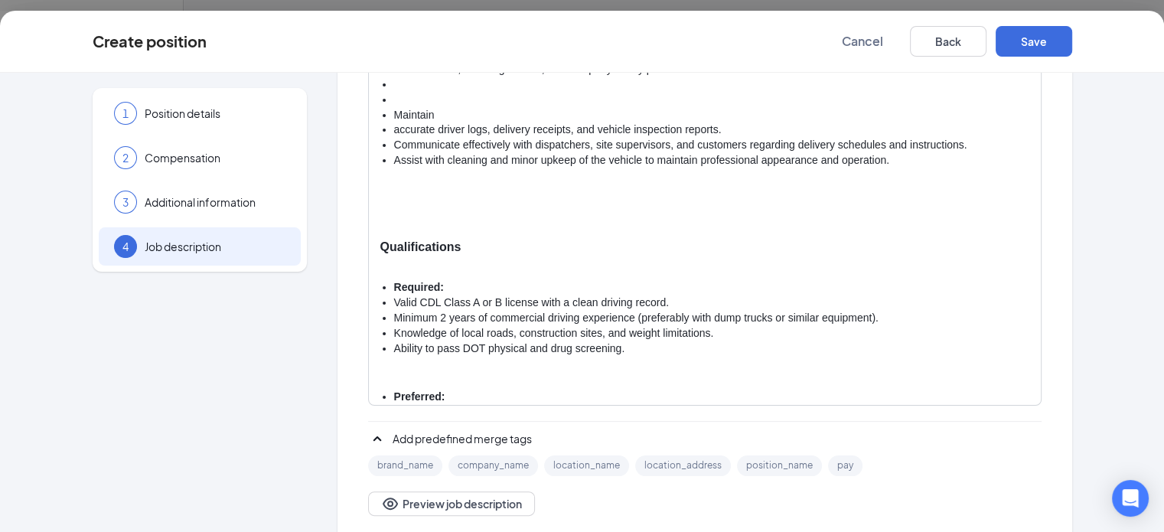
click at [394, 125] on li "accurate driver logs, delivery receipts, and vehicle inspection reports." at bounding box center [711, 129] width 635 height 15
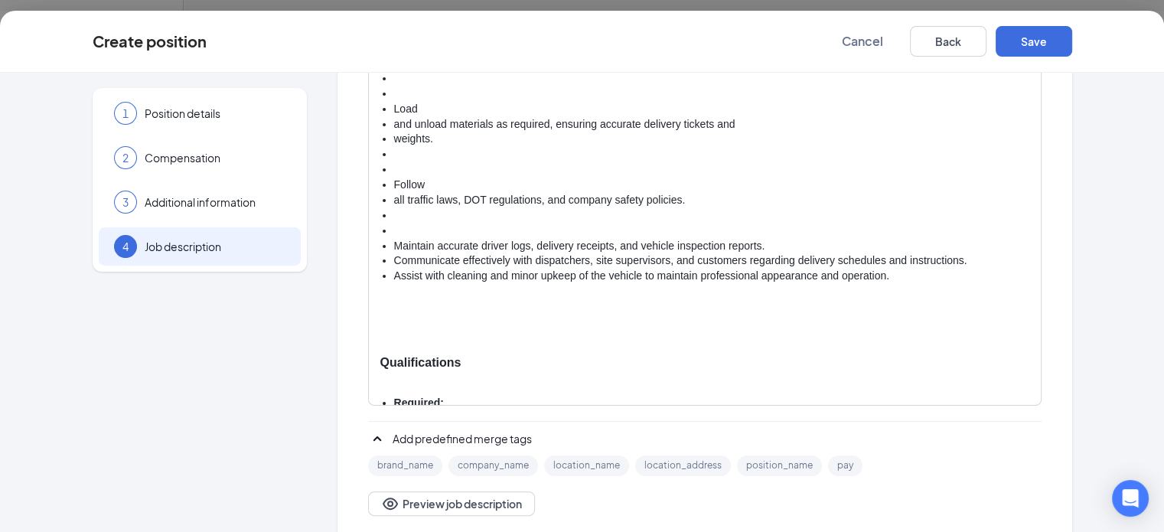
scroll to position [318, 0]
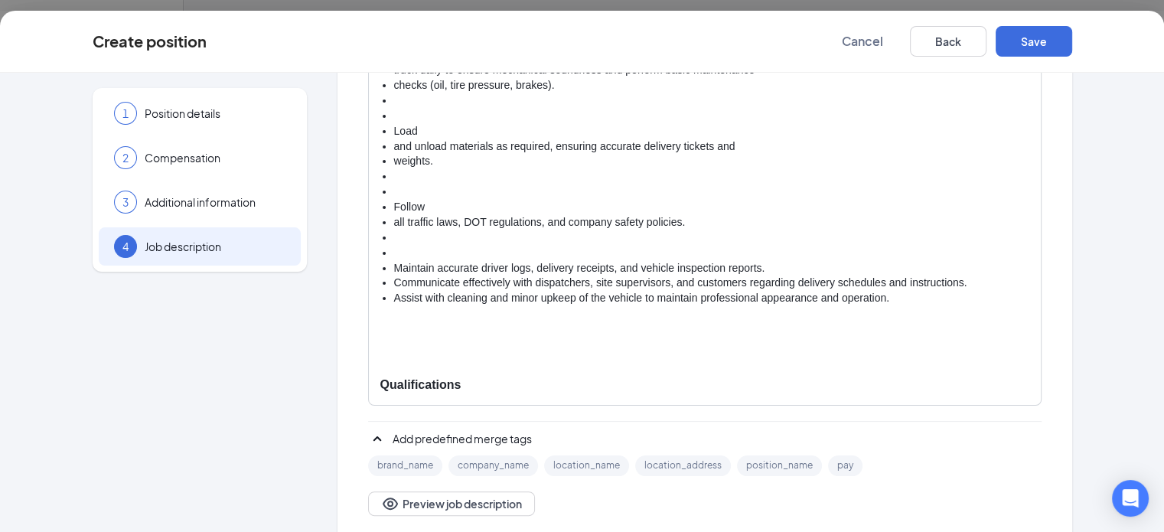
click at [394, 253] on li at bounding box center [711, 253] width 635 height 15
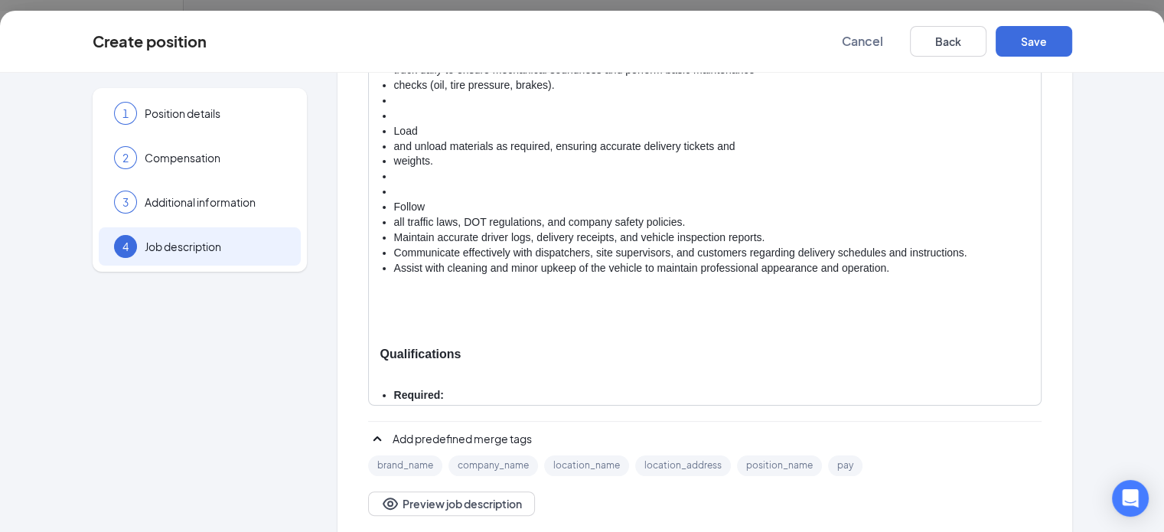
click at [394, 215] on li "all traffic laws, DOT regulations, and company safety policies." at bounding box center [711, 222] width 635 height 15
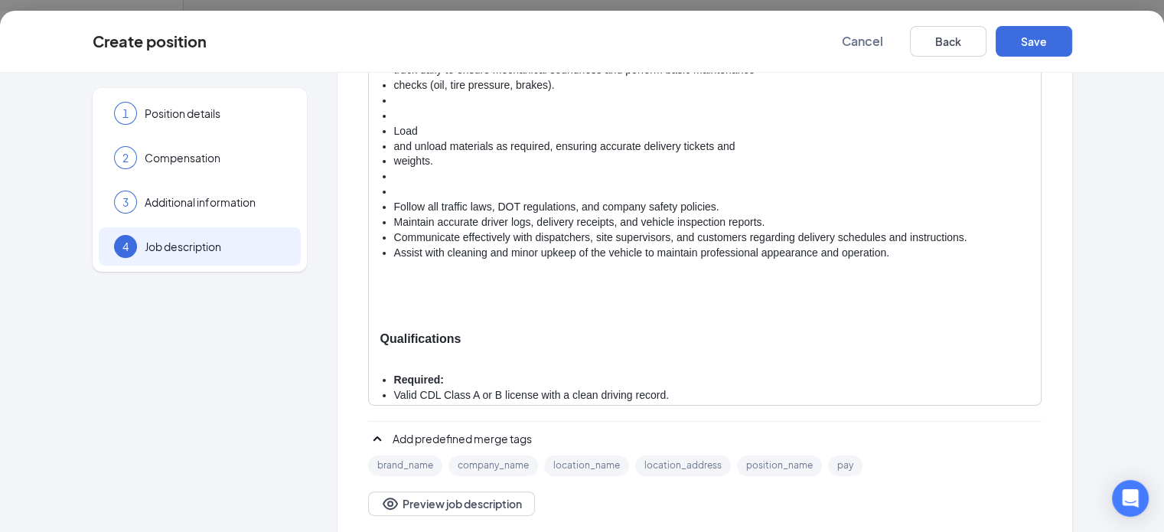
click at [394, 188] on li at bounding box center [711, 191] width 635 height 15
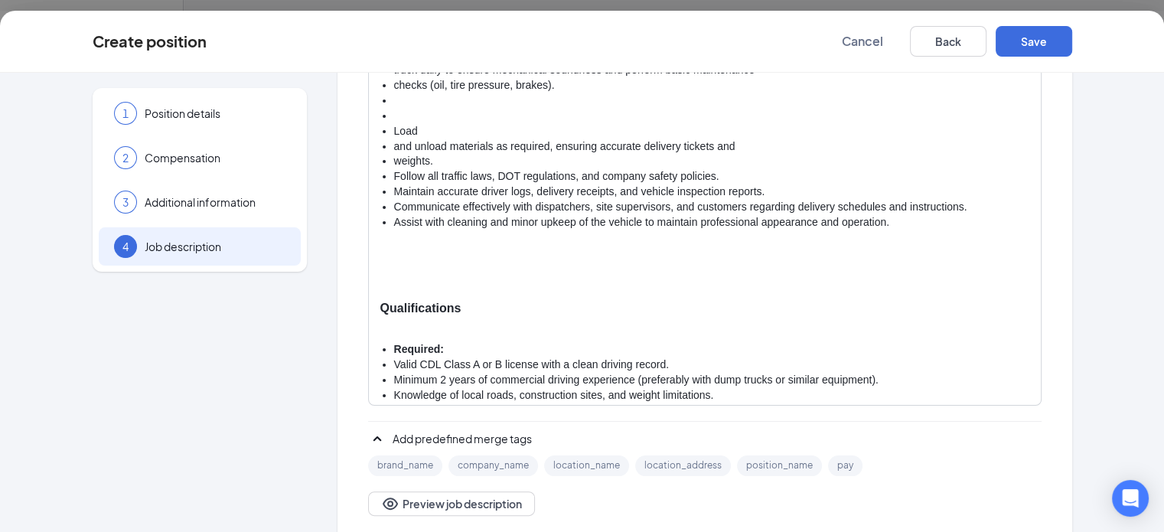
click at [394, 154] on li "weights." at bounding box center [711, 161] width 635 height 15
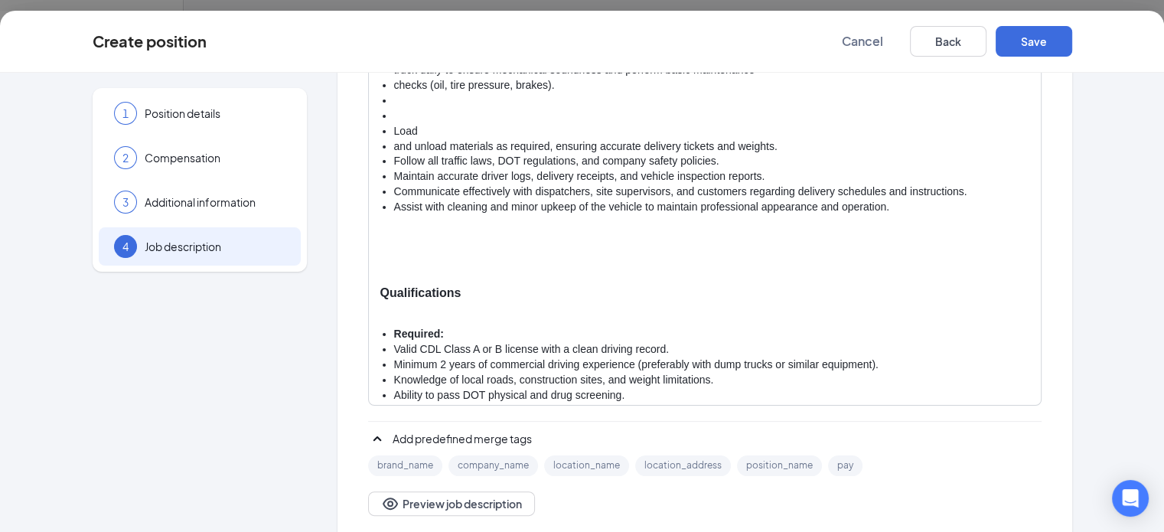
click at [394, 142] on li "and unload materials as required, ensuring accurate delivery tickets and weight…" at bounding box center [711, 146] width 635 height 15
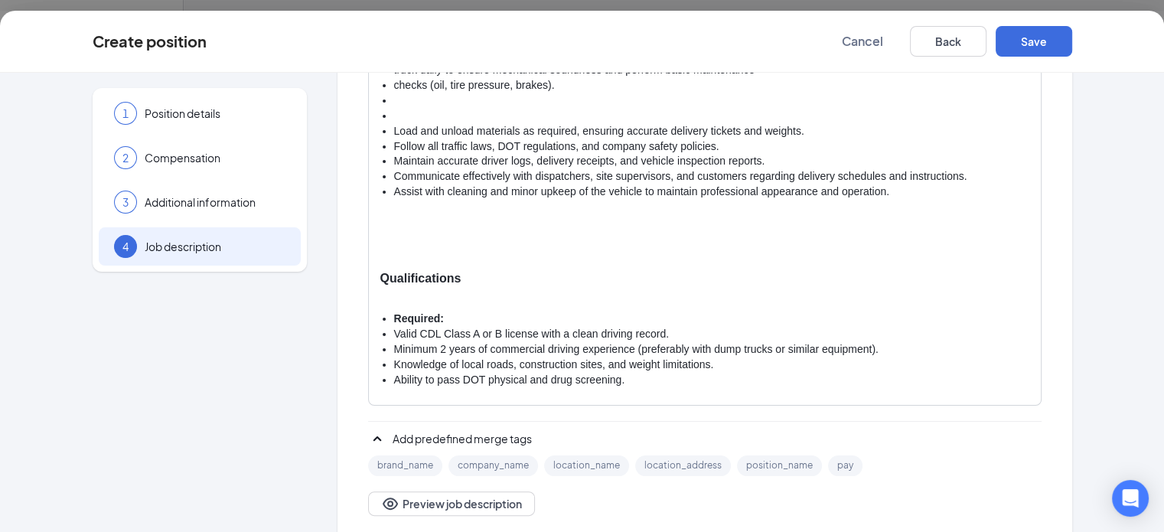
click at [394, 116] on li at bounding box center [711, 116] width 635 height 15
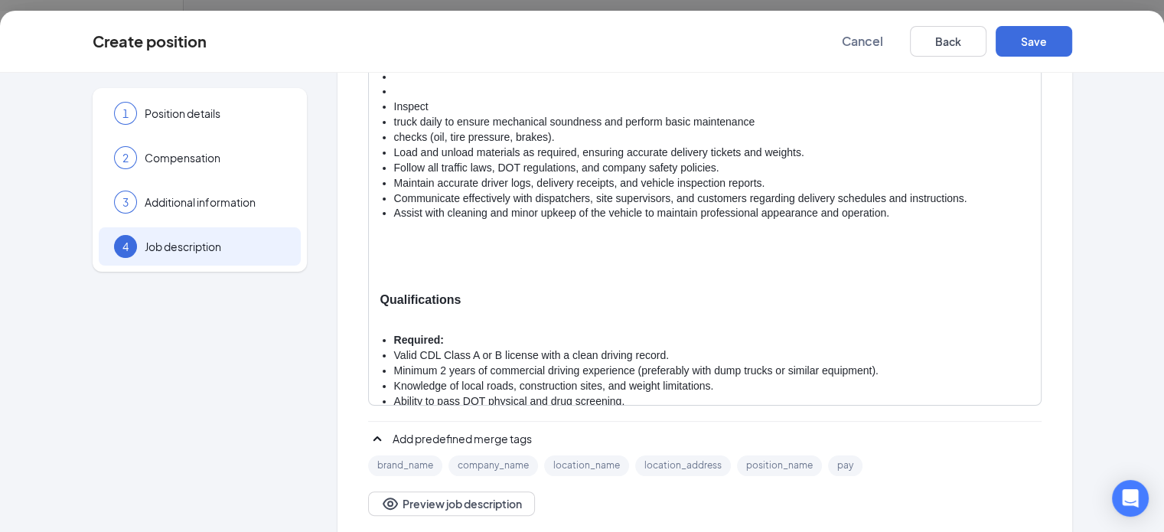
scroll to position [165, 0]
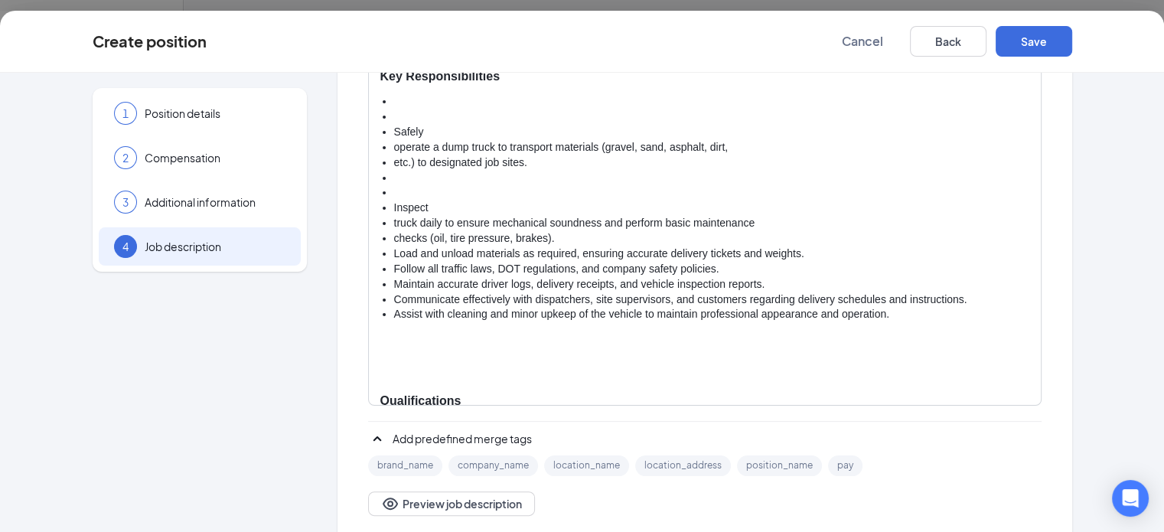
click at [394, 233] on li "checks (oil, tire pressure, brakes)." at bounding box center [711, 238] width 635 height 15
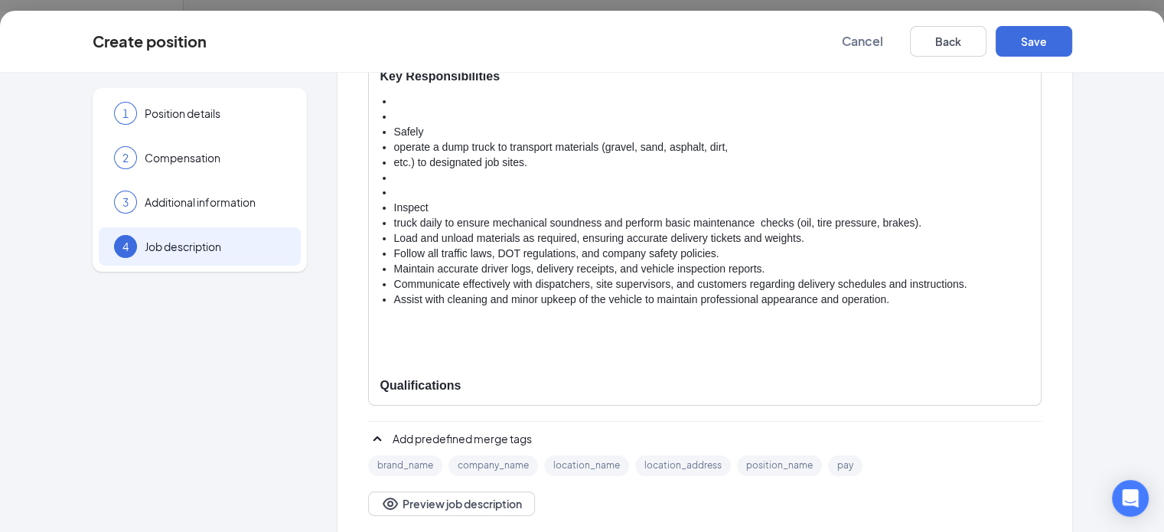
click at [714, 220] on li "truck daily to ensure mechanical soundness and perform basic maintenance checks…" at bounding box center [711, 223] width 635 height 15
click at [394, 220] on li "truck daily to ensure mechanical soundness and perform basic maintenance checks…" at bounding box center [711, 223] width 635 height 15
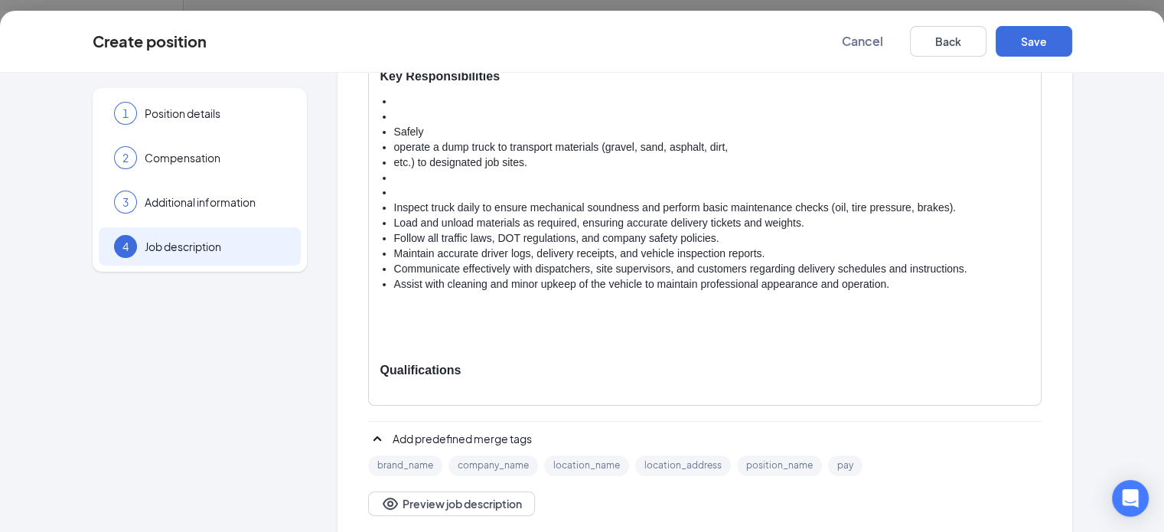
click at [394, 190] on li at bounding box center [711, 192] width 635 height 15
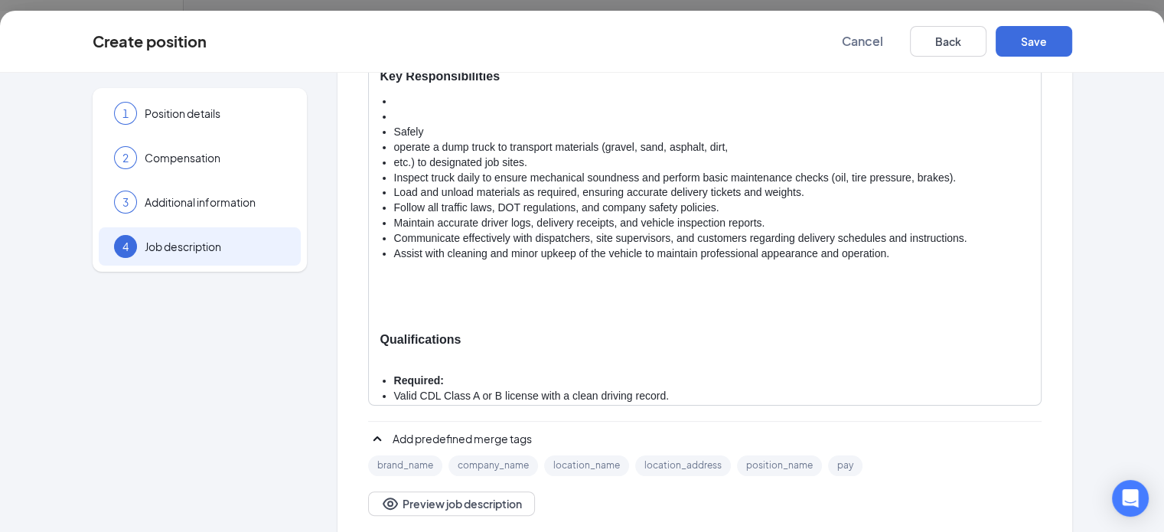
click at [394, 162] on li "etc.) to designated job sites." at bounding box center [711, 162] width 635 height 15
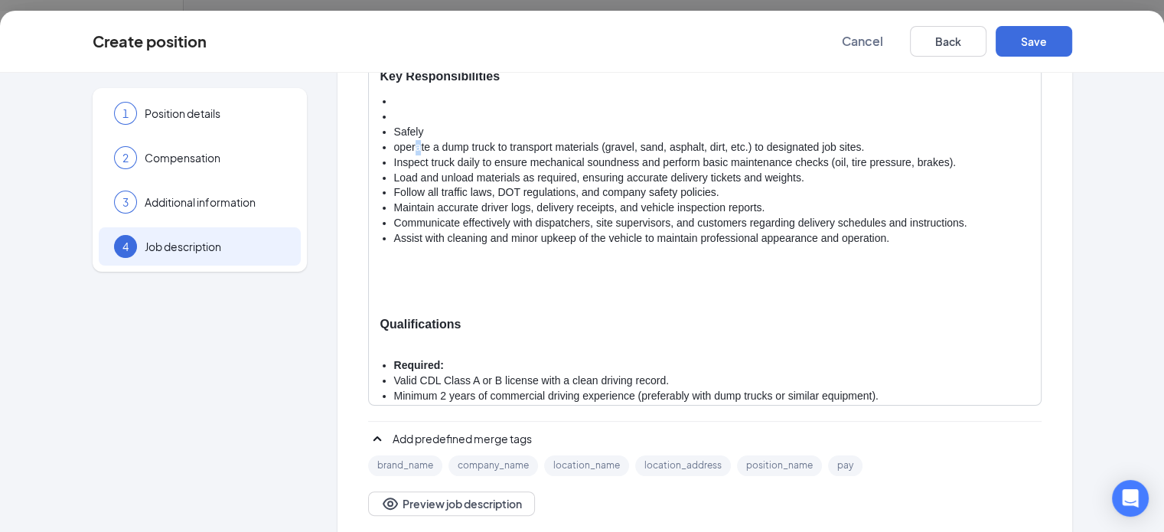
click at [394, 143] on li "operate a dump truck to transport materials (gravel, sand, asphalt, dirt, etc.)…" at bounding box center [711, 147] width 635 height 15
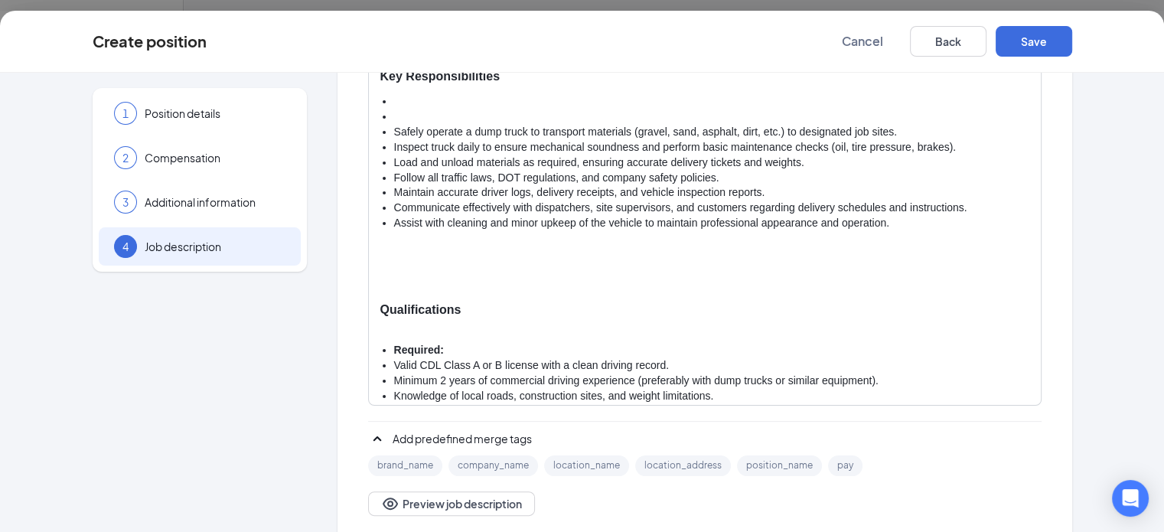
click at [394, 114] on li at bounding box center [711, 116] width 635 height 15
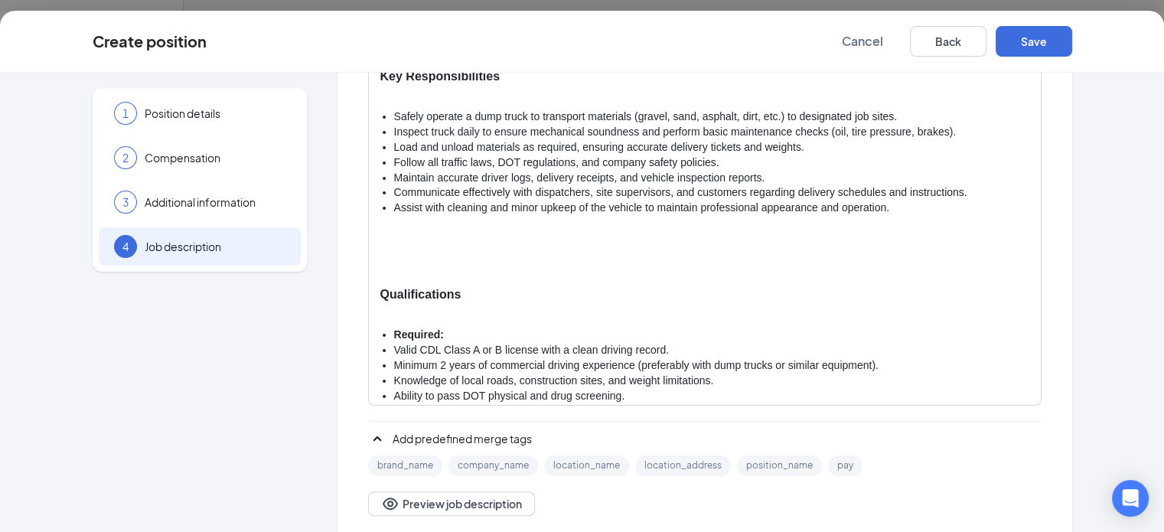
click at [420, 272] on p at bounding box center [704, 278] width 649 height 15
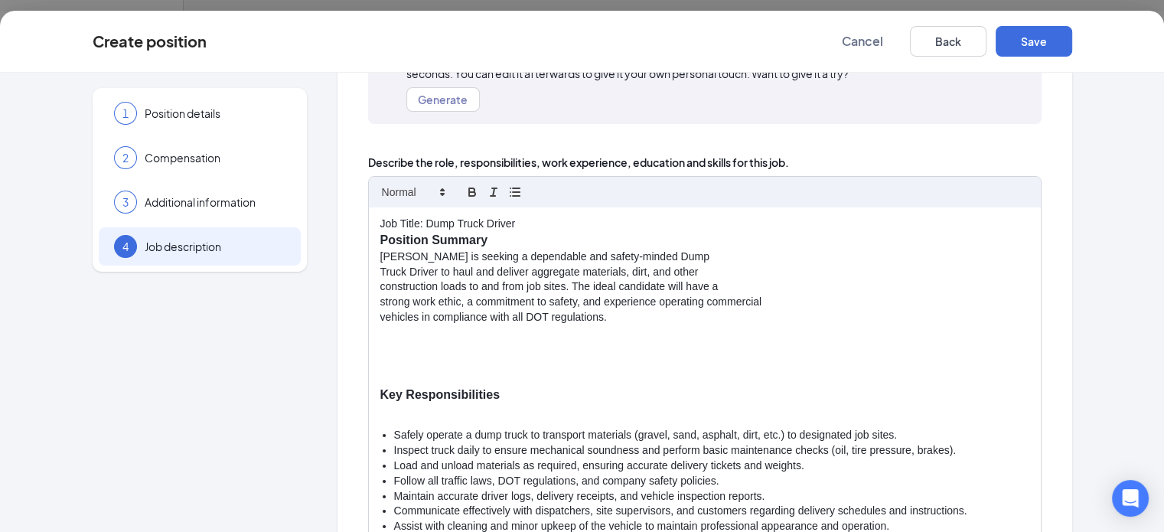
click at [380, 237] on strong "Position Summary" at bounding box center [433, 239] width 107 height 13
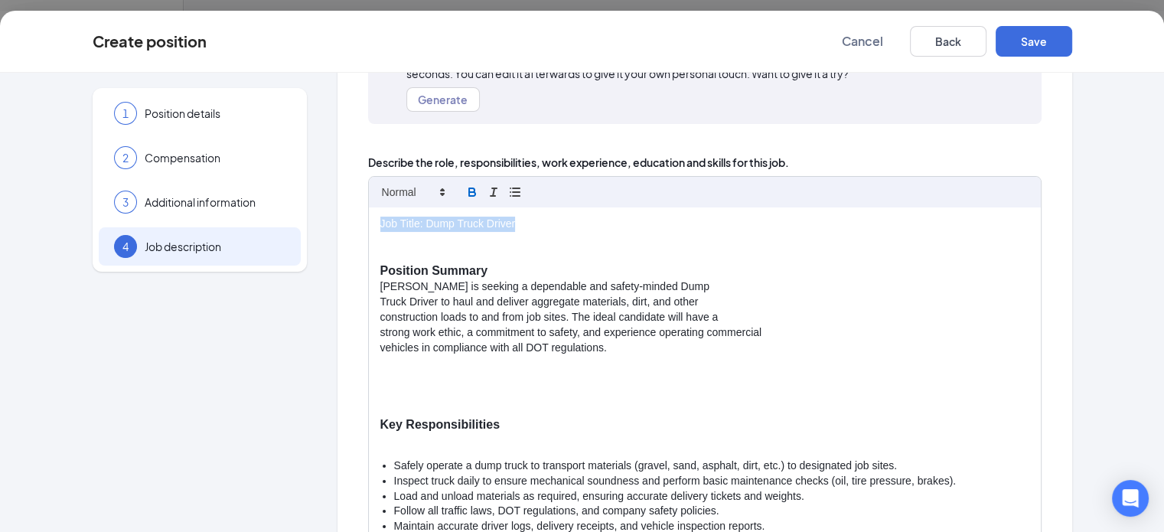
drag, startPoint x: 472, startPoint y: 226, endPoint x: 269, endPoint y: 228, distance: 202.9
click at [269, 228] on div "1 Position details 2 Compensation 3 Additional information 4 Job description Ad…" at bounding box center [583, 311] width 980 height 777
click at [380, 255] on p at bounding box center [704, 254] width 649 height 15
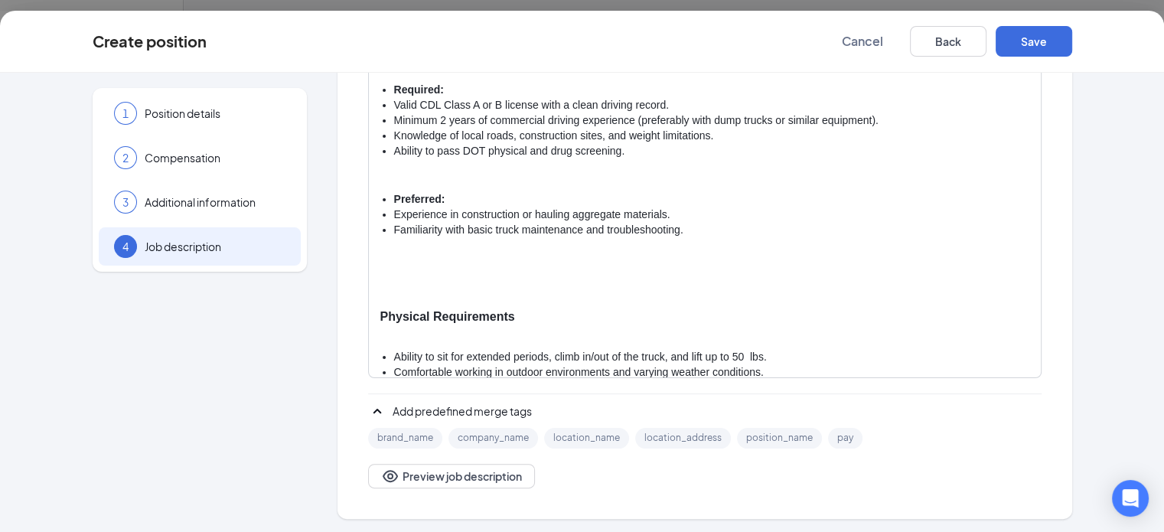
scroll to position [322, 0]
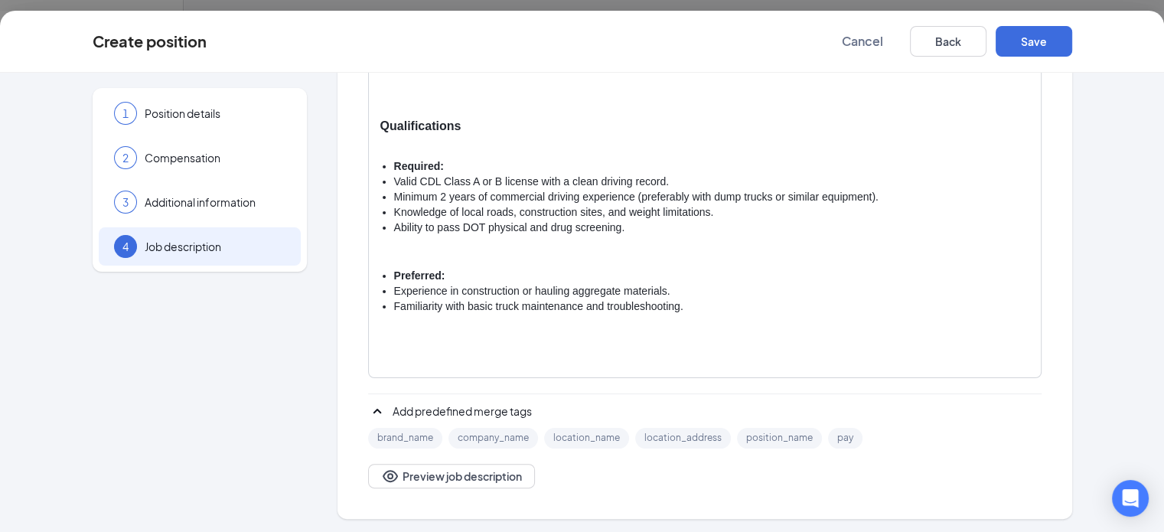
click at [380, 344] on p at bounding box center [704, 346] width 649 height 15
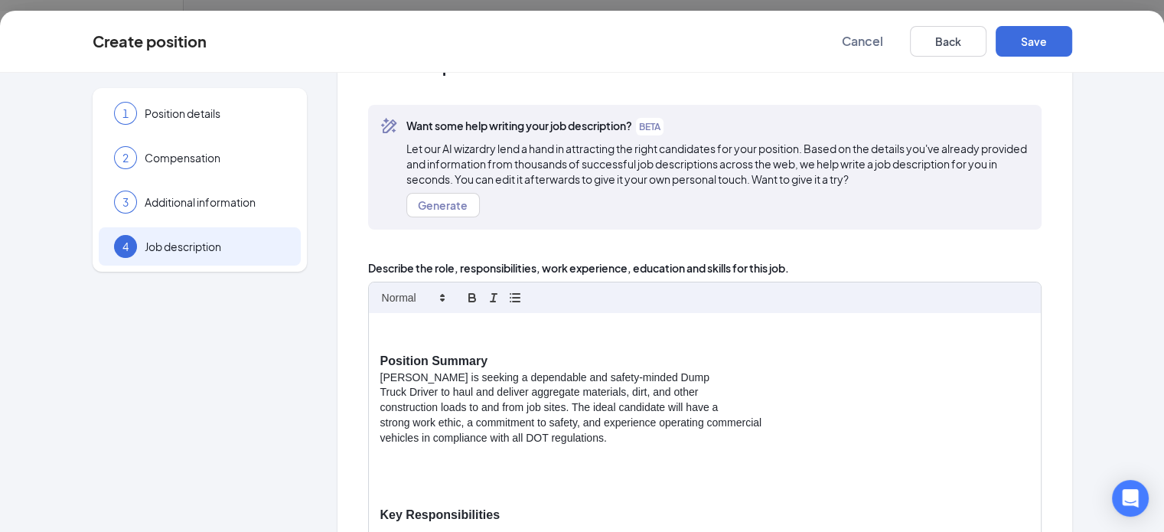
scroll to position [77, 0]
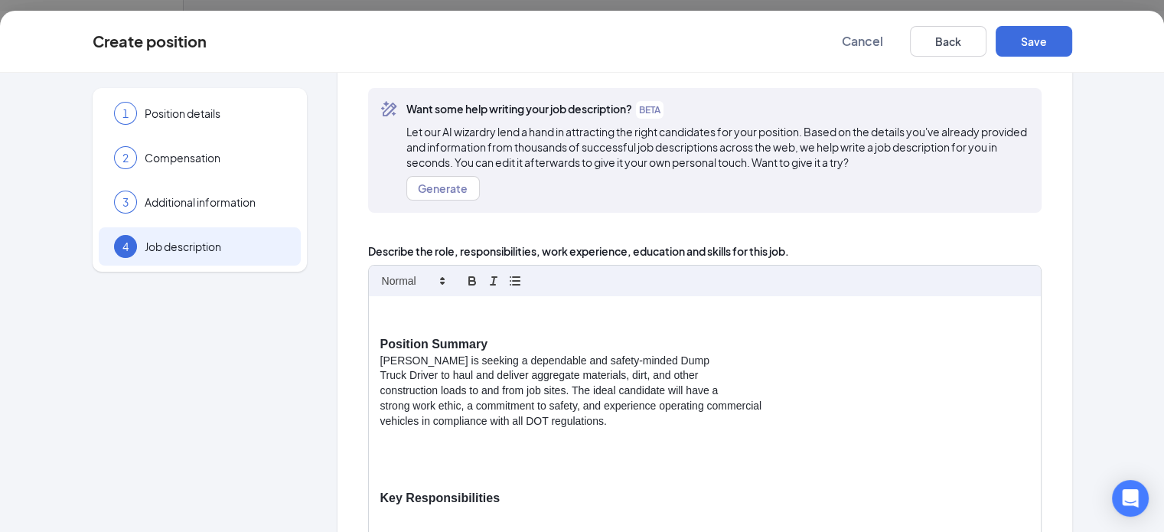
click at [425, 344] on strong "Position Summary" at bounding box center [433, 344] width 107 height 13
drag, startPoint x: 386, startPoint y: 343, endPoint x: 400, endPoint y: 343, distance: 14.5
click at [400, 343] on p "Positi" at bounding box center [704, 345] width 649 height 18
drag, startPoint x: 392, startPoint y: 361, endPoint x: 306, endPoint y: 346, distance: 87.0
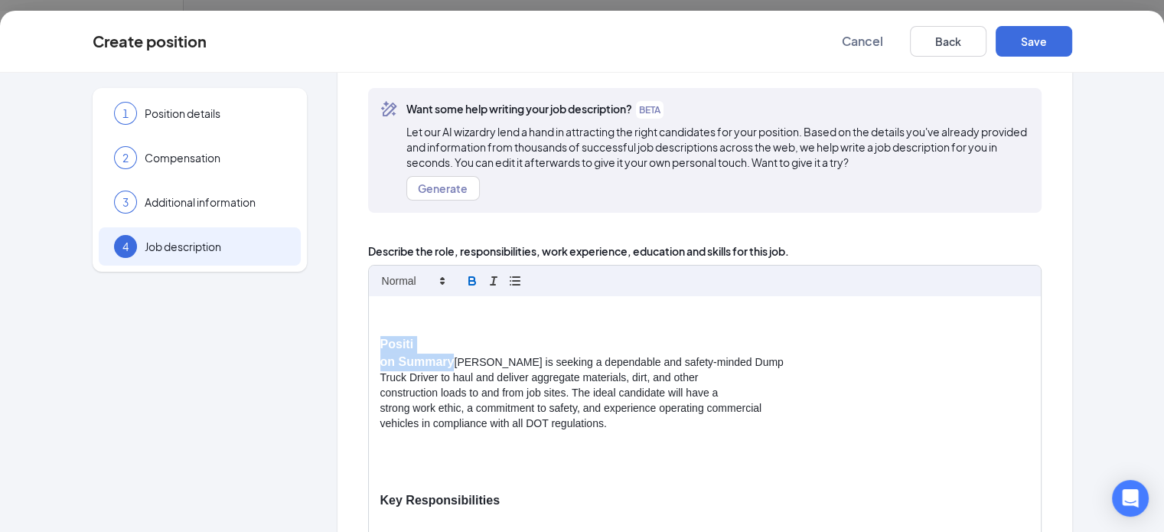
click at [369, 346] on div "Positi on Summary [PERSON_NAME] is seeking a dependable and safety-minded Dump …" at bounding box center [705, 471] width 672 height 351
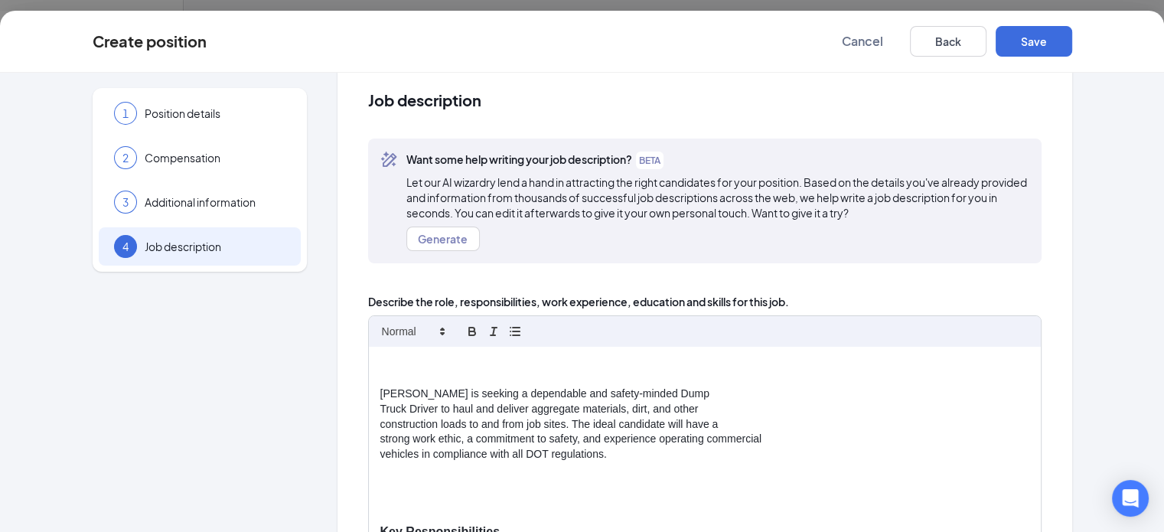
scroll to position [0, 0]
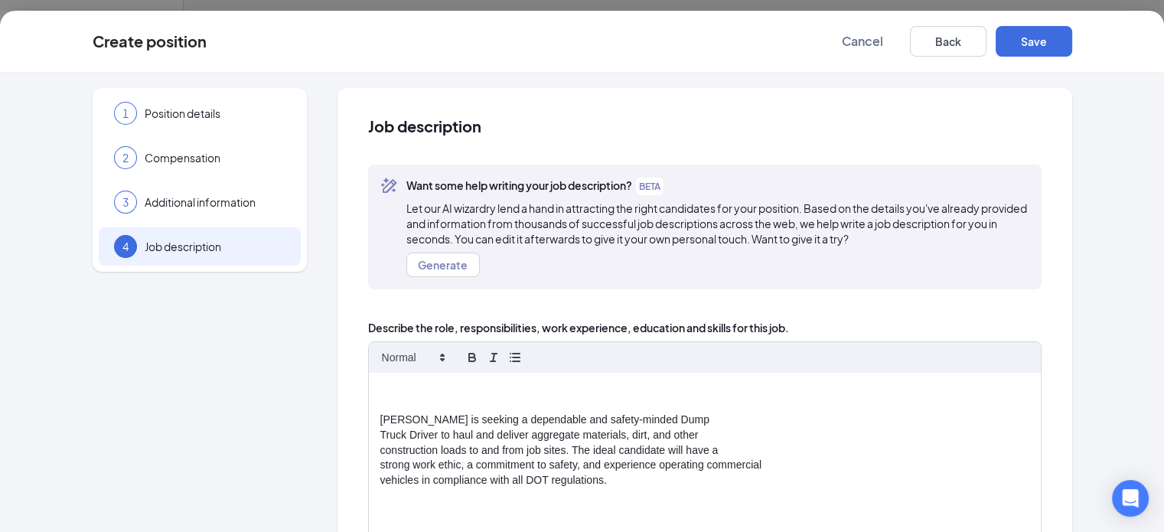
click at [380, 382] on p at bounding box center [704, 389] width 649 height 15
click at [380, 394] on p at bounding box center [704, 389] width 649 height 15
click at [380, 398] on p at bounding box center [704, 404] width 649 height 15
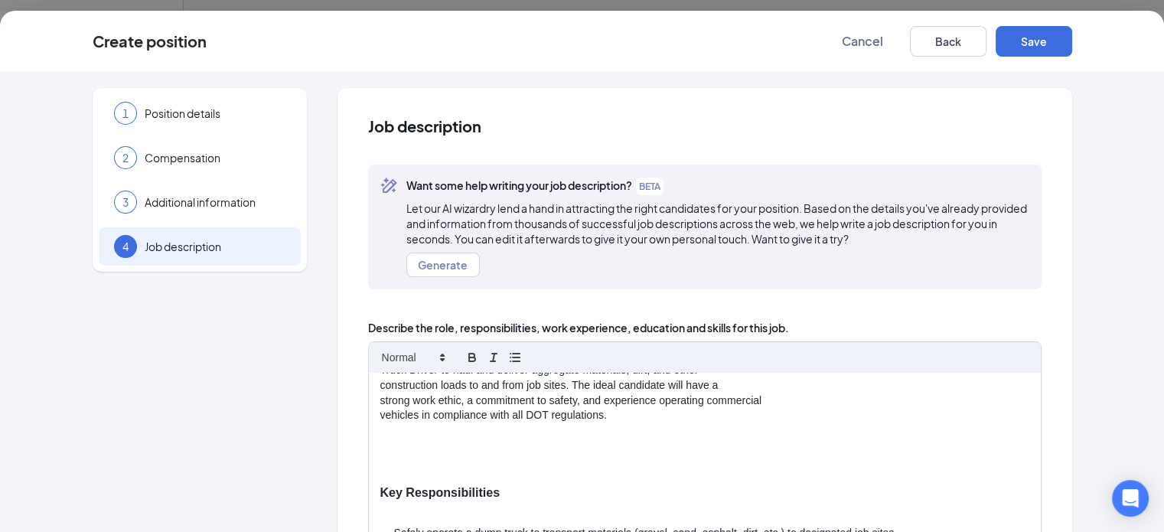
scroll to position [77, 0]
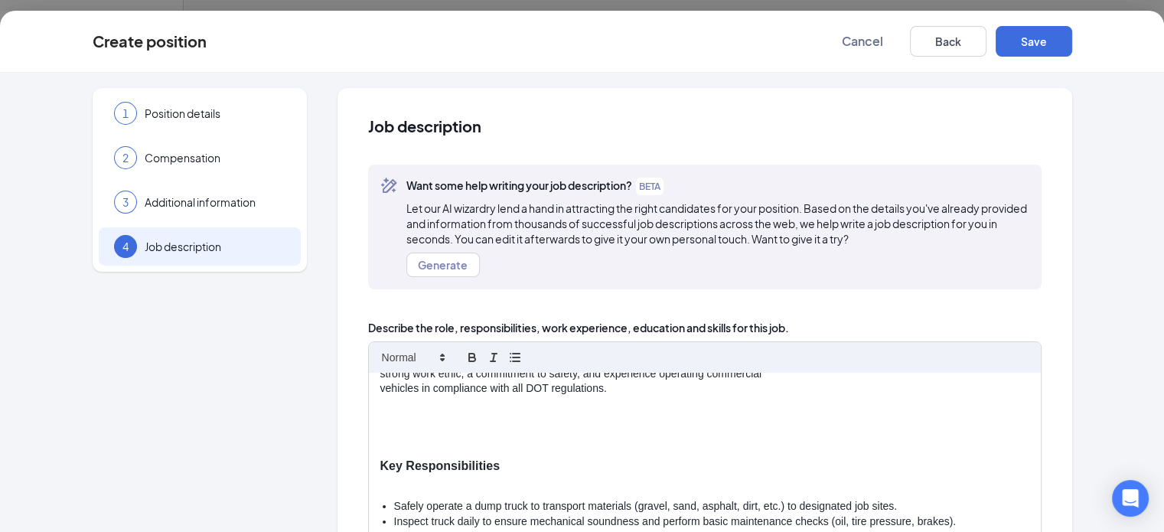
click at [380, 433] on p at bounding box center [704, 434] width 649 height 15
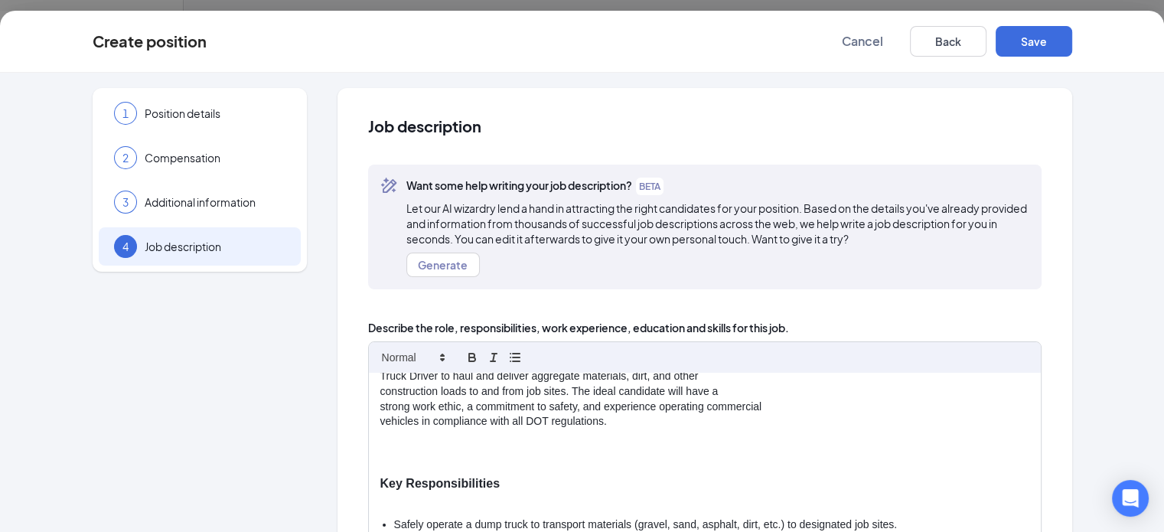
scroll to position [0, 0]
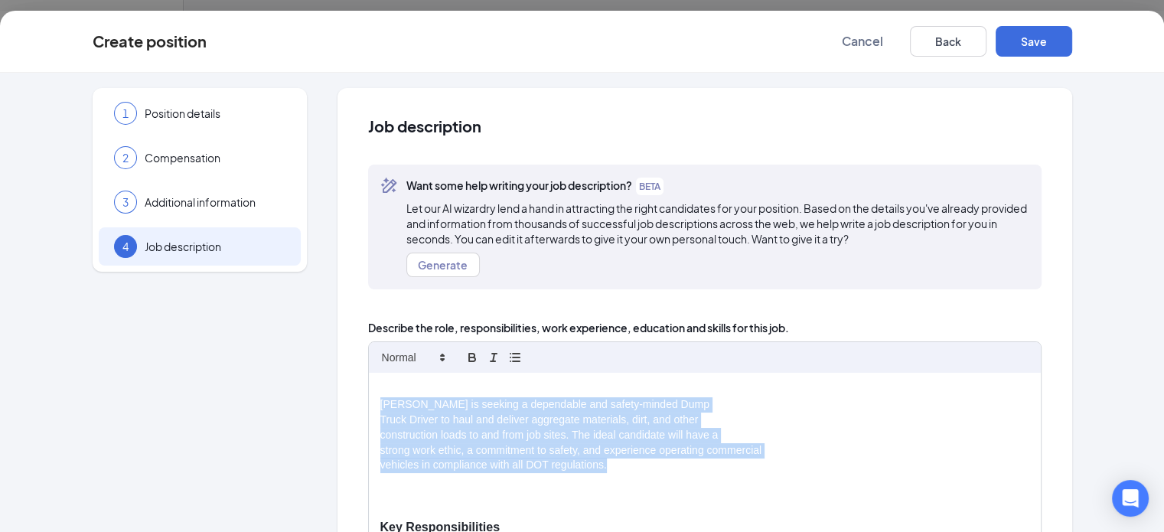
drag, startPoint x: 550, startPoint y: 467, endPoint x: 318, endPoint y: 406, distance: 240.4
click at [380, 406] on p "[PERSON_NAME] is seeking a dependable and safety-minded Dump" at bounding box center [704, 404] width 649 height 15
drag, startPoint x: 318, startPoint y: 406, endPoint x: 550, endPoint y: 474, distance: 242.3
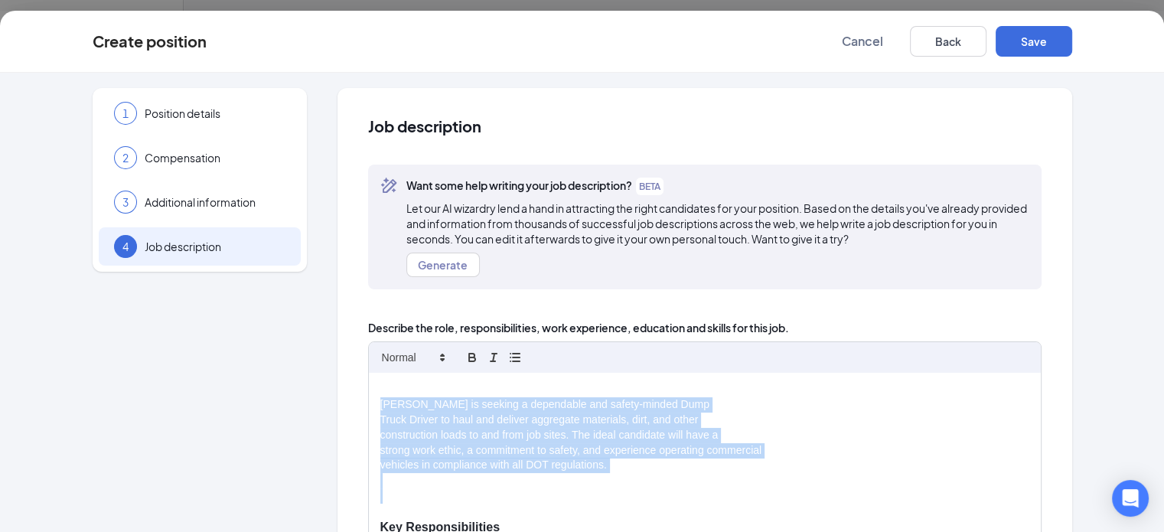
click at [551, 467] on p "vehicles in compliance with all DOT regulations." at bounding box center [704, 465] width 649 height 15
drag, startPoint x: 551, startPoint y: 467, endPoint x: 318, endPoint y: 405, distance: 240.8
click at [380, 416] on p "Truck Driver to haul and deliver aggregate materials, dirt, and other" at bounding box center [704, 420] width 649 height 15
click at [551, 462] on p "vehicles in compliance with all DOT regulations." at bounding box center [704, 465] width 649 height 15
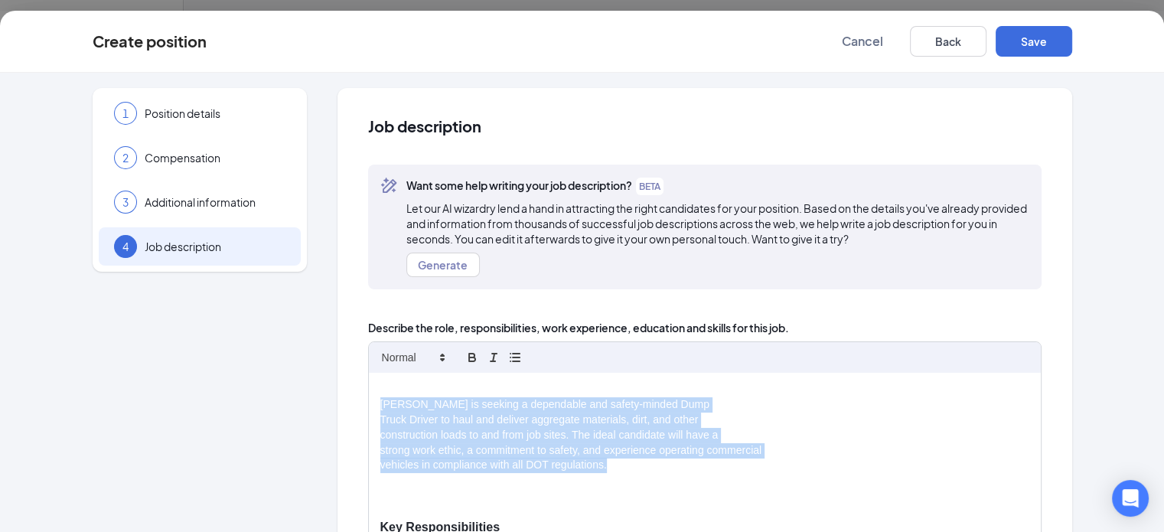
drag, startPoint x: 549, startPoint y: 465, endPoint x: 318, endPoint y: 406, distance: 237.8
click at [380, 406] on p "[PERSON_NAME] is seeking a dependable and safety-minded Dump" at bounding box center [704, 404] width 649 height 15
drag, startPoint x: 315, startPoint y: 402, endPoint x: 546, endPoint y: 473, distance: 241.2
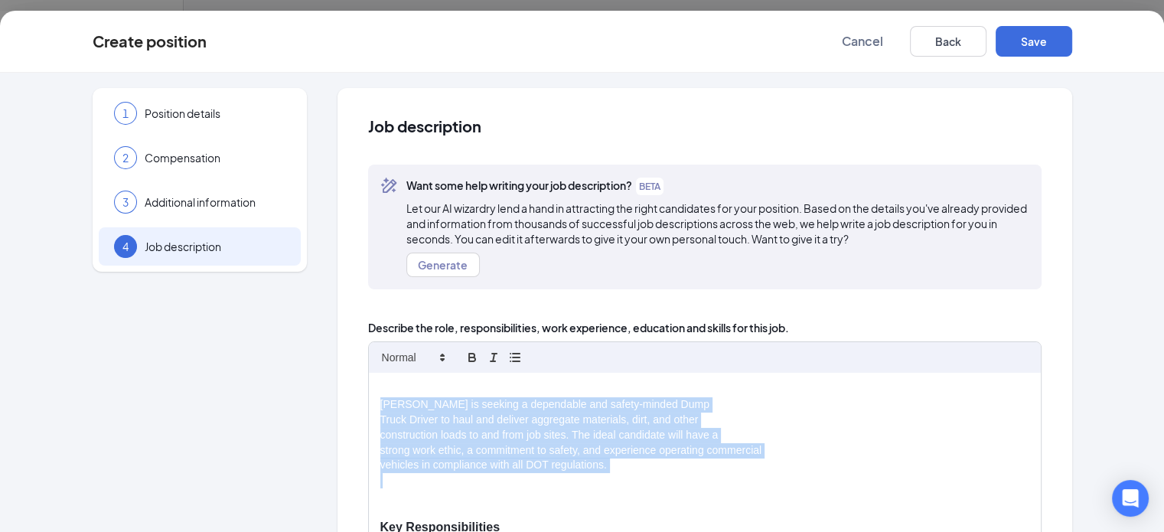
click at [546, 471] on p "vehicles in compliance with all DOT regulations." at bounding box center [704, 465] width 649 height 15
drag, startPoint x: 547, startPoint y: 465, endPoint x: 318, endPoint y: 403, distance: 236.4
click at [380, 403] on p "[PERSON_NAME] is seeking a dependable and safety-minded Dump" at bounding box center [704, 404] width 649 height 15
drag, startPoint x: 318, startPoint y: 403, endPoint x: 548, endPoint y: 464, distance: 237.5
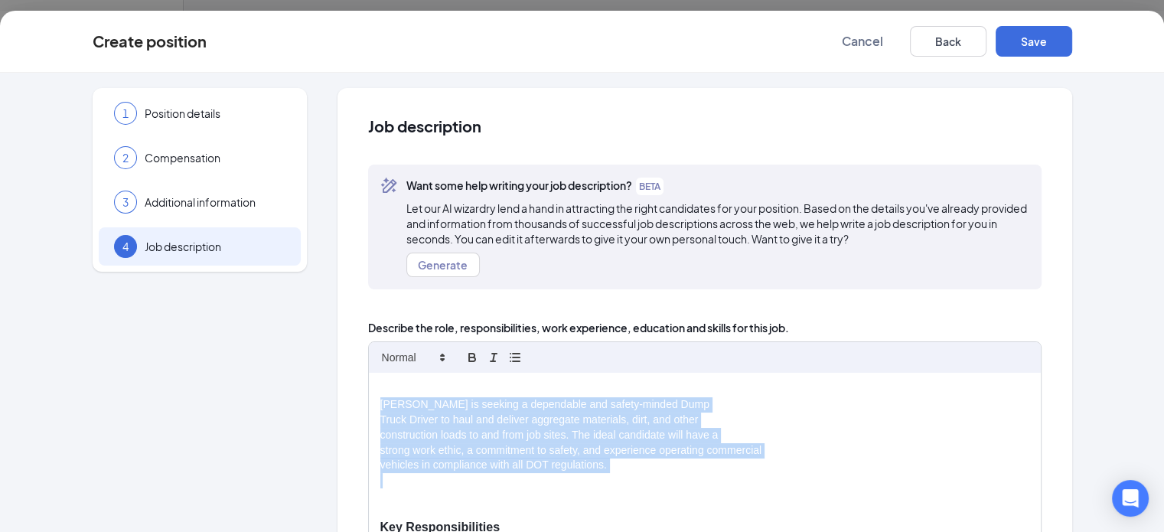
click at [548, 465] on p "vehicles in compliance with all DOT regulations." at bounding box center [704, 465] width 649 height 15
drag, startPoint x: 548, startPoint y: 467, endPoint x: 318, endPoint y: 404, distance: 238.8
click at [380, 404] on p "[PERSON_NAME] is seeking a dependable and safety-minded Dump" at bounding box center [704, 404] width 649 height 15
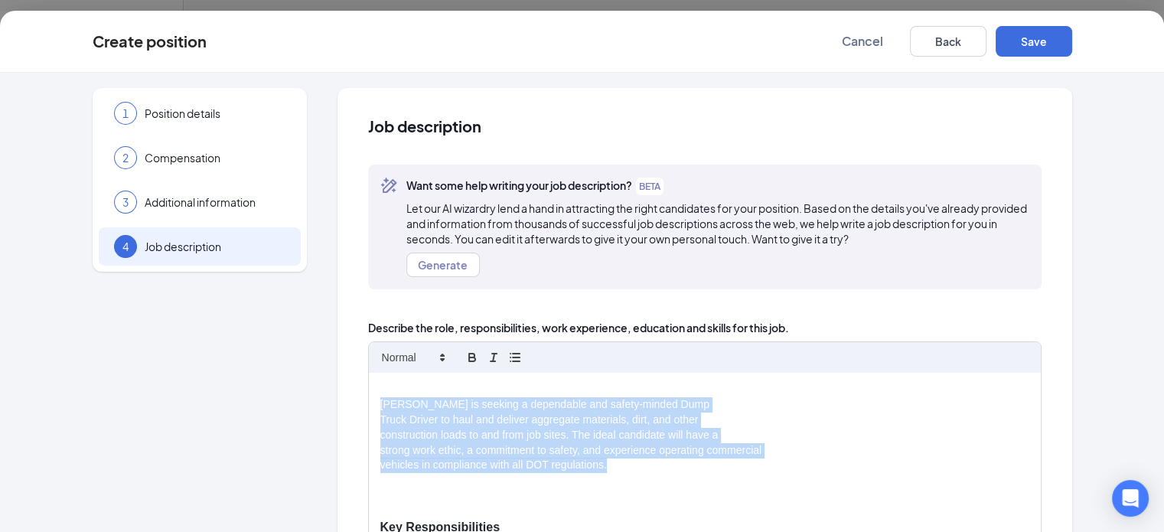
drag, startPoint x: 318, startPoint y: 403, endPoint x: 551, endPoint y: 469, distance: 242.8
click at [549, 469] on p "vehicles in compliance with all DOT regulations." at bounding box center [704, 465] width 649 height 15
drag, startPoint x: 548, startPoint y: 468, endPoint x: 318, endPoint y: 402, distance: 238.9
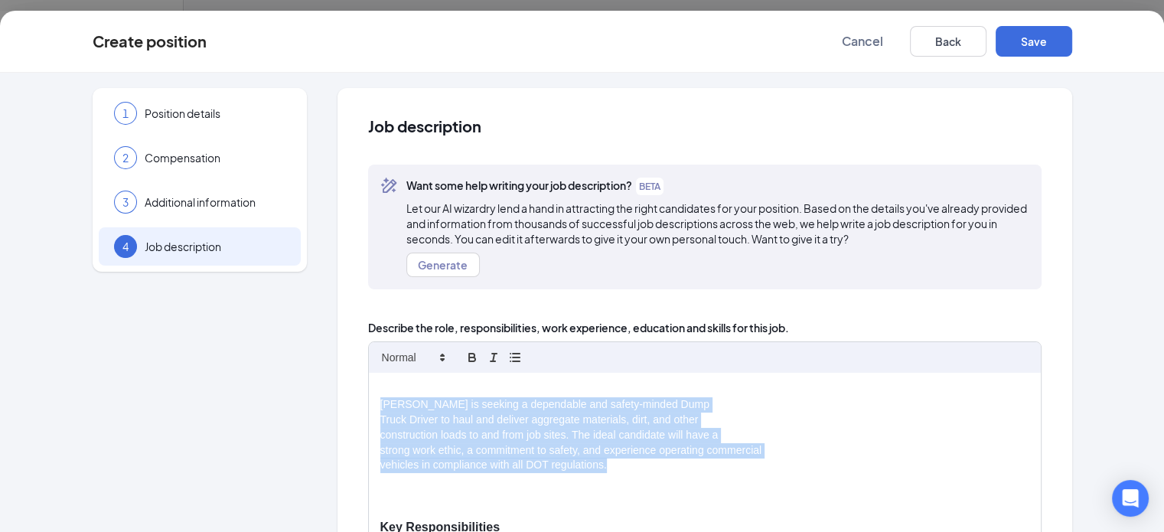
click at [380, 402] on p "[PERSON_NAME] is seeking a dependable and safety-minded Dump" at bounding box center [704, 404] width 649 height 15
drag, startPoint x: 315, startPoint y: 403, endPoint x: 549, endPoint y: 468, distance: 242.4
click at [550, 468] on p "vehicles in compliance with all DOT regulations." at bounding box center [704, 465] width 649 height 15
drag, startPoint x: 550, startPoint y: 465, endPoint x: 317, endPoint y: 403, distance: 241.8
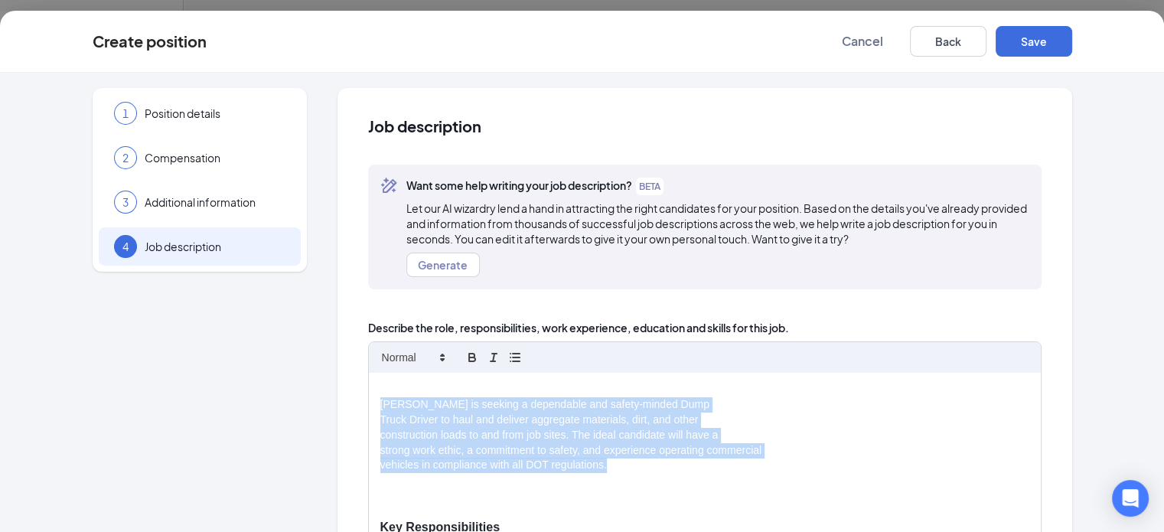
click at [380, 403] on p "[PERSON_NAME] is seeking a dependable and safety-minded Dump" at bounding box center [704, 404] width 649 height 15
drag, startPoint x: 318, startPoint y: 403, endPoint x: 546, endPoint y: 470, distance: 237.1
click at [548, 469] on p "vehicles in compliance with all DOT regulations." at bounding box center [704, 465] width 649 height 15
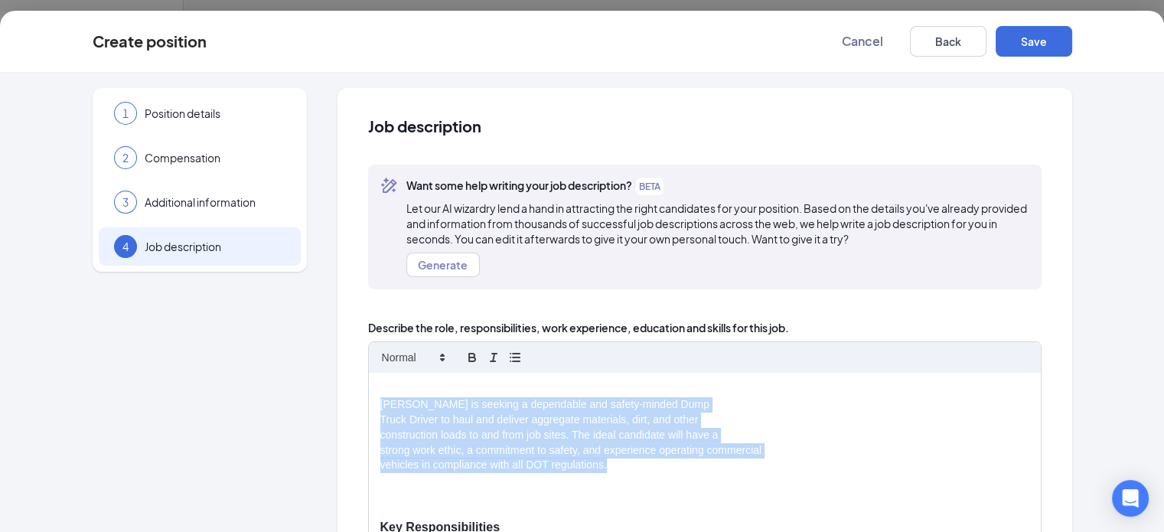
drag, startPoint x: 548, startPoint y: 466, endPoint x: 315, endPoint y: 397, distance: 242.7
click at [380, 403] on p "[PERSON_NAME] is seeking a dependable and safety-minded Dump" at bounding box center [704, 404] width 649 height 15
drag, startPoint x: 318, startPoint y: 403, endPoint x: 545, endPoint y: 471, distance: 236.4
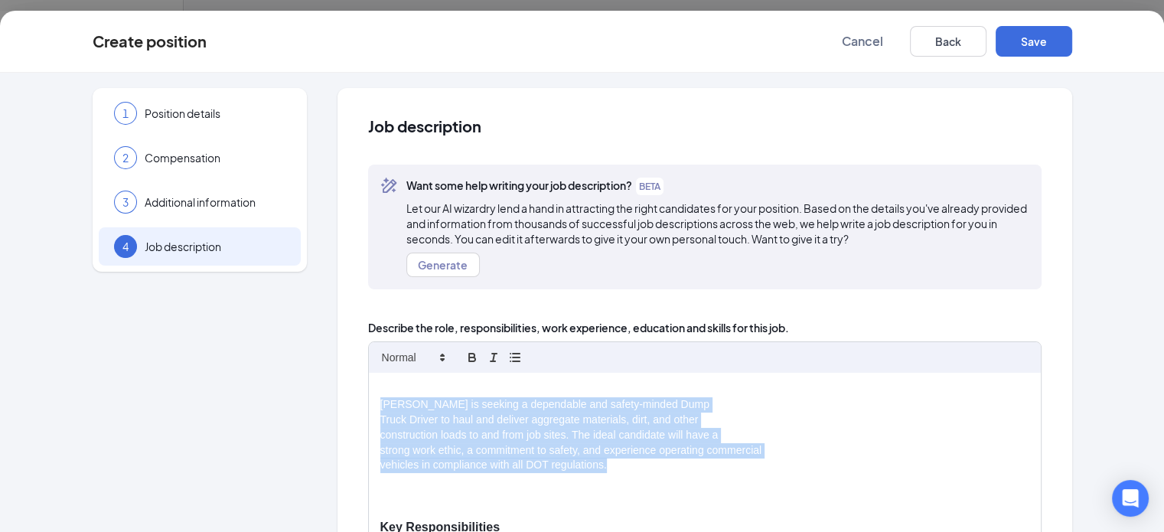
click at [547, 470] on p "vehicles in compliance with all DOT regulations." at bounding box center [704, 465] width 649 height 15
drag, startPoint x: 548, startPoint y: 465, endPoint x: 313, endPoint y: 401, distance: 243.4
click at [380, 406] on p "[PERSON_NAME] is seeking a dependable and safety-minded Dump" at bounding box center [704, 404] width 649 height 15
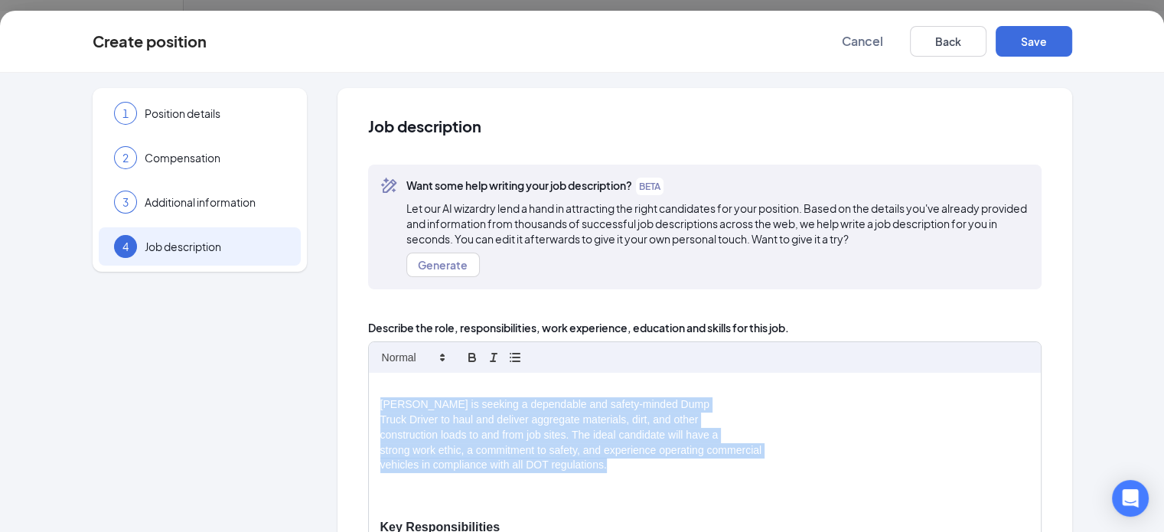
click at [380, 405] on p "[PERSON_NAME] is seeking a dependable and safety-minded Dump" at bounding box center [704, 404] width 649 height 15
drag, startPoint x: 319, startPoint y: 403, endPoint x: 544, endPoint y: 463, distance: 232.8
click at [554, 464] on p "vehicles in compliance with all DOT regulations." at bounding box center [704, 465] width 649 height 15
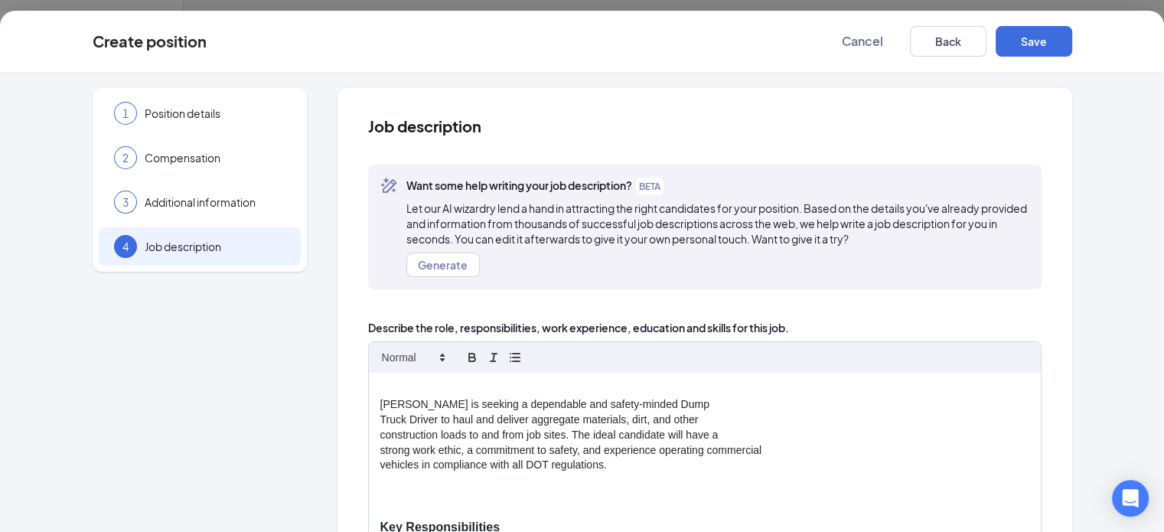
click at [544, 468] on p "vehicles in compliance with all DOT regulations." at bounding box center [704, 465] width 649 height 15
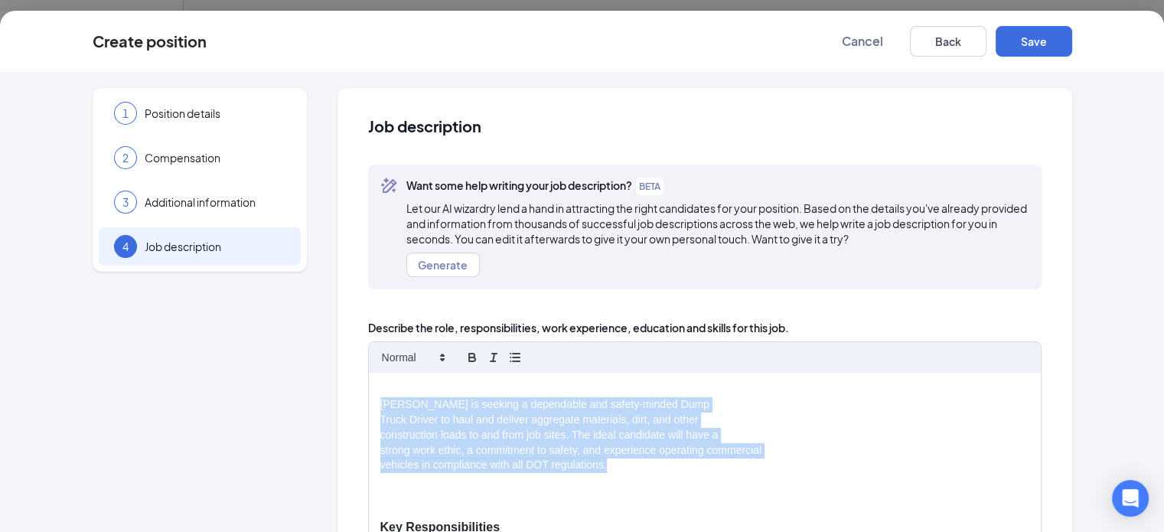
drag, startPoint x: 547, startPoint y: 463, endPoint x: 319, endPoint y: 406, distance: 235.2
click at [380, 406] on p "[PERSON_NAME] is seeking a dependable and safety-minded Dump" at bounding box center [704, 404] width 649 height 15
drag, startPoint x: 318, startPoint y: 404, endPoint x: 558, endPoint y: 465, distance: 247.1
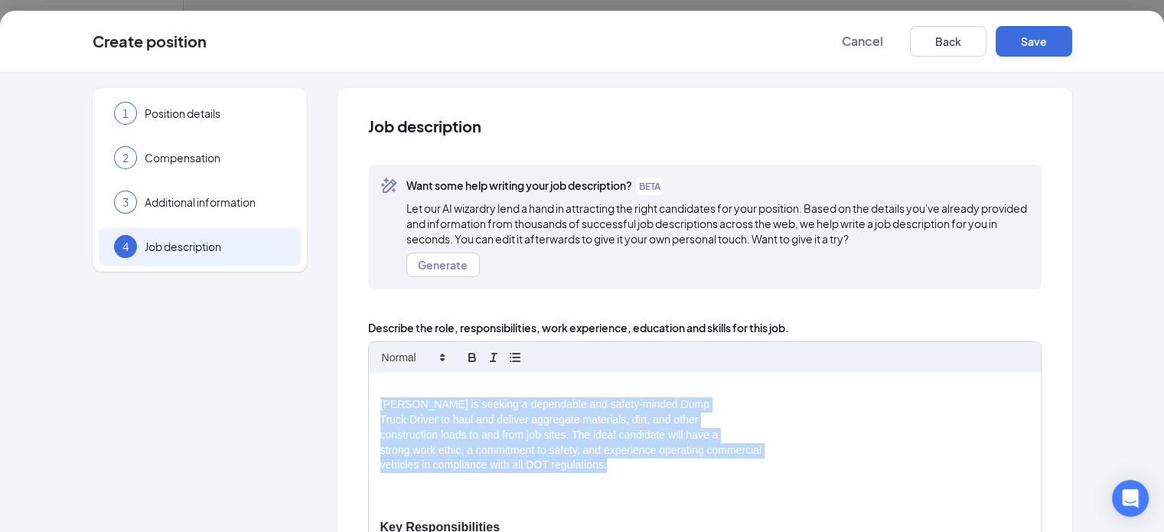
click at [557, 467] on p "vehicles in compliance with all DOT regulations." at bounding box center [704, 465] width 649 height 15
drag, startPoint x: 547, startPoint y: 468, endPoint x: 319, endPoint y: 399, distance: 238.3
click at [380, 404] on p "[PERSON_NAME] is seeking a dependable and safety-minded Dump" at bounding box center [704, 404] width 649 height 15
drag, startPoint x: 319, startPoint y: 403, endPoint x: 560, endPoint y: 468, distance: 249.6
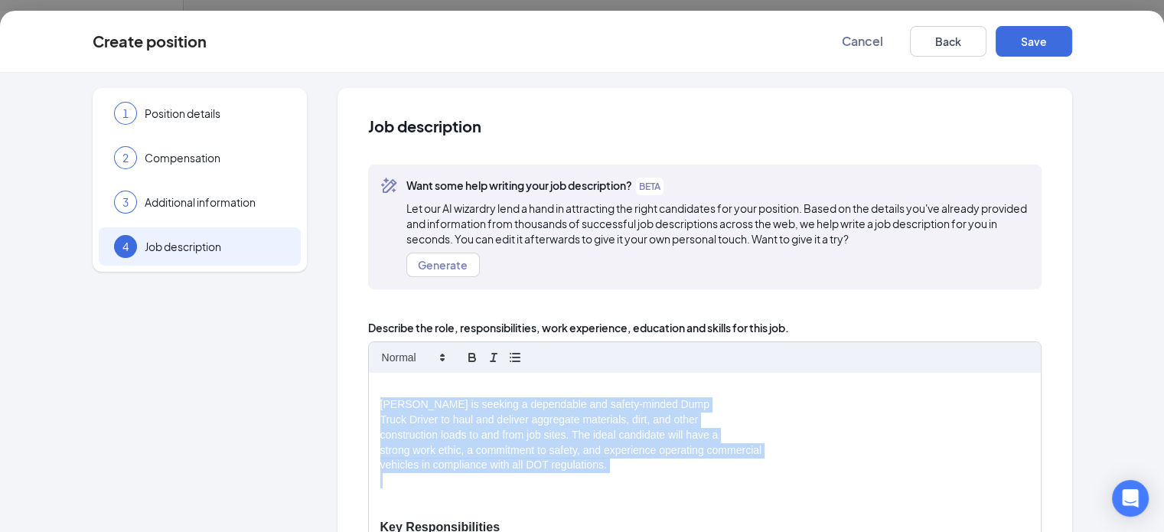
click at [560, 468] on p "vehicles in compliance with all DOT regulations." at bounding box center [704, 465] width 649 height 15
drag, startPoint x: 538, startPoint y: 465, endPoint x: 308, endPoint y: 406, distance: 236.9
click at [380, 406] on p "[PERSON_NAME] is seeking a dependable and safety-minded Dump" at bounding box center [704, 404] width 649 height 15
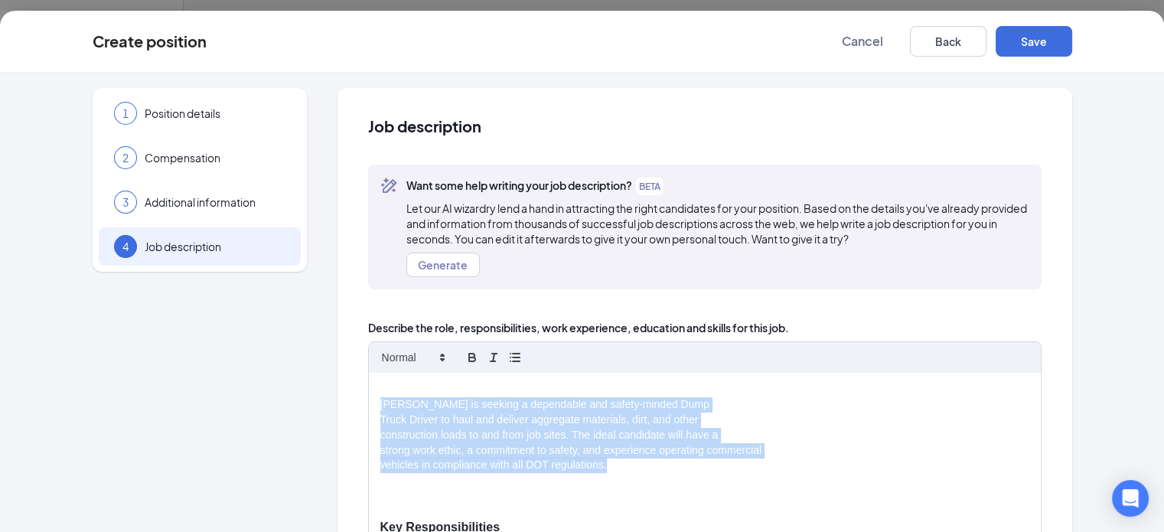
drag, startPoint x: 320, startPoint y: 403, endPoint x: 551, endPoint y: 468, distance: 240.2
click at [551, 468] on p "vehicles in compliance with all DOT regulations." at bounding box center [704, 465] width 649 height 15
drag, startPoint x: 548, startPoint y: 462, endPoint x: 305, endPoint y: 397, distance: 251.2
click at [338, 397] on div "Job description Want some help writing your job description? BETA Let our AI wi…" at bounding box center [705, 476] width 735 height 777
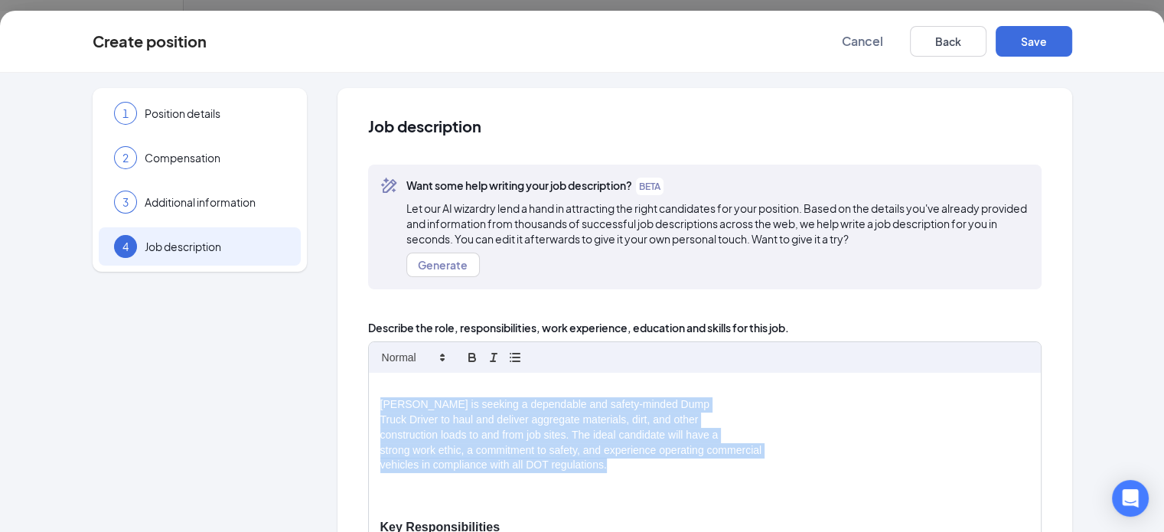
click at [380, 403] on p "[PERSON_NAME] is seeking a dependable and safety-minded Dump" at bounding box center [704, 404] width 649 height 15
drag, startPoint x: 545, startPoint y: 465, endPoint x: 309, endPoint y: 403, distance: 244.0
click at [380, 406] on p "[PERSON_NAME] is seeking a dependable and safety-minded Dump" at bounding box center [704, 404] width 649 height 15
drag, startPoint x: 322, startPoint y: 401, endPoint x: 542, endPoint y: 471, distance: 230.5
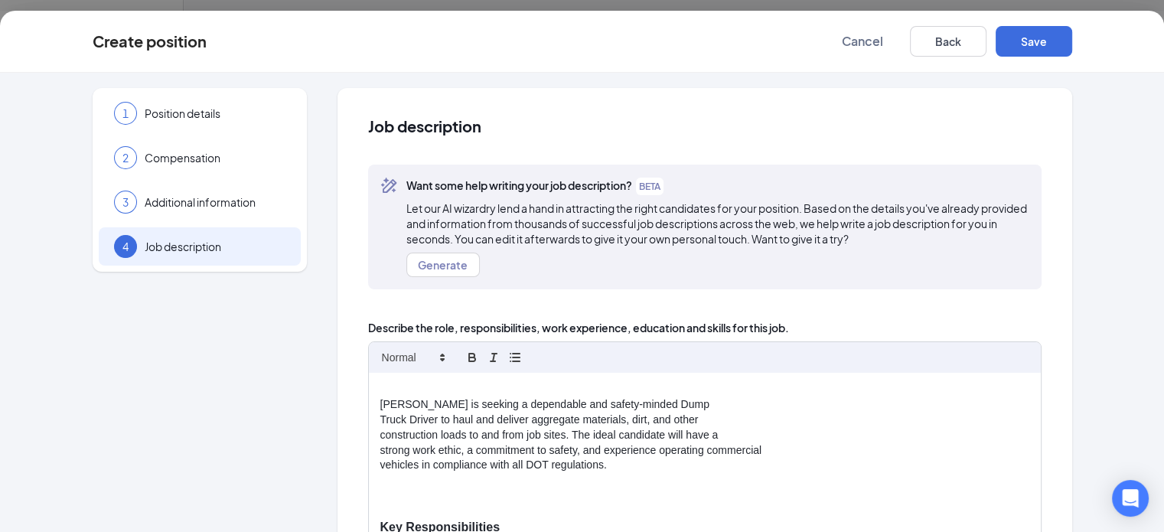
click at [557, 467] on p "vehicles in compliance with all DOT regulations." at bounding box center [704, 465] width 649 height 15
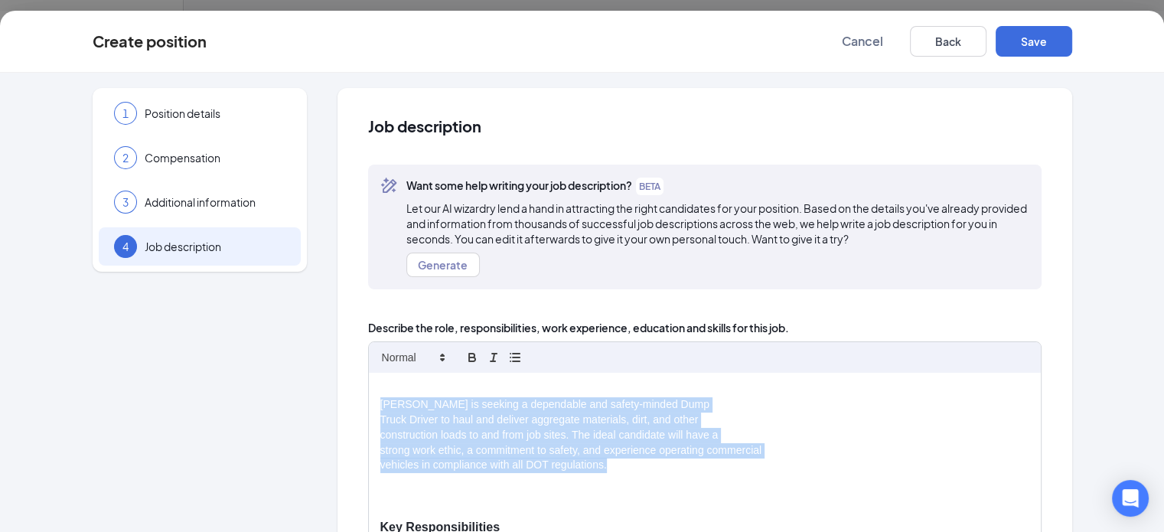
drag, startPoint x: 550, startPoint y: 464, endPoint x: 305, endPoint y: 400, distance: 253.1
click at [338, 400] on div "Job description Want some help writing your job description? BETA Let our AI wi…" at bounding box center [705, 476] width 735 height 777
drag, startPoint x: 557, startPoint y: 468, endPoint x: 315, endPoint y: 406, distance: 249.7
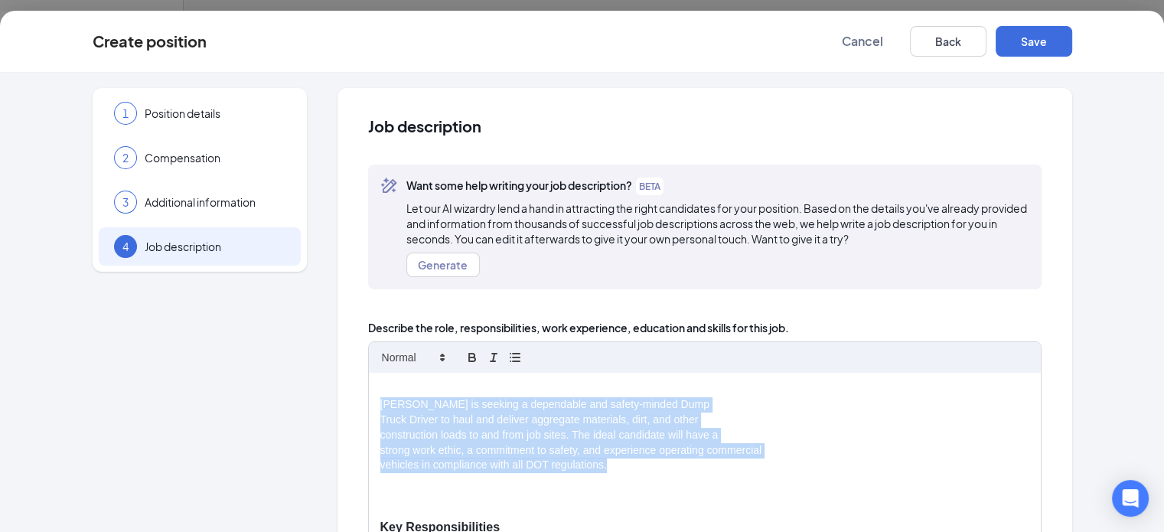
click at [380, 403] on p "[PERSON_NAME] is seeking a dependable and safety-minded Dump" at bounding box center [704, 404] width 649 height 15
drag, startPoint x: 319, startPoint y: 403, endPoint x: 561, endPoint y: 468, distance: 250.5
click at [554, 471] on p "vehicles in compliance with all DOT regulations." at bounding box center [704, 465] width 649 height 15
drag, startPoint x: 560, startPoint y: 388, endPoint x: 318, endPoint y: 404, distance: 242.4
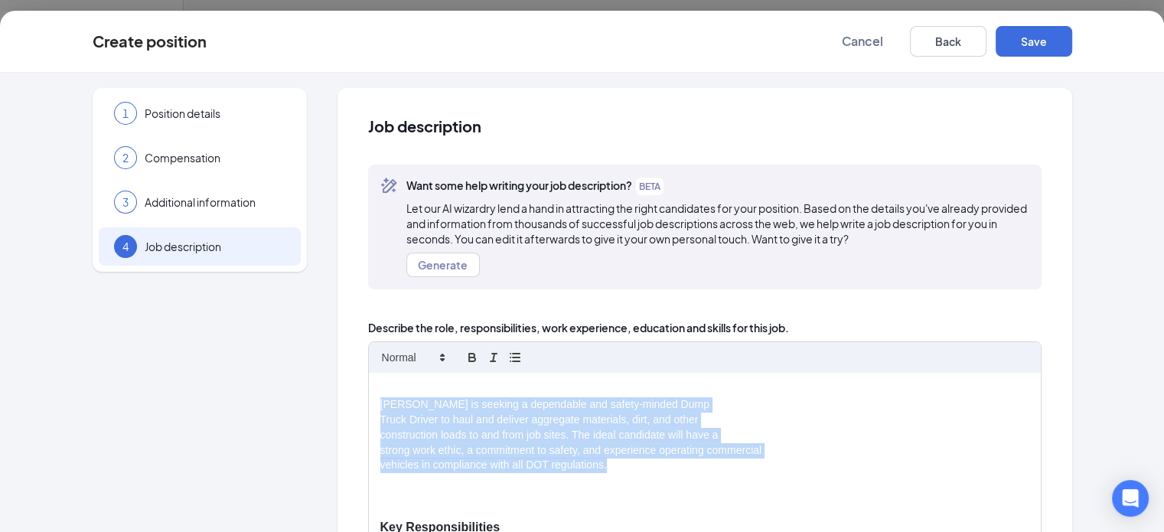
click at [430, 413] on p "Truck Driver to haul and deliver aggregate materials, dirt, and other" at bounding box center [704, 420] width 649 height 15
click at [409, 435] on p "construction loads to and from job sites. The ideal candidate will have a" at bounding box center [704, 435] width 649 height 15
drag, startPoint x: 318, startPoint y: 403, endPoint x: 548, endPoint y: 468, distance: 238.5
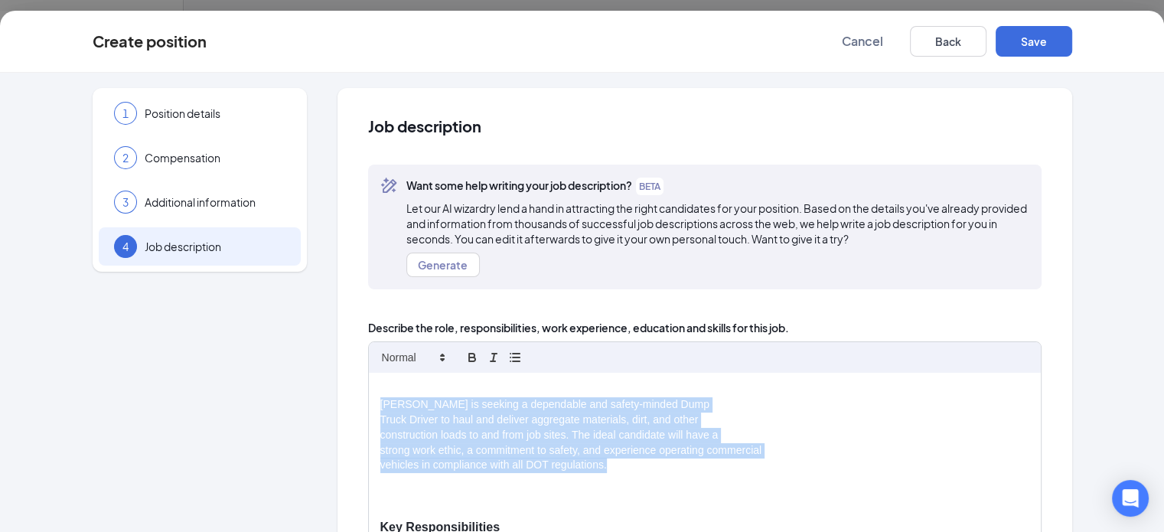
click at [548, 468] on p "vehicles in compliance with all DOT regulations." at bounding box center [704, 465] width 649 height 15
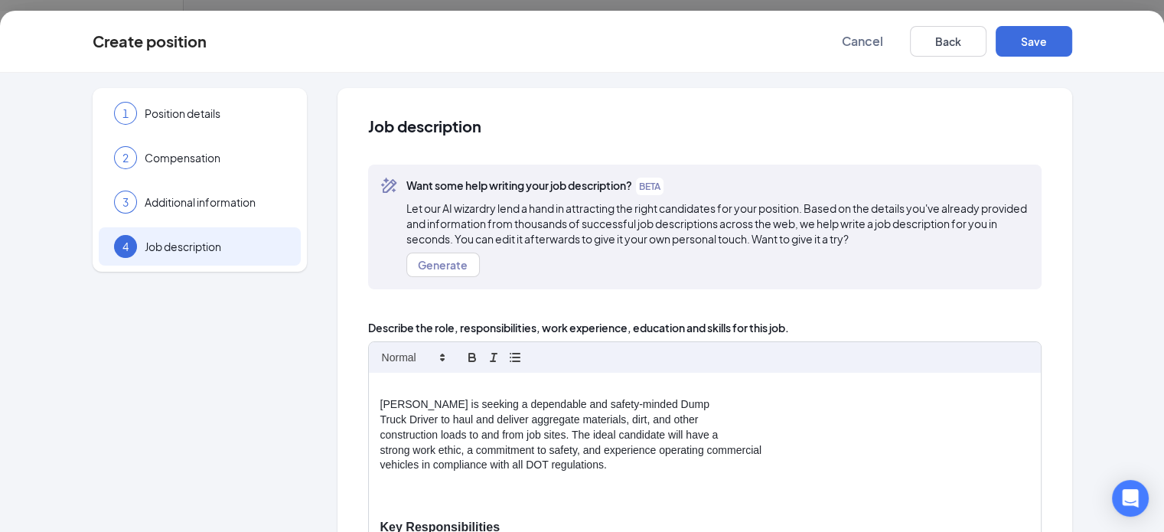
click at [596, 471] on p "vehicles in compliance with all DOT regulations." at bounding box center [704, 465] width 649 height 15
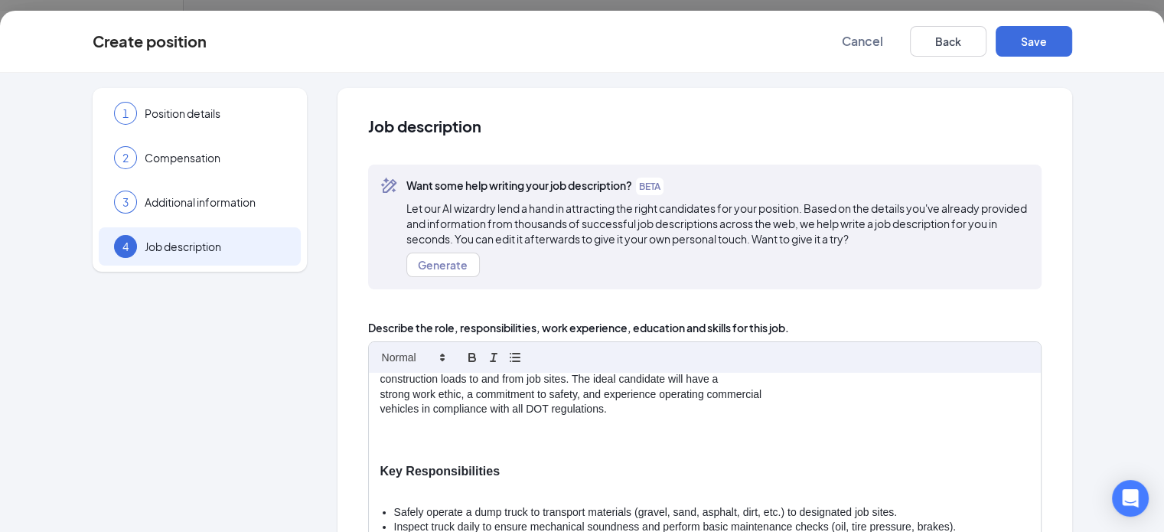
scroll to position [77, 0]
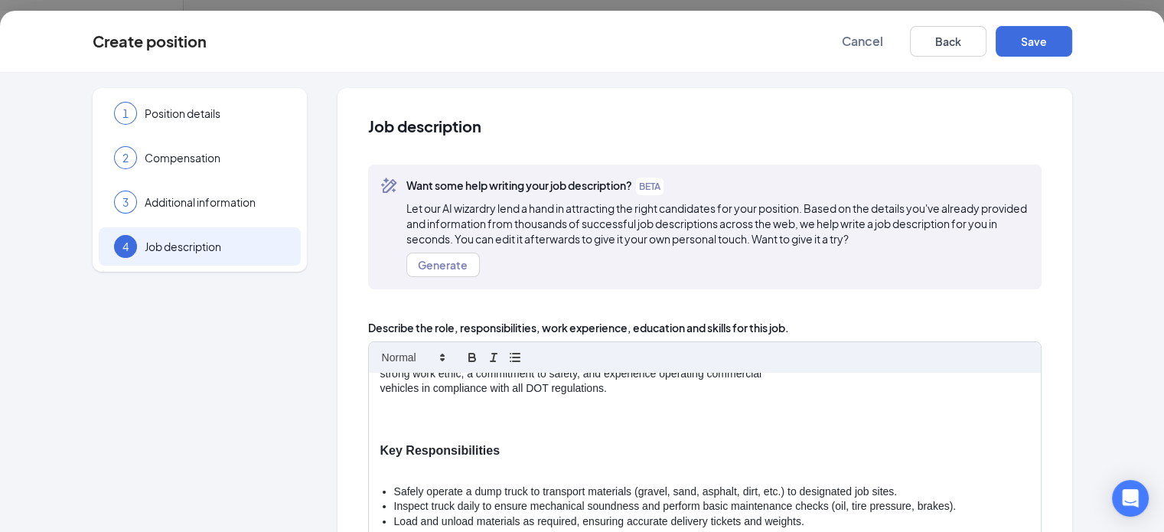
click at [505, 410] on p at bounding box center [704, 404] width 649 height 15
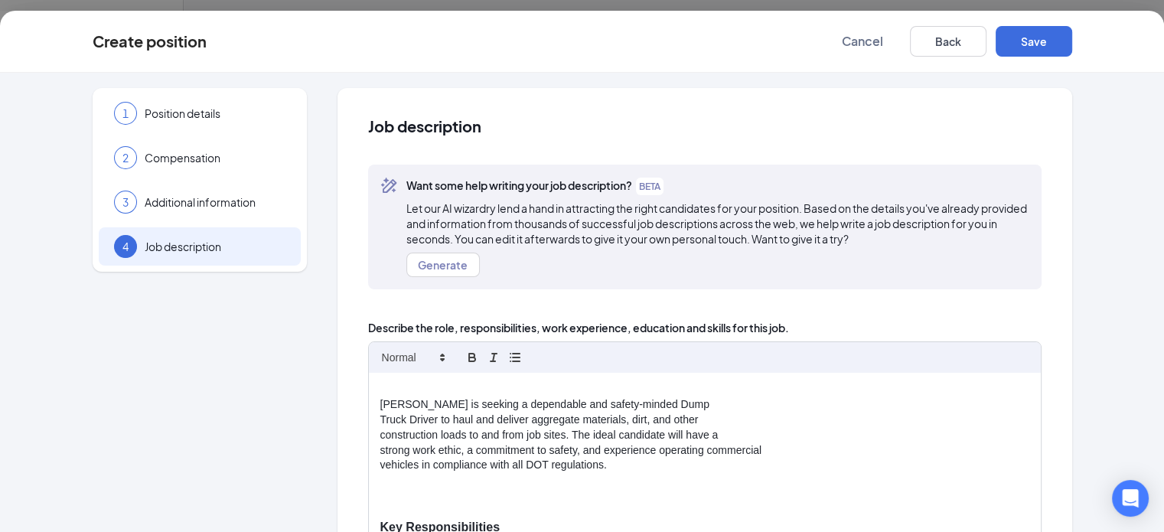
scroll to position [0, 0]
click at [380, 410] on p "[PERSON_NAME] is seeking a dependable and safety-minded Dump" at bounding box center [704, 404] width 649 height 15
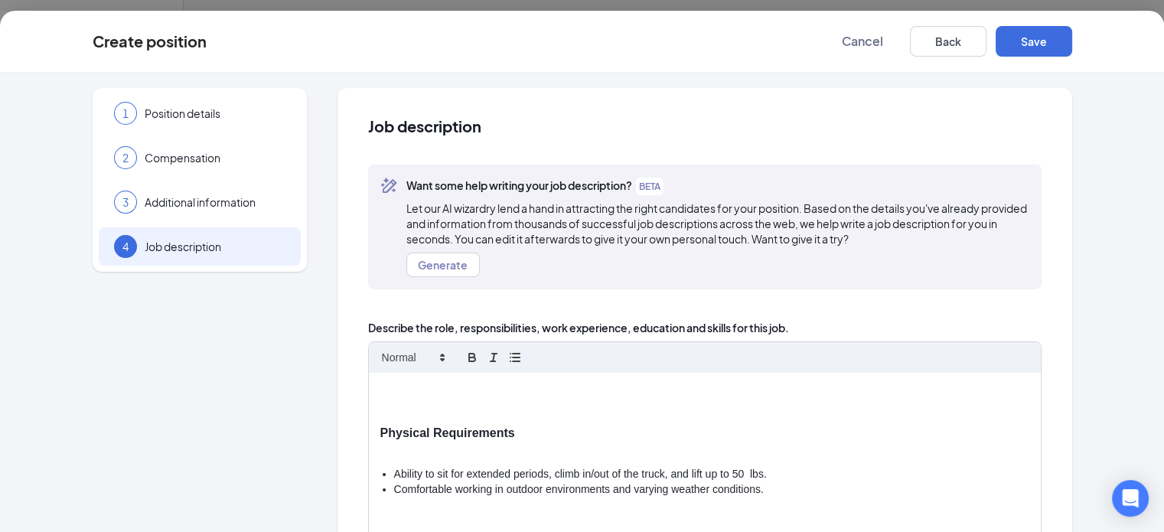
scroll to position [488, 0]
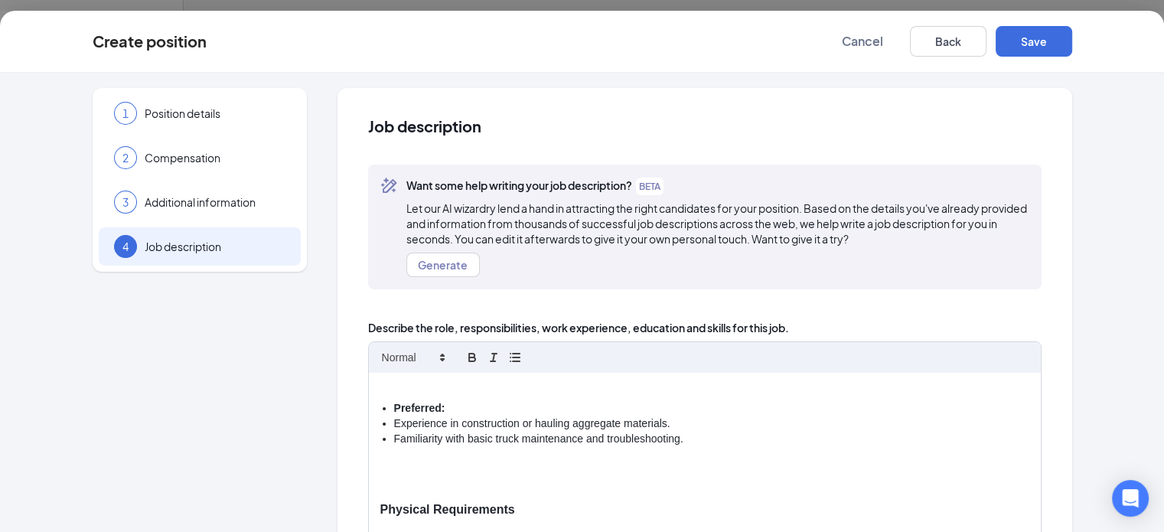
click at [404, 482] on p at bounding box center [704, 478] width 649 height 15
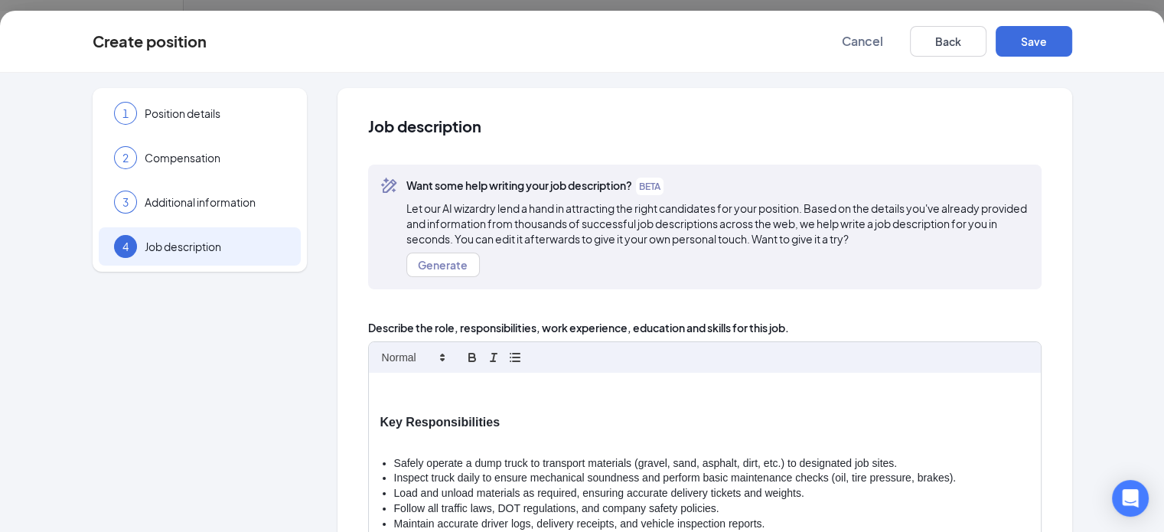
scroll to position [258, 0]
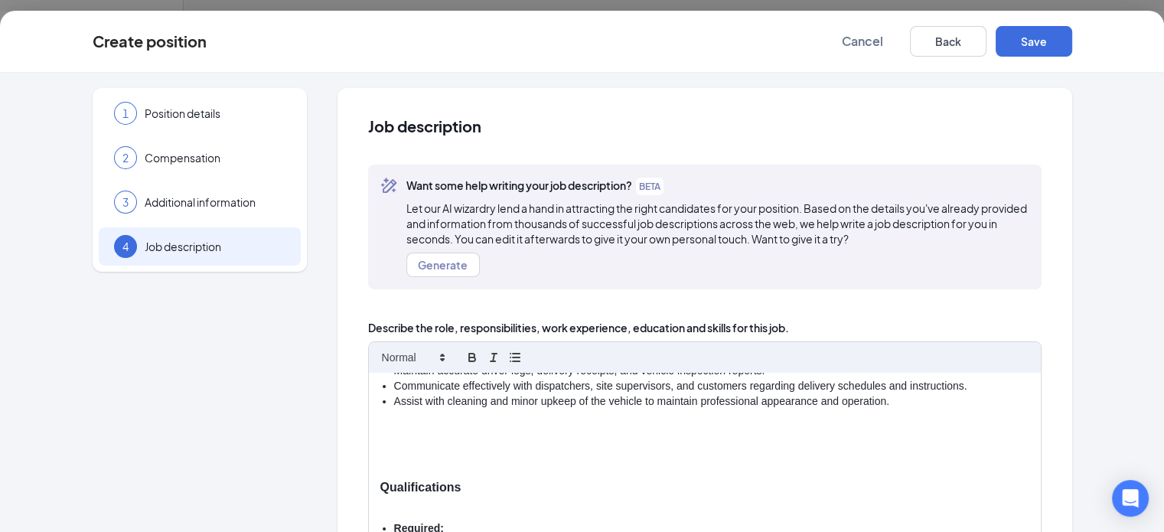
click at [380, 449] on p at bounding box center [704, 456] width 649 height 15
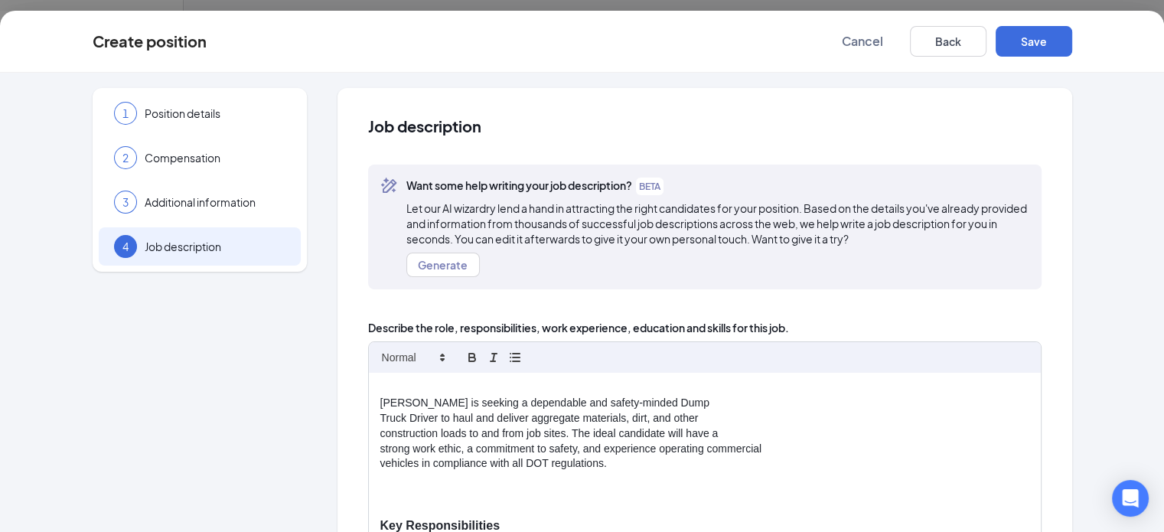
scroll to position [0, 0]
click at [380, 498] on p at bounding box center [704, 495] width 649 height 15
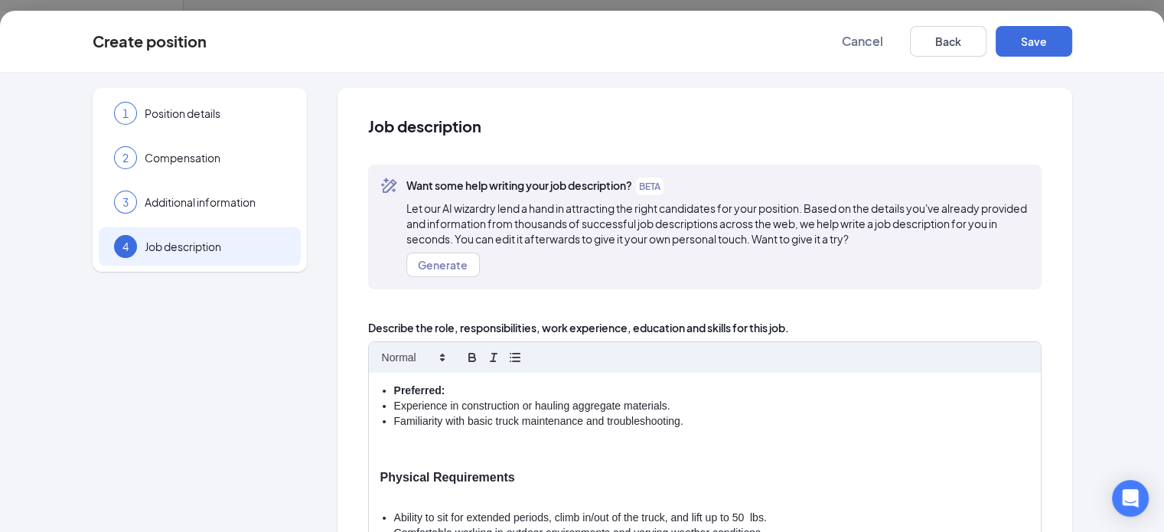
scroll to position [503, 0]
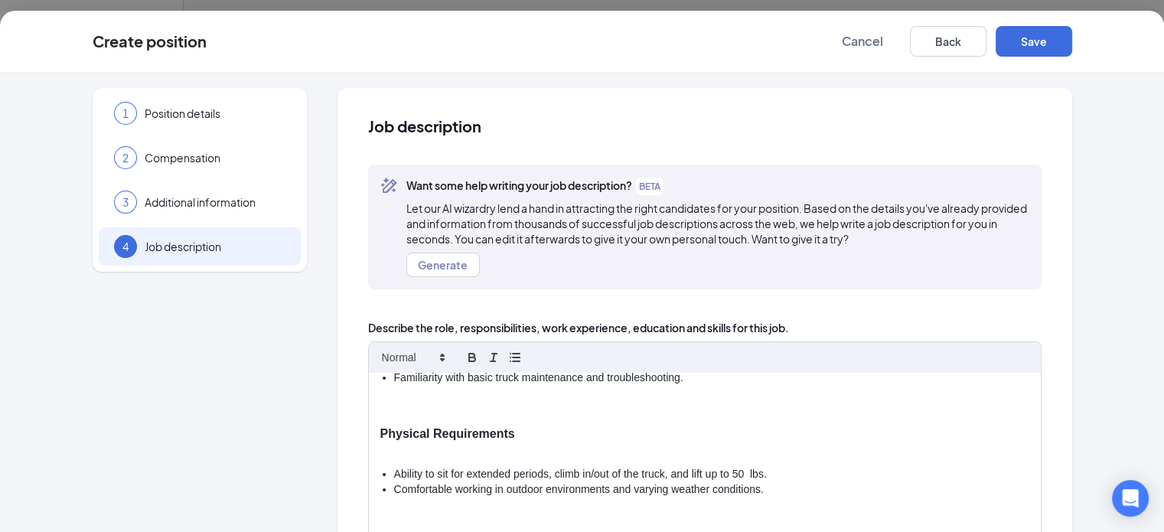
click at [380, 410] on p at bounding box center [704, 417] width 649 height 15
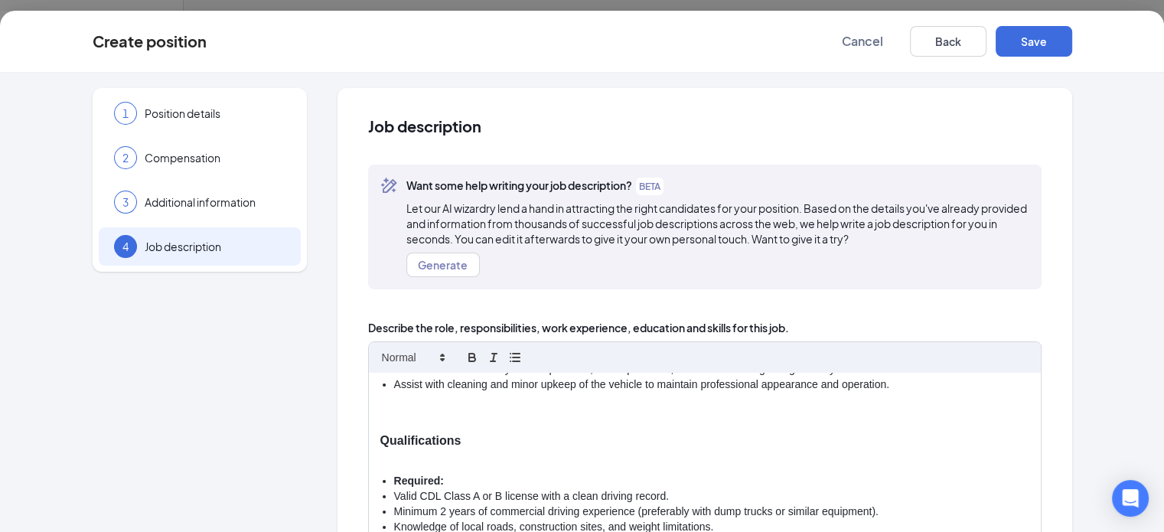
scroll to position [259, 0]
click at [692, 406] on p at bounding box center [704, 410] width 649 height 15
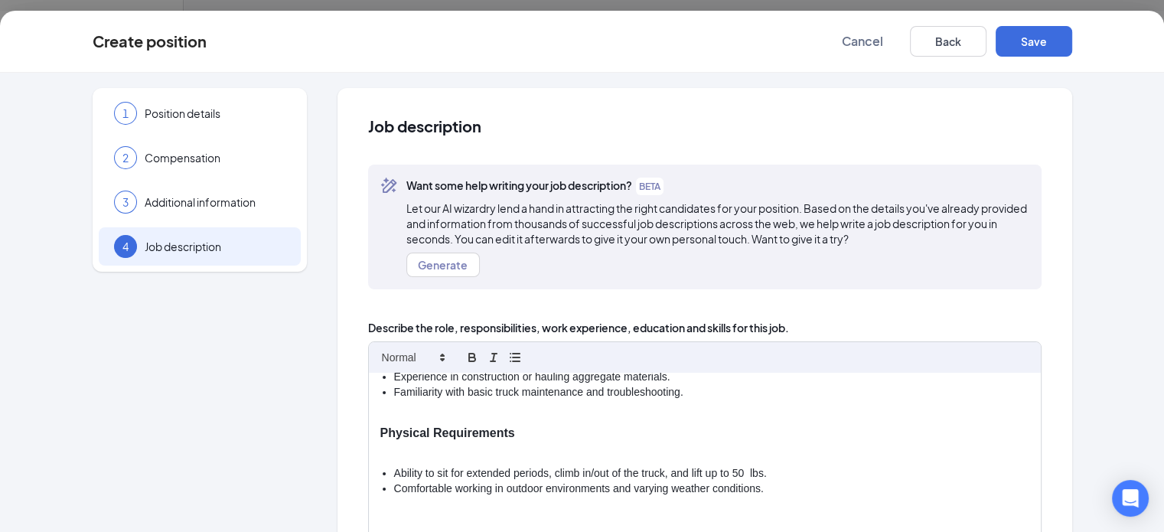
scroll to position [0, 0]
click at [1072, 34] on button "Save" at bounding box center [1034, 41] width 77 height 31
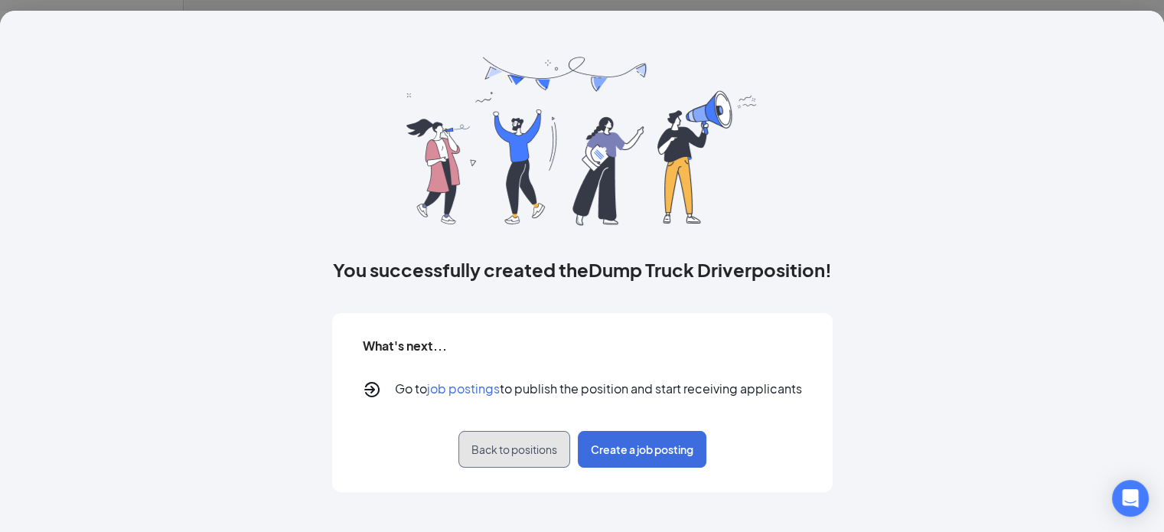
click at [514, 443] on span "Back to positions" at bounding box center [515, 449] width 86 height 15
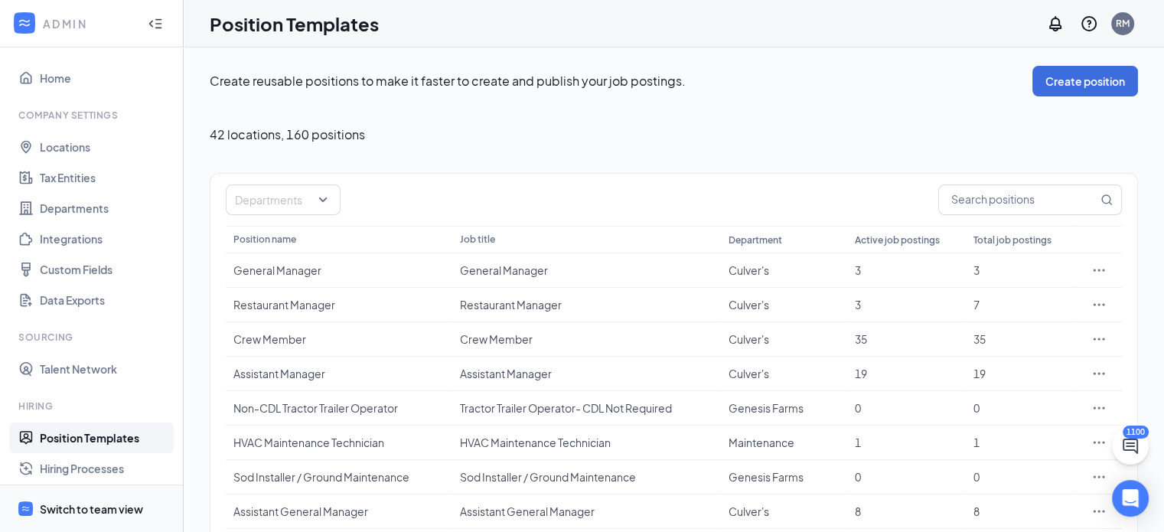
click at [144, 503] on span "Switch to team view" at bounding box center [105, 508] width 131 height 47
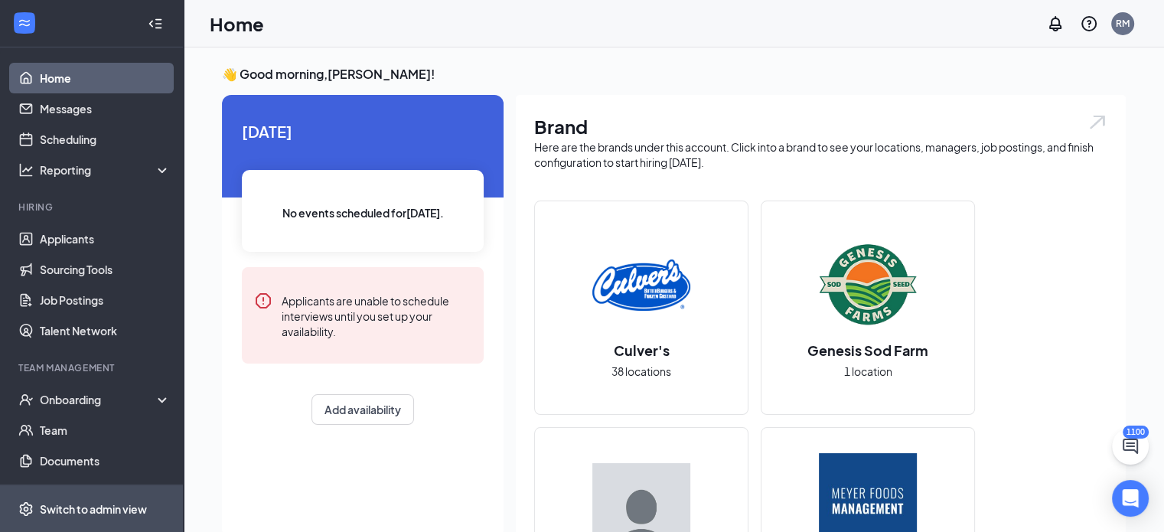
click at [80, 507] on div "Switch to admin view" at bounding box center [93, 508] width 107 height 15
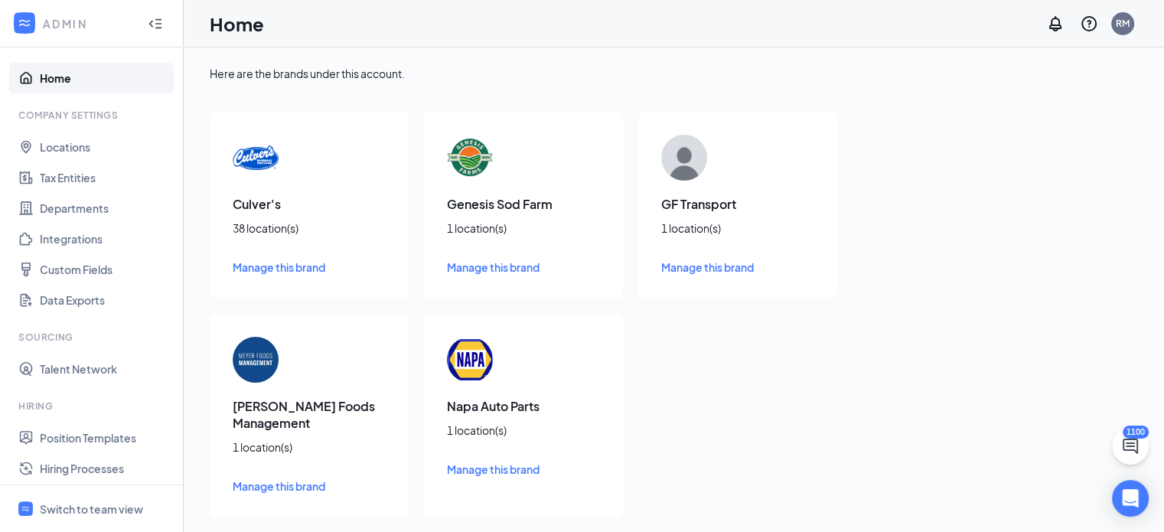
click at [717, 266] on span "Manage this brand" at bounding box center [707, 267] width 93 height 14
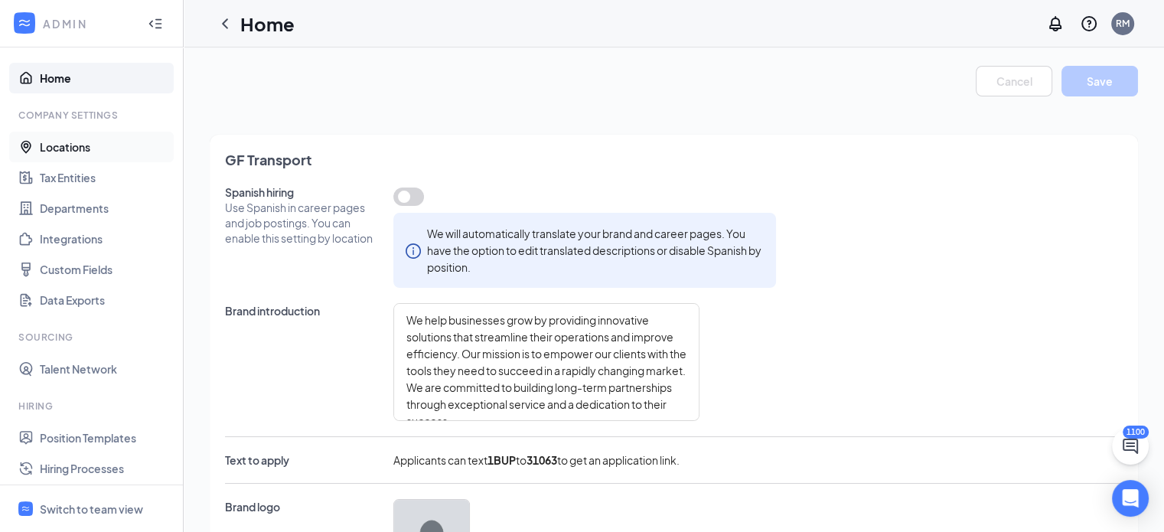
click at [76, 140] on link "Locations" at bounding box center [105, 147] width 131 height 31
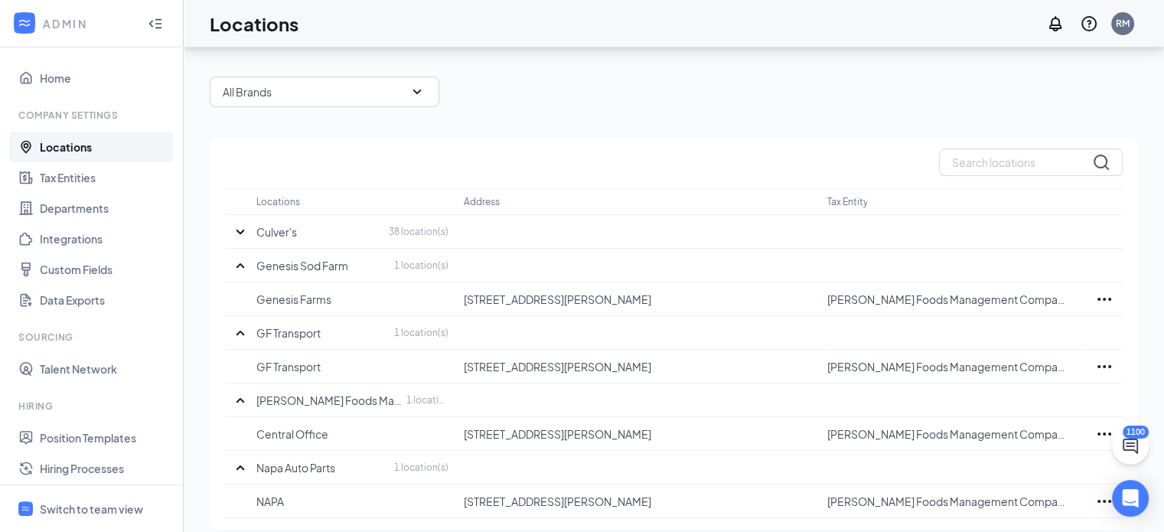
scroll to position [65, 0]
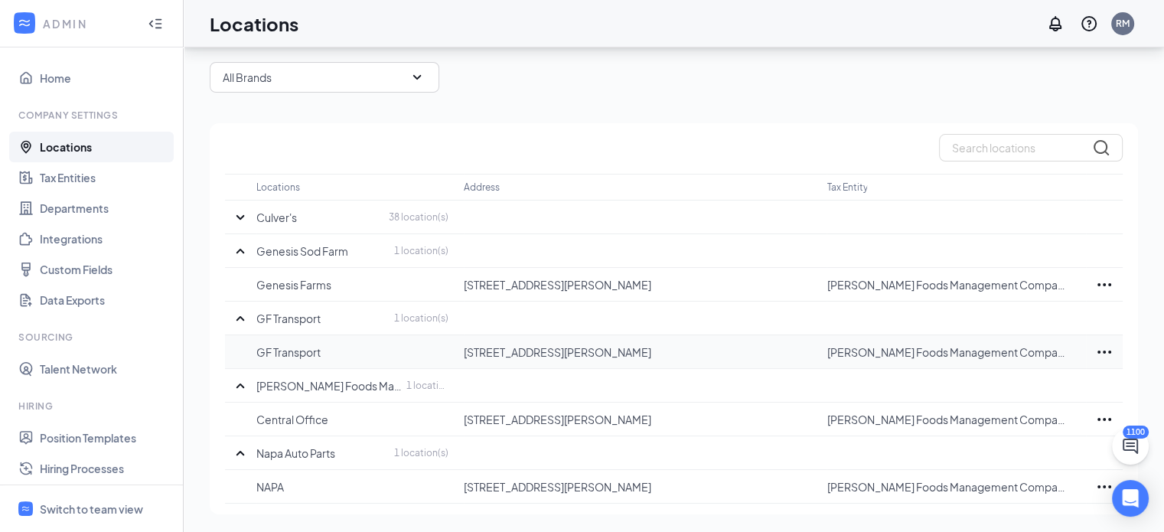
click at [1111, 358] on icon "Ellipses" at bounding box center [1104, 352] width 18 height 18
click at [1028, 392] on p "Edit" at bounding box center [1037, 398] width 129 height 15
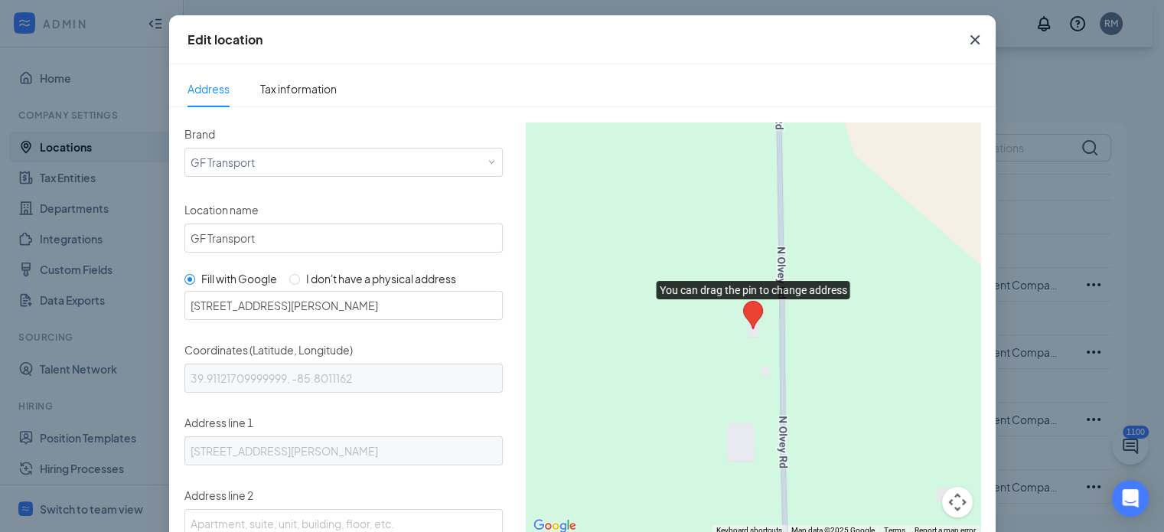
click at [338, 143] on div "Brand Select a brand GF Transport" at bounding box center [343, 149] width 318 height 54
click at [334, 165] on div "Select a brand GF Transport" at bounding box center [344, 160] width 306 height 23
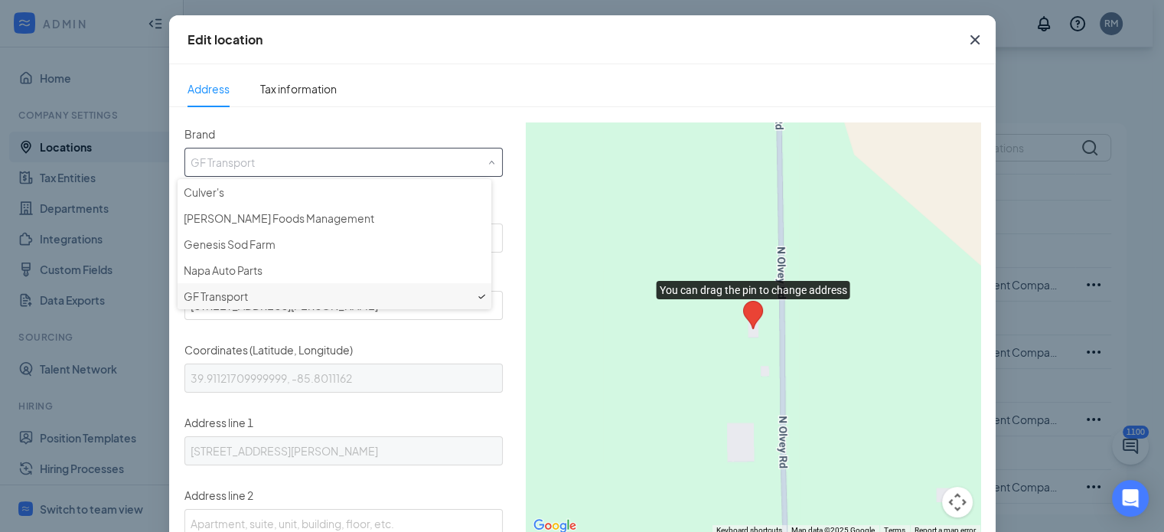
click at [261, 157] on input "Brand" at bounding box center [344, 160] width 306 height 23
click at [305, 135] on div "Brand Select a brand GF Transport" at bounding box center [343, 149] width 318 height 54
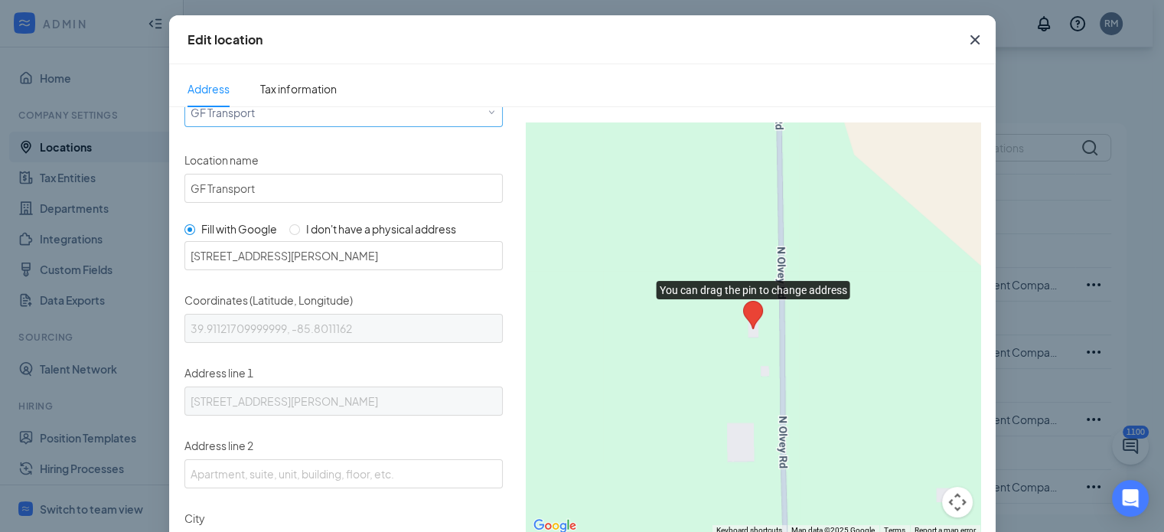
scroll to position [77, 0]
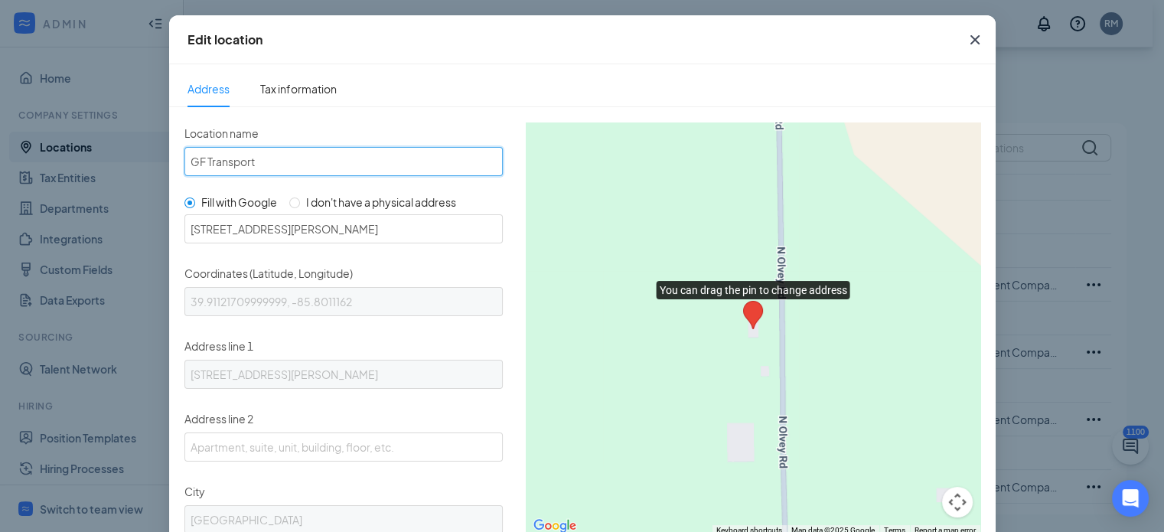
click at [308, 168] on input "GF Transport" at bounding box center [343, 161] width 318 height 29
drag, startPoint x: 244, startPoint y: 157, endPoint x: 152, endPoint y: 158, distance: 91.9
click at [152, 158] on div "Edit location Address Tax information Brand Select a brand GF Transport Locatio…" at bounding box center [582, 266] width 1164 height 532
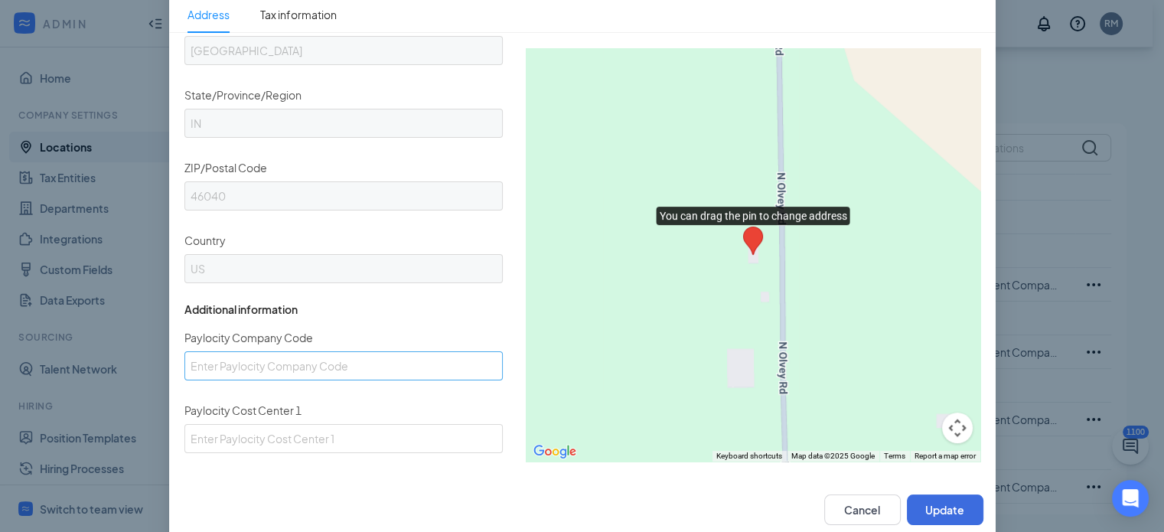
scroll to position [103, 0]
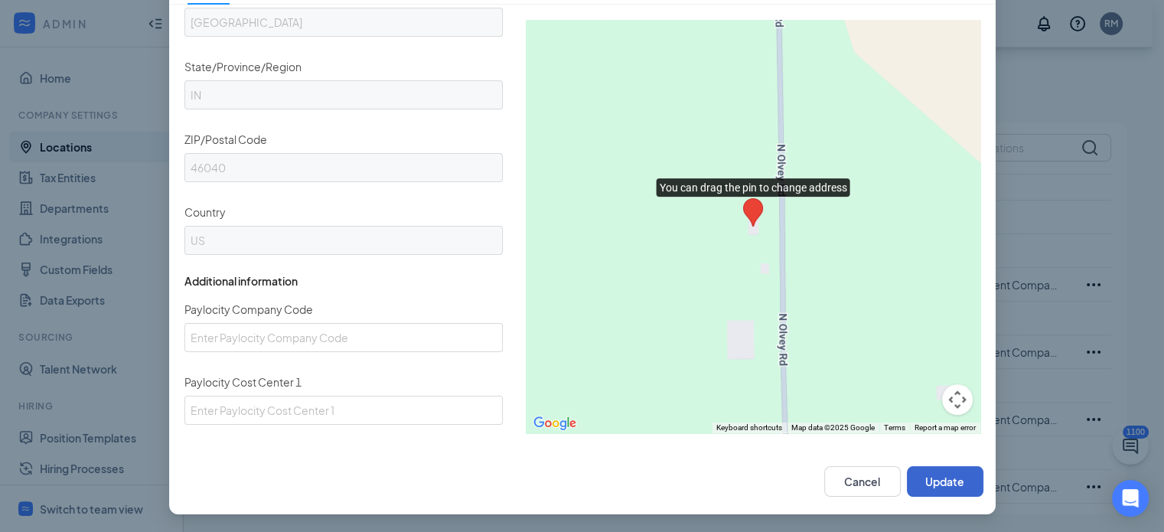
type input "[PERSON_NAME]"
click at [935, 480] on button "Update" at bounding box center [945, 481] width 77 height 31
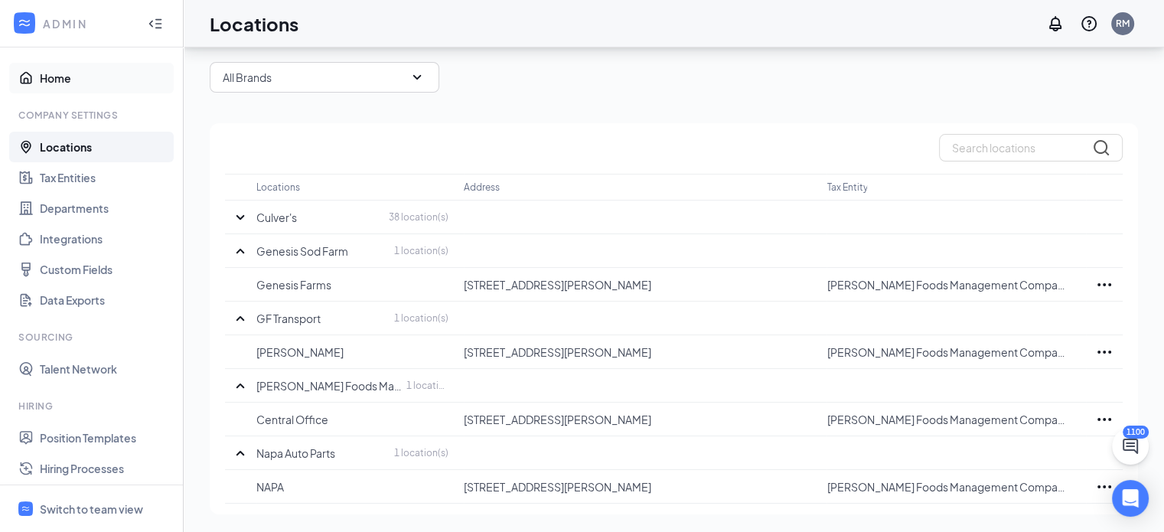
click at [70, 84] on link "Home" at bounding box center [105, 78] width 131 height 31
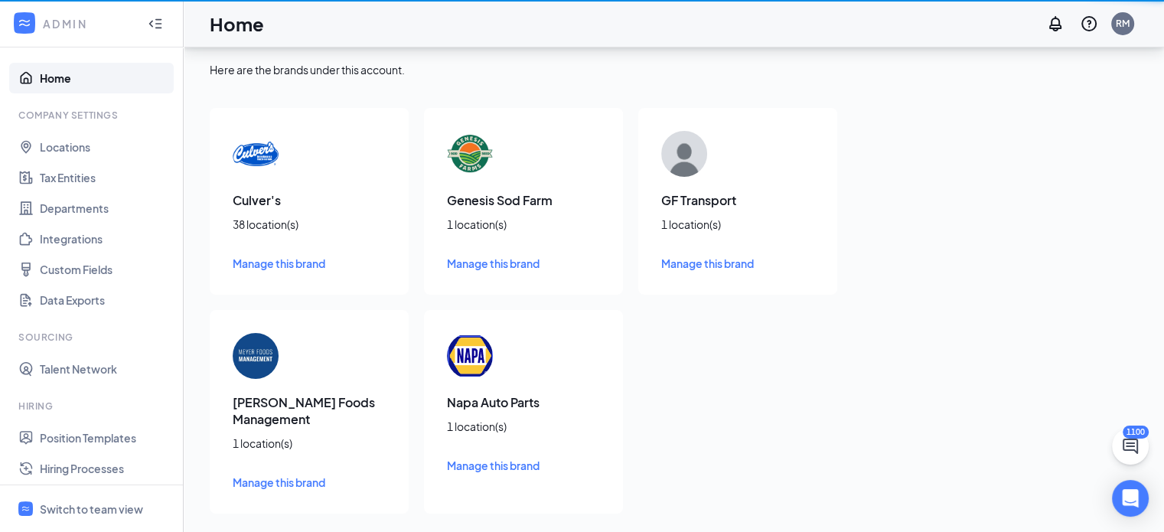
scroll to position [3, 0]
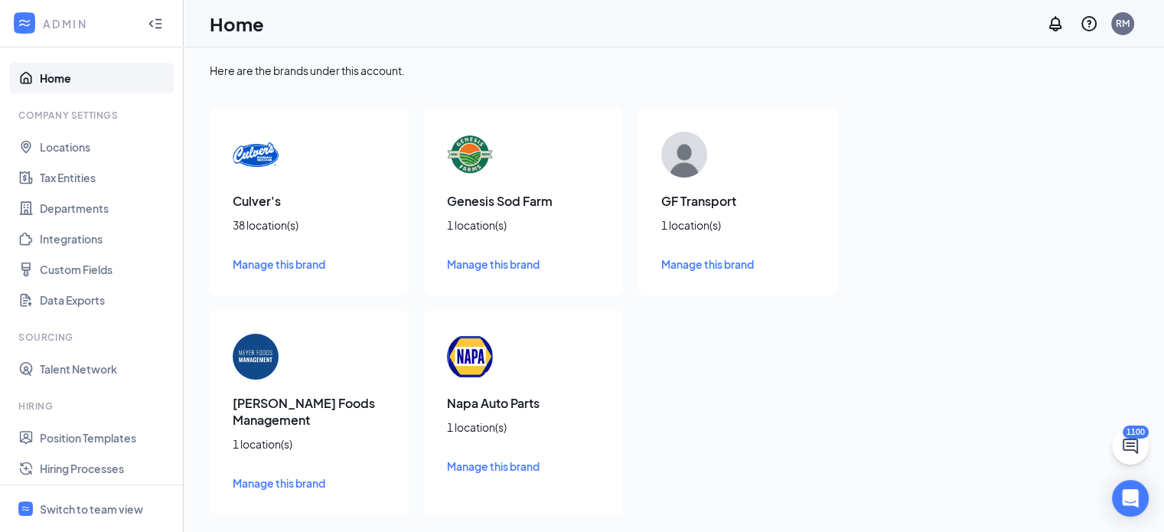
click at [694, 263] on span "Manage this brand" at bounding box center [707, 264] width 93 height 14
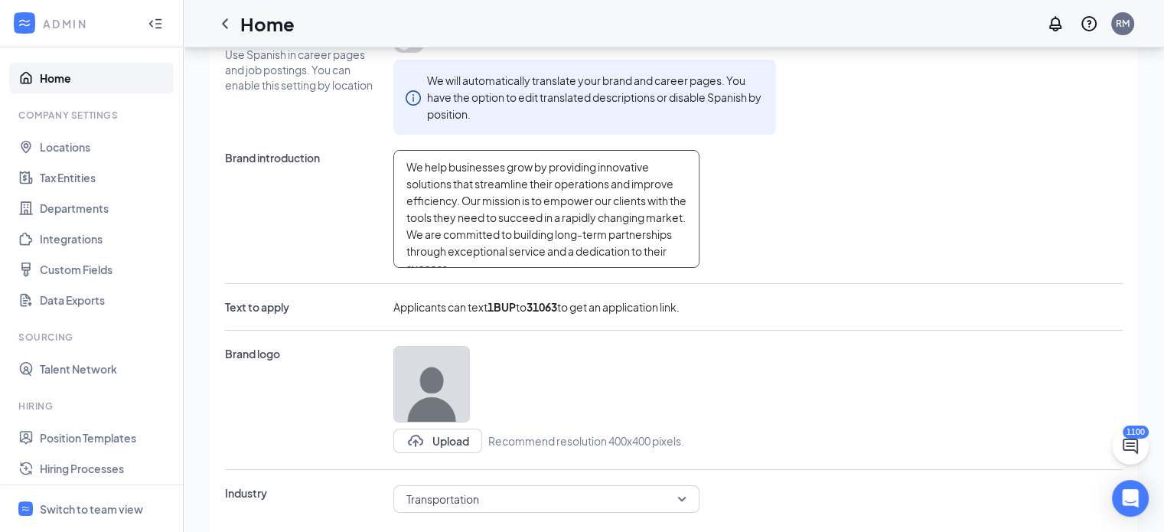
drag, startPoint x: 611, startPoint y: 248, endPoint x: 394, endPoint y: 146, distance: 239.4
click at [394, 146] on div "Spanish hiring Use Spanish in career pages and job postings. You can enable thi…" at bounding box center [674, 279] width 898 height 497
type textarea "."
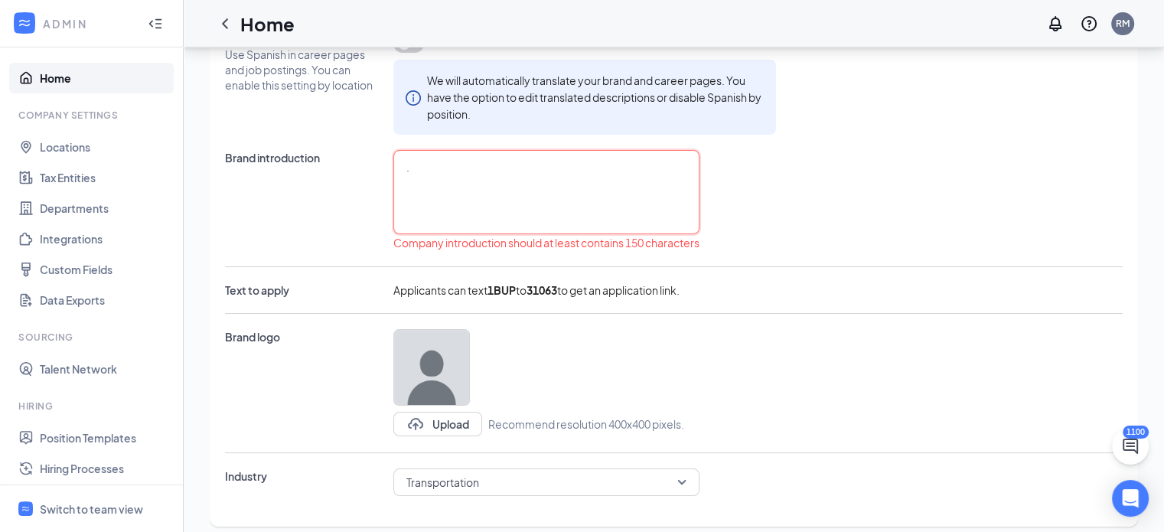
click at [416, 168] on textarea "." at bounding box center [546, 192] width 306 height 84
paste textarea "We're more than just hauling, [PERSON_NAME] Enterprises, Inc. is your logistics…"
type textarea "We're more than just hauling, [PERSON_NAME] Enterprises, Inc. is your logistics…"
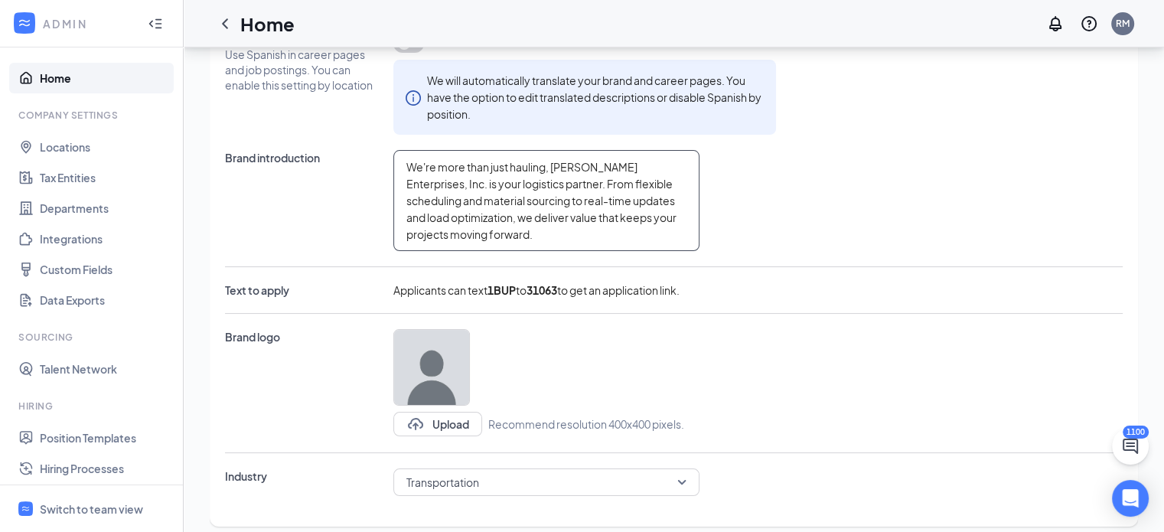
type textarea "We're more than just hauling, [PERSON_NAME] Enterprises, Inc. is your logistics…"
click at [788, 204] on div "Brand introduction We're more than just hauling, [PERSON_NAME] Enterprises, Inc…" at bounding box center [674, 200] width 898 height 101
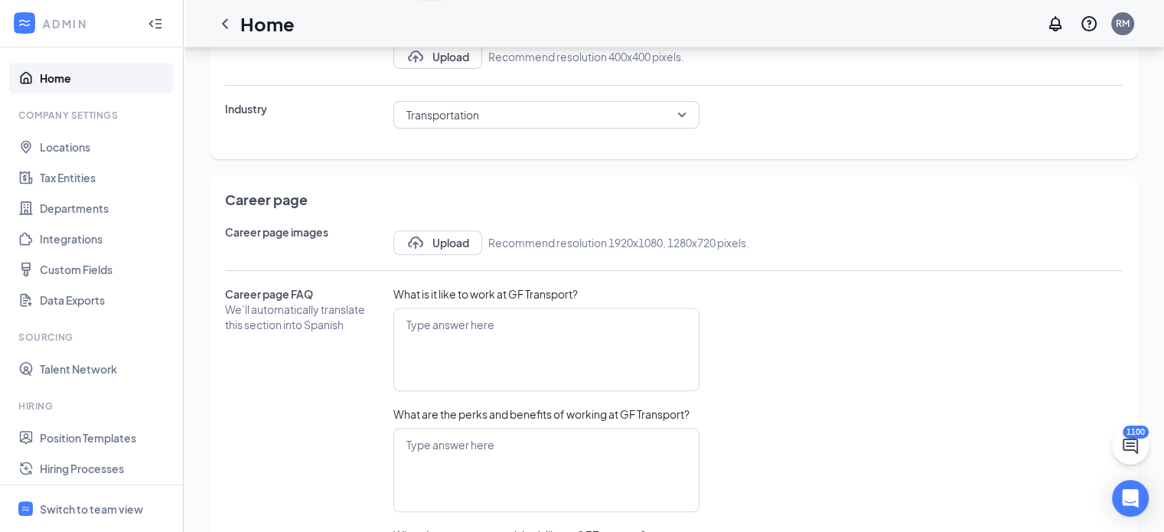
scroll to position [612, 0]
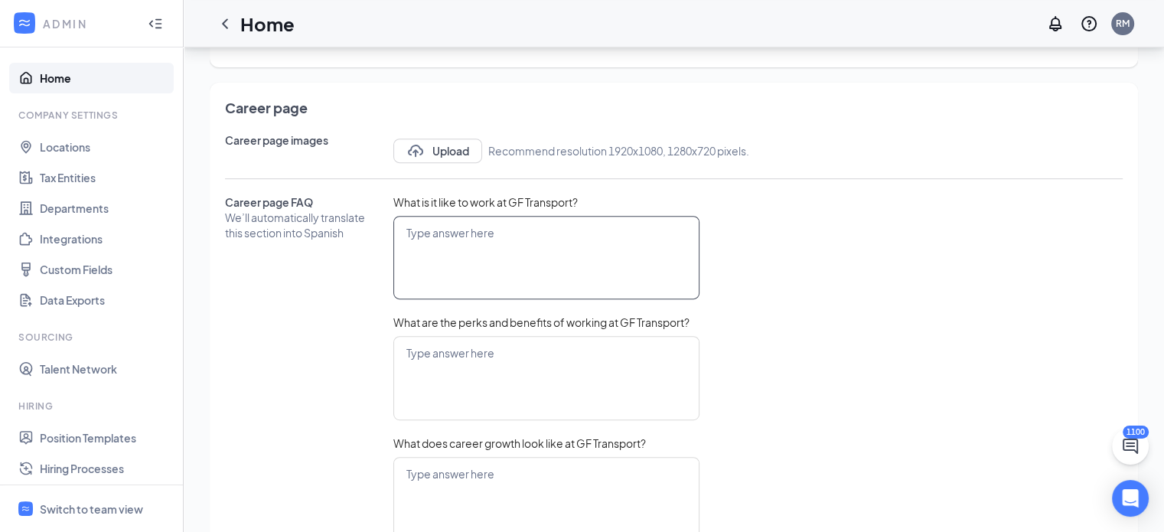
click at [552, 243] on textarea at bounding box center [546, 258] width 306 height 84
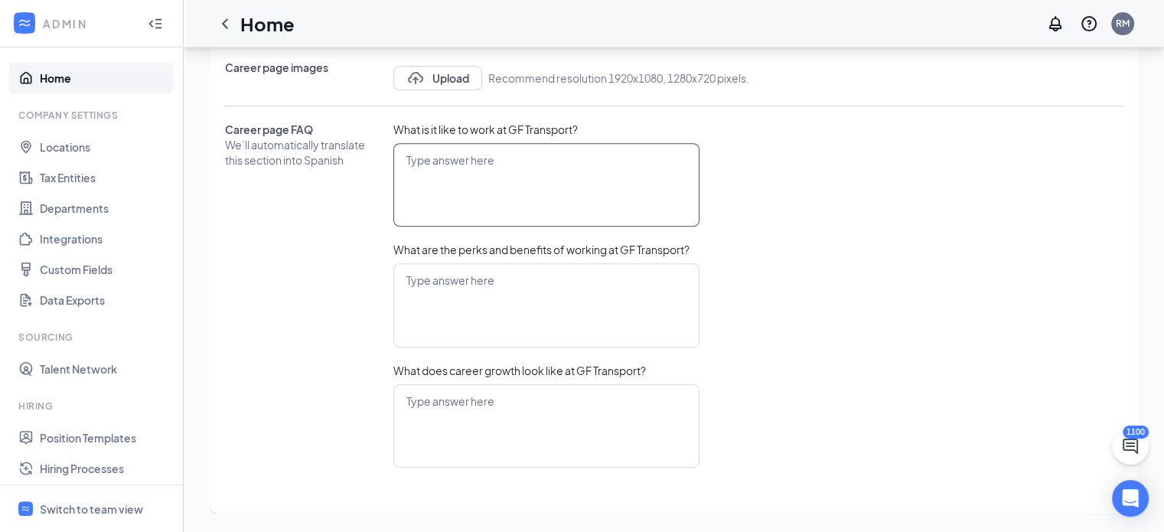
scroll to position [302, 0]
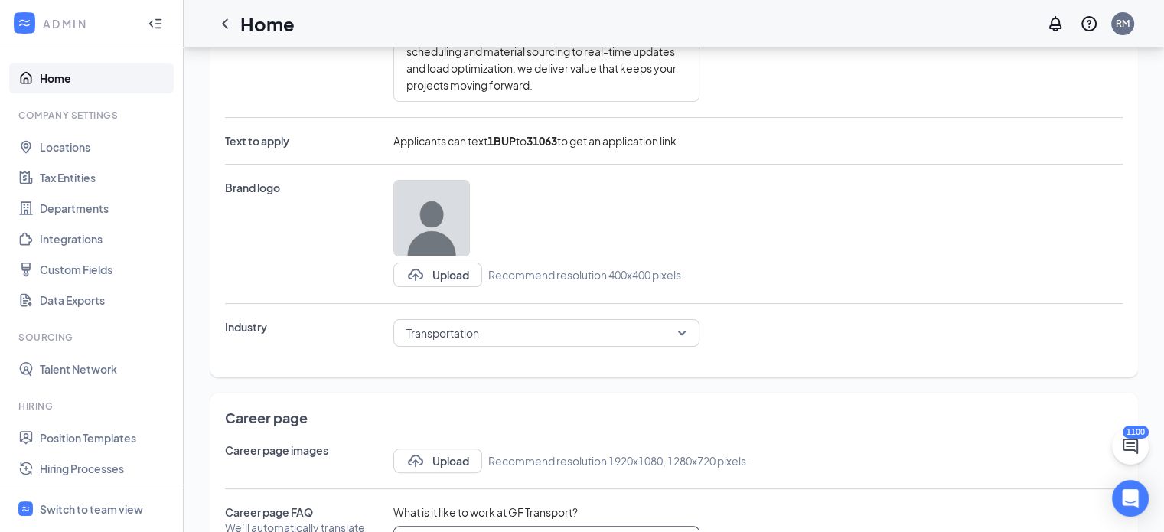
click at [517, 341] on span "Transportation" at bounding box center [539, 333] width 266 height 23
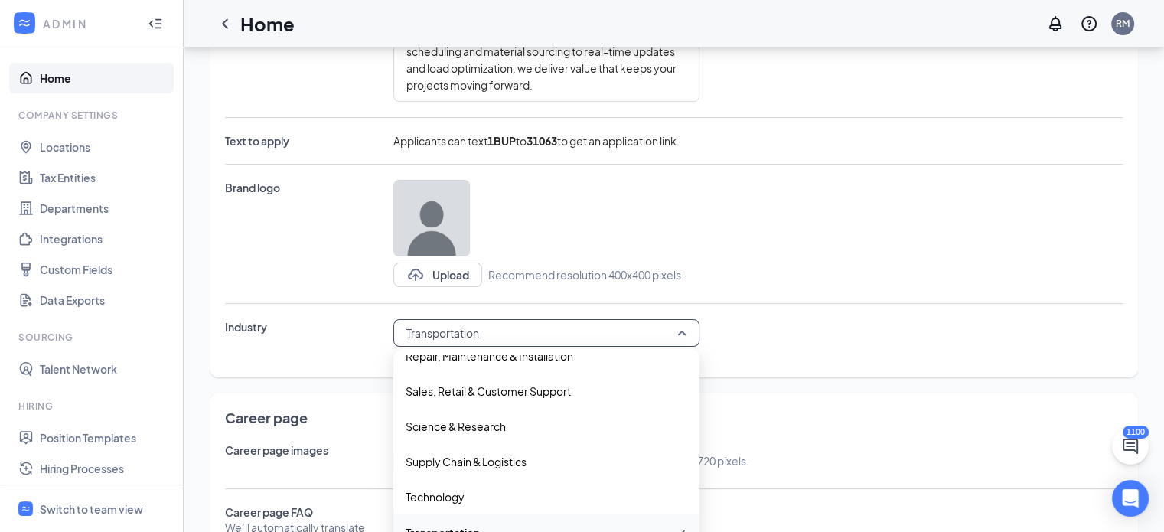
click at [763, 258] on div "Upload Recommend resolution 400x400 pixels." at bounding box center [584, 234] width 383 height 108
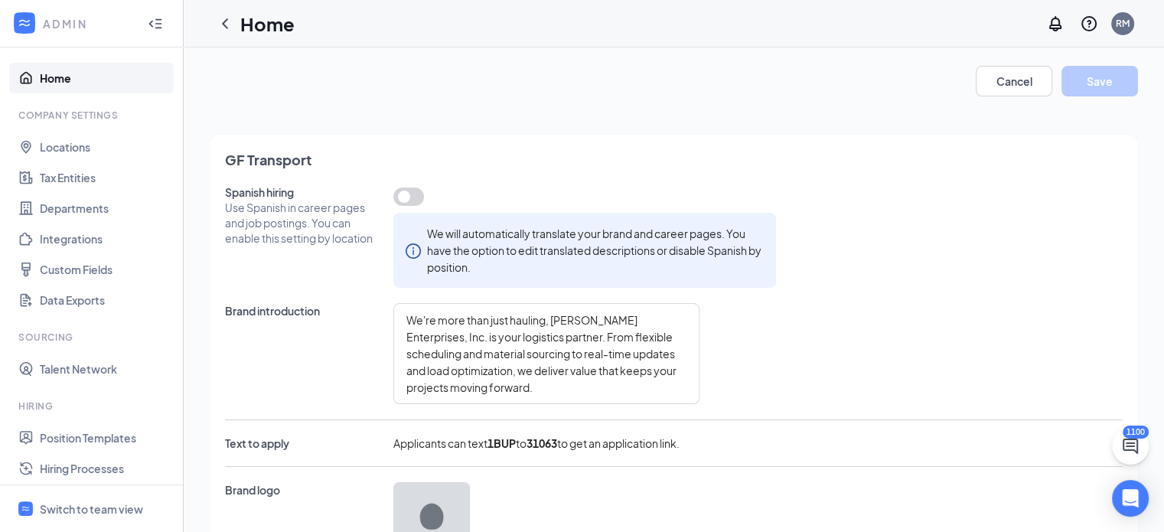
scroll to position [0, 0]
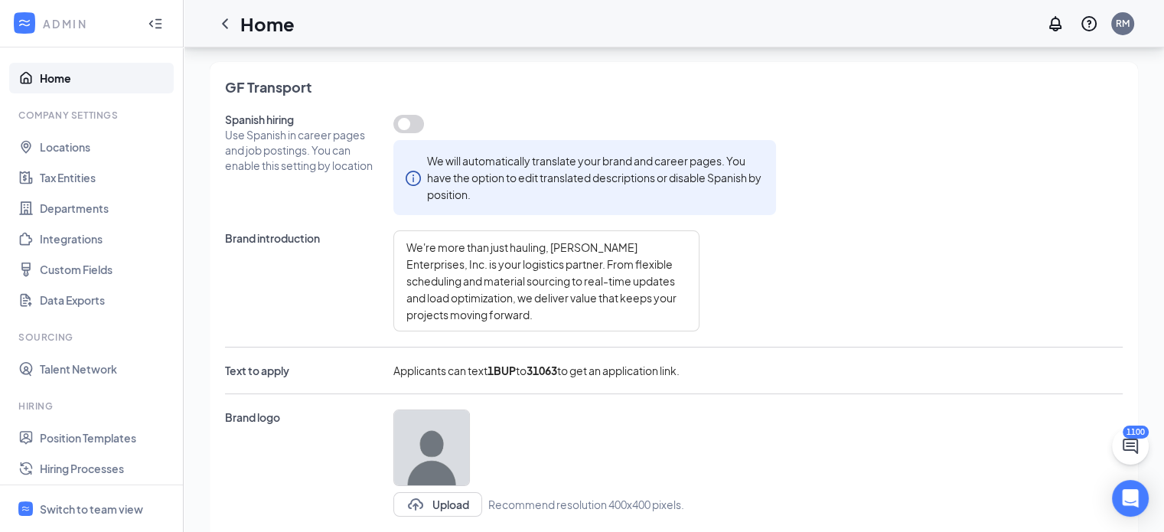
click at [795, 315] on div "Brand introduction We're more than just hauling, [PERSON_NAME] Enterprises, Inc…" at bounding box center [674, 280] width 898 height 101
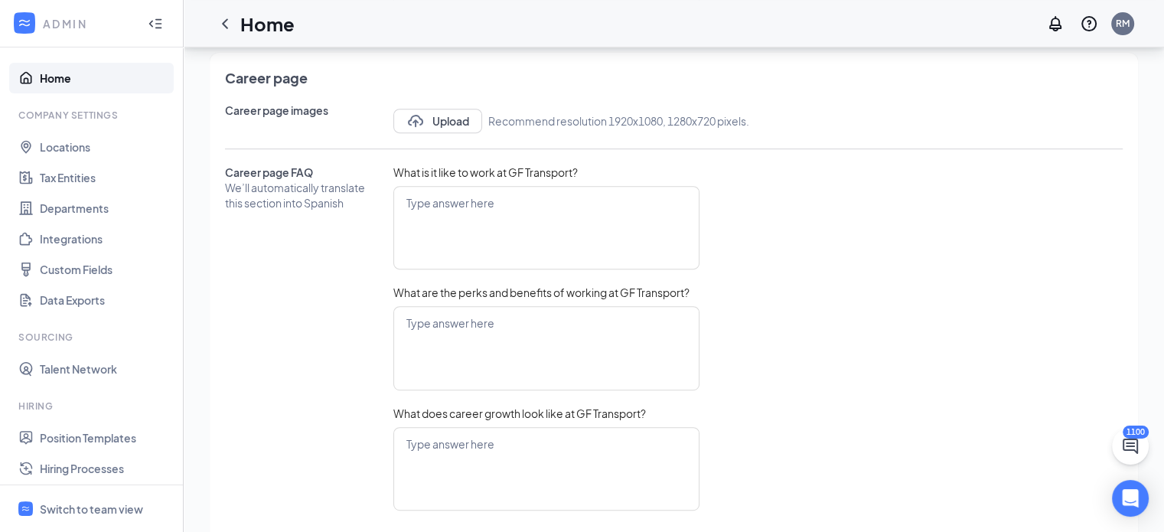
scroll to position [685, 0]
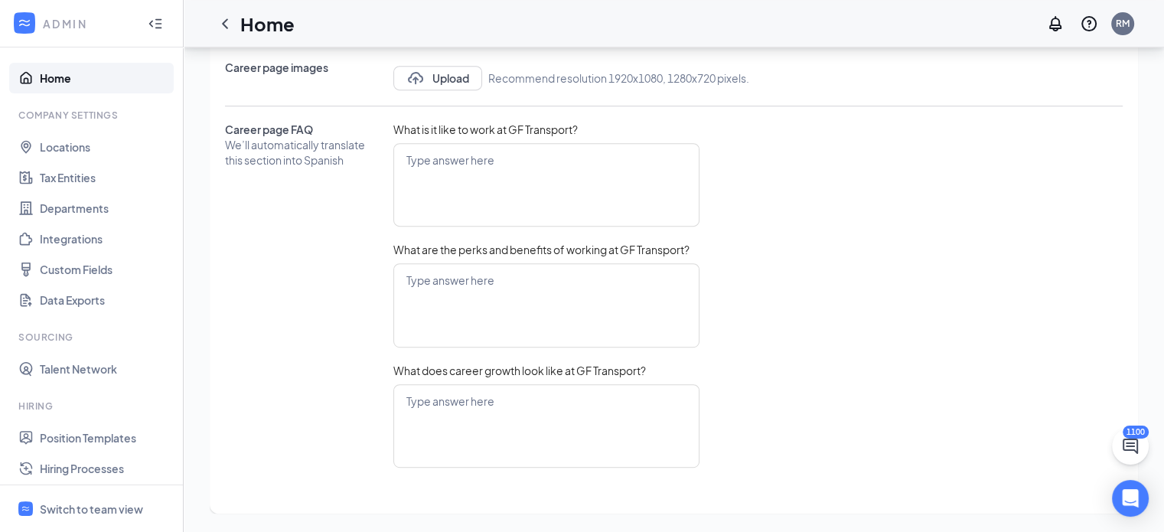
click at [325, 125] on span "Career page FAQ" at bounding box center [301, 129] width 153 height 15
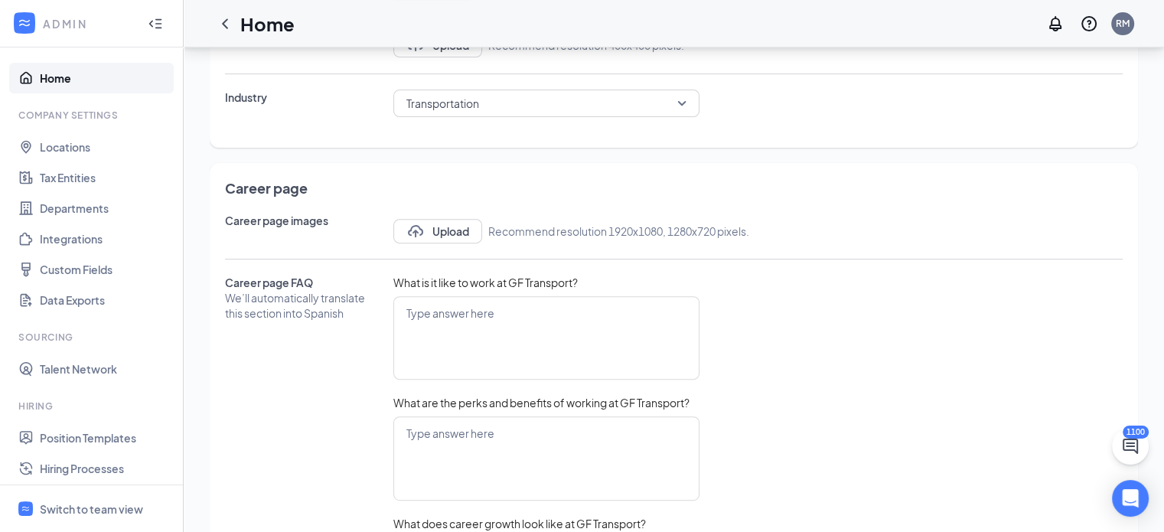
click at [521, 184] on span "Career page" at bounding box center [674, 187] width 898 height 19
click at [311, 260] on div "Career page Career page images Upload Recommend resolution 1920x1080, 1280x720 …" at bounding box center [674, 415] width 898 height 474
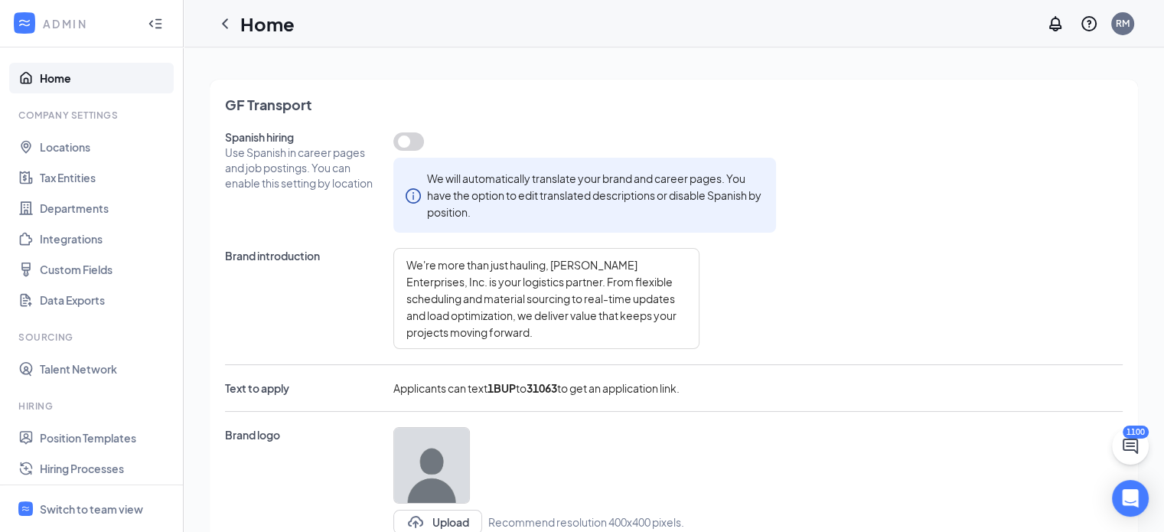
scroll to position [0, 0]
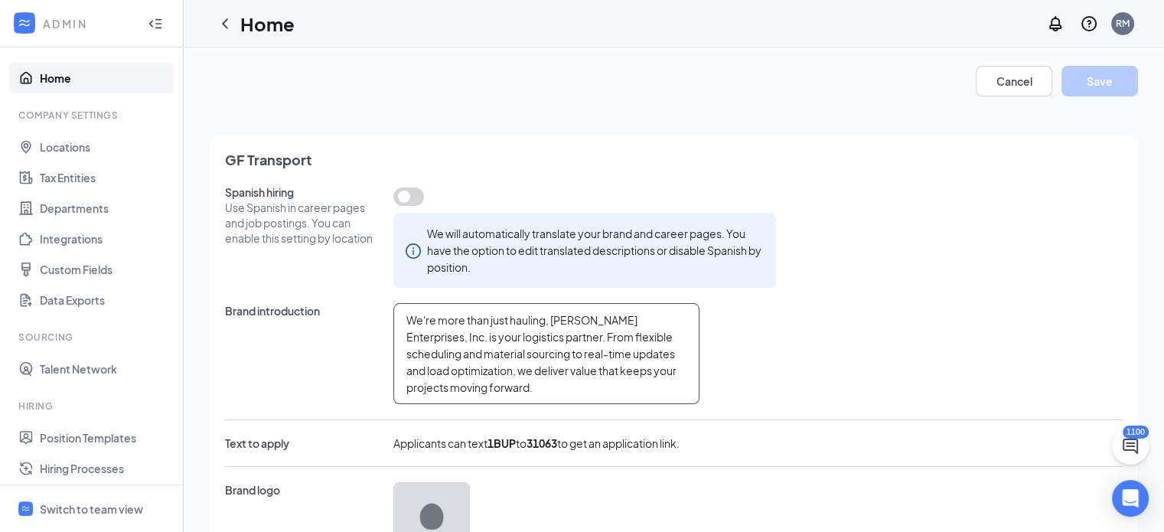
click at [554, 388] on textarea "We're more than just hauling, [PERSON_NAME] Enterprises, Inc. is your logistics…" at bounding box center [546, 353] width 306 height 101
type textarea "We're more than just hauling, [PERSON_NAME] Enterprises, Inc. is your logistics…"
click at [1116, 88] on button "Save" at bounding box center [1100, 81] width 77 height 31
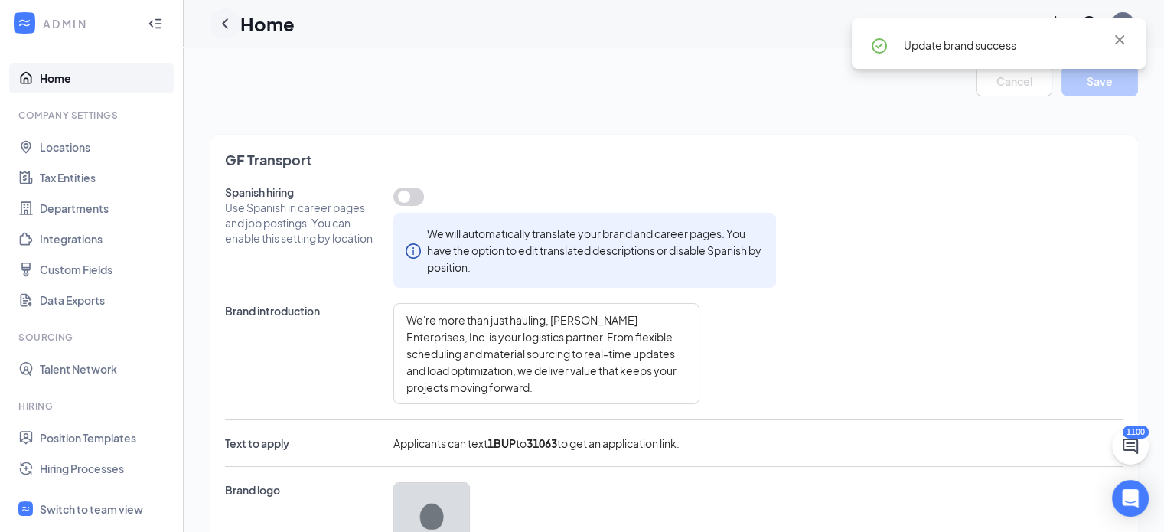
click at [214, 18] on div at bounding box center [225, 23] width 31 height 31
click at [217, 21] on icon "ChevronLeft" at bounding box center [225, 24] width 18 height 18
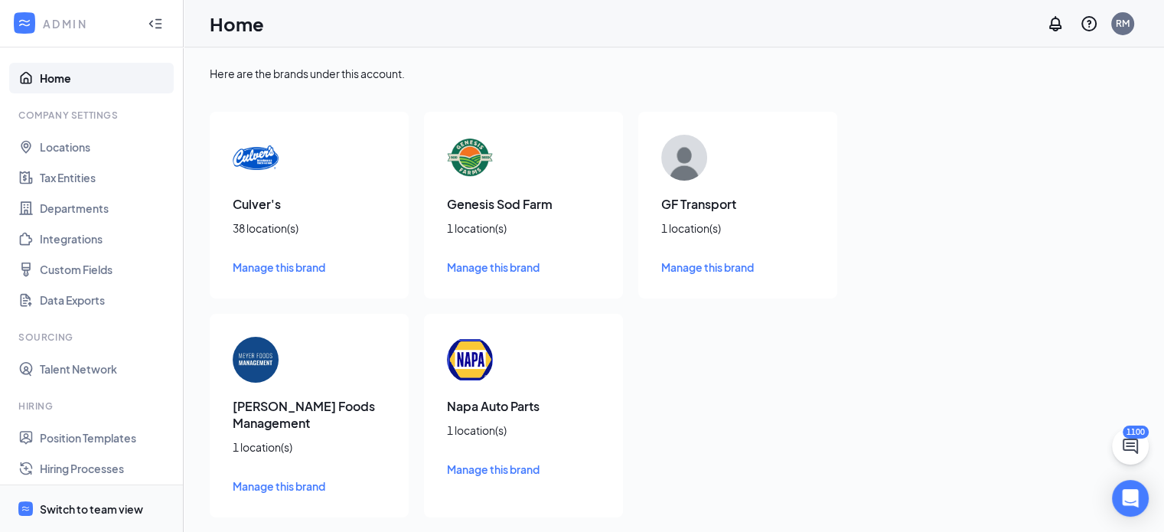
click at [79, 498] on span "Switch to team view" at bounding box center [105, 508] width 131 height 47
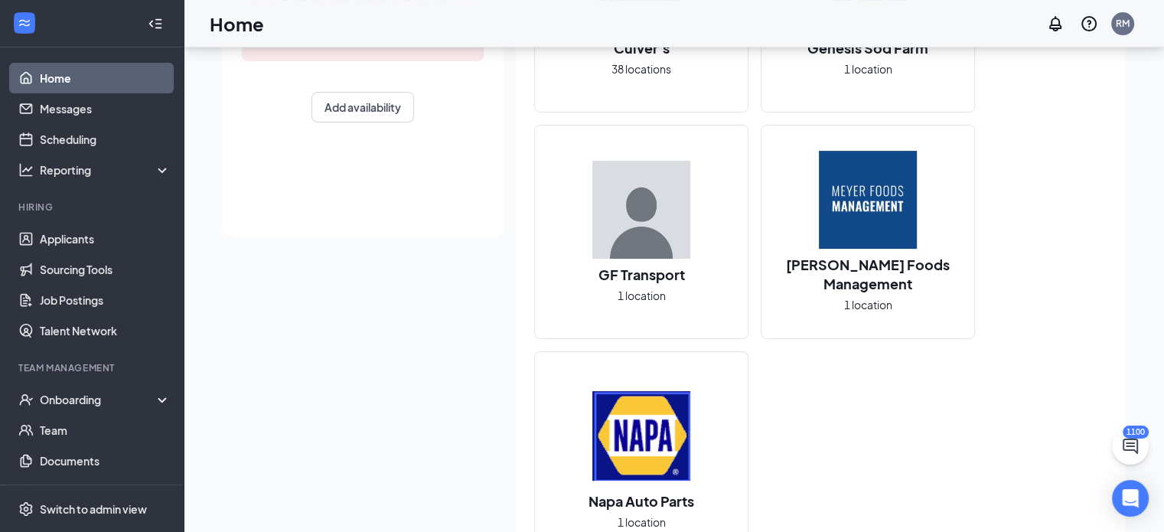
scroll to position [306, 0]
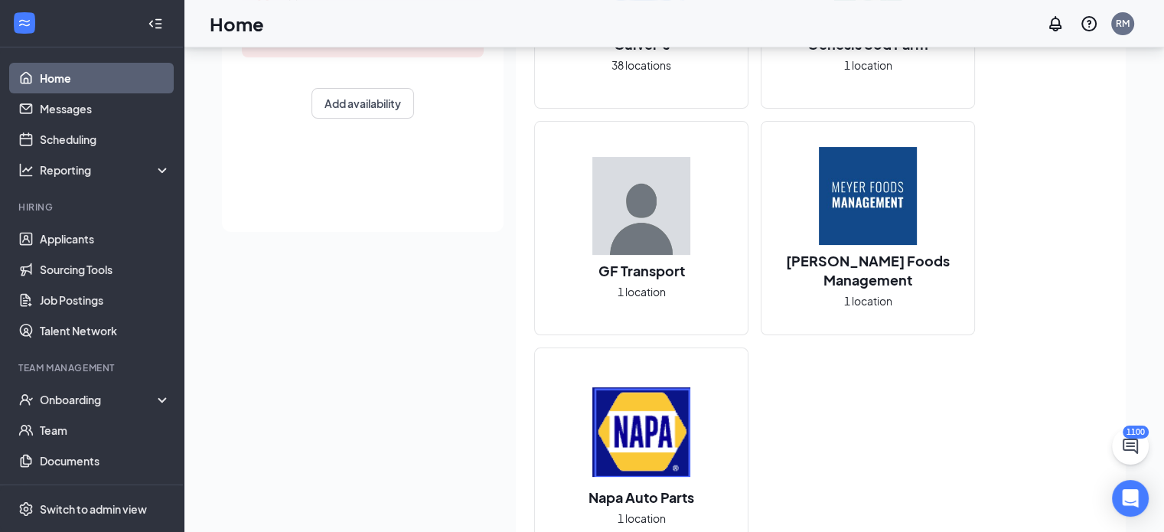
click at [641, 267] on h2 "GF Transport" at bounding box center [641, 270] width 117 height 19
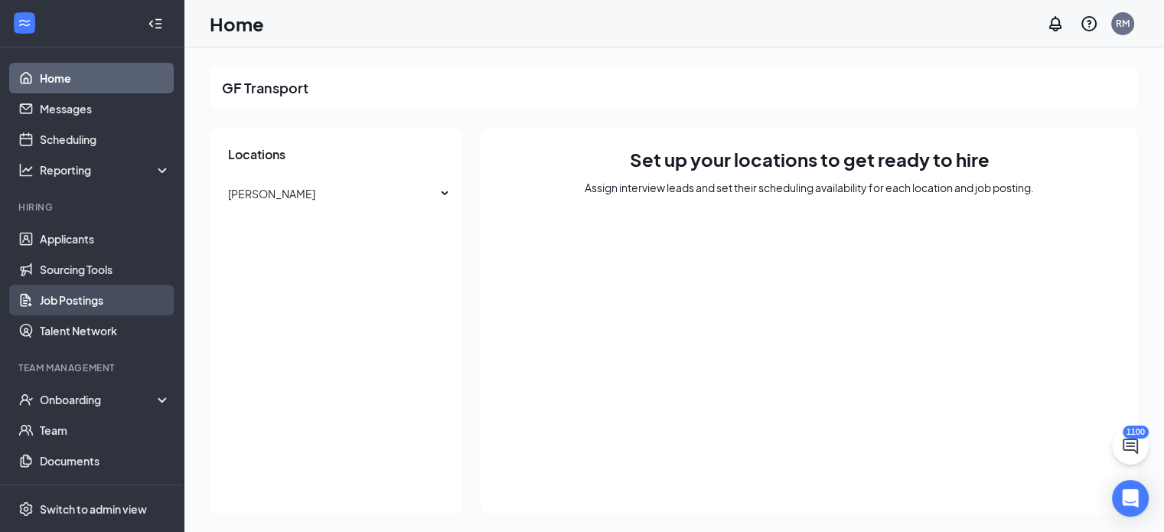
click at [57, 298] on link "Job Postings" at bounding box center [105, 300] width 131 height 31
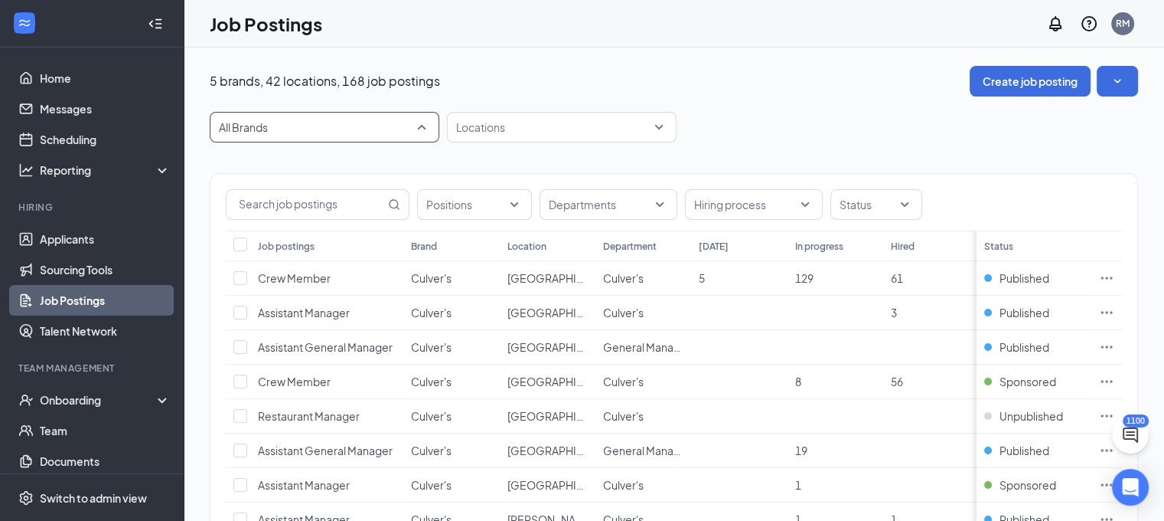
click at [276, 137] on span "All Brands" at bounding box center [324, 127] width 211 height 29
type input "d"
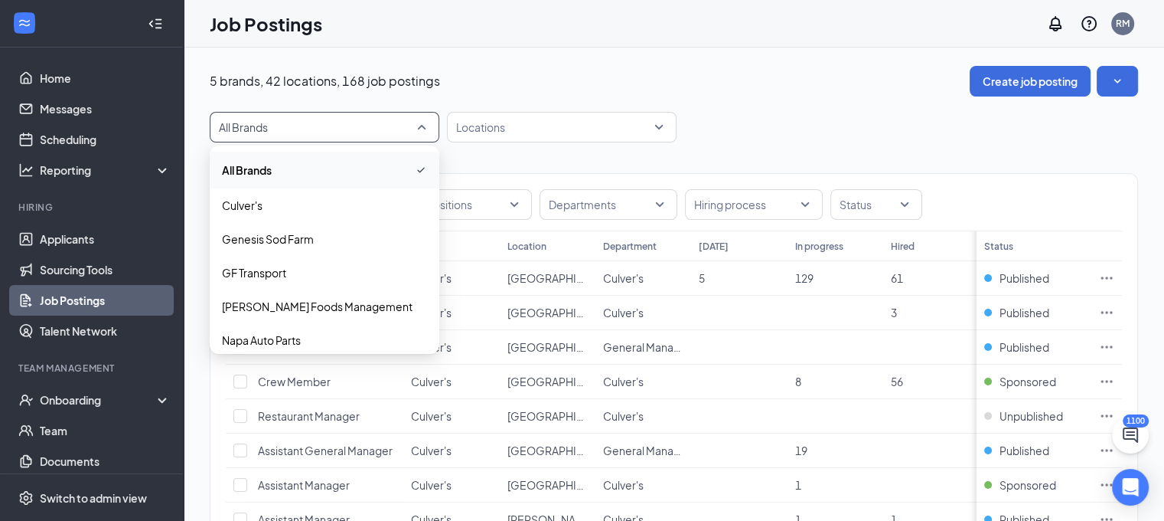
click at [784, 73] on div "5 brands, 42 locations, 168 job postings Create job posting" at bounding box center [674, 81] width 929 height 31
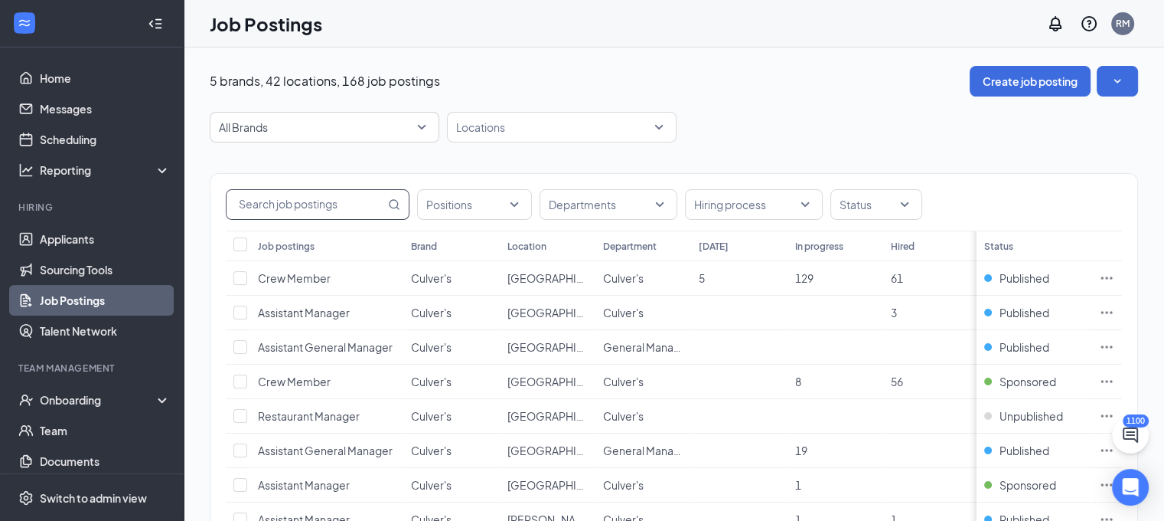
click at [321, 198] on input "text" at bounding box center [306, 204] width 158 height 29
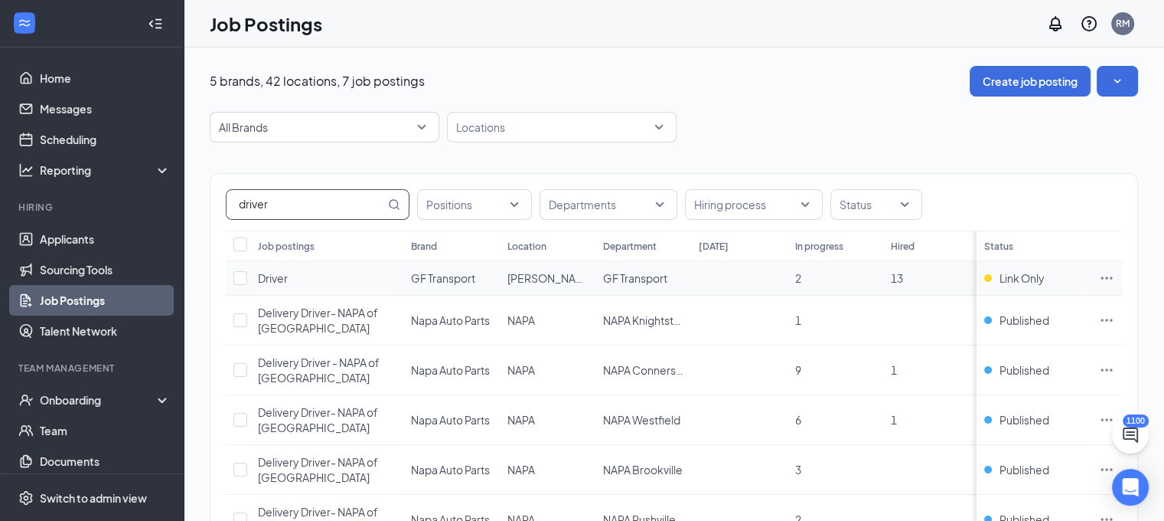
type input "driver"
click at [495, 289] on td "GF Transport" at bounding box center [451, 278] width 96 height 34
click at [1105, 276] on td at bounding box center [1107, 278] width 31 height 34
click at [1115, 273] on icon "Ellipses" at bounding box center [1106, 277] width 15 height 15
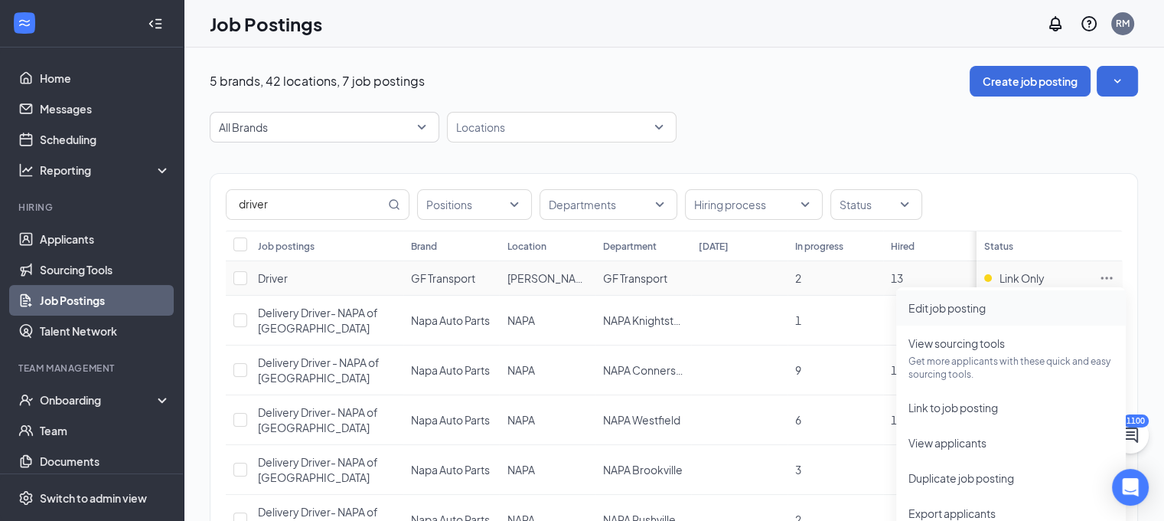
click at [1010, 301] on span "Edit job posting" at bounding box center [1011, 307] width 205 height 17
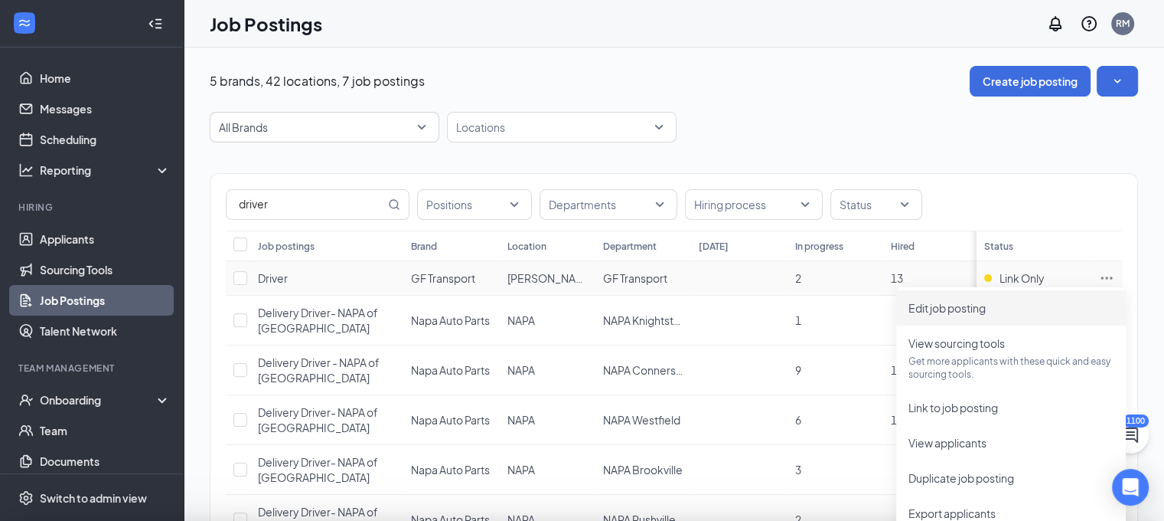
type input "Driver"
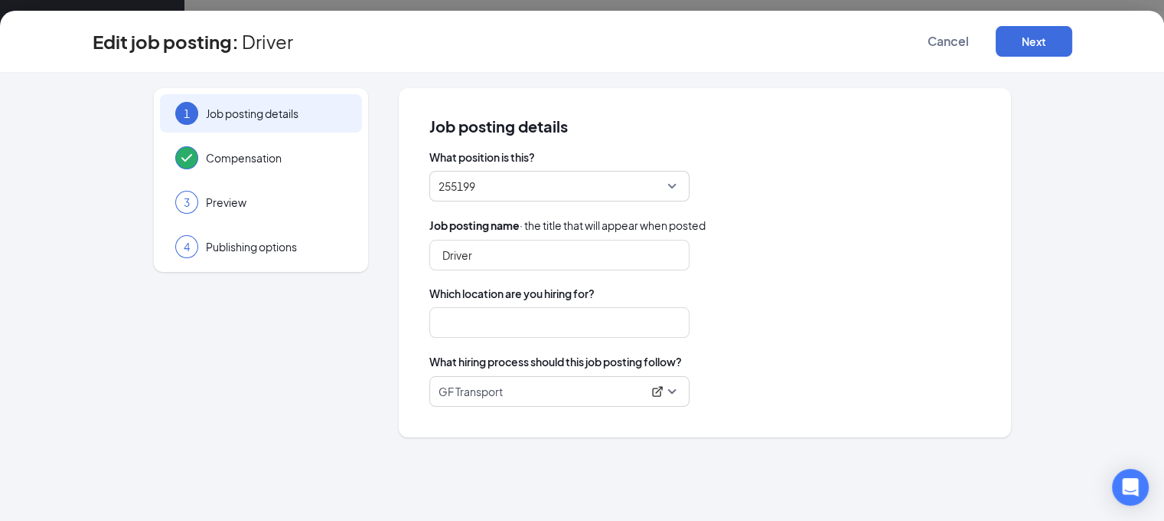
type input "[PERSON_NAME]"
click at [851, 243] on div "Driver" at bounding box center [704, 255] width 551 height 31
click at [674, 186] on span "GF Transport" at bounding box center [560, 185] width 242 height 29
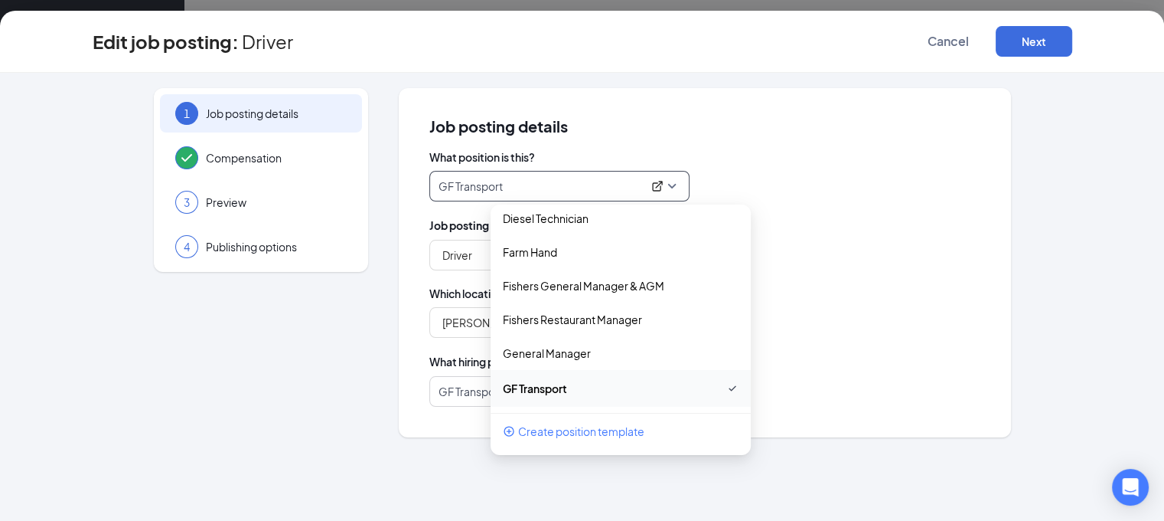
click at [821, 186] on div "255199 GF Transport 152547 255199 203623 Human Resources Assistant [GEOGRAPHIC_…" at bounding box center [704, 186] width 551 height 31
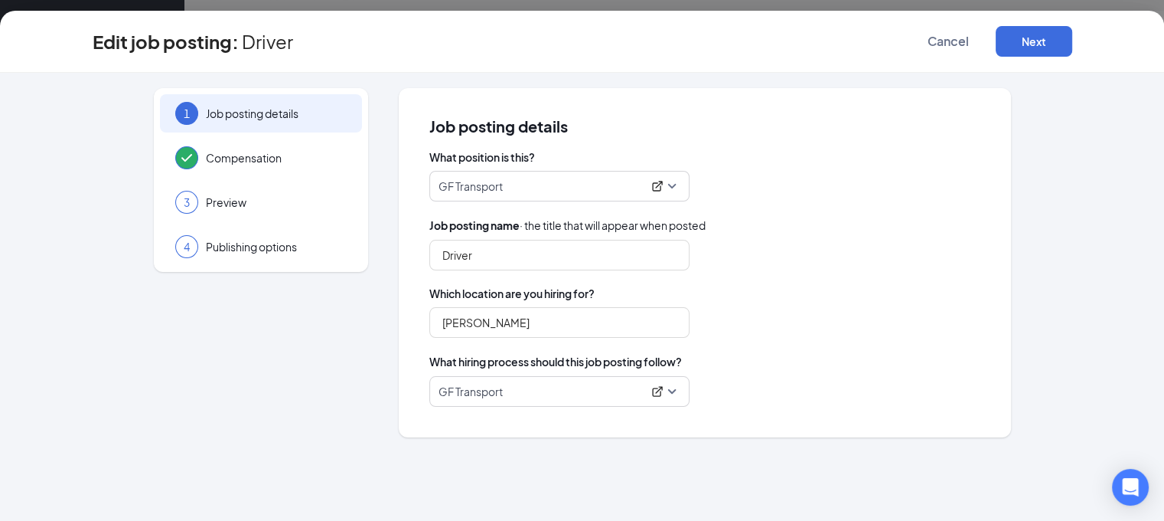
scroll to position [168, 0]
click at [554, 322] on input "[PERSON_NAME]" at bounding box center [559, 322] width 260 height 31
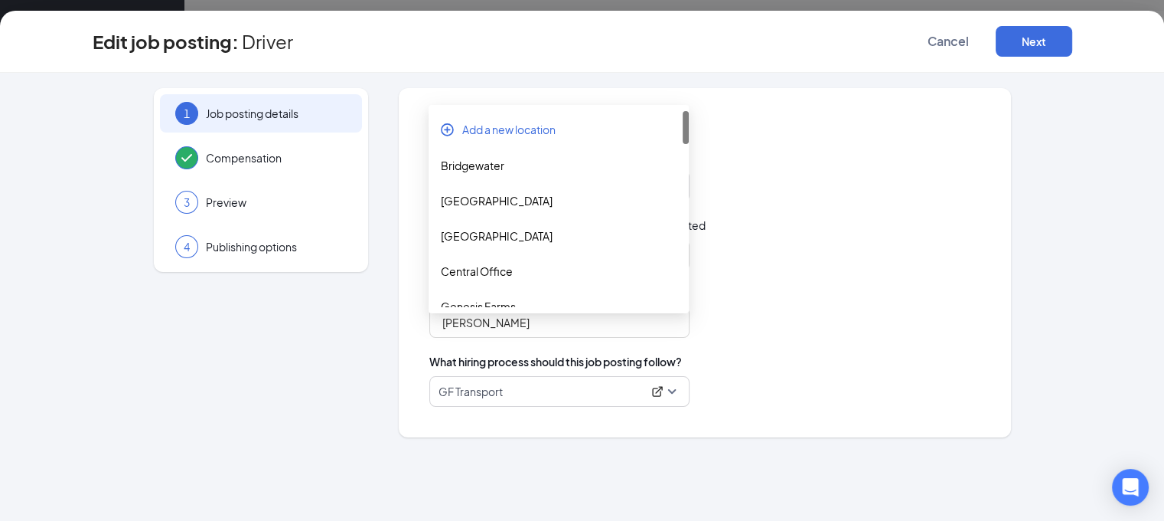
click at [868, 302] on div "Which location are you hiring for? [PERSON_NAME]" at bounding box center [704, 312] width 551 height 52
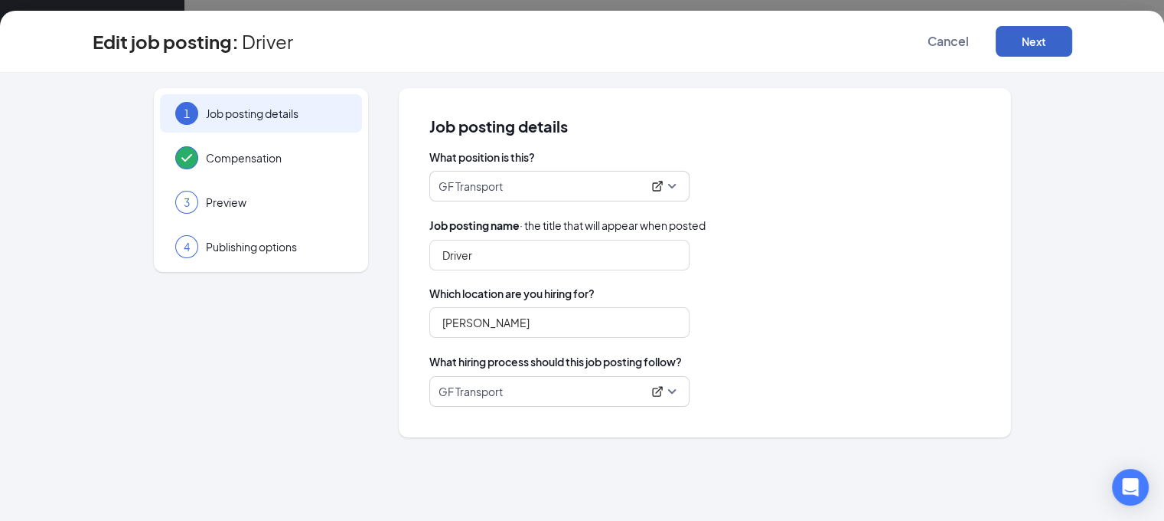
click at [1072, 43] on button "Next" at bounding box center [1034, 41] width 77 height 31
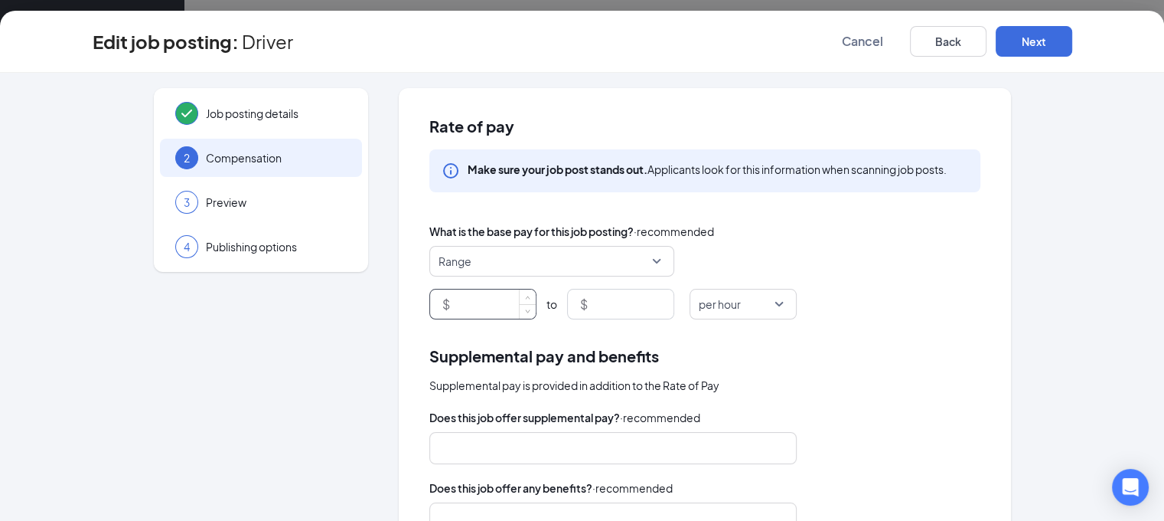
click at [509, 302] on input at bounding box center [494, 303] width 83 height 29
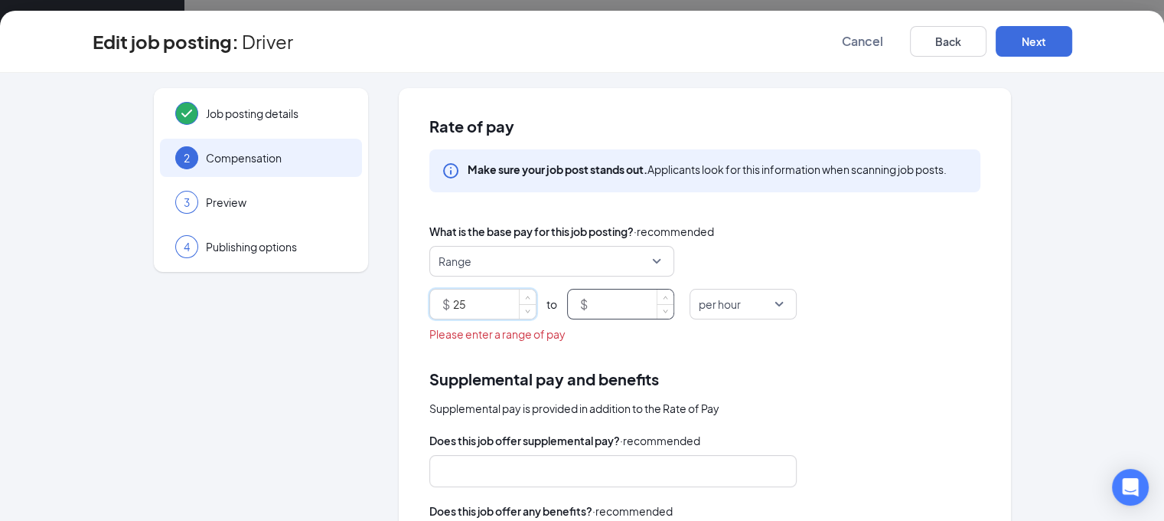
type input "25"
click at [621, 289] on input at bounding box center [632, 303] width 83 height 29
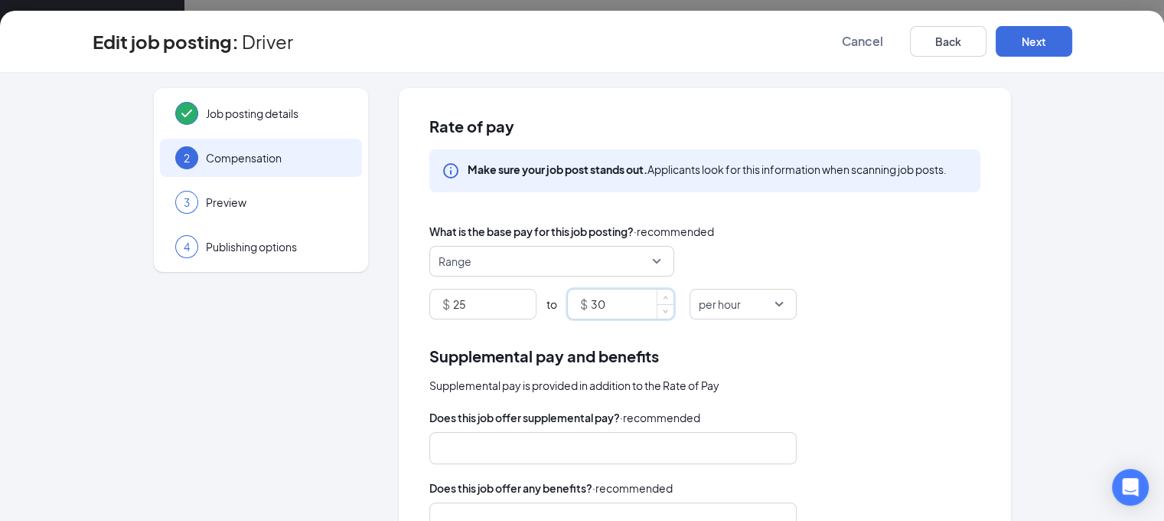
type input "30"
click at [842, 350] on div "Supplemental pay and benefits" at bounding box center [704, 356] width 551 height 24
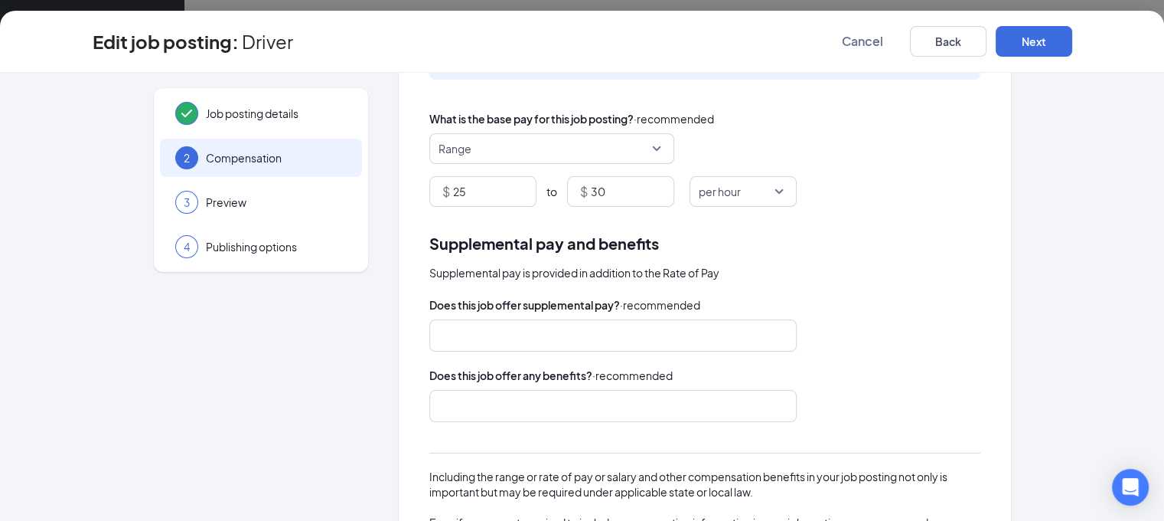
scroll to position [153, 0]
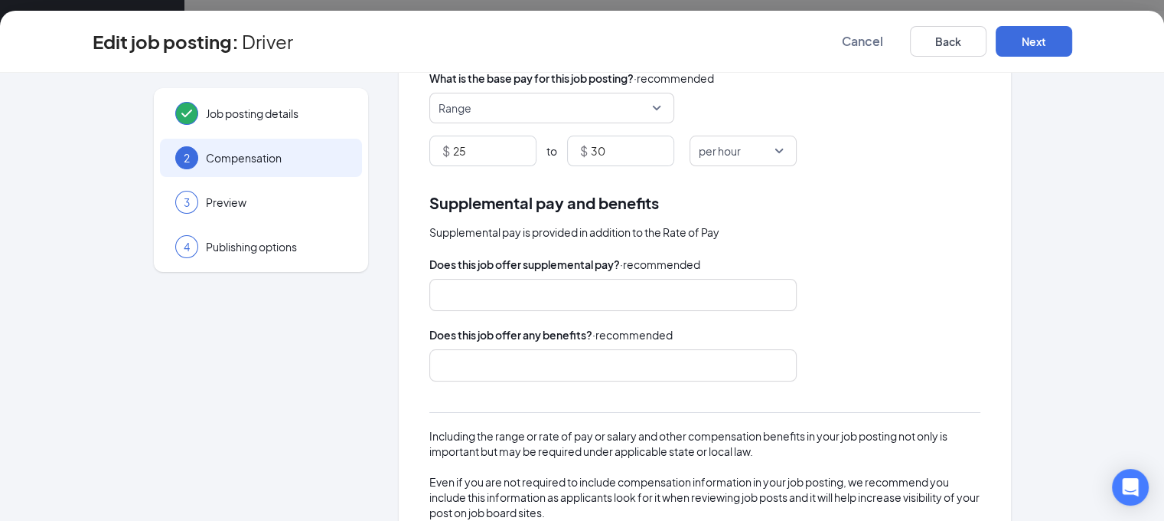
click at [479, 271] on span "Does this job offer supplemental pay?" at bounding box center [524, 264] width 191 height 17
click at [477, 293] on div at bounding box center [605, 294] width 327 height 24
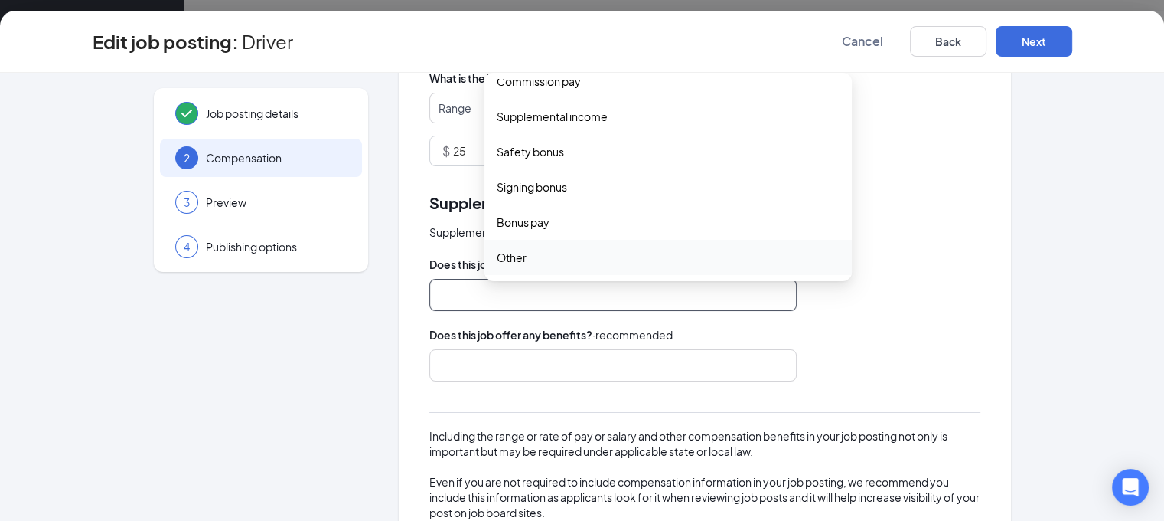
scroll to position [0, 0]
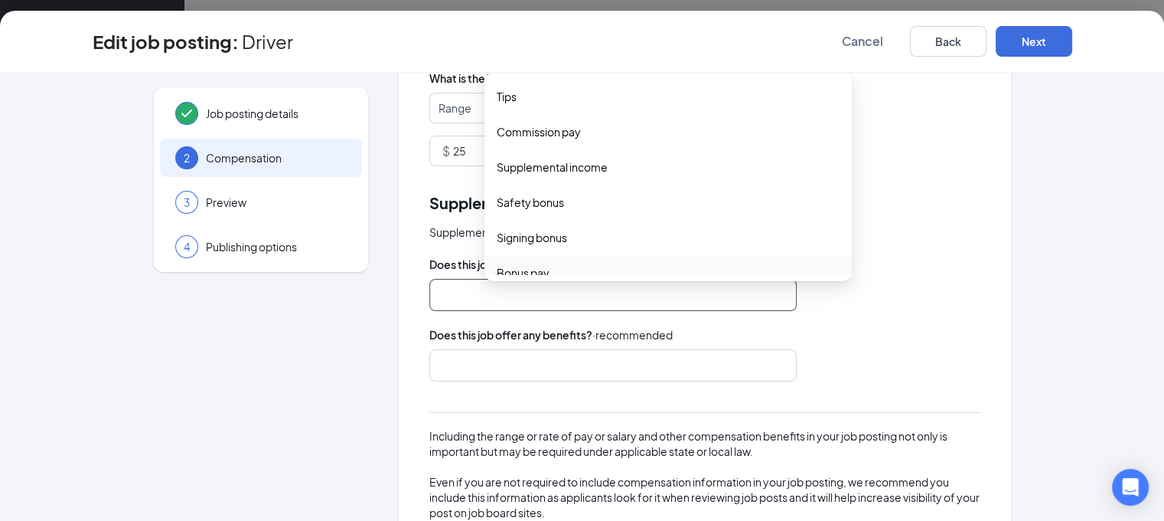
click at [499, 376] on div at bounding box center [605, 365] width 327 height 24
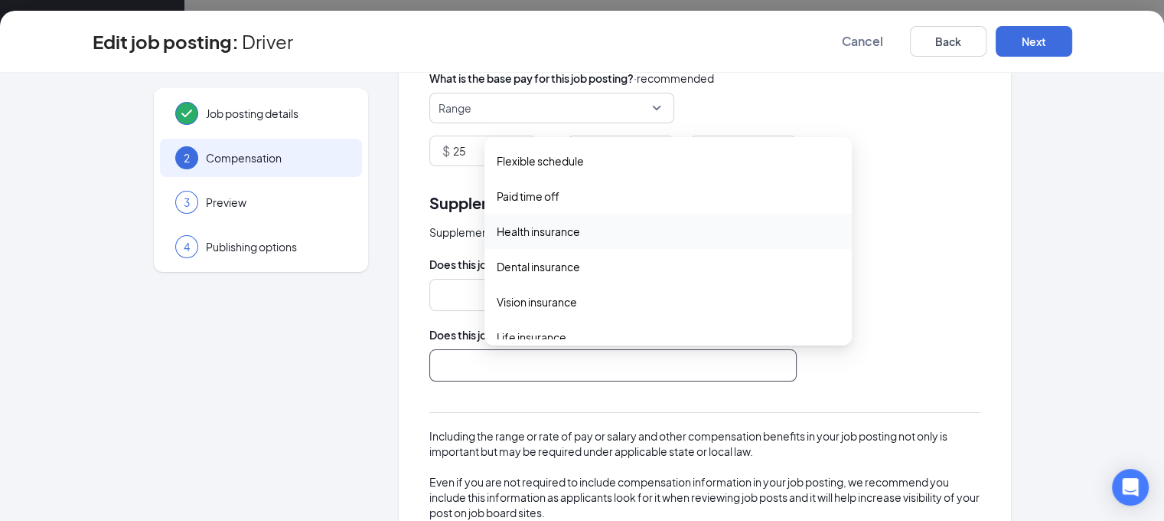
click at [497, 235] on span "Health insurance" at bounding box center [538, 231] width 83 height 17
click at [497, 271] on span "Dental insurance" at bounding box center [538, 268] width 83 height 17
click at [497, 302] on span "Vision insurance" at bounding box center [537, 304] width 80 height 17
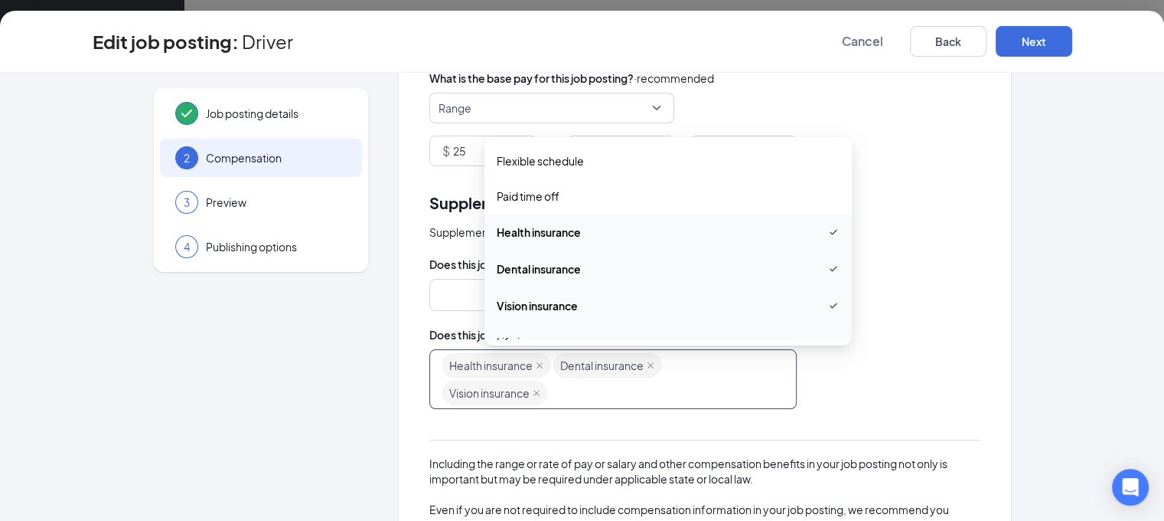
click at [497, 333] on span "Life insurance" at bounding box center [532, 341] width 70 height 17
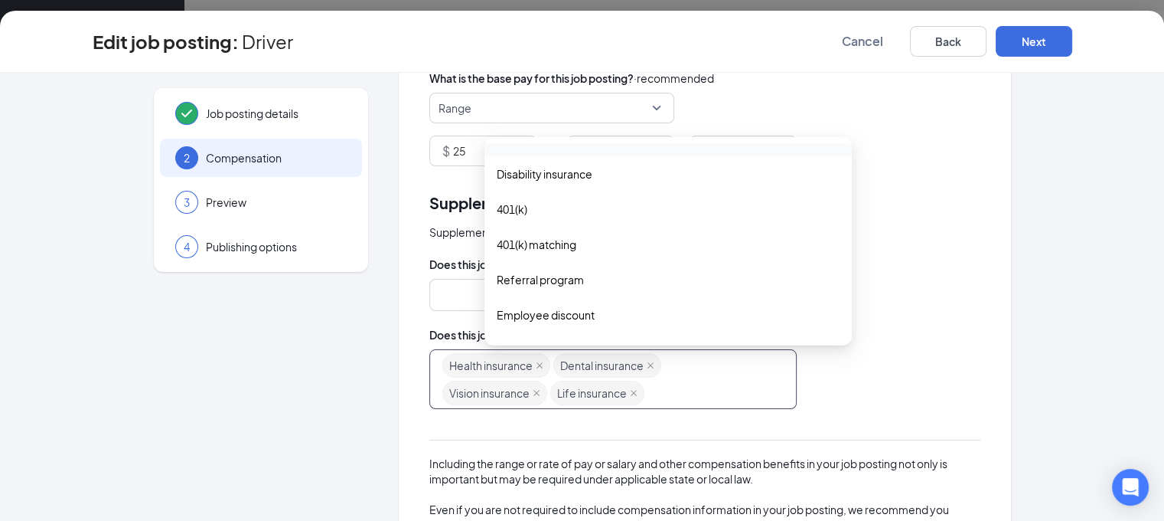
scroll to position [230, 0]
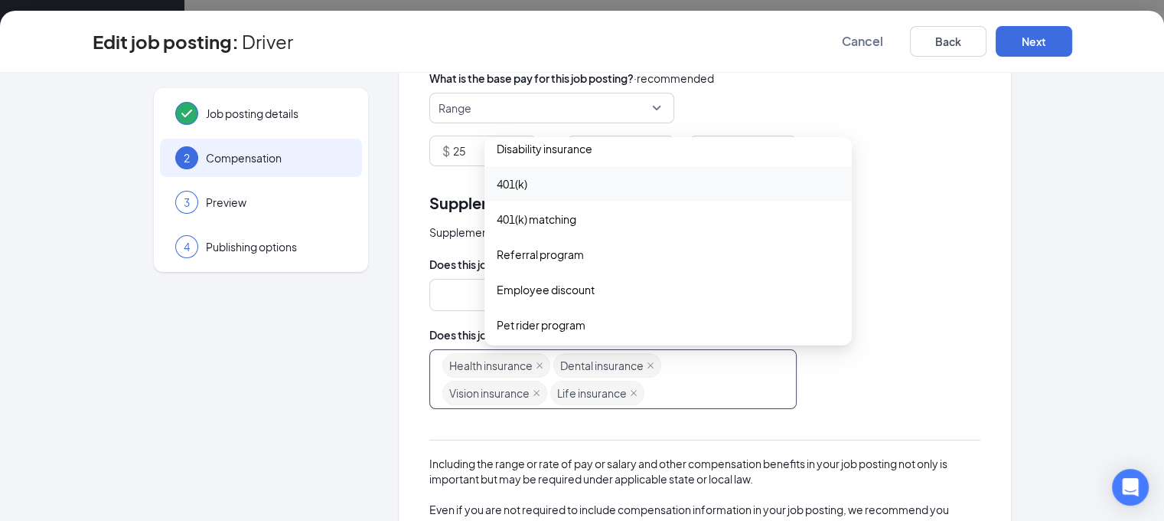
click at [517, 184] on span "401(k)" at bounding box center [668, 183] width 343 height 17
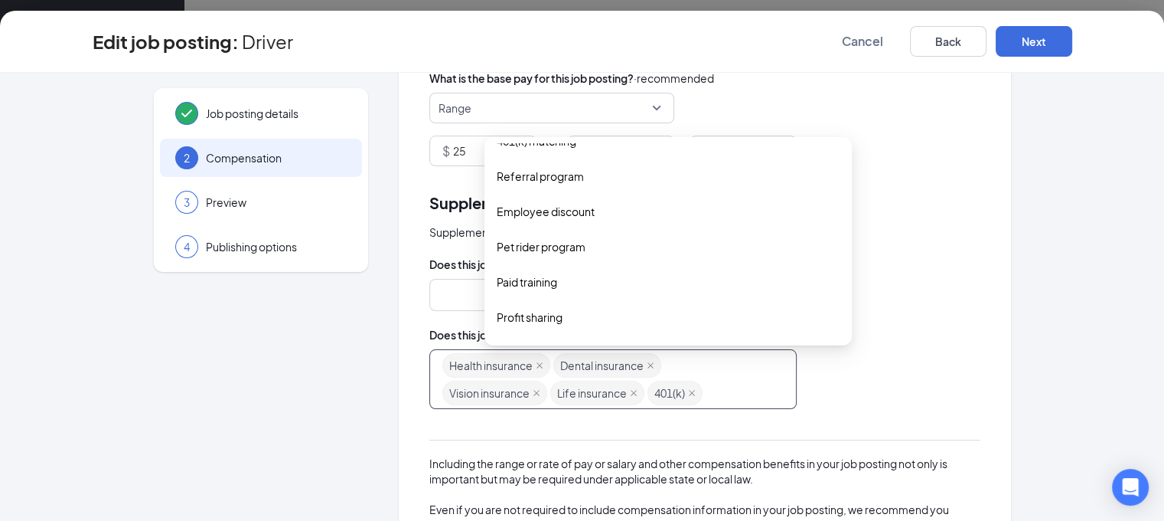
scroll to position [299, 0]
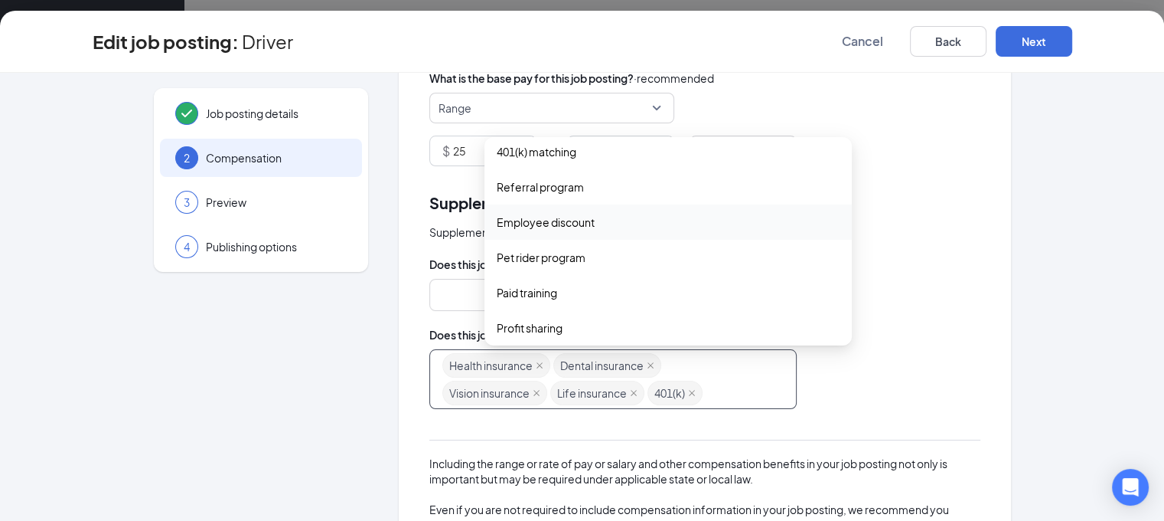
click at [511, 226] on span "Employee discount" at bounding box center [546, 222] width 98 height 17
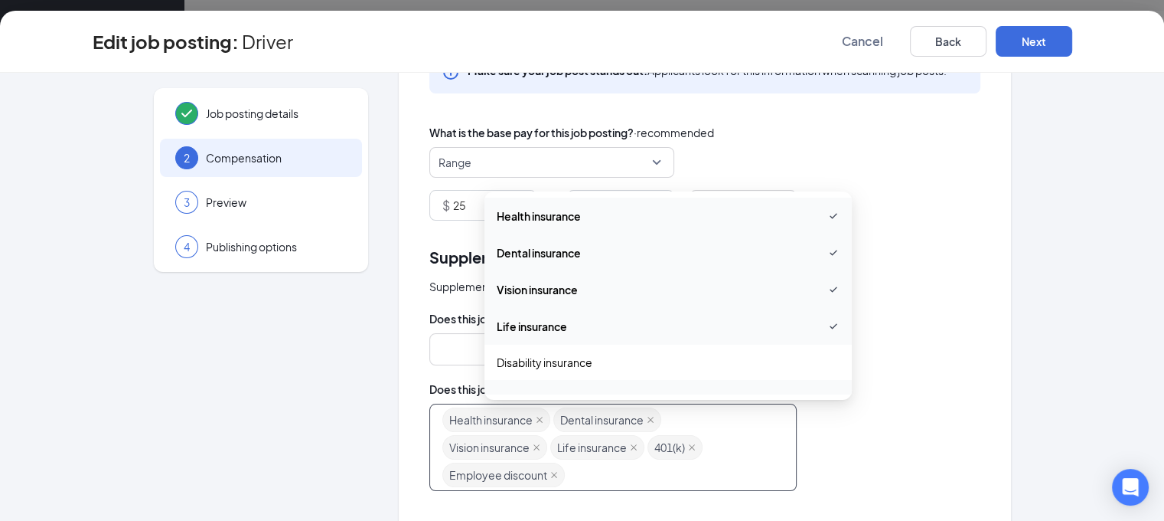
scroll to position [0, 0]
click at [916, 221] on div "Rate of pay Make sure your job post stands out. Applicants look for this inform…" at bounding box center [705, 362] width 612 height 747
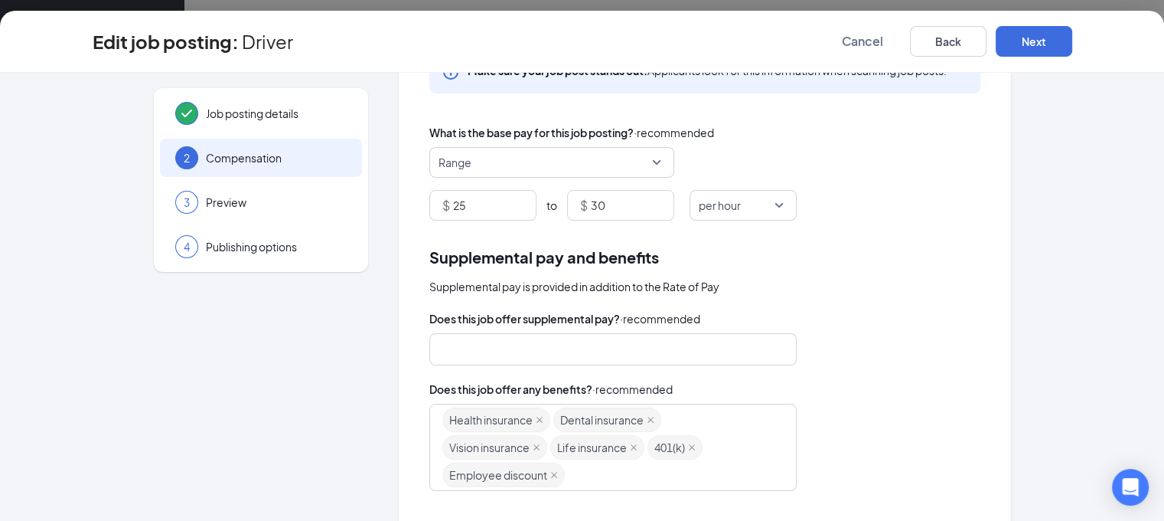
click at [472, 339] on div at bounding box center [605, 349] width 327 height 24
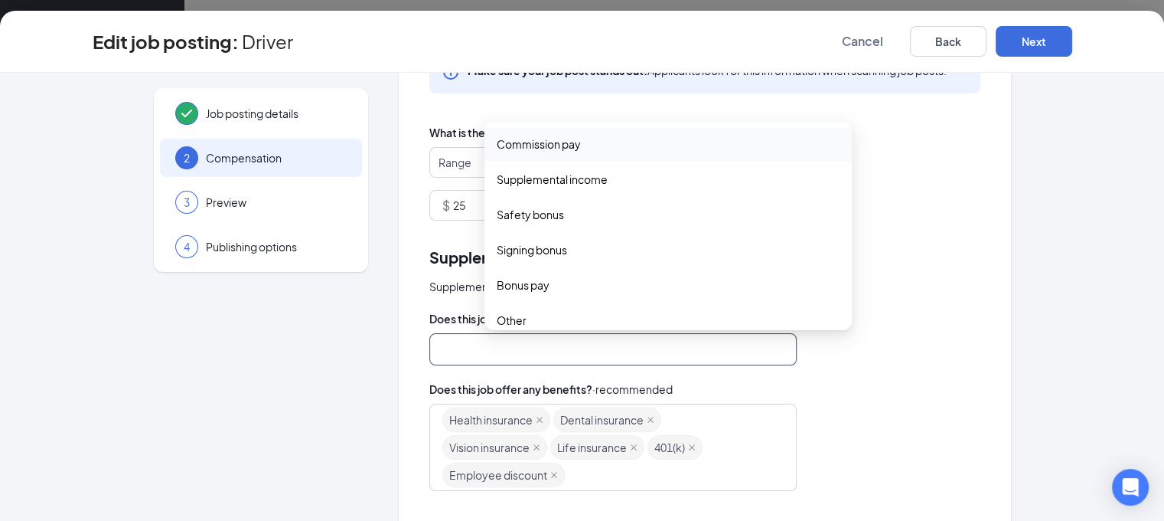
scroll to position [51, 0]
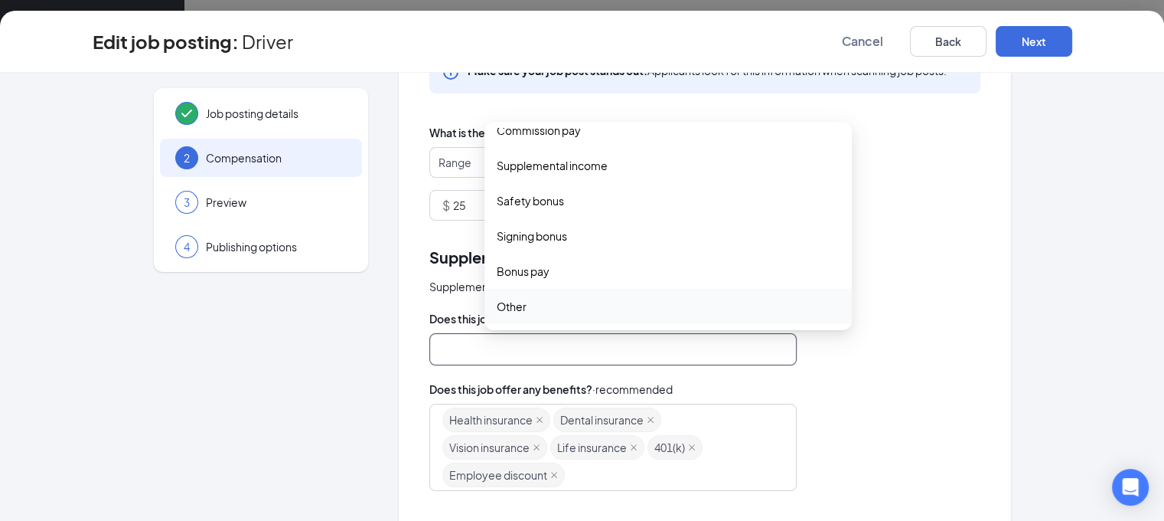
click at [891, 284] on div "Supplemental pay is provided in addition to the Rate of Pay" at bounding box center [704, 286] width 551 height 17
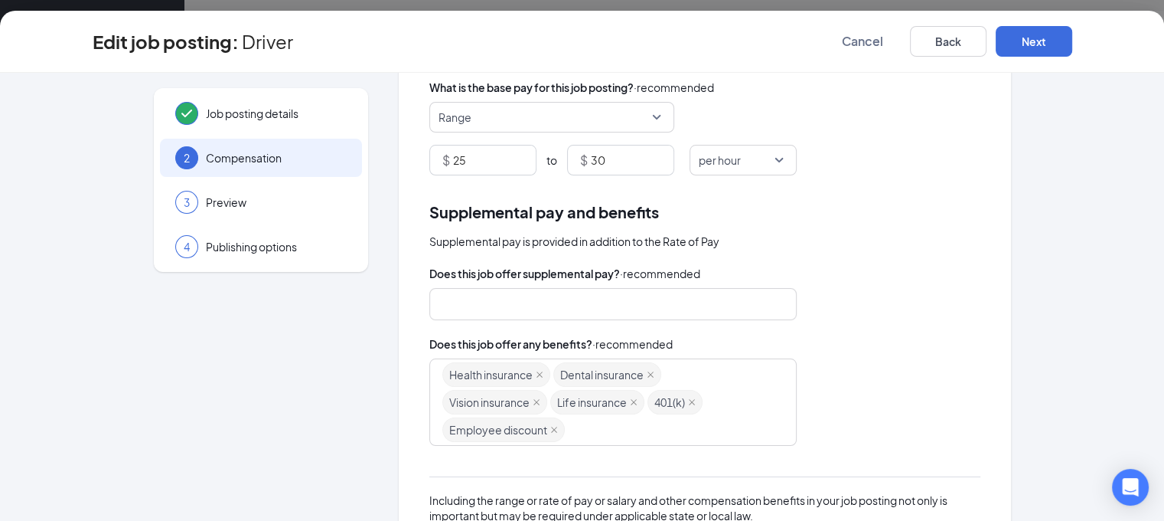
scroll to position [99, 0]
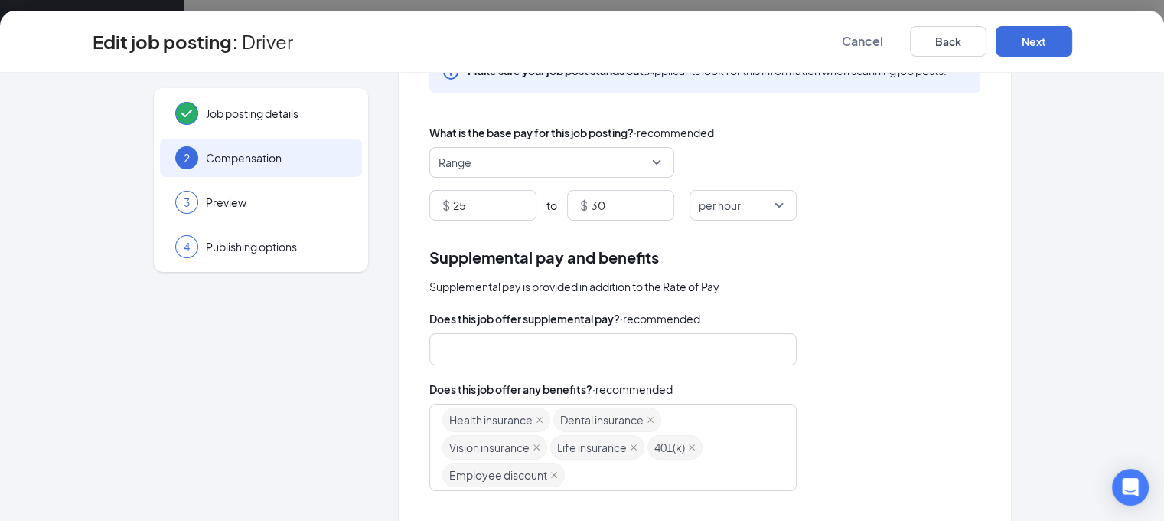
click at [538, 341] on div at bounding box center [605, 349] width 327 height 24
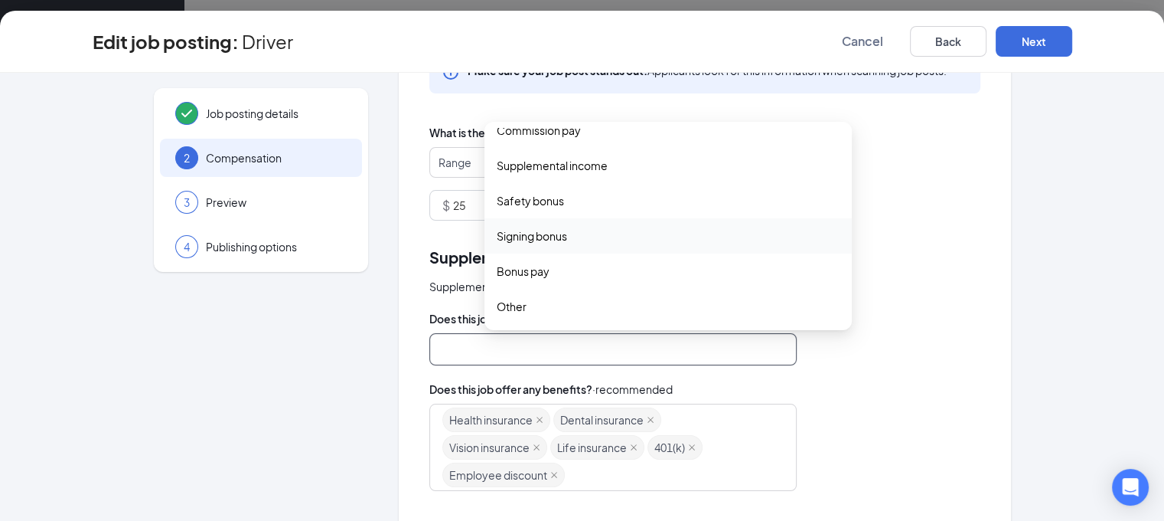
click at [864, 218] on div "$ 25 to $ 30 per hour" at bounding box center [704, 205] width 551 height 31
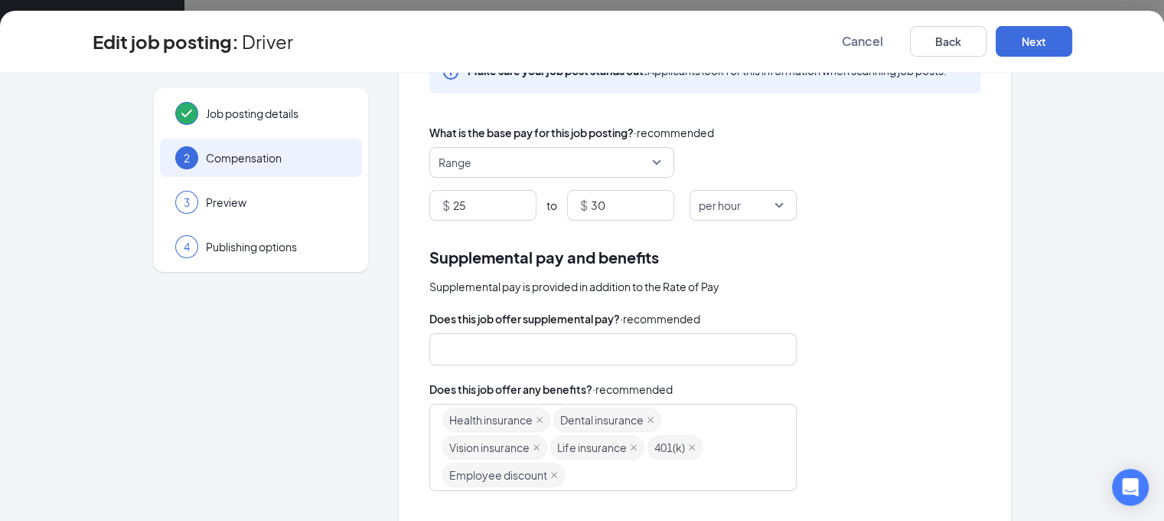
click at [568, 364] on div at bounding box center [612, 349] width 367 height 32
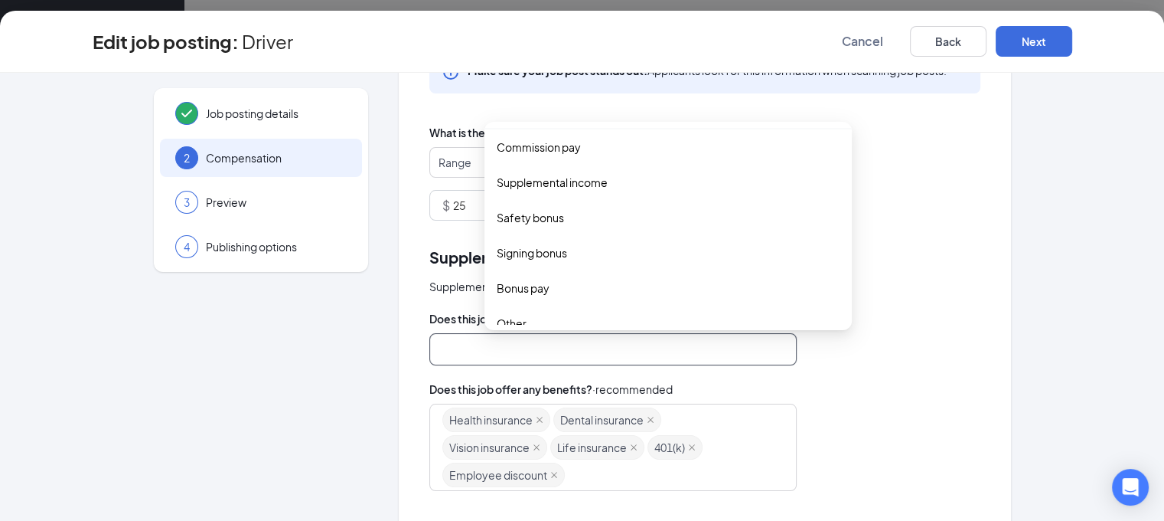
scroll to position [51, 0]
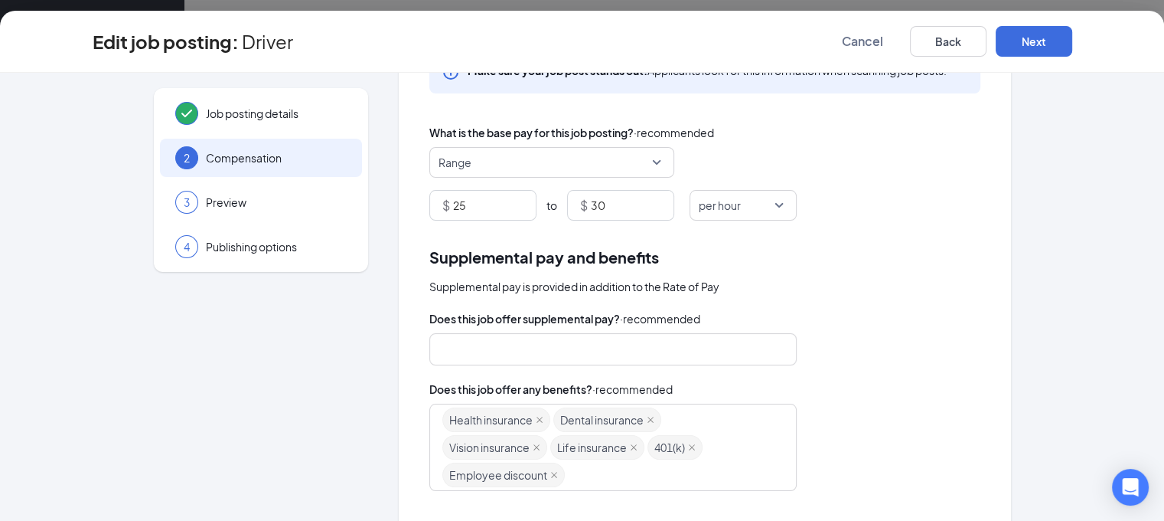
drag, startPoint x: 934, startPoint y: 236, endPoint x: 857, endPoint y: 57, distance: 194.4
click at [935, 235] on div "Rate of pay Make sure your job post stands out. Applicants look for this inform…" at bounding box center [705, 362] width 612 height 747
click at [532, 350] on div at bounding box center [605, 349] width 327 height 24
click at [1014, 335] on div "Job posting details 2 Compensation 3 Preview 4 Publishing options Rate of pay M…" at bounding box center [583, 362] width 980 height 747
click at [638, 337] on div at bounding box center [605, 349] width 327 height 24
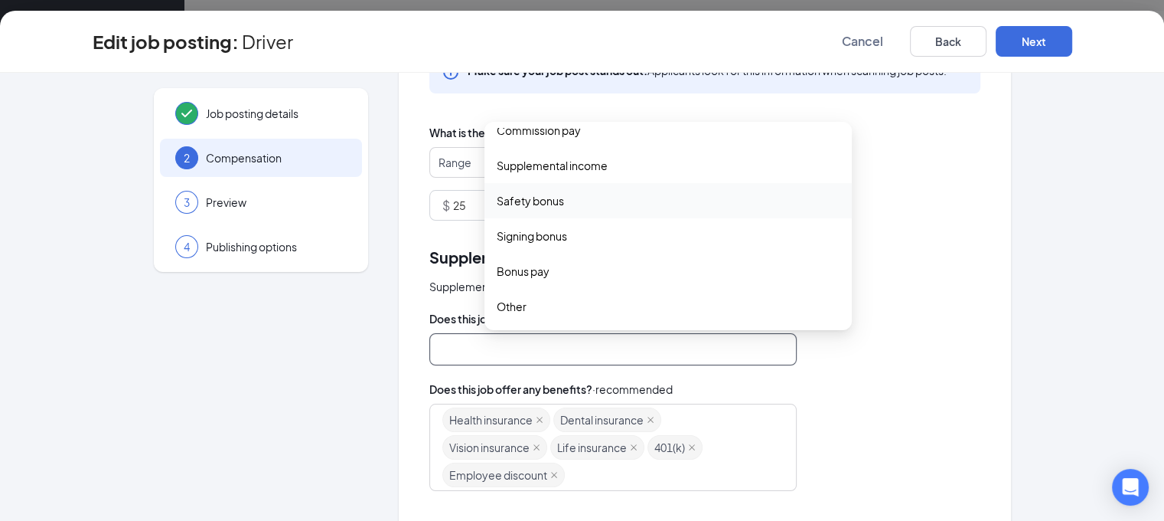
click at [517, 200] on span "Safety bonus" at bounding box center [668, 200] width 343 height 17
click at [919, 273] on div "Supplemental pay and benefits Supplemental pay is provided in addition to the R…" at bounding box center [704, 270] width 551 height 50
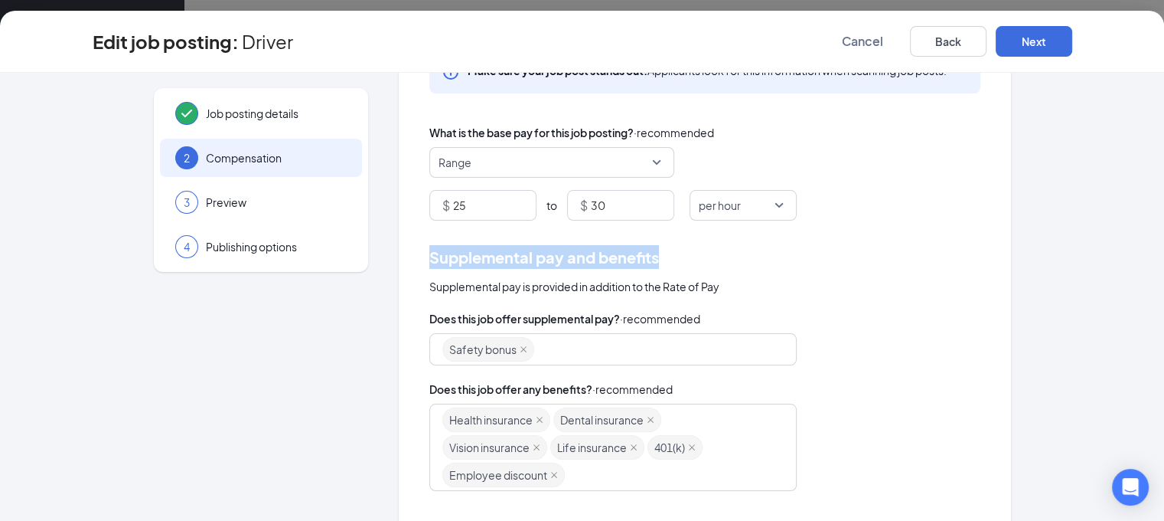
drag, startPoint x: 664, startPoint y: 259, endPoint x: 405, endPoint y: 249, distance: 259.7
click at [405, 249] on div "Rate of pay Make sure your job post stands out. Applicants look for this inform…" at bounding box center [705, 362] width 612 height 747
click at [436, 251] on span "Supplemental pay and benefits" at bounding box center [544, 257] width 230 height 24
drag, startPoint x: 426, startPoint y: 258, endPoint x: 684, endPoint y: 250, distance: 258.1
click at [684, 250] on div "Supplemental pay and benefits" at bounding box center [704, 257] width 551 height 24
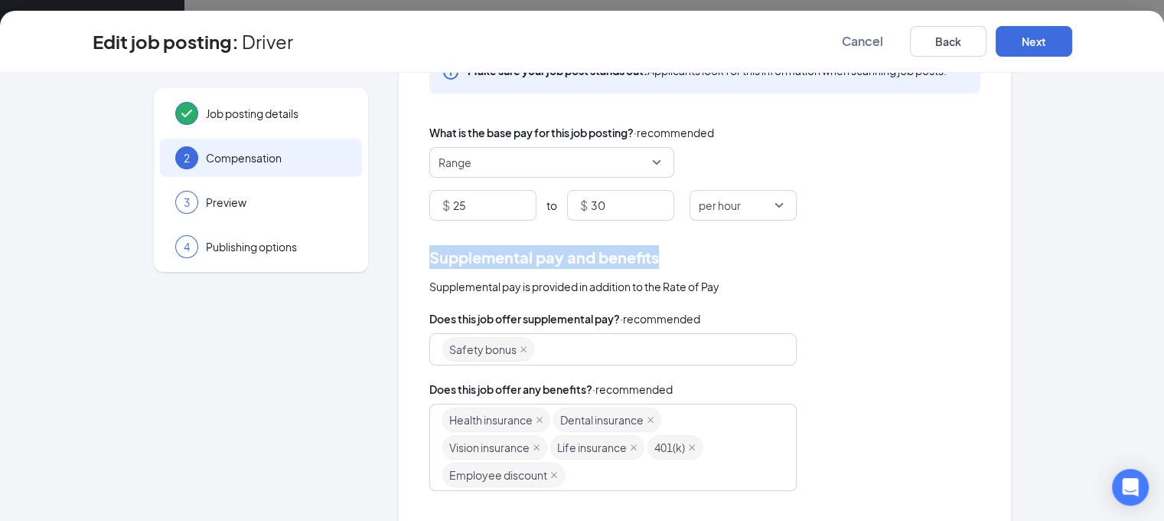
click at [684, 250] on div "Supplemental pay and benefits" at bounding box center [704, 257] width 551 height 24
drag, startPoint x: 641, startPoint y: 256, endPoint x: 404, endPoint y: 262, distance: 237.4
click at [404, 262] on div "Rate of pay Make sure your job post stands out. Applicants look for this inform…" at bounding box center [705, 362] width 612 height 747
click at [414, 262] on div "Rate of pay Make sure your job post stands out. Applicants look for this inform…" at bounding box center [705, 362] width 612 height 747
click at [429, 255] on span "Supplemental pay and benefits" at bounding box center [544, 257] width 230 height 24
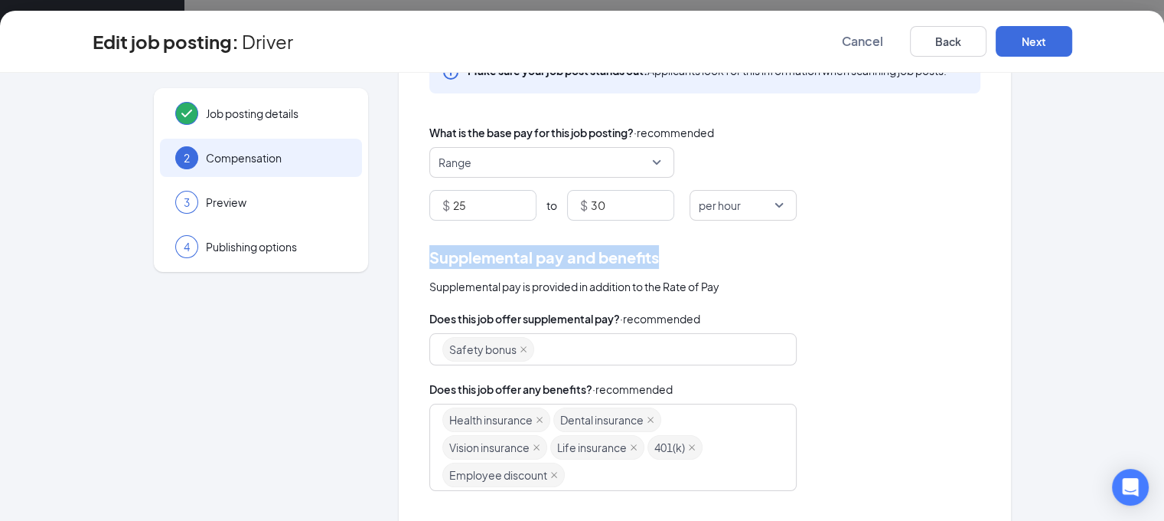
drag, startPoint x: 426, startPoint y: 255, endPoint x: 673, endPoint y: 246, distance: 247.4
click at [672, 246] on div "Supplemental pay and benefits" at bounding box center [704, 257] width 551 height 24
click at [663, 254] on div "Supplemental pay and benefits" at bounding box center [704, 257] width 551 height 24
drag, startPoint x: 553, startPoint y: 256, endPoint x: 430, endPoint y: 256, distance: 122.5
click at [430, 256] on div "Supplemental pay and benefits" at bounding box center [704, 257] width 551 height 24
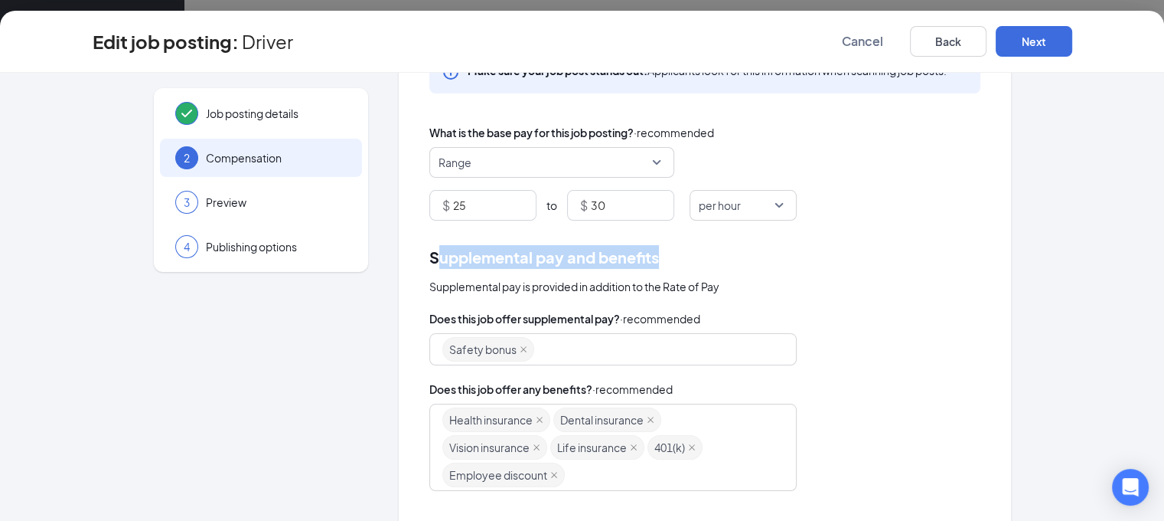
click at [430, 256] on span "Supplemental pay and benefits" at bounding box center [544, 257] width 230 height 24
drag, startPoint x: 426, startPoint y: 256, endPoint x: 686, endPoint y: 250, distance: 260.3
click at [686, 250] on div "Supplemental pay and benefits" at bounding box center [704, 257] width 551 height 24
click at [680, 253] on div "Supplemental pay and benefits" at bounding box center [704, 257] width 551 height 24
click at [657, 255] on div "Supplemental pay and benefits" at bounding box center [704, 257] width 551 height 24
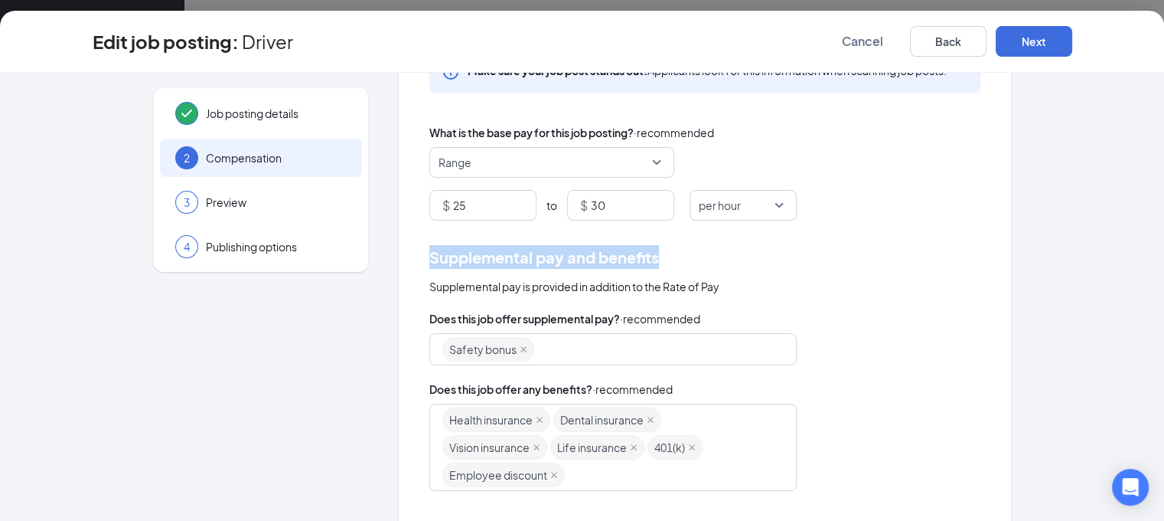
drag, startPoint x: 657, startPoint y: 256, endPoint x: 425, endPoint y: 261, distance: 232.0
click at [429, 261] on div "Supplemental pay and benefits" at bounding box center [704, 257] width 551 height 24
click at [429, 261] on span "Supplemental pay and benefits" at bounding box center [544, 257] width 230 height 24
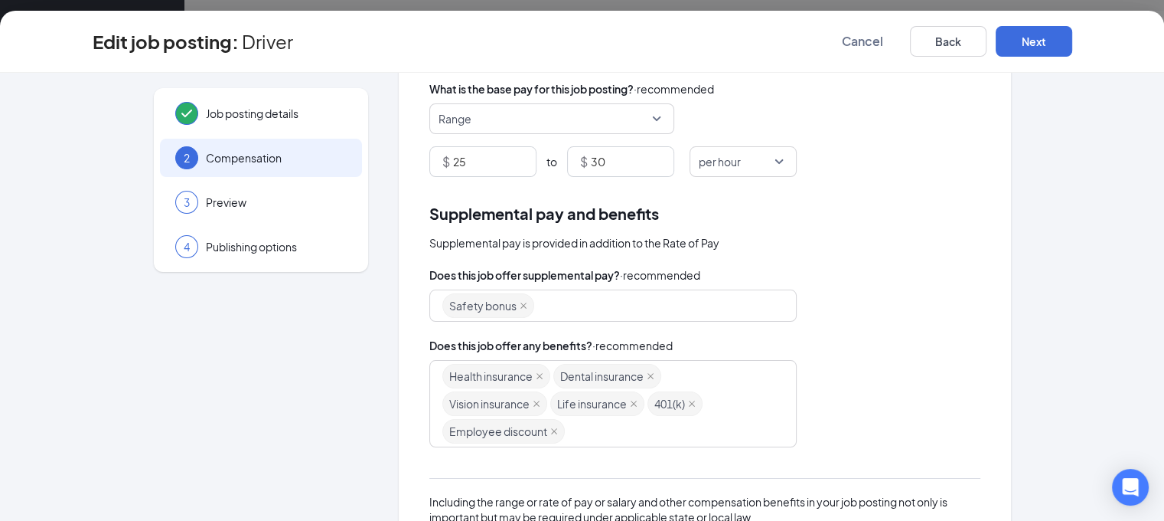
scroll to position [252, 0]
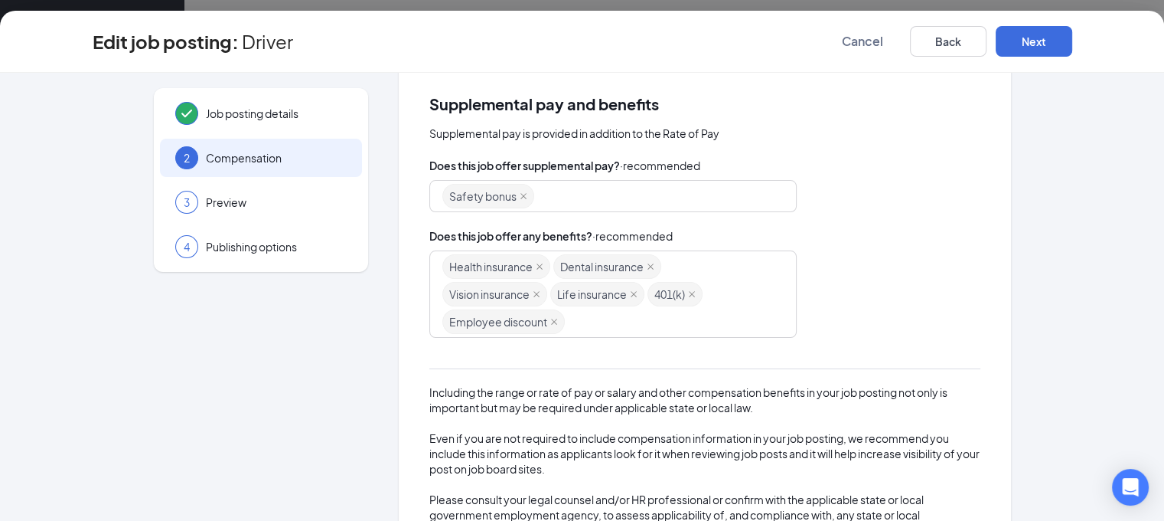
click at [785, 284] on div "Health insurance Dental insurance Vision insurance Life insurance 401(k) Employ…" at bounding box center [612, 293] width 367 height 87
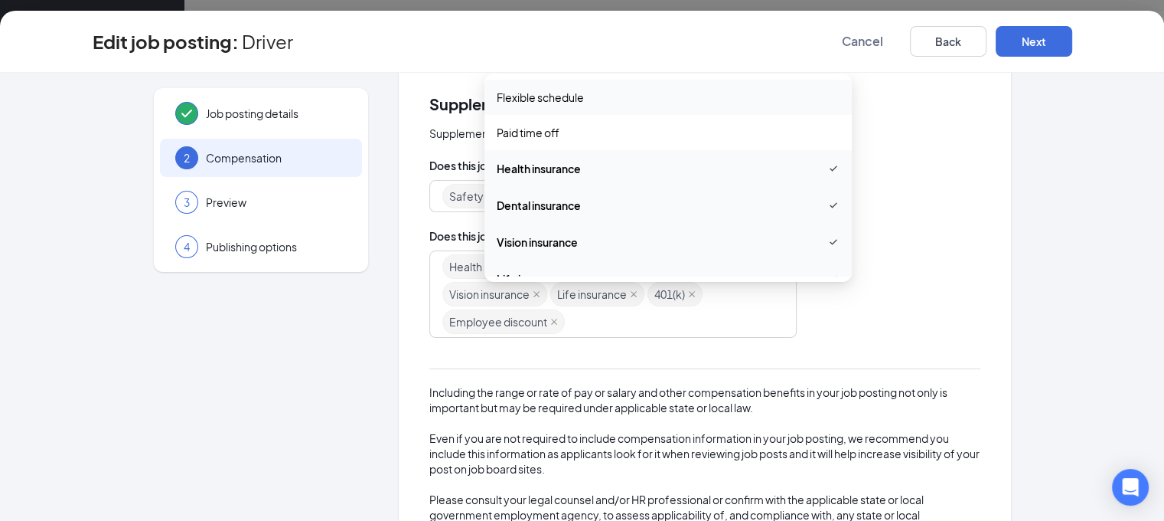
click at [966, 296] on div "Health insurance Dental insurance Vision insurance Life insurance 401(k) Employ…" at bounding box center [704, 293] width 551 height 87
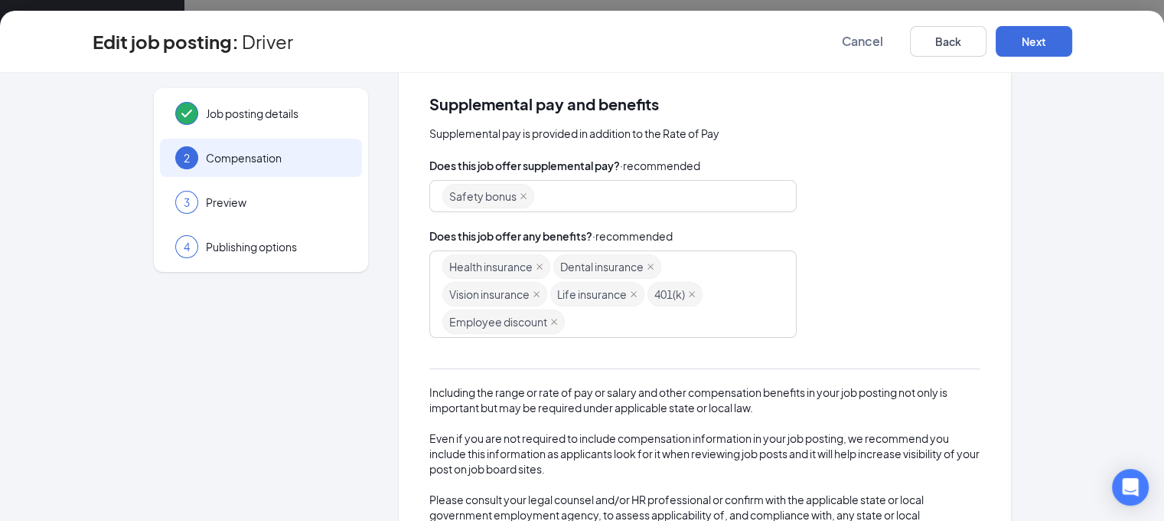
click at [662, 324] on div "Health insurance Dental insurance Vision insurance Life insurance 401(k) Employ…" at bounding box center [605, 294] width 327 height 83
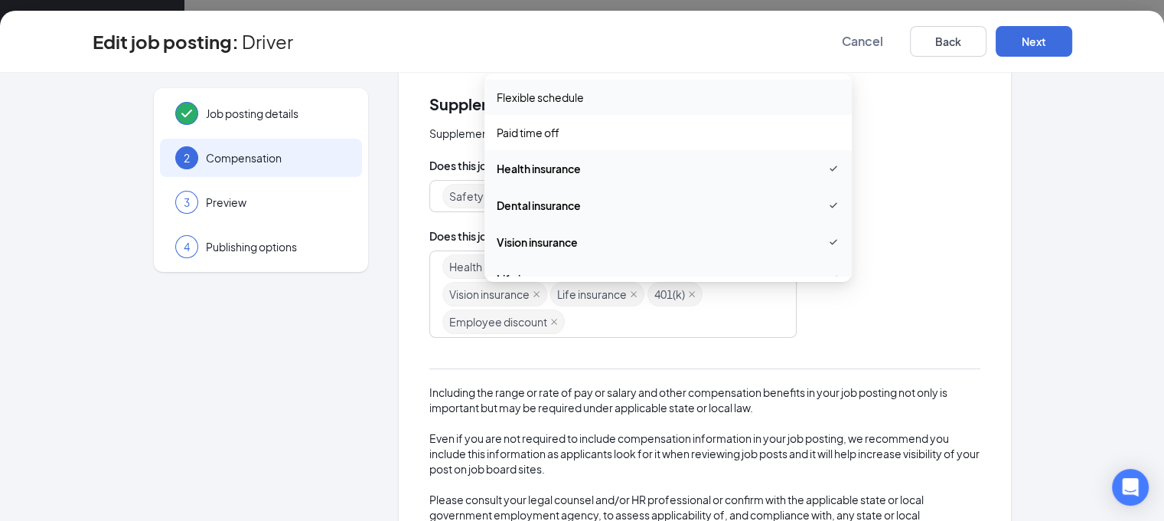
click at [880, 289] on div "Health insurance Dental insurance Vision insurance Life insurance 401(k) Employ…" at bounding box center [704, 293] width 551 height 87
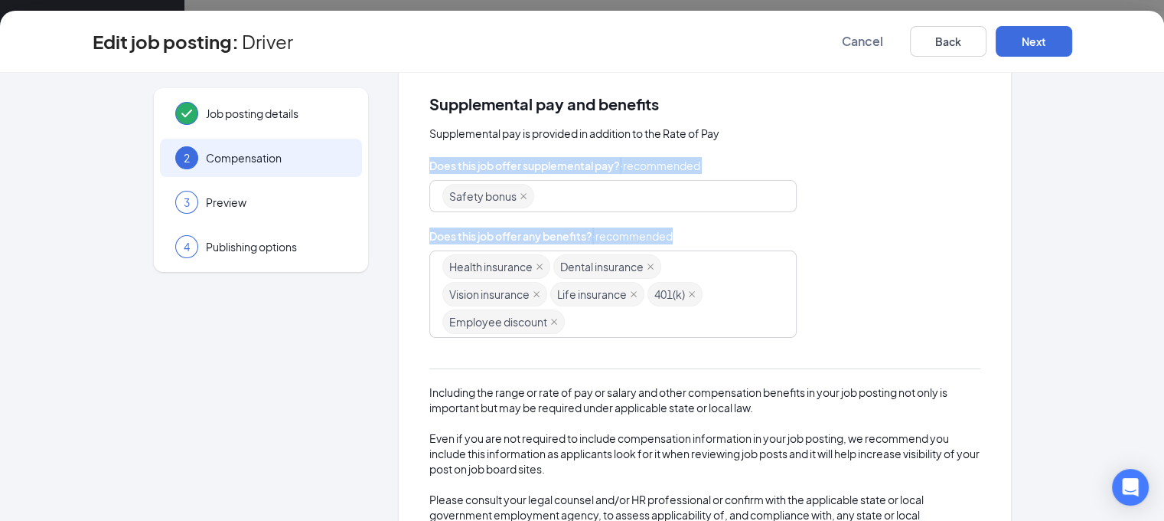
drag, startPoint x: 680, startPoint y: 238, endPoint x: 409, endPoint y: 165, distance: 280.6
click at [408, 165] on div "Rate of pay Make sure your job post stands out. Applicants look for this inform…" at bounding box center [705, 209] width 612 height 747
drag, startPoint x: 946, startPoint y: 197, endPoint x: 938, endPoint y: 198, distance: 8.6
click at [947, 197] on div "Safety bonus safety_bonus signing_bonus bonus_pay Tips Commission pay Supplemen…" at bounding box center [704, 196] width 551 height 32
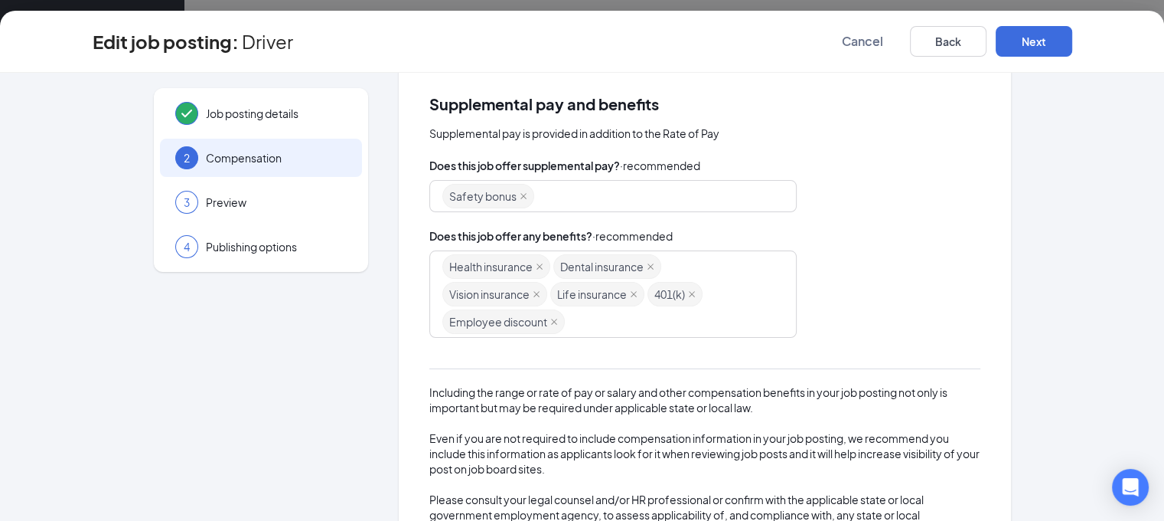
click at [934, 256] on div "Health insurance Dental insurance Vision insurance Life insurance 401(k) Employ…" at bounding box center [704, 293] width 551 height 87
click at [580, 328] on div "Health insurance Dental insurance Vision insurance Life insurance 401(k) Employ…" at bounding box center [605, 294] width 327 height 83
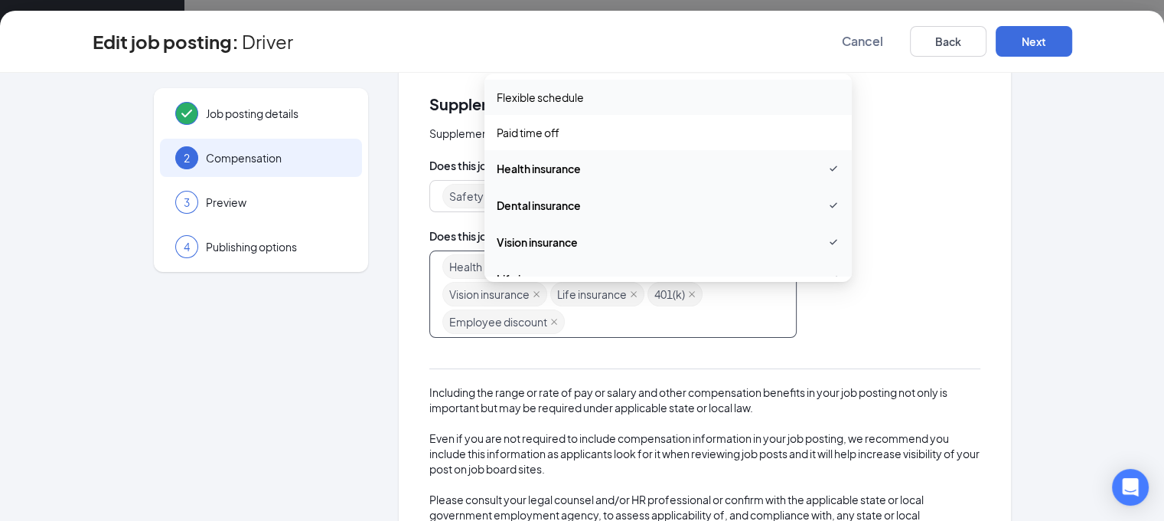
click at [837, 171] on div "Does this job offer supplemental pay? · recommended" at bounding box center [704, 165] width 551 height 17
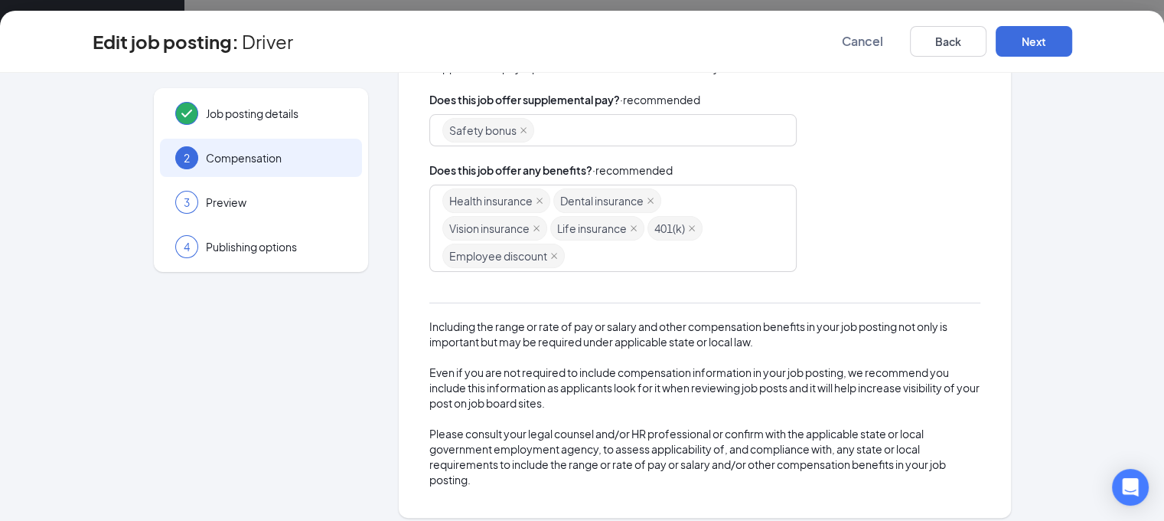
scroll to position [328, 0]
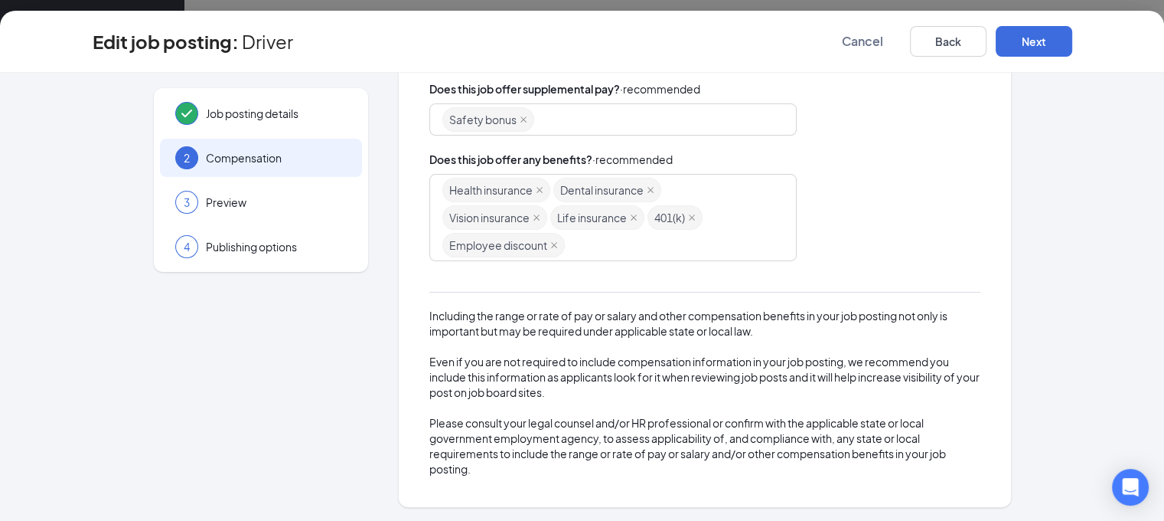
click at [579, 246] on div "Health insurance Dental insurance Vision insurance Life insurance 401(k) Employ…" at bounding box center [605, 217] width 327 height 83
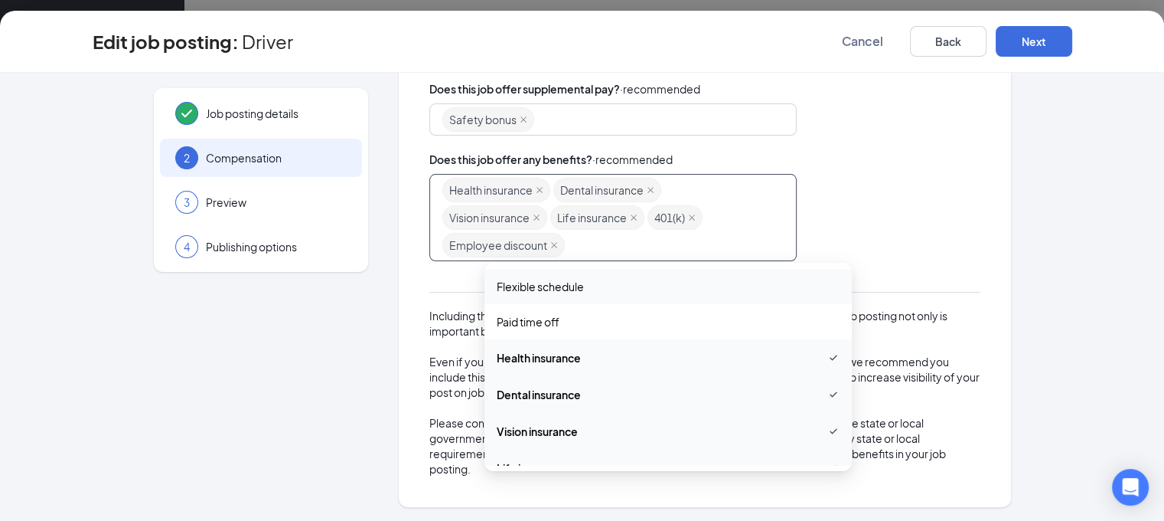
click at [863, 247] on div "Health insurance Dental insurance Vision insurance Life insurance 401(k) Employ…" at bounding box center [704, 217] width 551 height 87
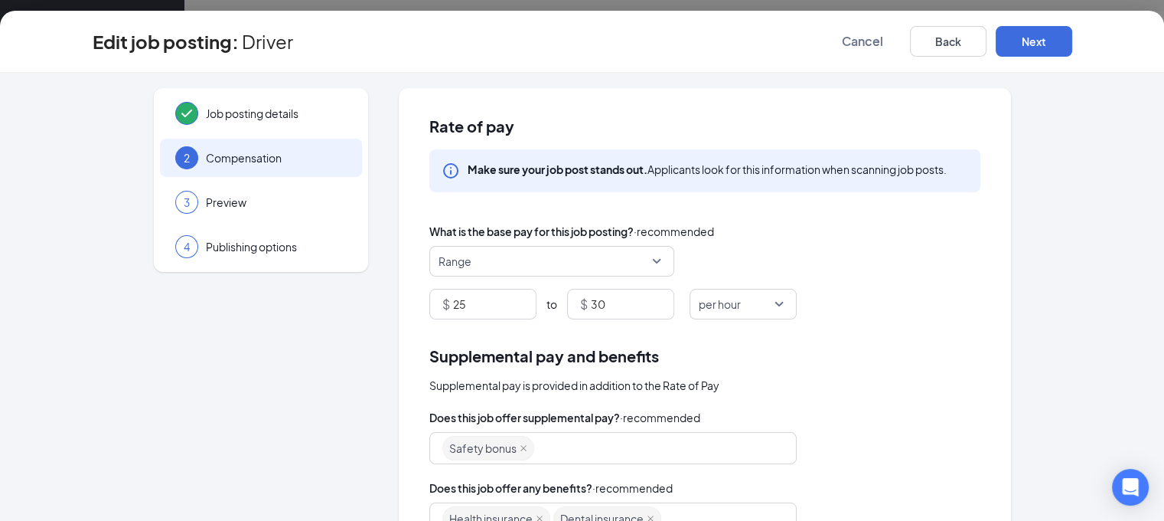
scroll to position [0, 0]
click at [1072, 42] on button "Next" at bounding box center [1034, 41] width 77 height 31
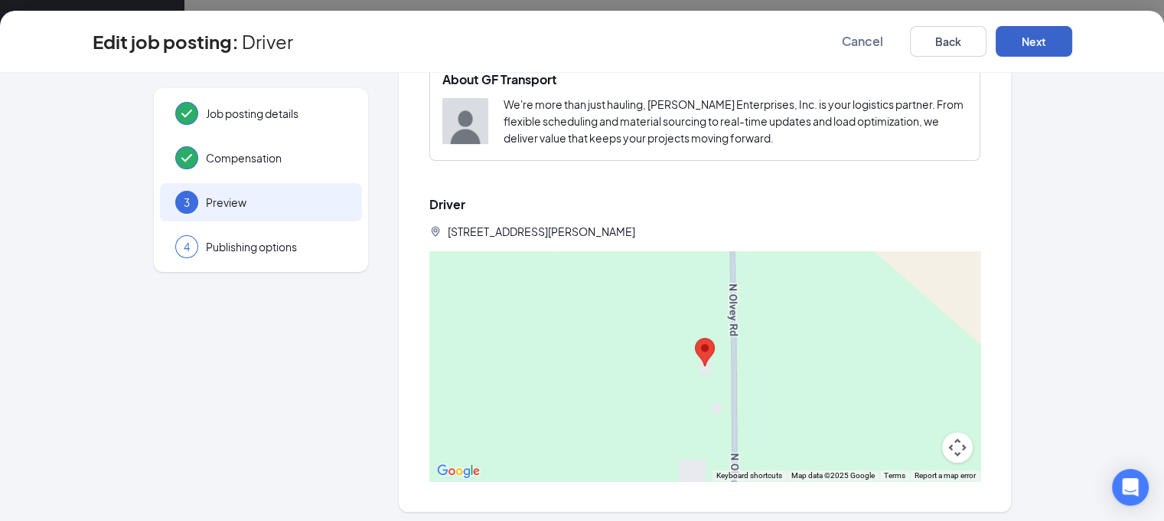
scroll to position [511, 0]
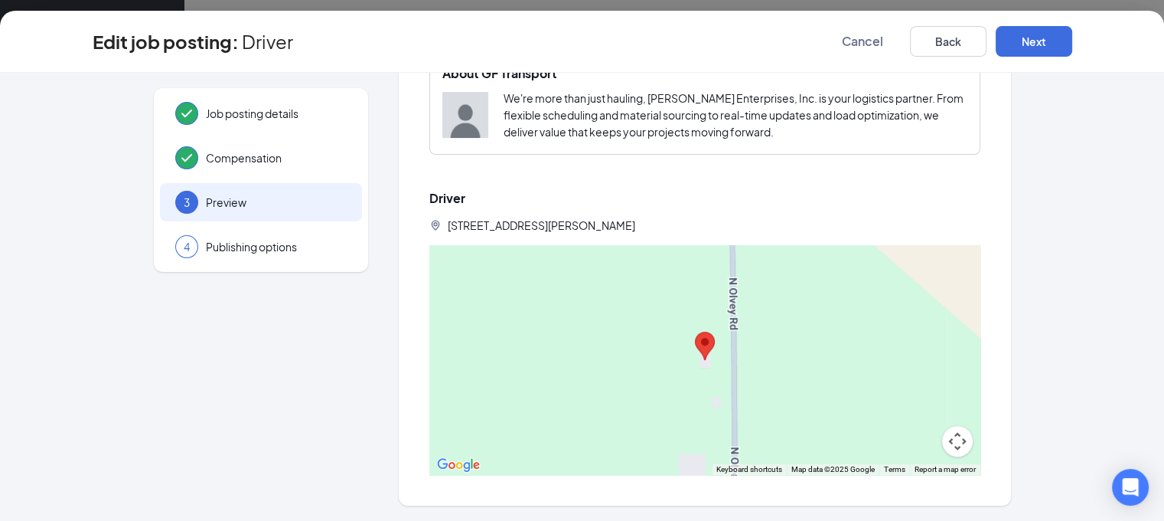
drag, startPoint x: 661, startPoint y: 226, endPoint x: 419, endPoint y: 215, distance: 242.9
click at [417, 215] on div "Driver Full Time ‧ Part Time ‧ On site ‧ $25.00-$30.00 hour Customize Job descr…" at bounding box center [705, 41] width 612 height 927
click at [679, 224] on div "[STREET_ADDRESS][PERSON_NAME]" at bounding box center [704, 224] width 551 height 15
drag, startPoint x: 540, startPoint y: 214, endPoint x: 422, endPoint y: 207, distance: 118.0
click at [422, 207] on div "Driver Full Time ‧ Part Time ‧ On site ‧ $25.00-$30.00 hour Customize Job descr…" at bounding box center [705, 41] width 612 height 927
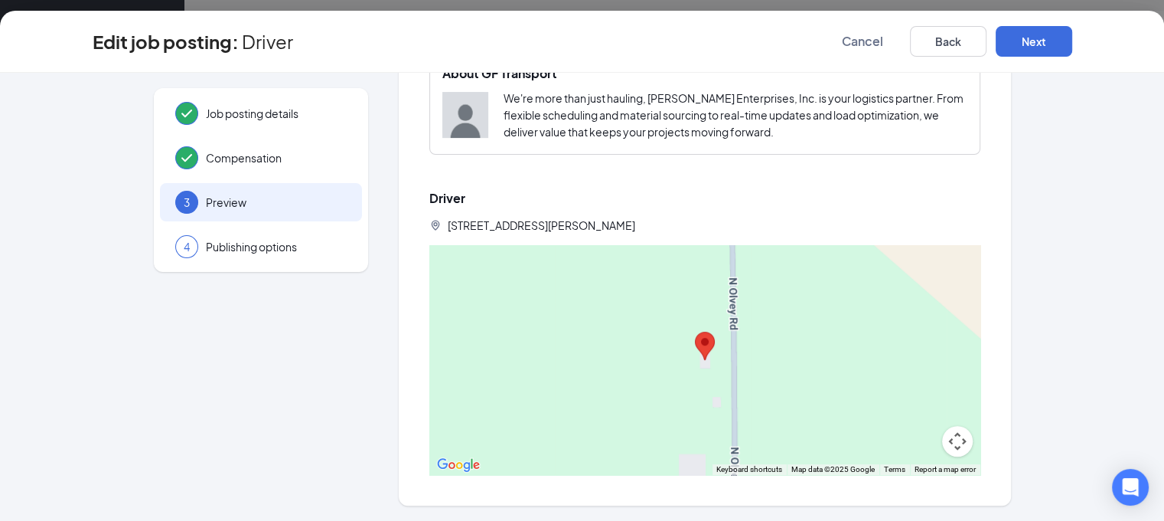
click at [665, 217] on div "[STREET_ADDRESS][PERSON_NAME]" at bounding box center [704, 224] width 551 height 15
drag, startPoint x: 658, startPoint y: 226, endPoint x: 447, endPoint y: 207, distance: 211.4
click at [447, 207] on div "Driver [STREET_ADDRESS][PERSON_NAME]" at bounding box center [704, 212] width 551 height 54
click at [730, 231] on div "[STREET_ADDRESS][PERSON_NAME]" at bounding box center [704, 224] width 551 height 15
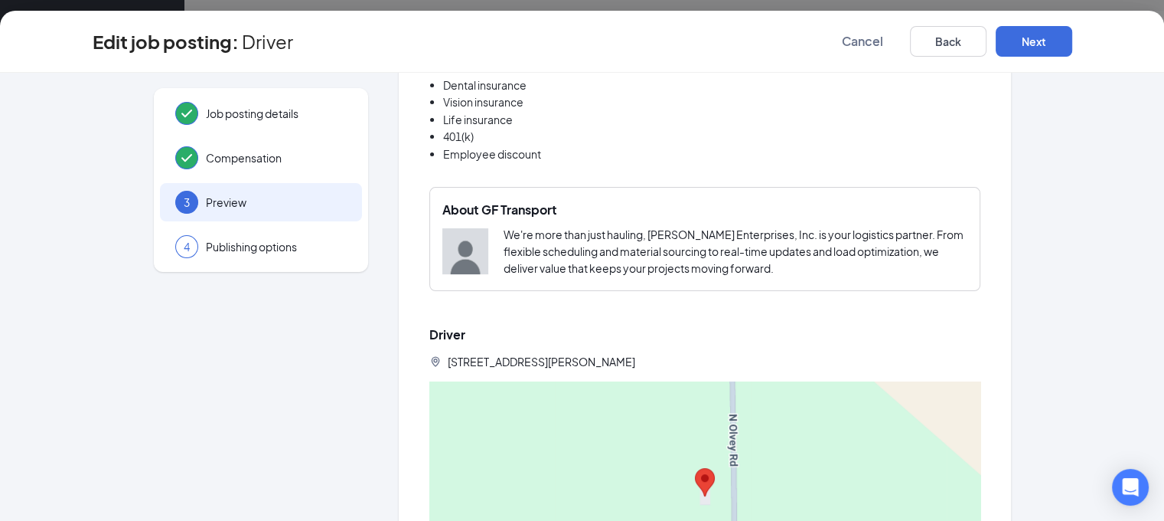
scroll to position [357, 0]
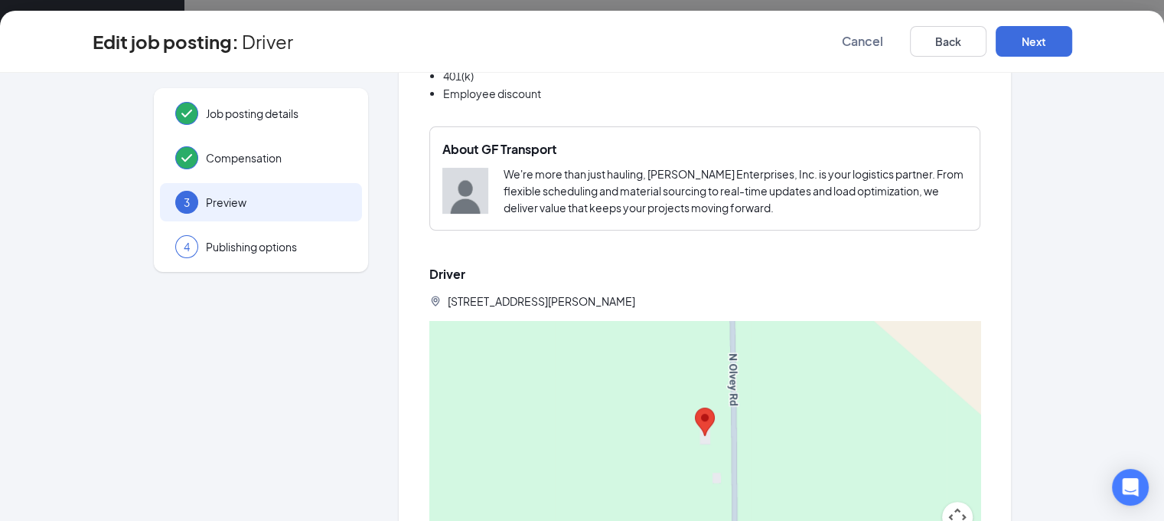
click at [852, 227] on div "About GF Transport We're more than just hauling, [PERSON_NAME] Enterprises, Inc…" at bounding box center [704, 178] width 551 height 104
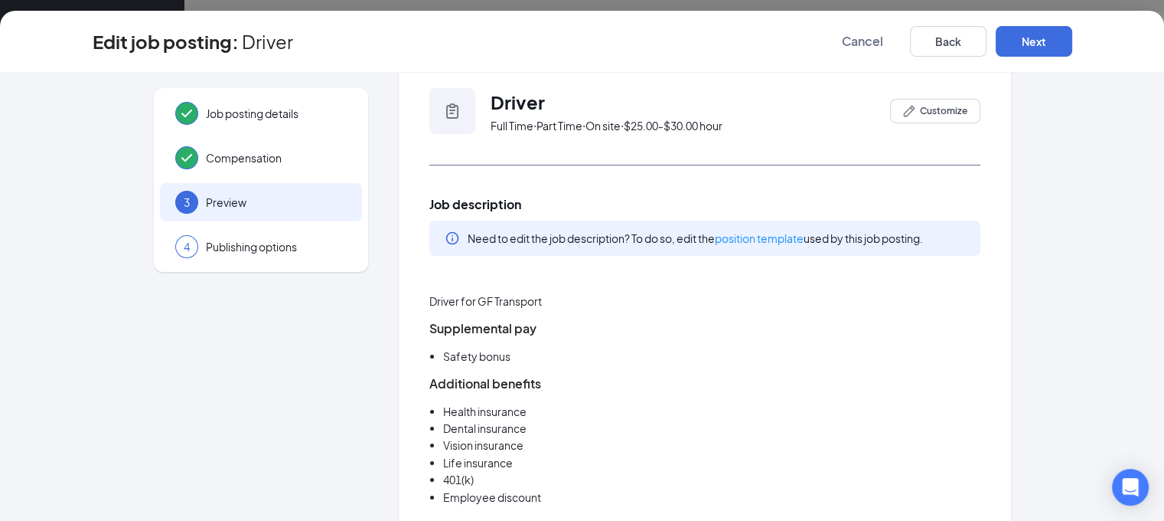
scroll to position [0, 0]
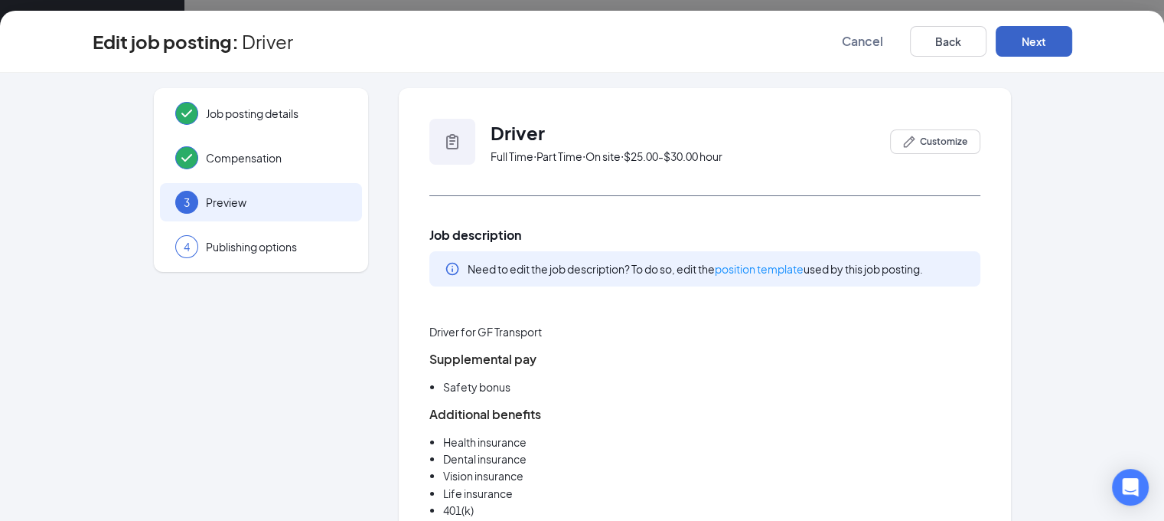
click at [1072, 41] on button "Next" at bounding box center [1034, 41] width 77 height 31
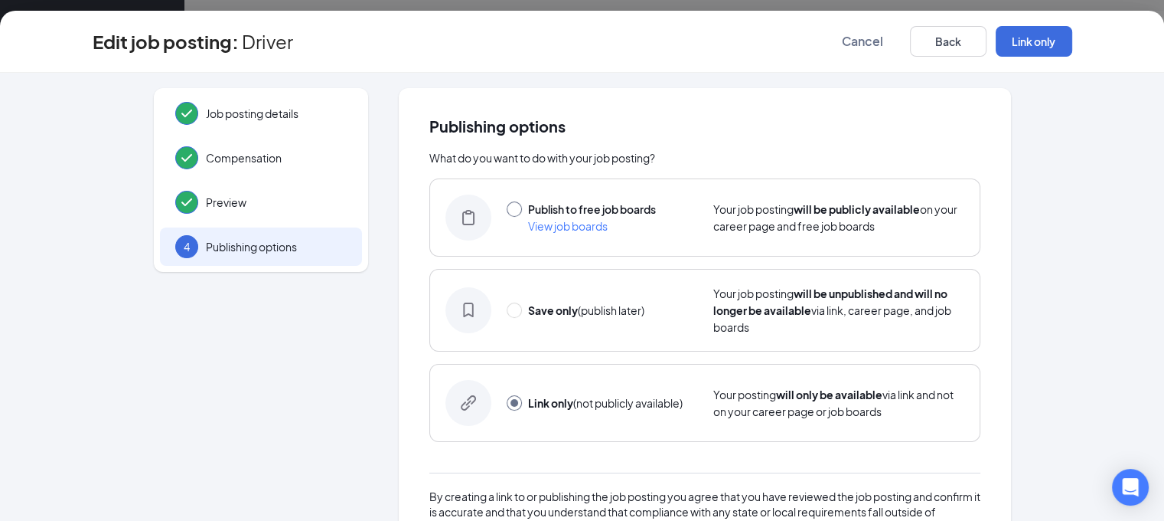
click at [510, 209] on input "radio" at bounding box center [514, 208] width 15 height 15
radio input "true"
radio input "false"
click at [1072, 48] on button "Publish" at bounding box center [1034, 41] width 77 height 31
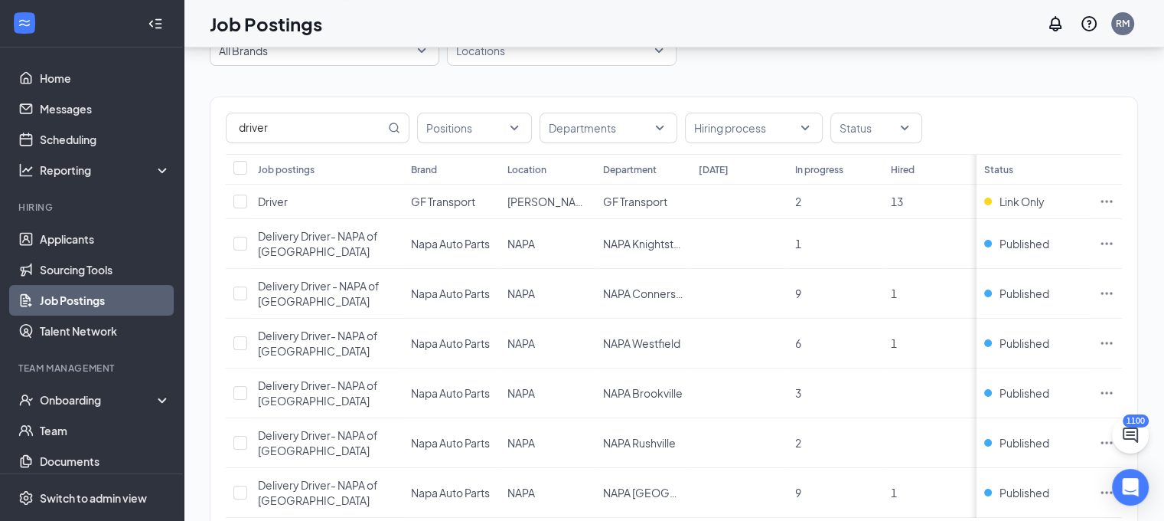
click at [85, 304] on link "Job Postings" at bounding box center [105, 300] width 131 height 31
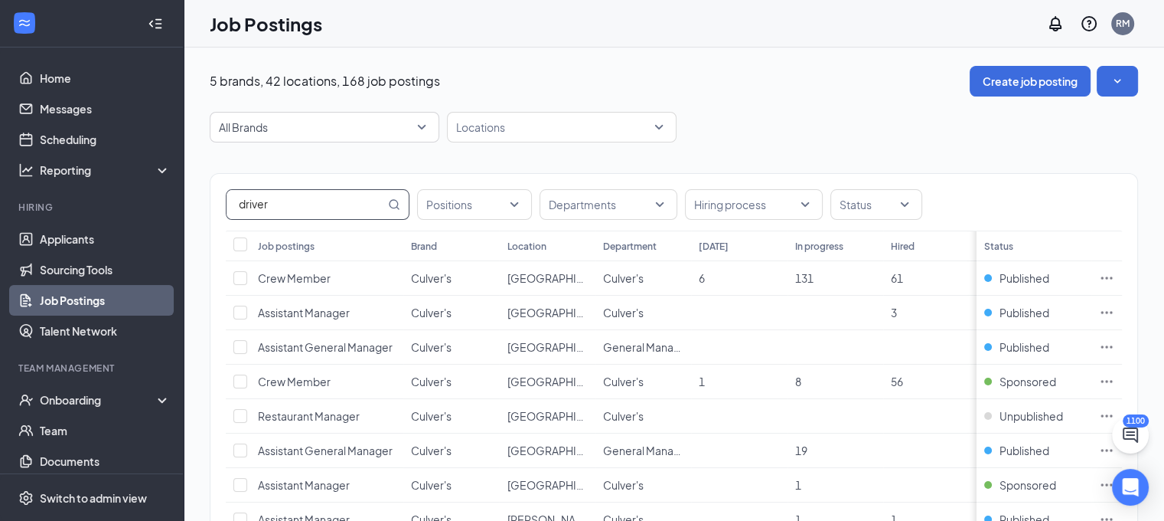
drag, startPoint x: 289, startPoint y: 201, endPoint x: 204, endPoint y: 198, distance: 85.0
click at [336, 192] on input "text" at bounding box center [306, 204] width 158 height 29
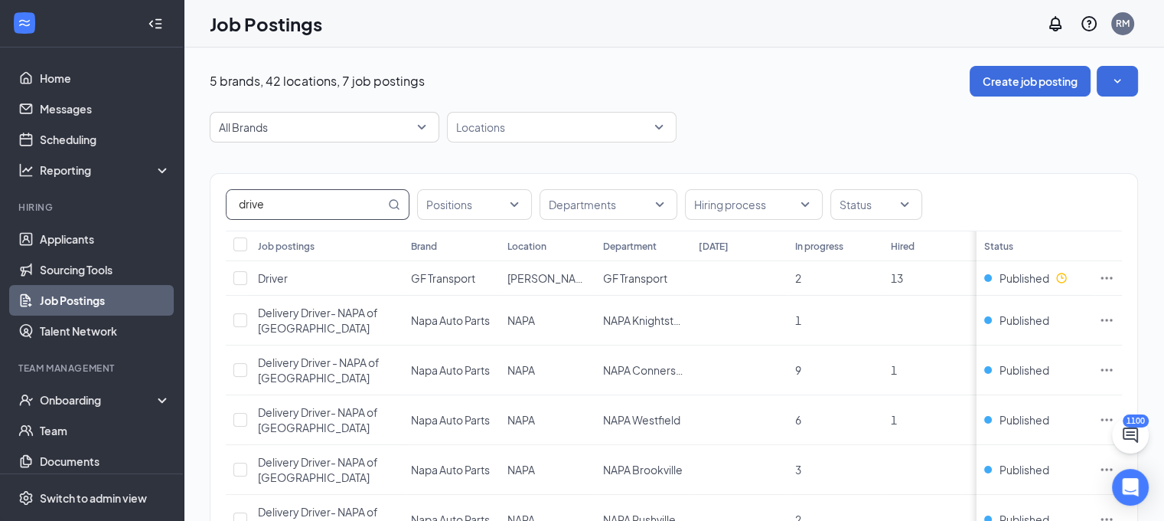
type input "driver"
drag, startPoint x: 286, startPoint y: 195, endPoint x: 205, endPoint y: 207, distance: 81.3
click at [205, 207] on div "5 brands, 42 locations, 7 job postings Create job posting All Brands -1 33701 A…" at bounding box center [674, 363] width 981 height 632
click at [456, 160] on div "driver Positions Departments Hiring process Status Job postings Brand Location …" at bounding box center [674, 401] width 929 height 518
drag, startPoint x: 447, startPoint y: 88, endPoint x: 187, endPoint y: 62, distance: 261.6
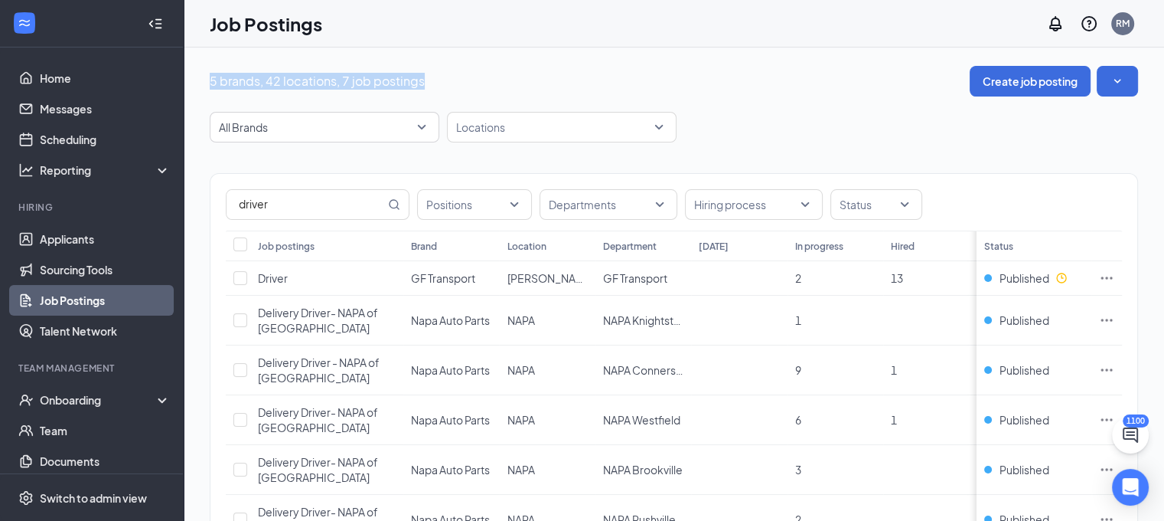
click at [187, 62] on div "5 brands, 42 locations, 7 job postings Create job posting All Brands -1 33701 A…" at bounding box center [674, 363] width 981 height 632
click at [200, 74] on div "5 brands, 42 locations, 7 job postings Create job posting All Brands -1 33701 A…" at bounding box center [674, 363] width 981 height 632
drag, startPoint x: 205, startPoint y: 77, endPoint x: 447, endPoint y: 82, distance: 242.0
click at [447, 82] on div "5 brands, 42 locations, 7 job postings Create job posting All Brands -1 33701 A…" at bounding box center [674, 363] width 981 height 632
click at [447, 82] on div "5 brands, 42 locations, 7 job postings Create job posting" at bounding box center [674, 81] width 929 height 31
